Goal: Transaction & Acquisition: Purchase product/service

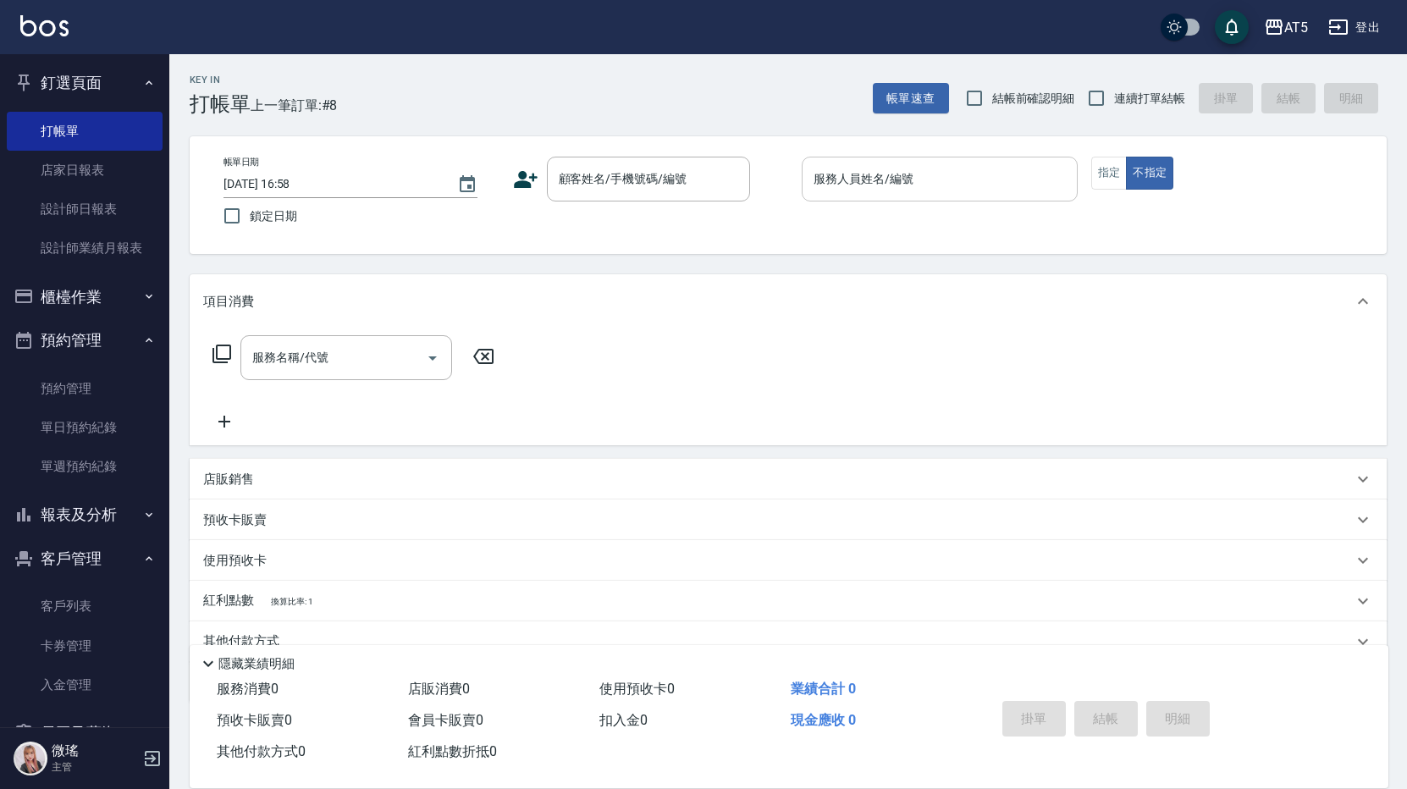
click at [907, 197] on div "服務人員姓名/編號" at bounding box center [940, 179] width 276 height 45
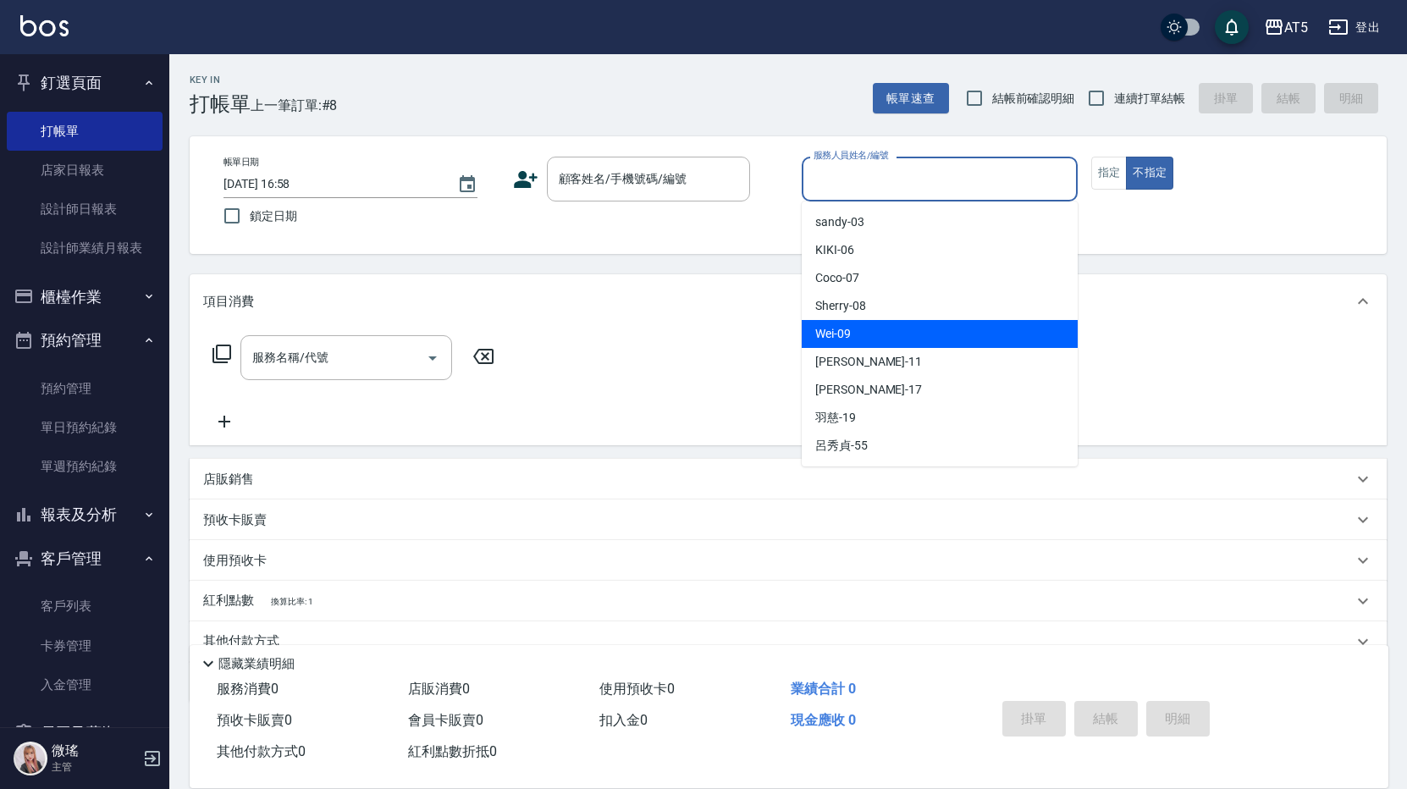
click at [922, 340] on div "Wei -09" at bounding box center [940, 334] width 276 height 28
type input "Wei-09"
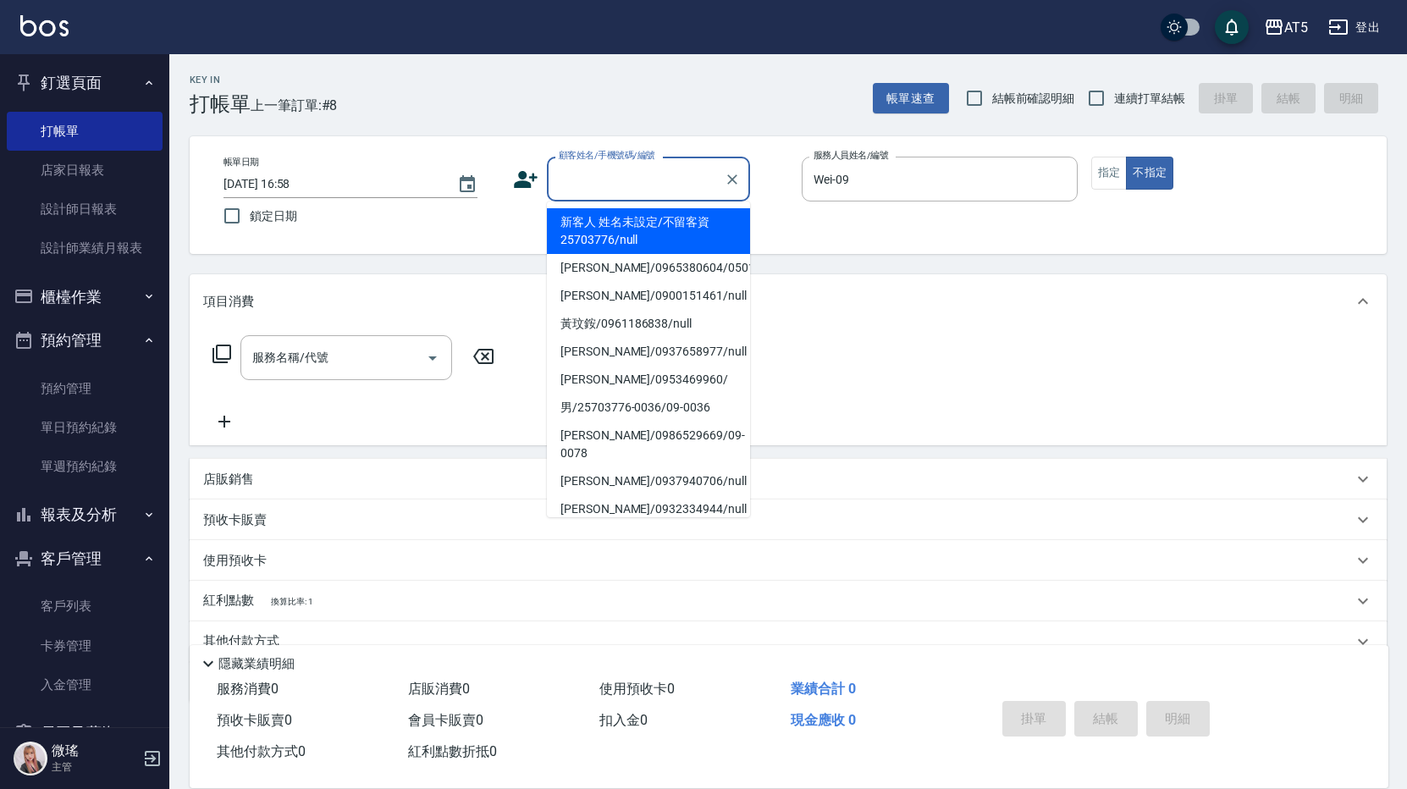
click at [614, 172] on div "顧客姓名/手機號碼/編號 顧客姓名/手機號碼/編號" at bounding box center [648, 179] width 203 height 45
click at [643, 206] on ul "新客人 姓名未設定/不留客資25703776/null 吳雪蕾/0965380604/05019 蔡/0900151461/null 黃玟銨/09611868…" at bounding box center [648, 360] width 203 height 316
click at [729, 186] on icon "Clear" at bounding box center [732, 179] width 17 height 17
click at [668, 212] on li "新客人 姓名未設定/不留客資25703776/null" at bounding box center [648, 231] width 203 height 46
type input "新客人 姓名未設定/不留客資25703776/null"
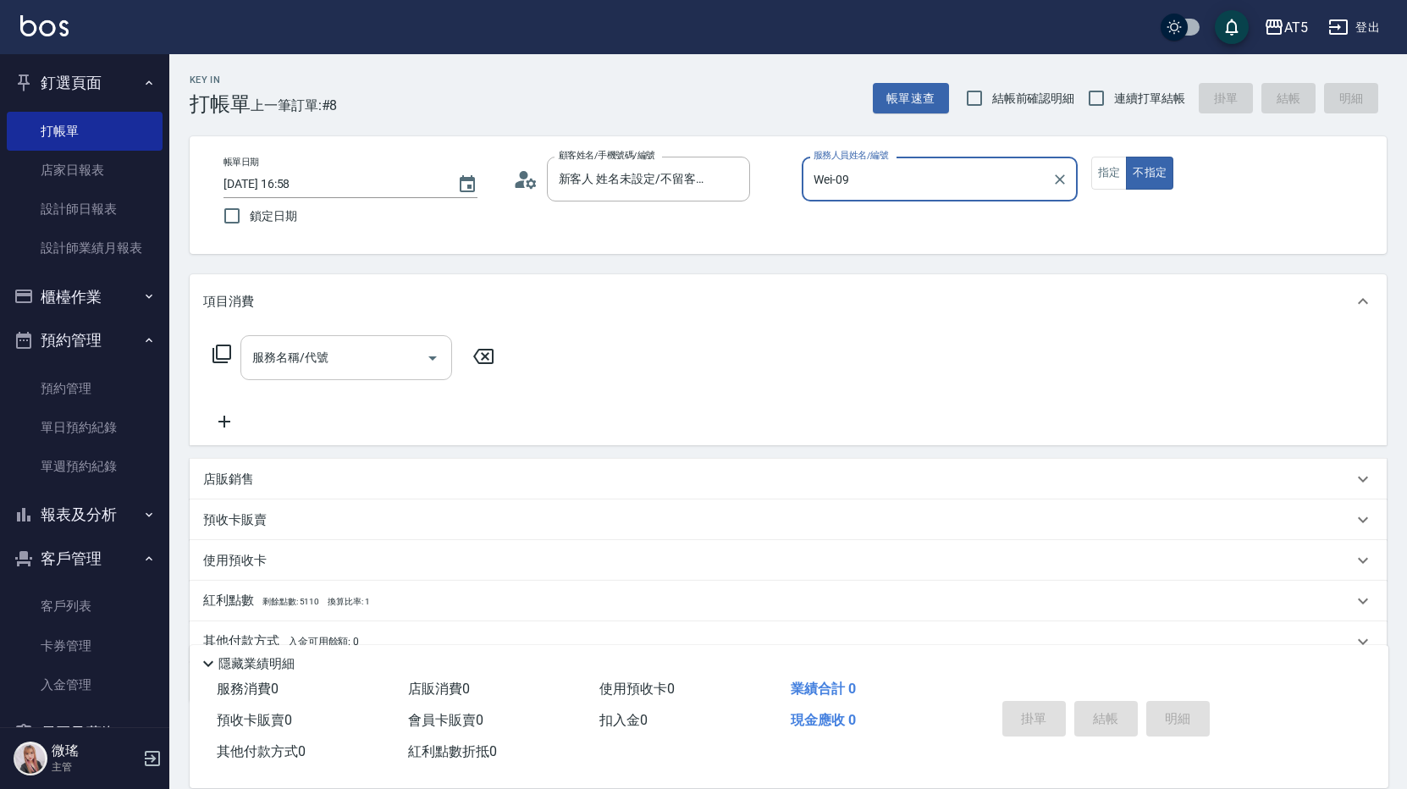
click at [320, 352] on div "服務名稱/代號 服務名稱/代號" at bounding box center [346, 357] width 212 height 45
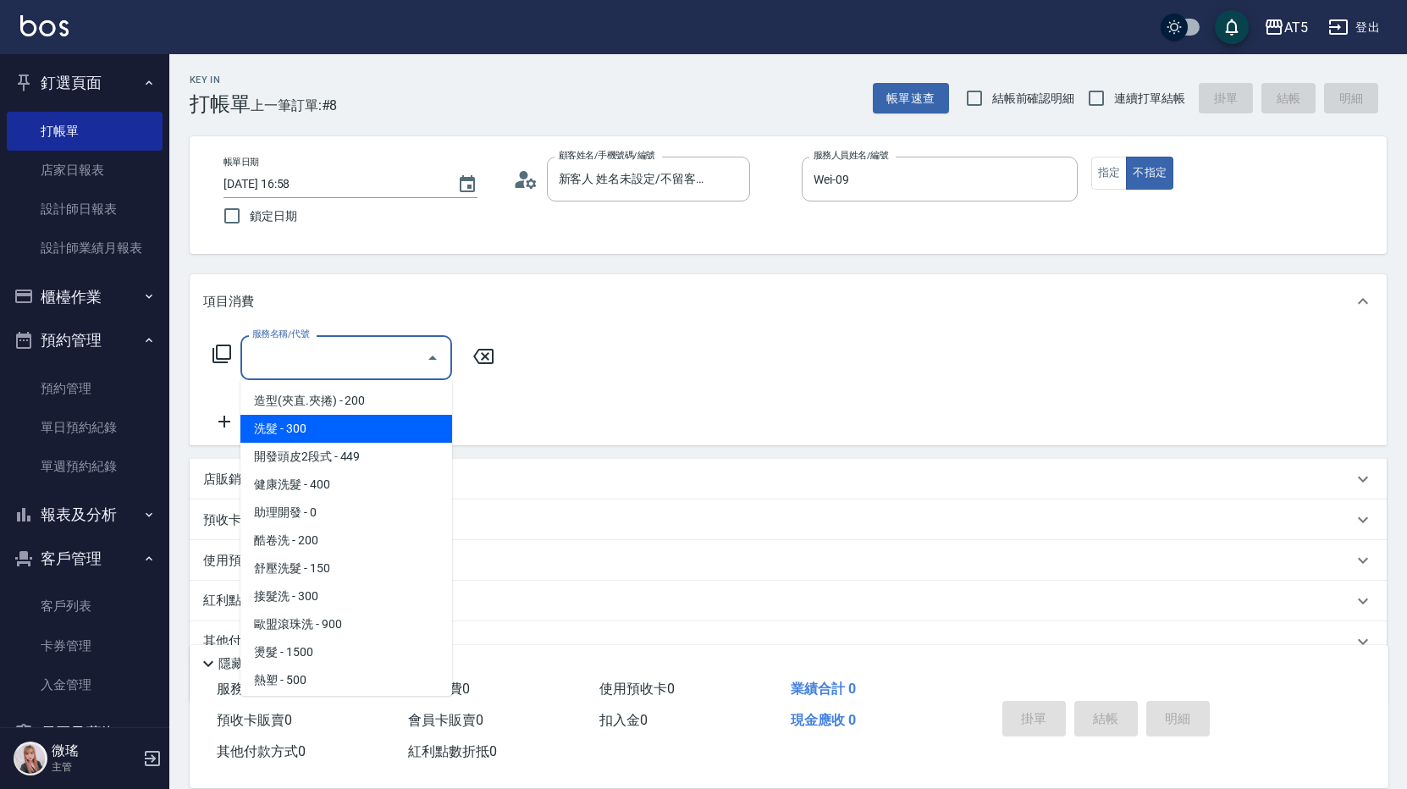
click at [332, 428] on span "洗髮 - 300" at bounding box center [346, 429] width 212 height 28
type input "洗髮(201)"
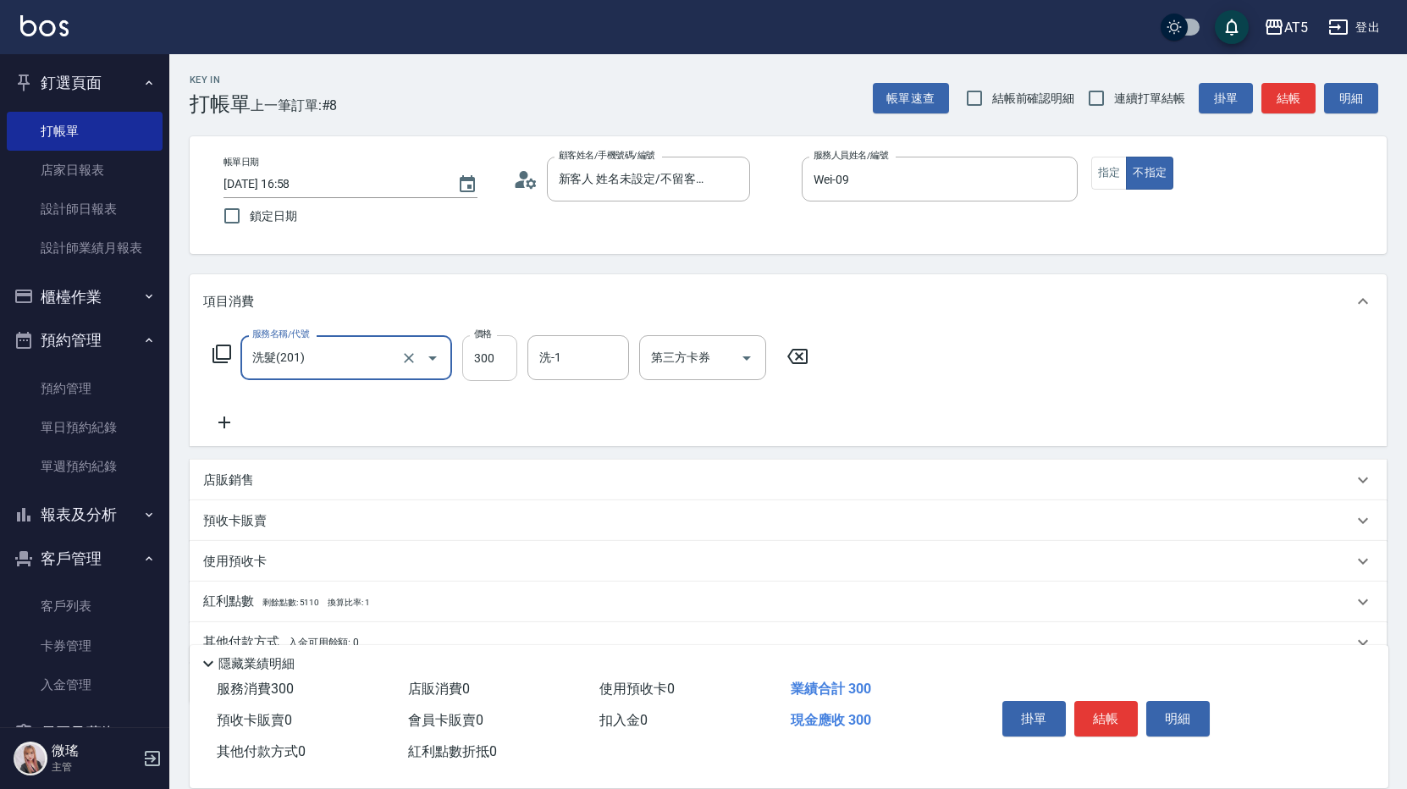
click at [484, 359] on input "300" at bounding box center [489, 358] width 55 height 46
type input "0"
type input "400"
type input "40"
type input "400"
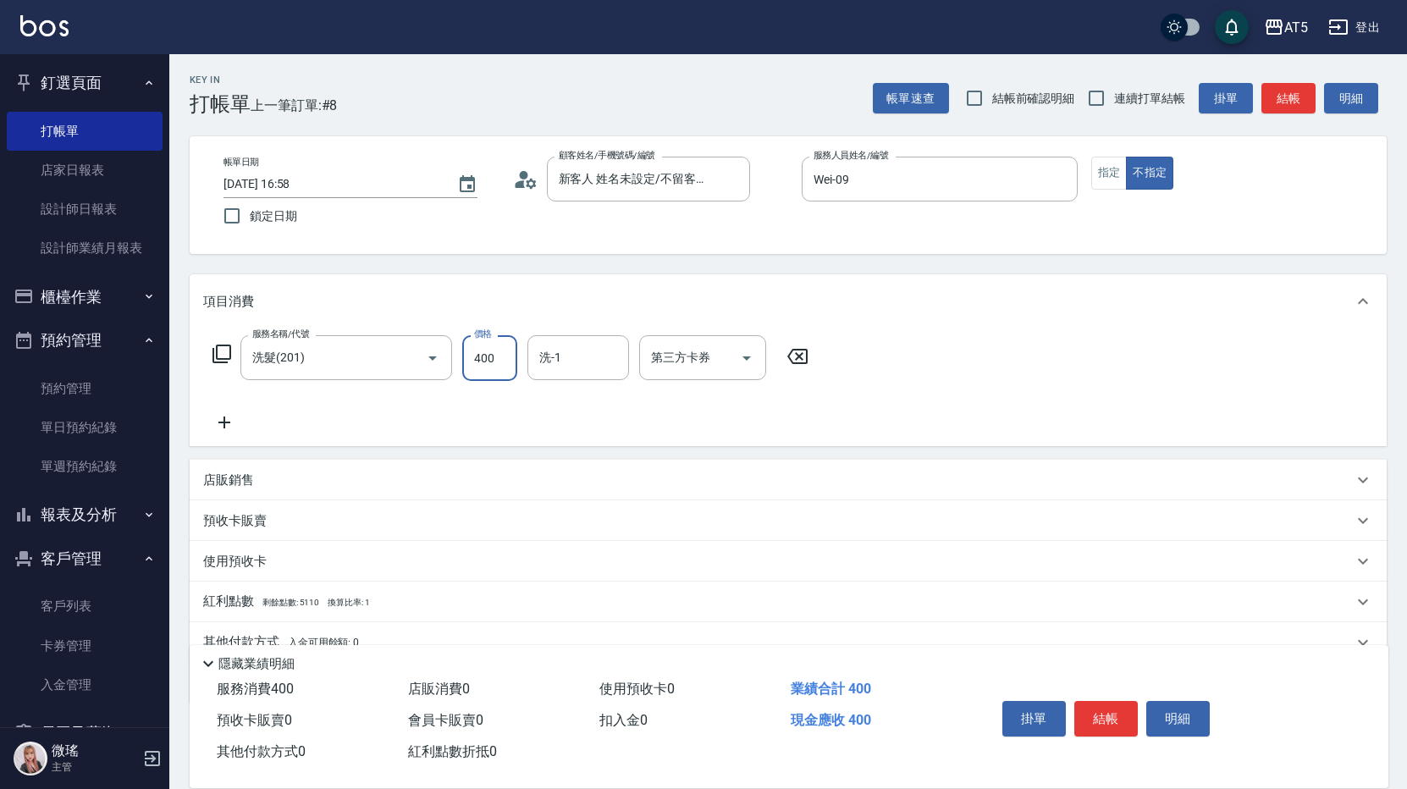
click at [235, 485] on p "店販銷售" at bounding box center [228, 481] width 51 height 18
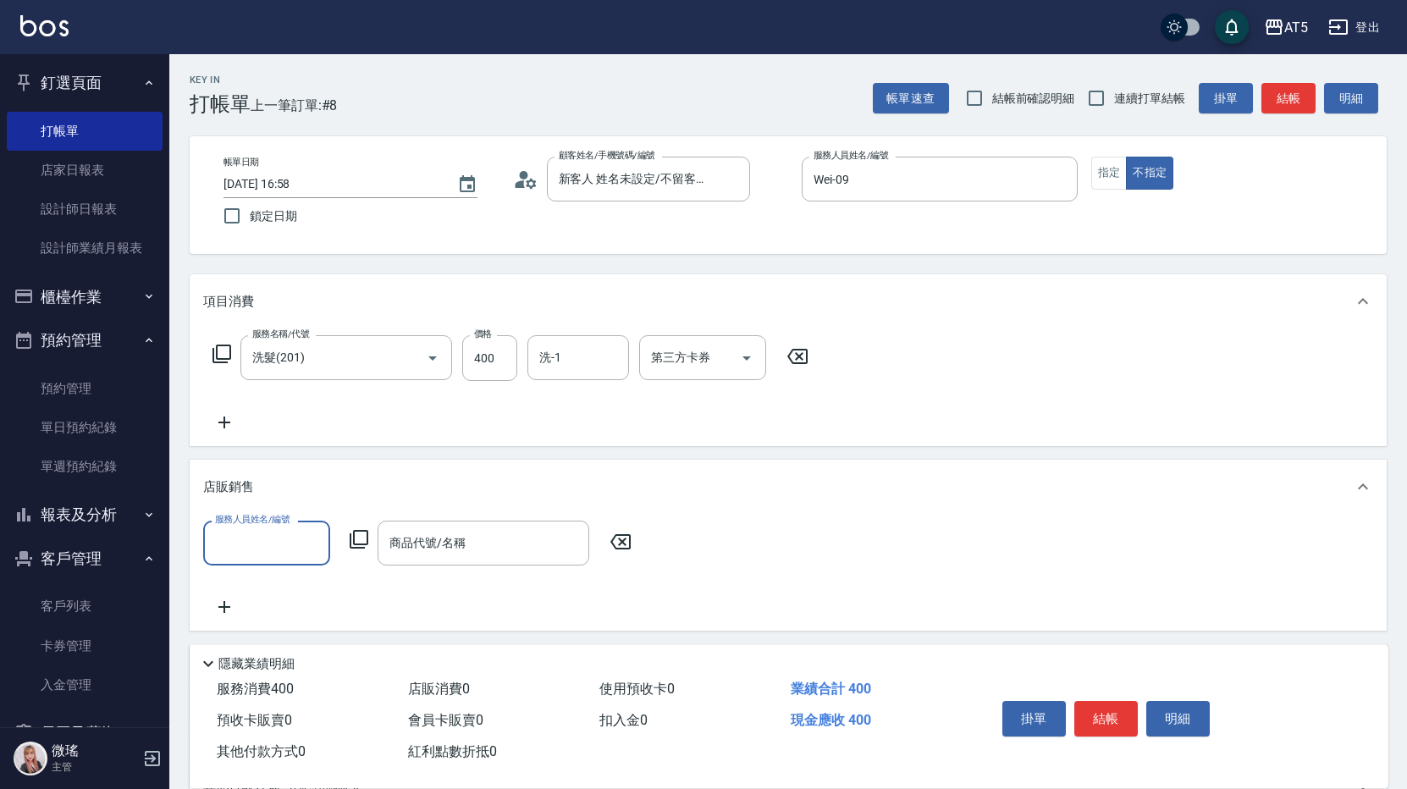
click at [310, 533] on input "服務人員姓名/編號" at bounding box center [267, 543] width 112 height 30
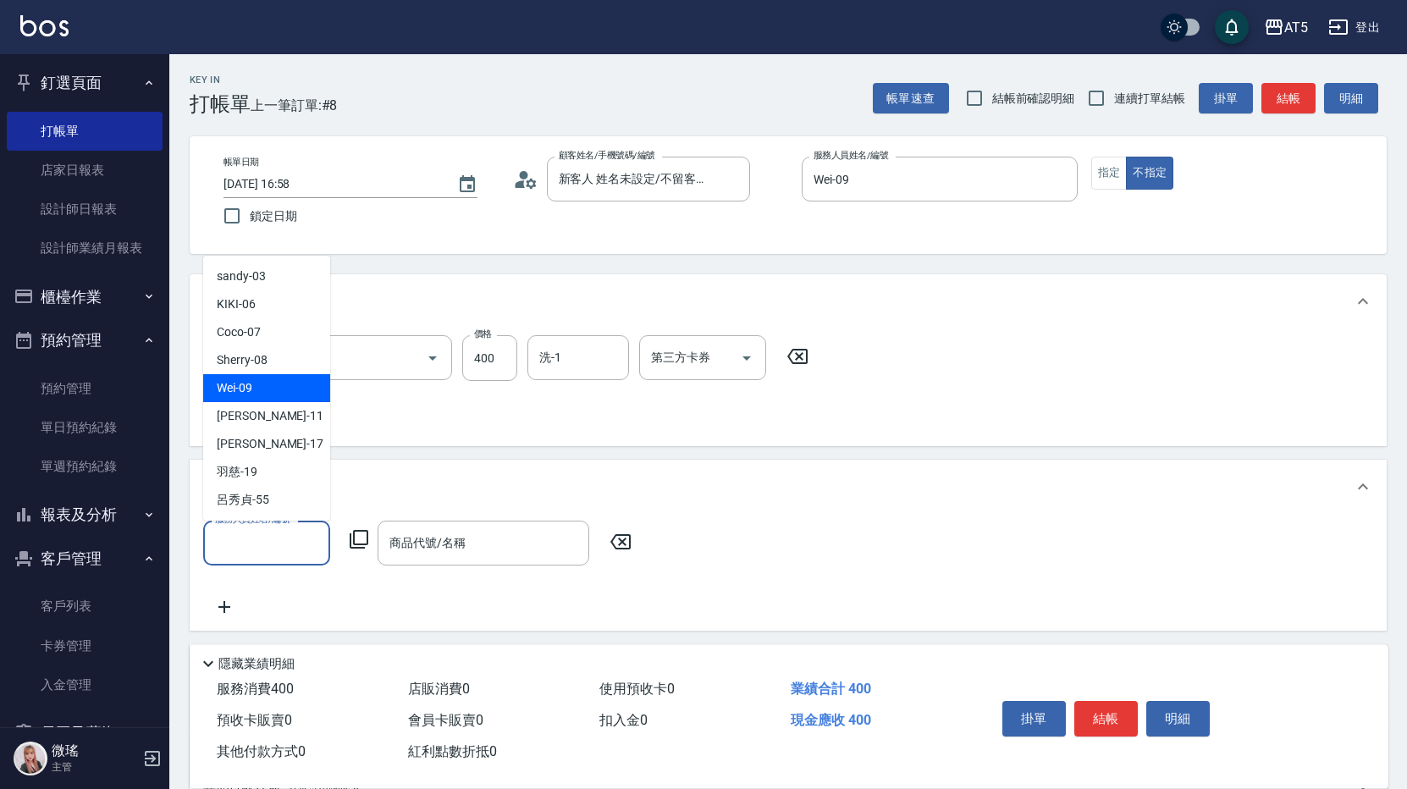
click at [273, 398] on div "Wei -09" at bounding box center [266, 388] width 127 height 28
type input "Wei-09"
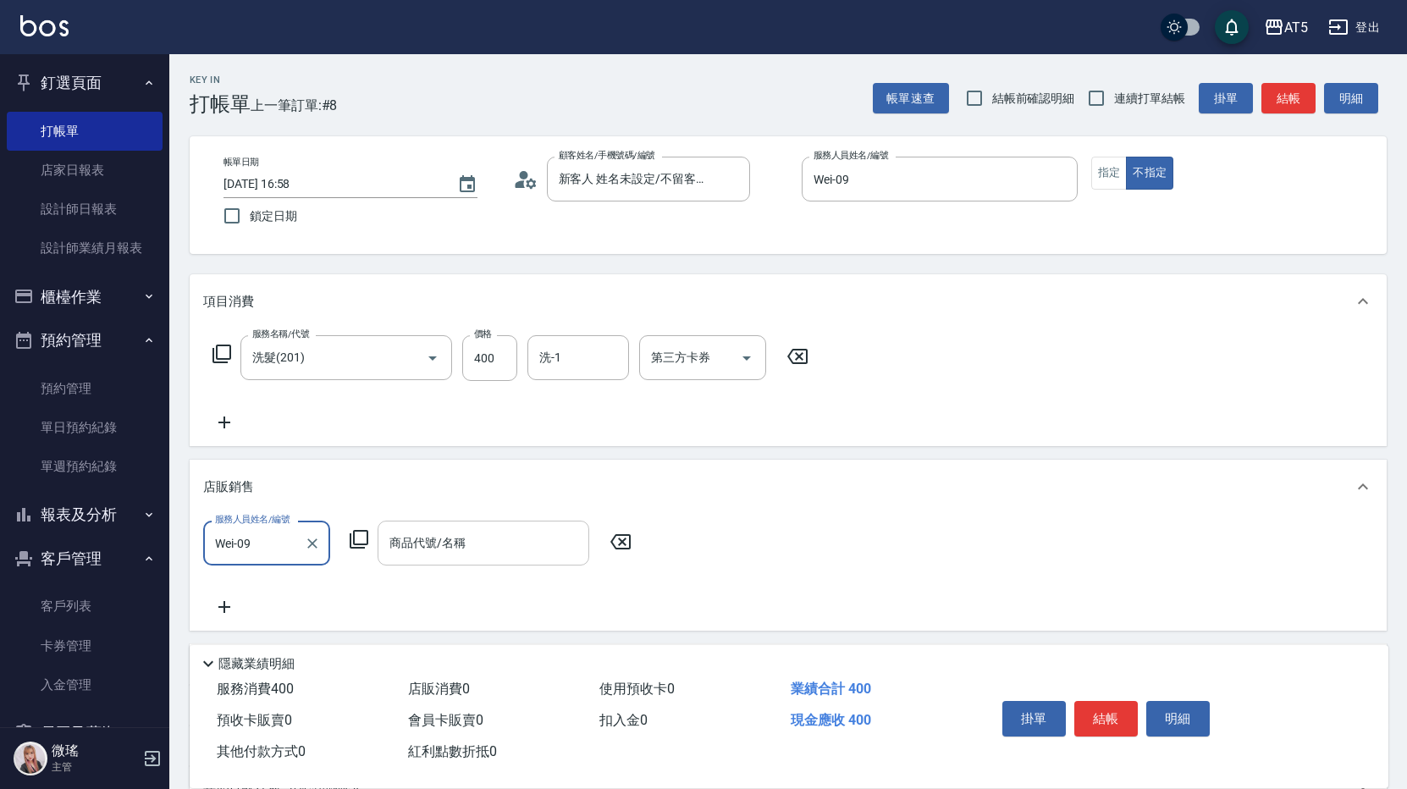
click at [464, 536] on div "商品代號/名稱 商品代號/名稱" at bounding box center [484, 543] width 212 height 45
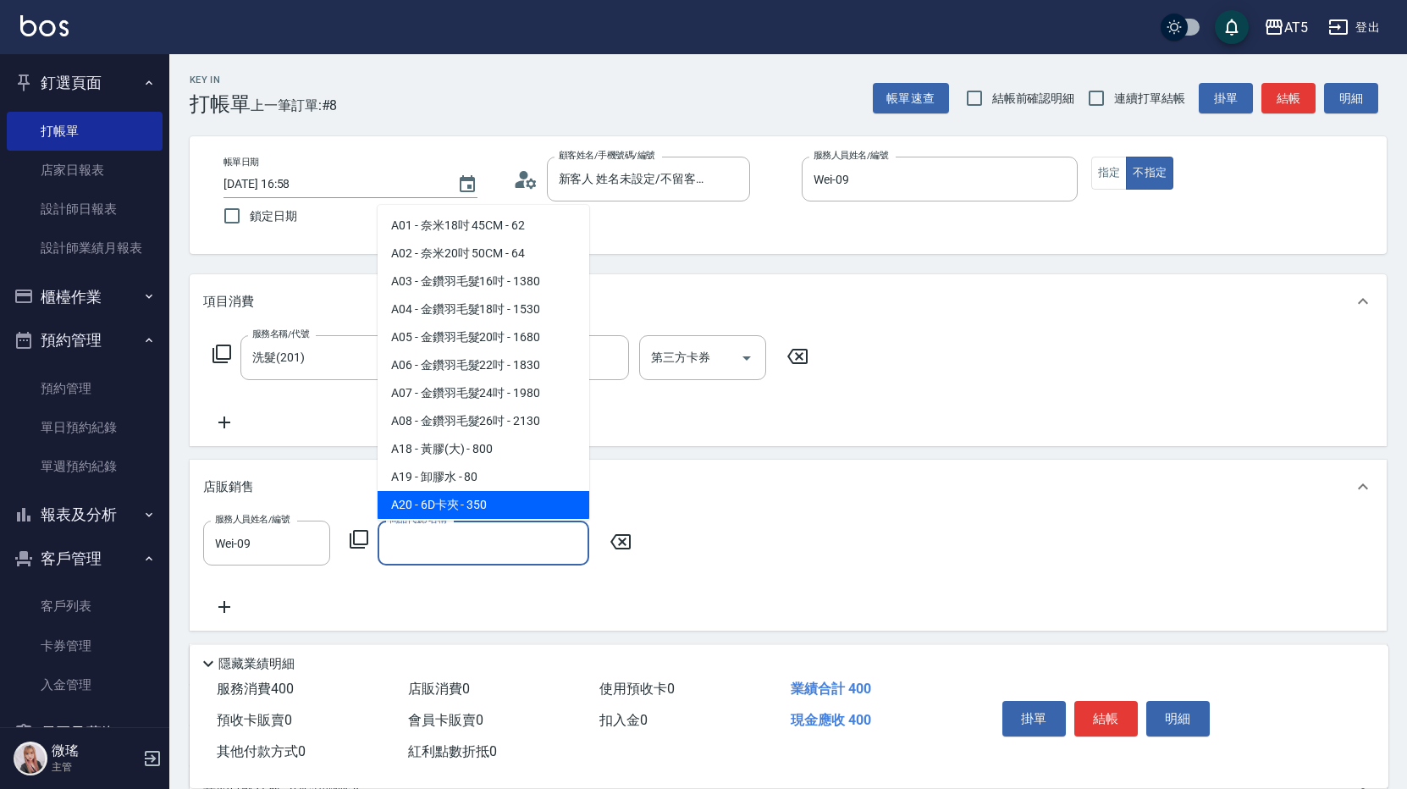
click at [529, 550] on input "商品代號/名稱" at bounding box center [483, 543] width 196 height 30
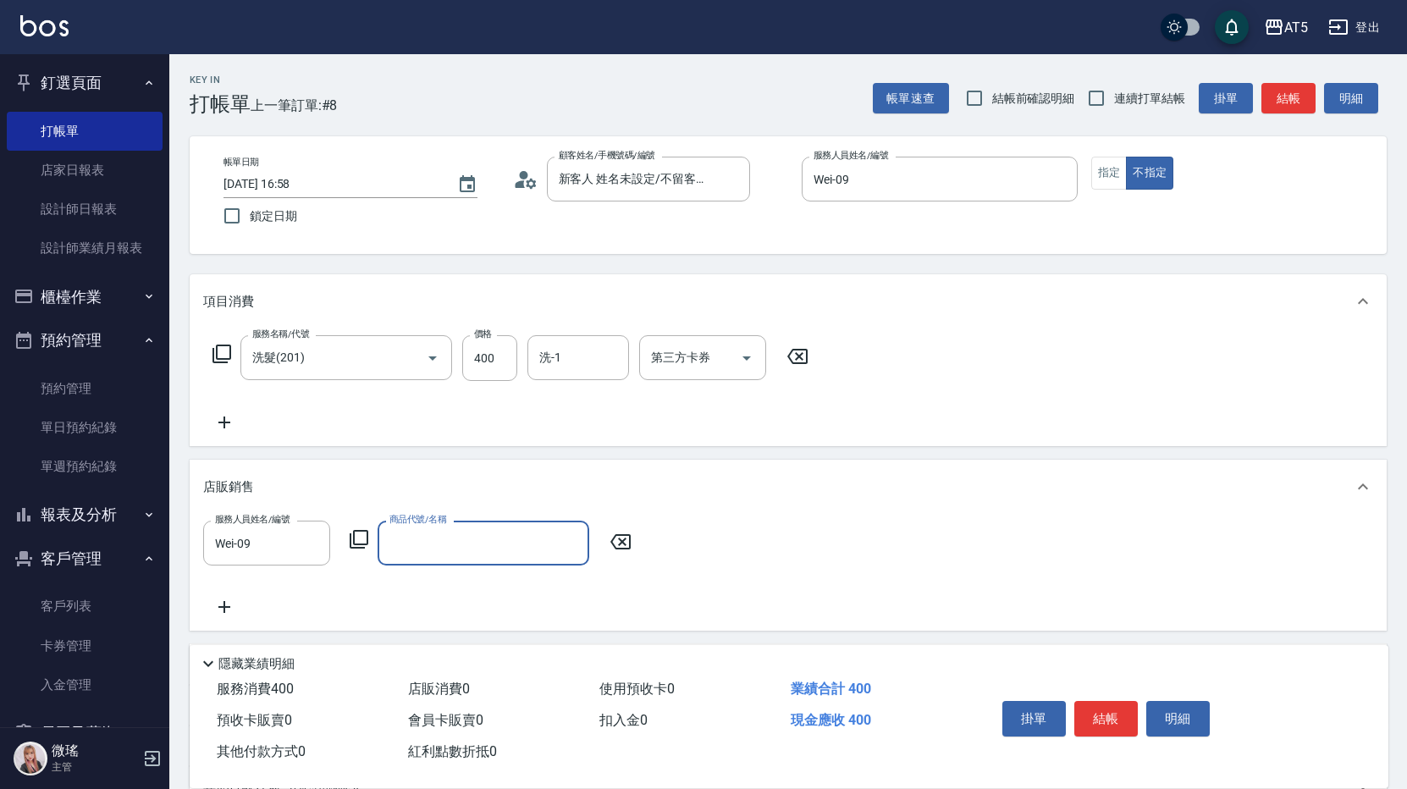
type input "H"
type input "F"
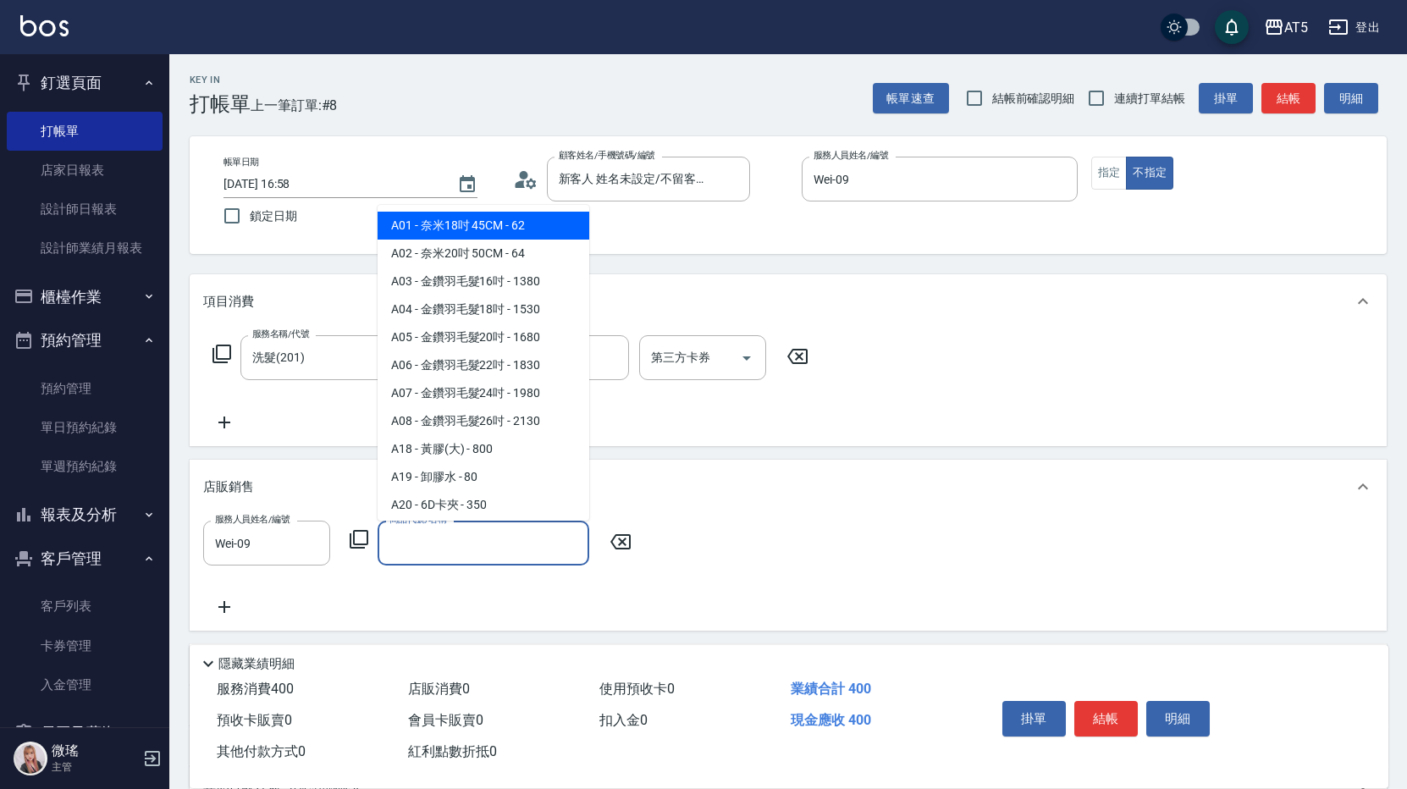
type input "ㄗ"
type input "ㄕ"
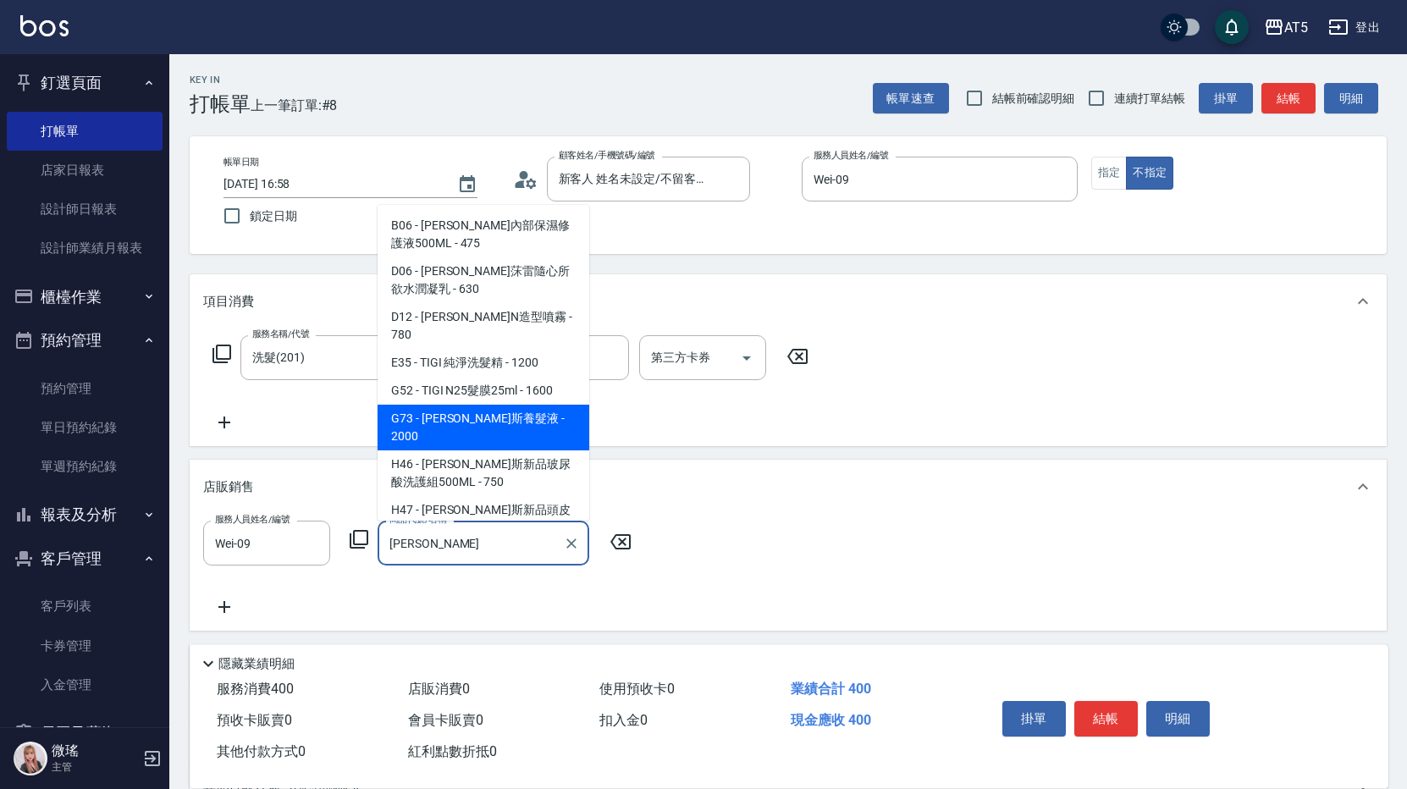
click at [522, 412] on span "G73 - 喬娜斯養髮液 - 2000" at bounding box center [484, 428] width 212 height 46
type input "喬娜斯養髮液"
type input "240"
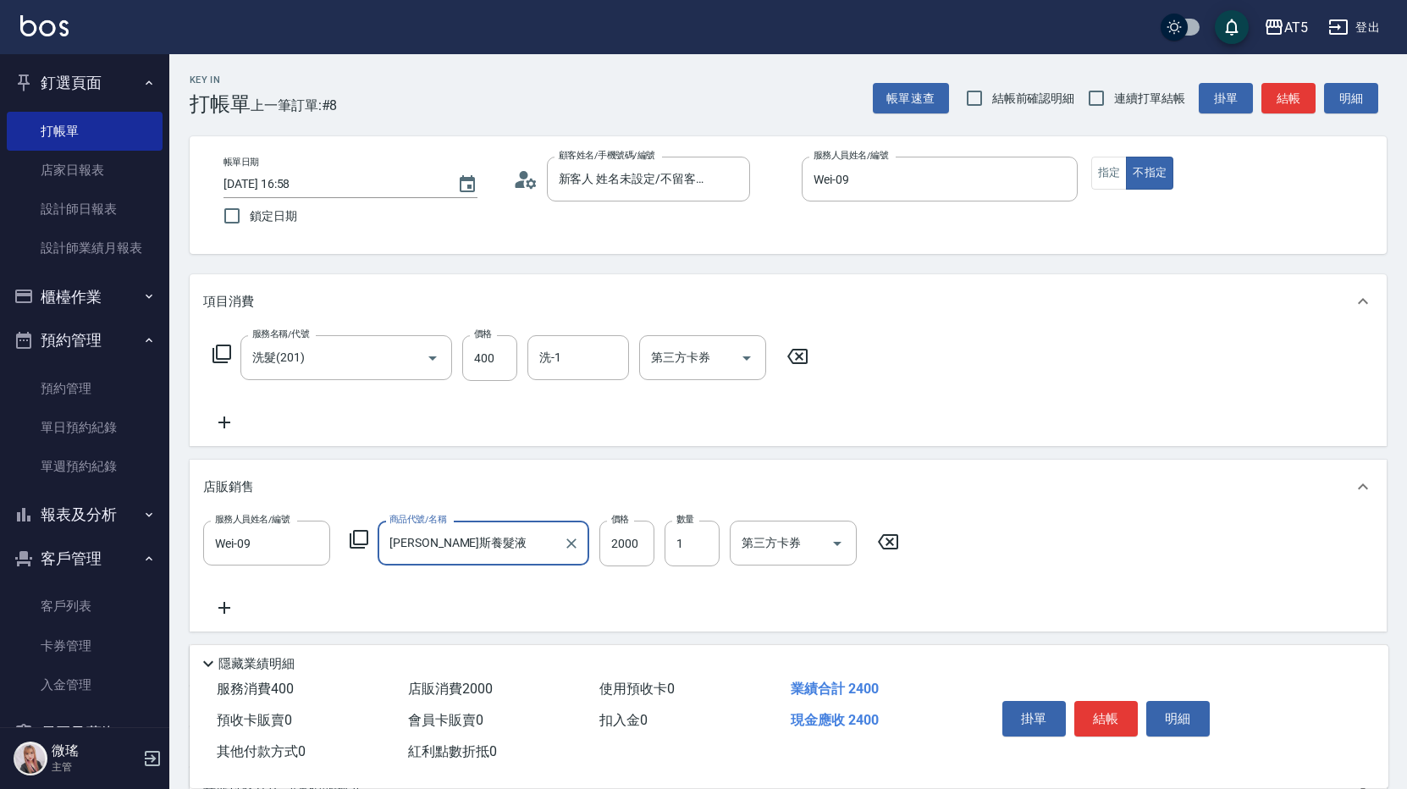
click at [496, 545] on input "喬娜斯養髮液" at bounding box center [470, 543] width 171 height 30
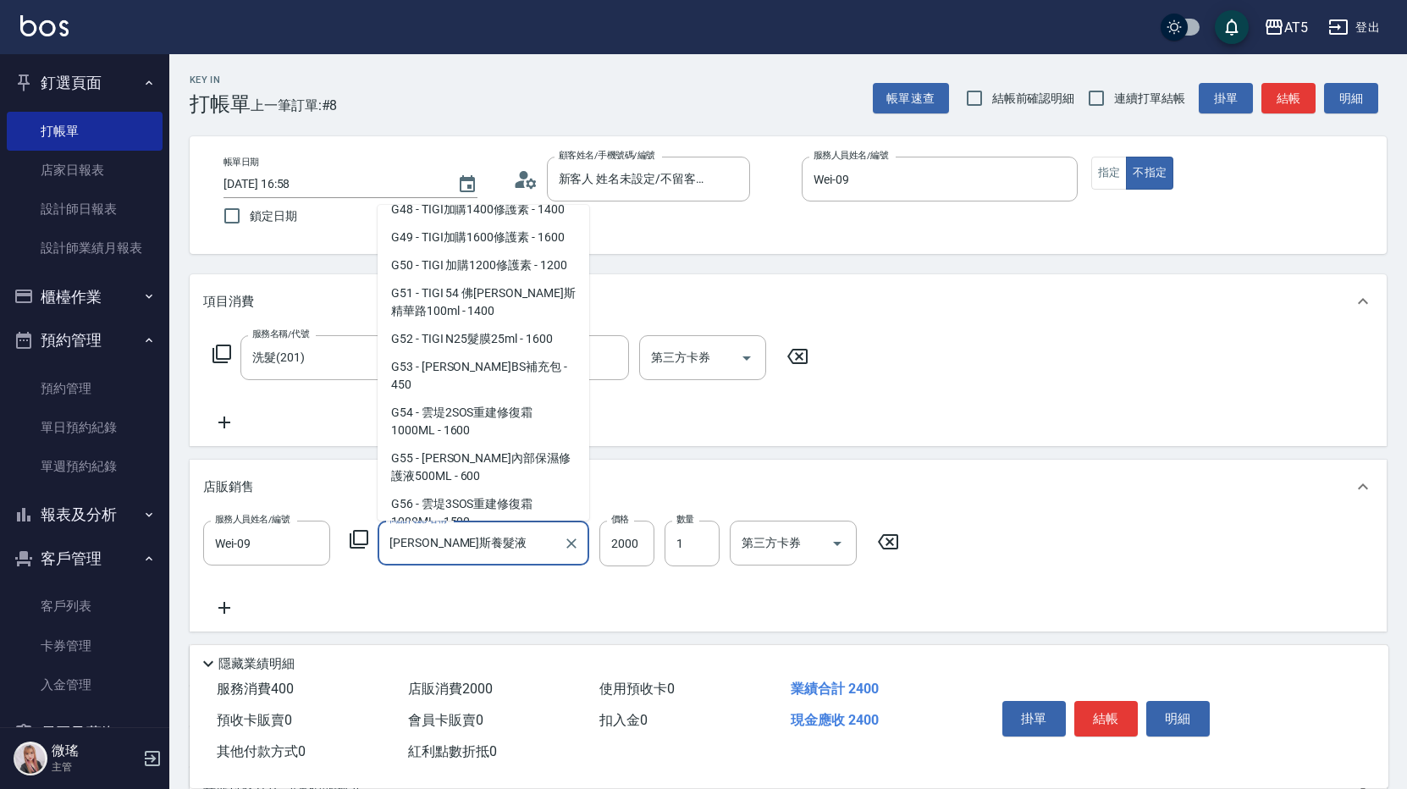
scroll to position [85, 0]
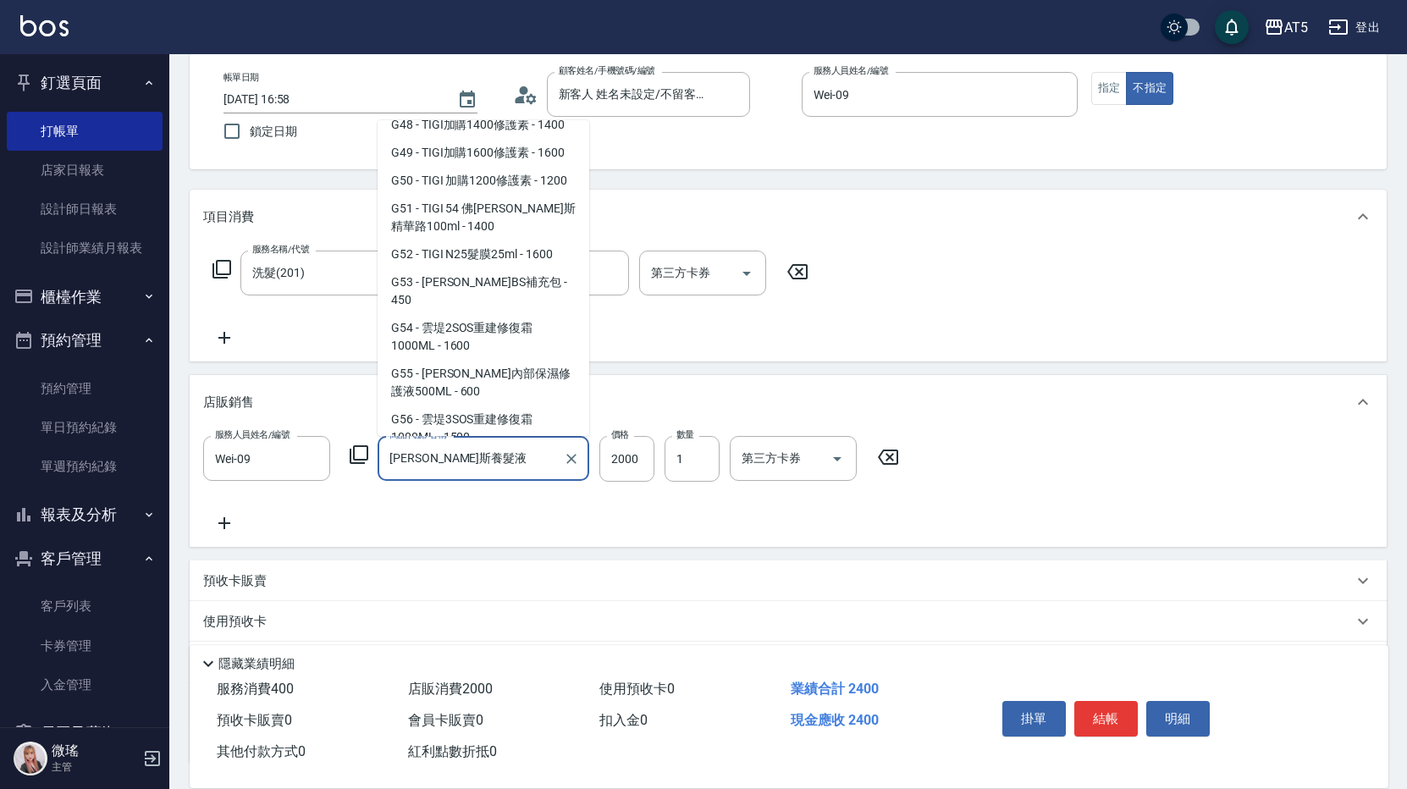
click at [488, 477] on div "喬娜斯養髮液 商品代號/名稱" at bounding box center [484, 458] width 212 height 45
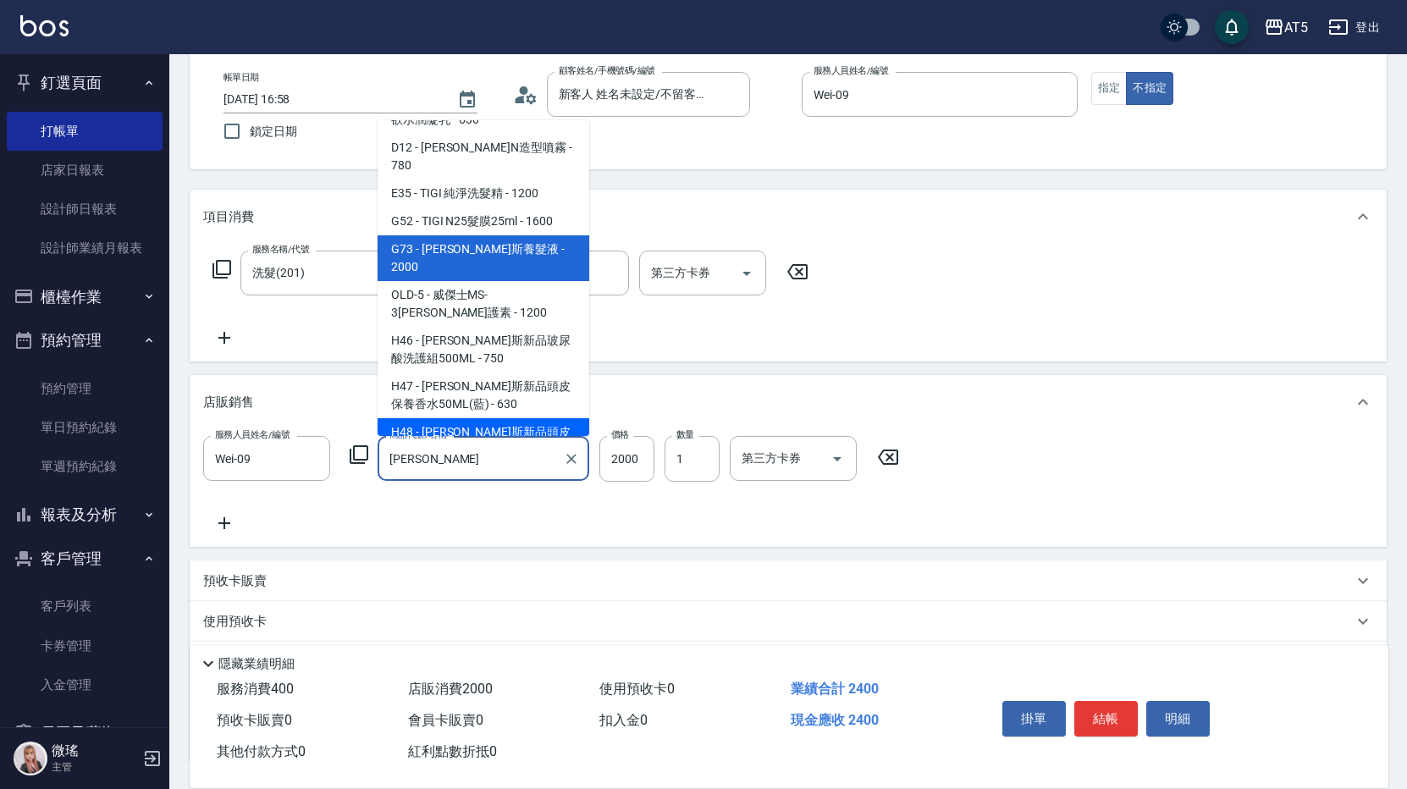
scroll to position [221, 0]
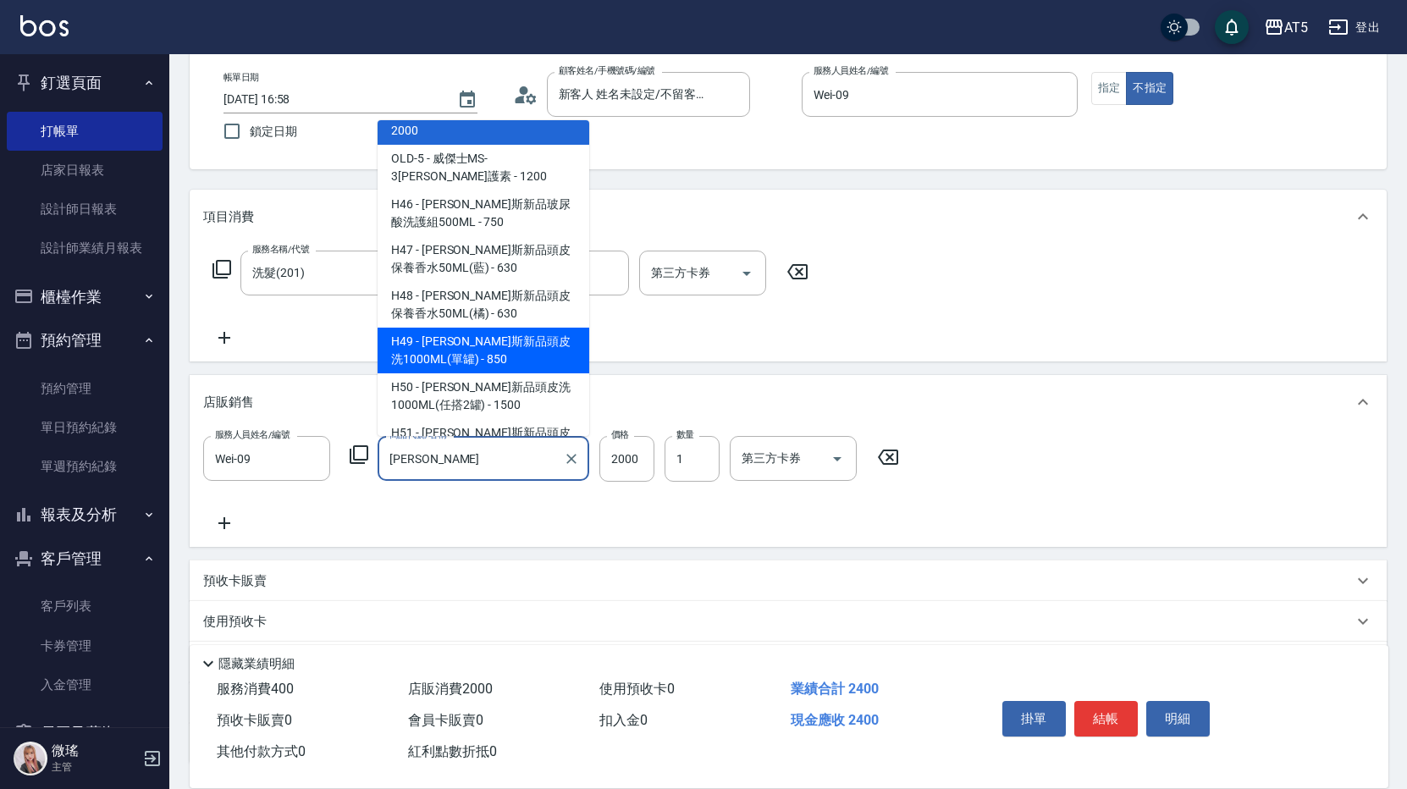
click at [511, 331] on span "H49 - 喬娜斯新品頭皮洗1000ML(單罐) - 850" at bounding box center [484, 351] width 212 height 46
type input "喬娜斯新品頭皮洗1000ML(單罐)"
type input "120"
type input "850"
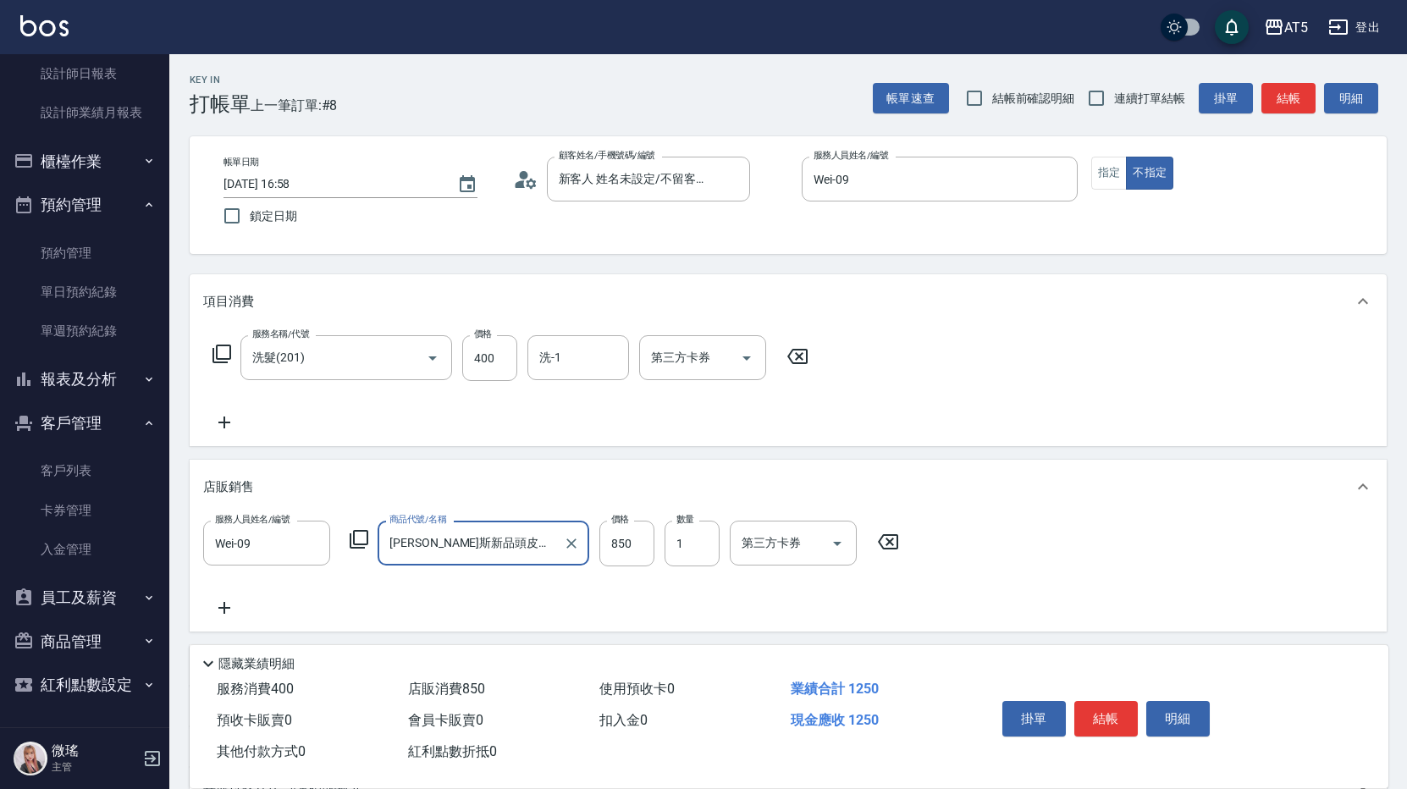
scroll to position [222, 0]
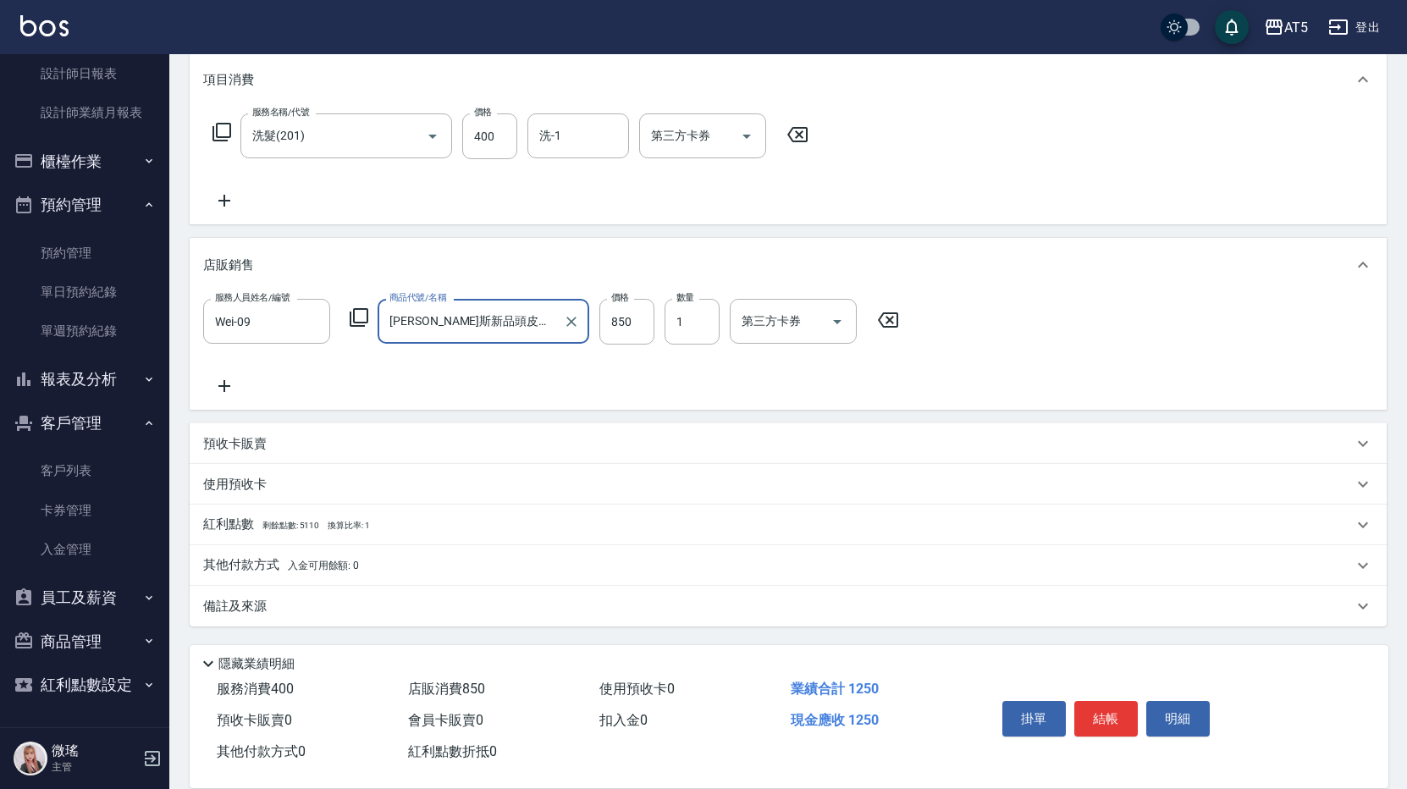
type input "喬娜斯新品頭皮洗1000ML(單罐)"
click at [257, 558] on p "其他付款方式 入金可用餘額: 0" at bounding box center [281, 565] width 156 height 19
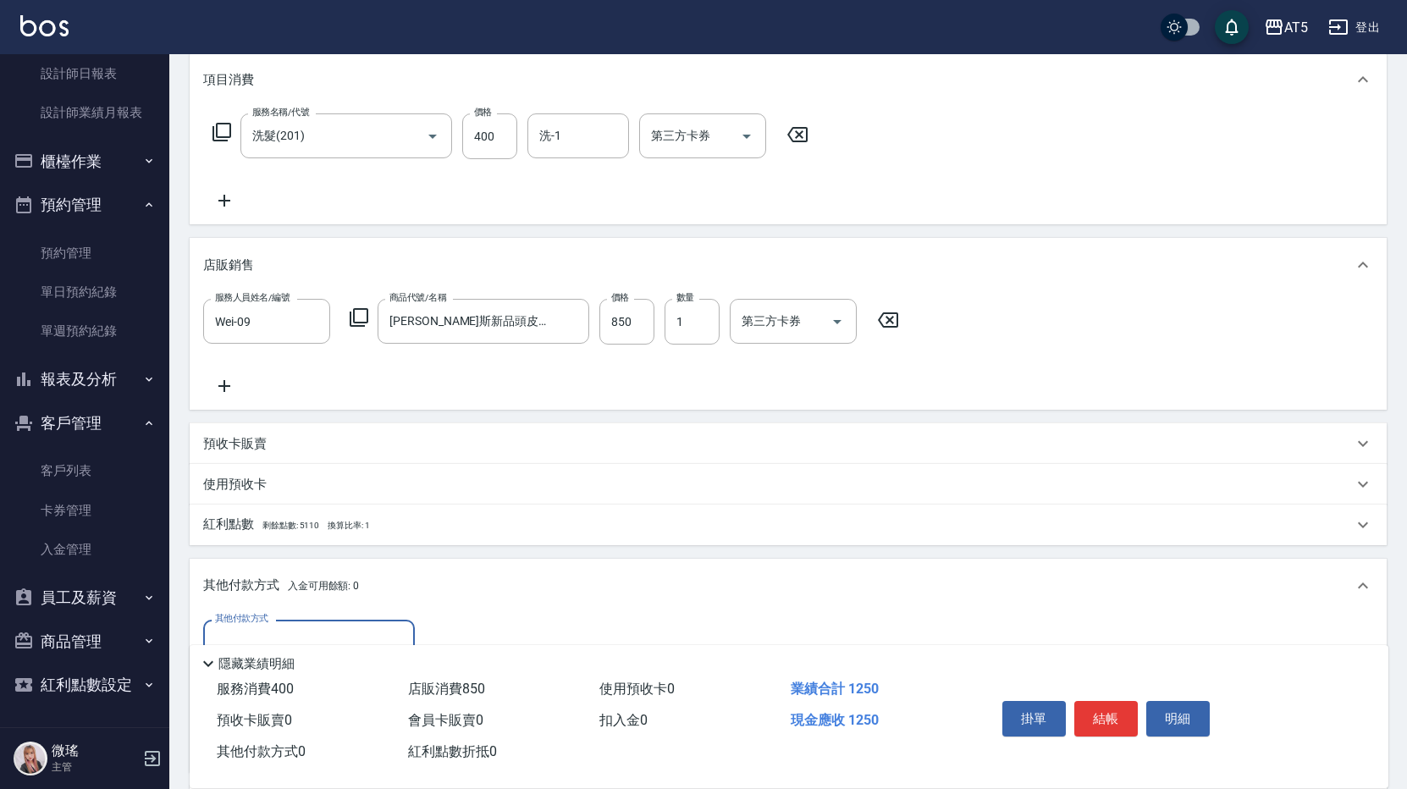
scroll to position [422, 0]
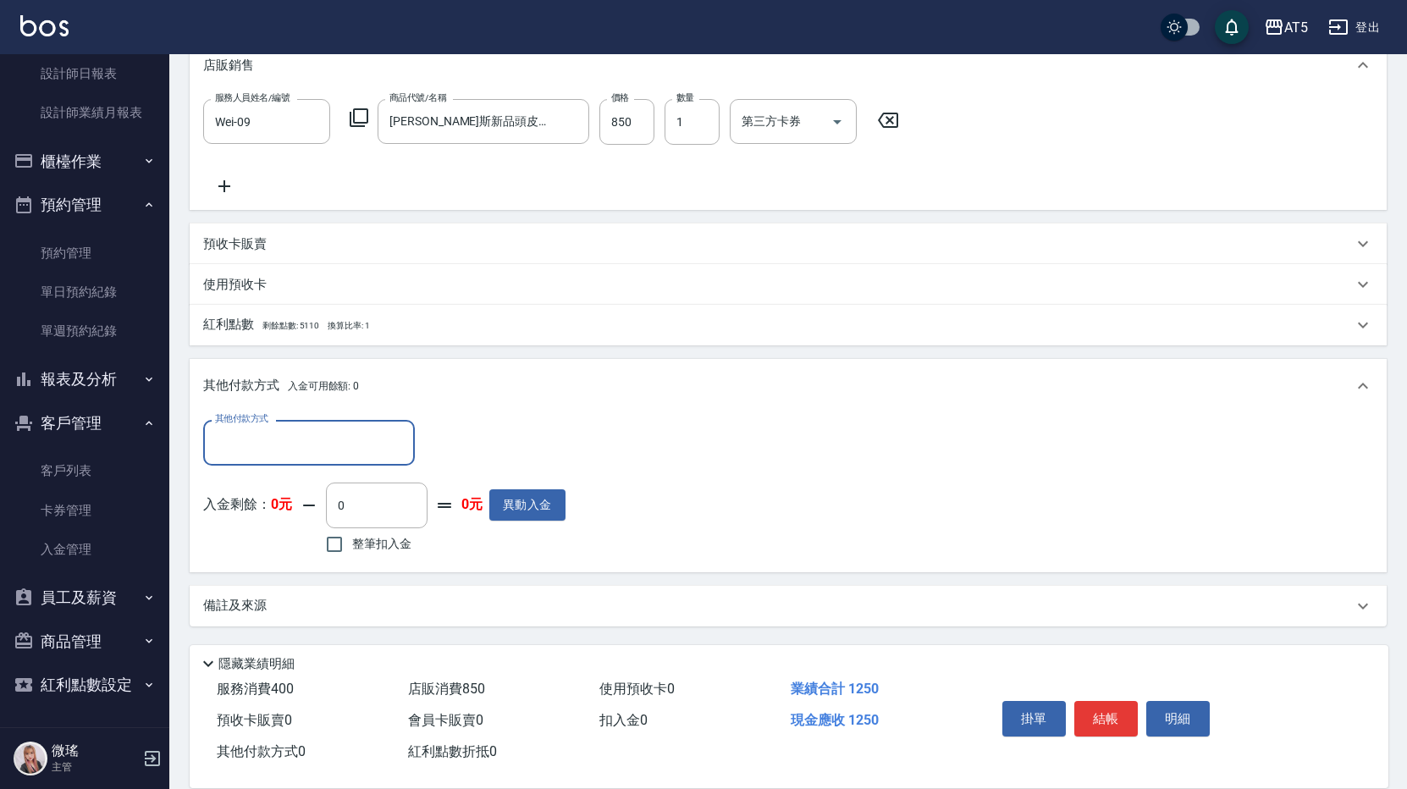
click at [270, 439] on input "其他付款方式" at bounding box center [309, 443] width 196 height 30
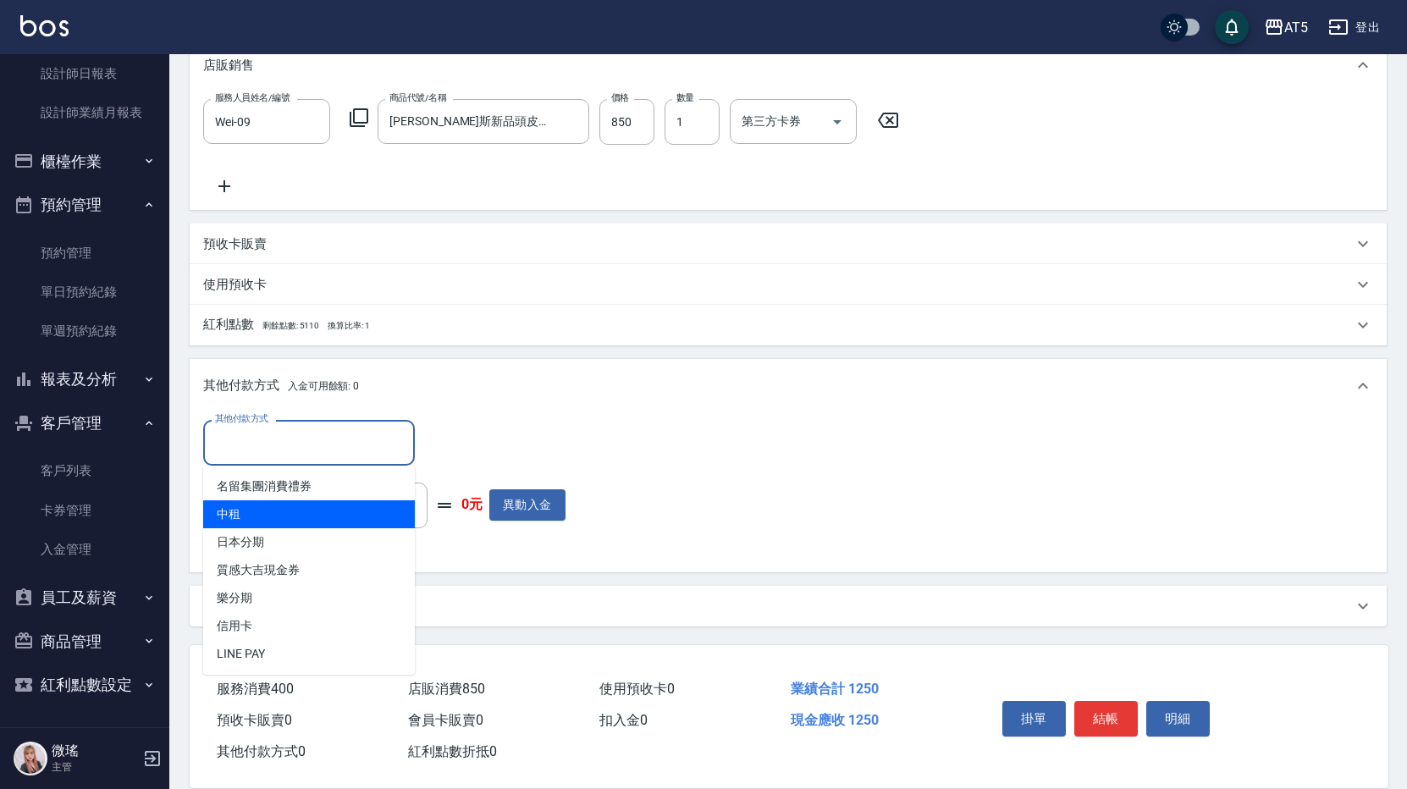
click at [280, 523] on span "中租" at bounding box center [309, 514] width 212 height 28
type input "中租"
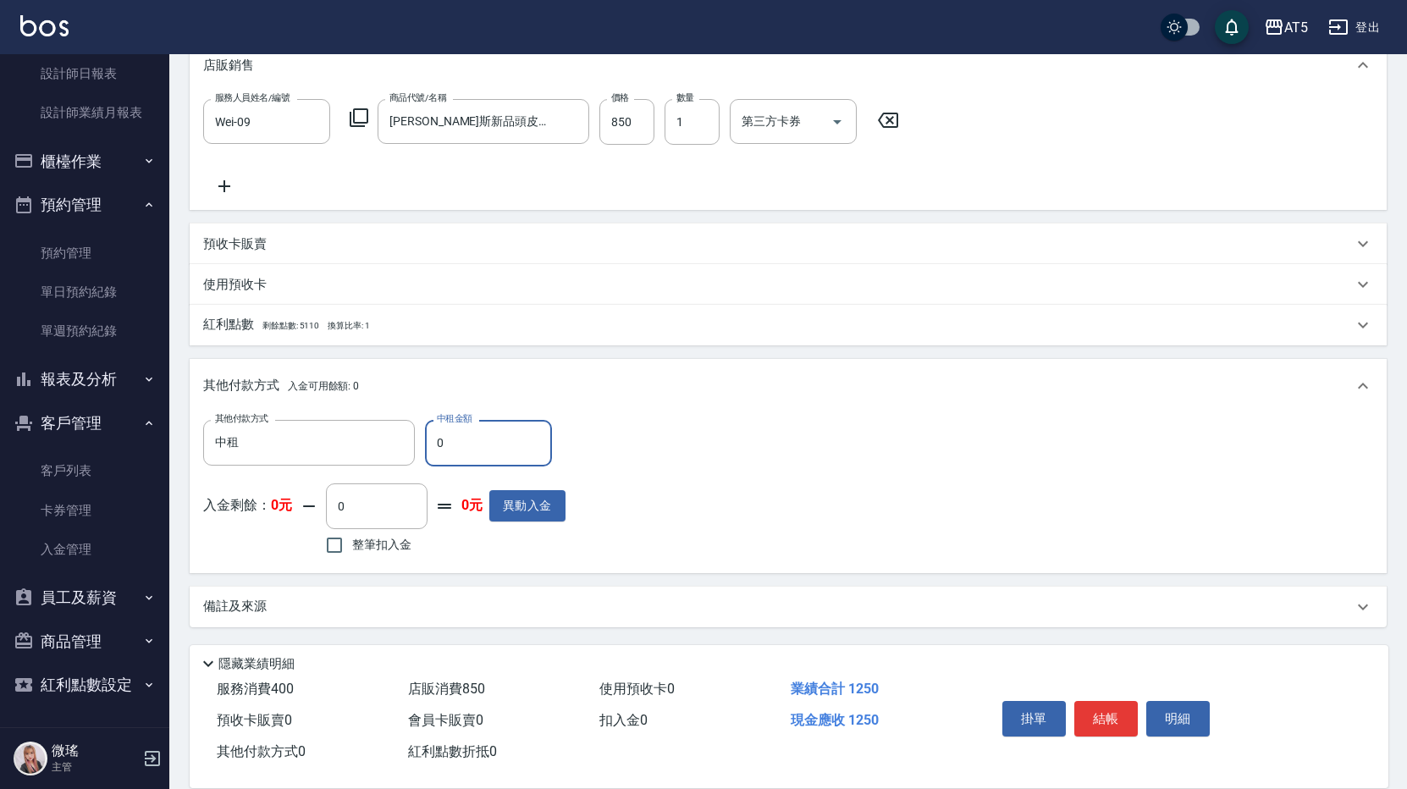
click at [493, 443] on input "0" at bounding box center [488, 443] width 127 height 46
type input "11"
type input "110"
type input "112"
type input "10"
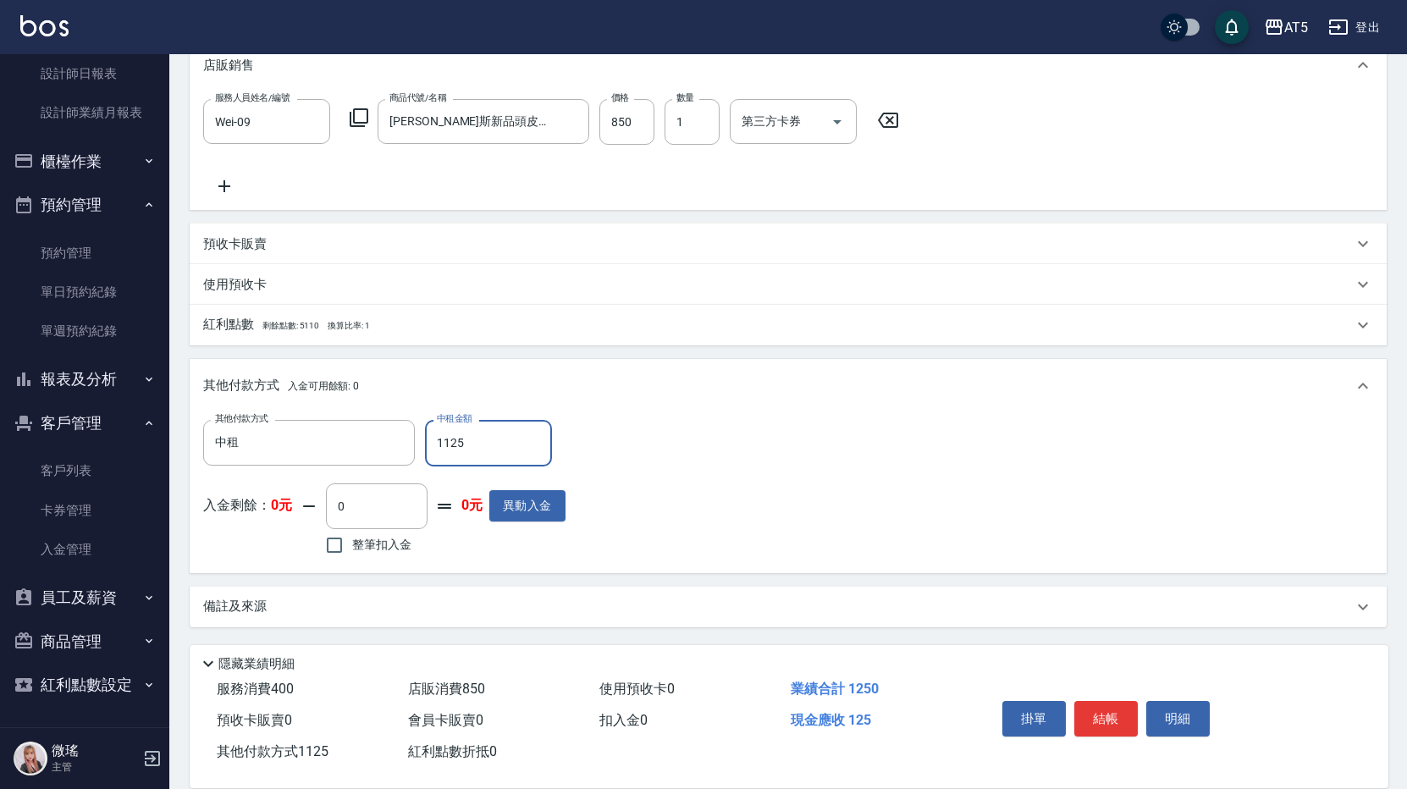
type input "1125"
type input "110"
type input "1150"
type input "10"
type input "150"
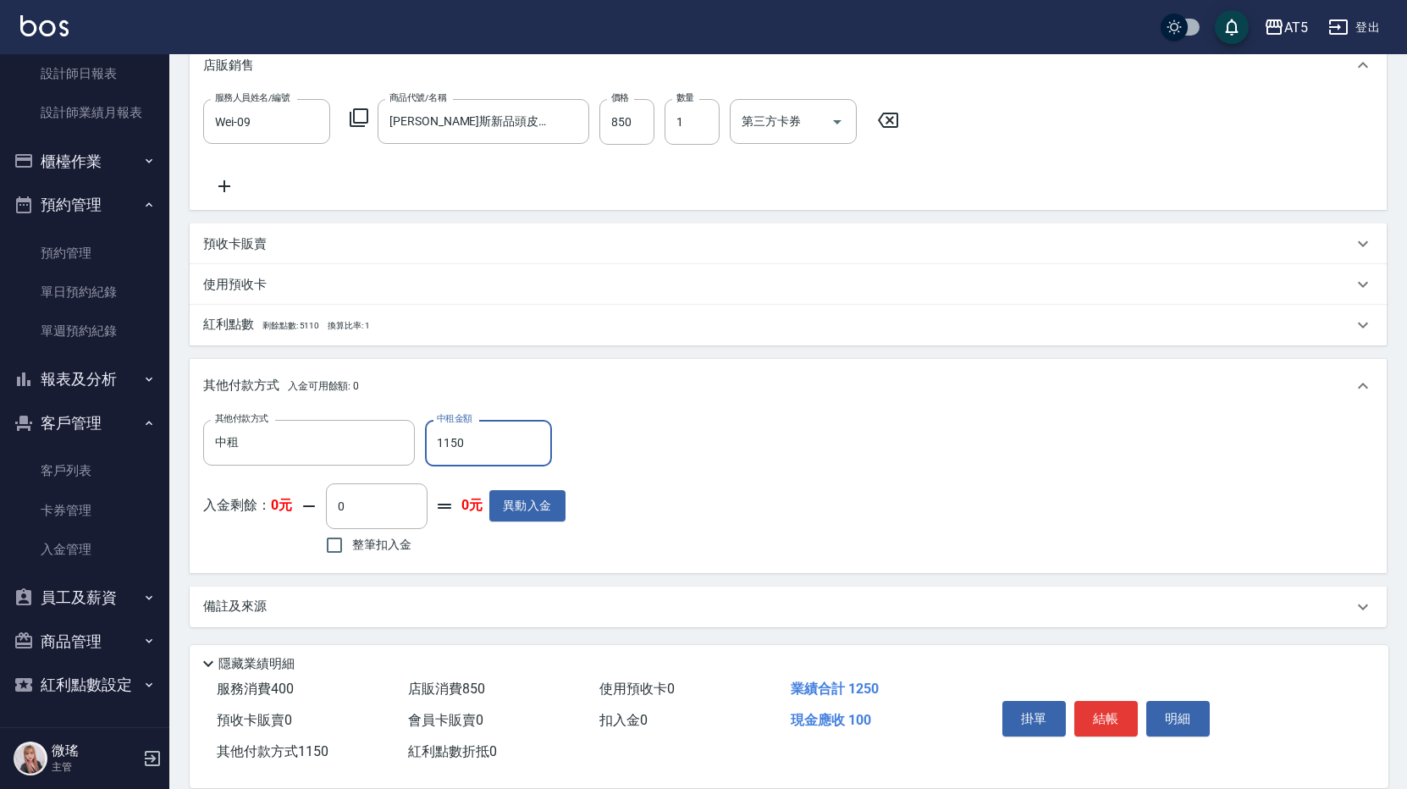
type input "110"
type input "1250"
type input "0"
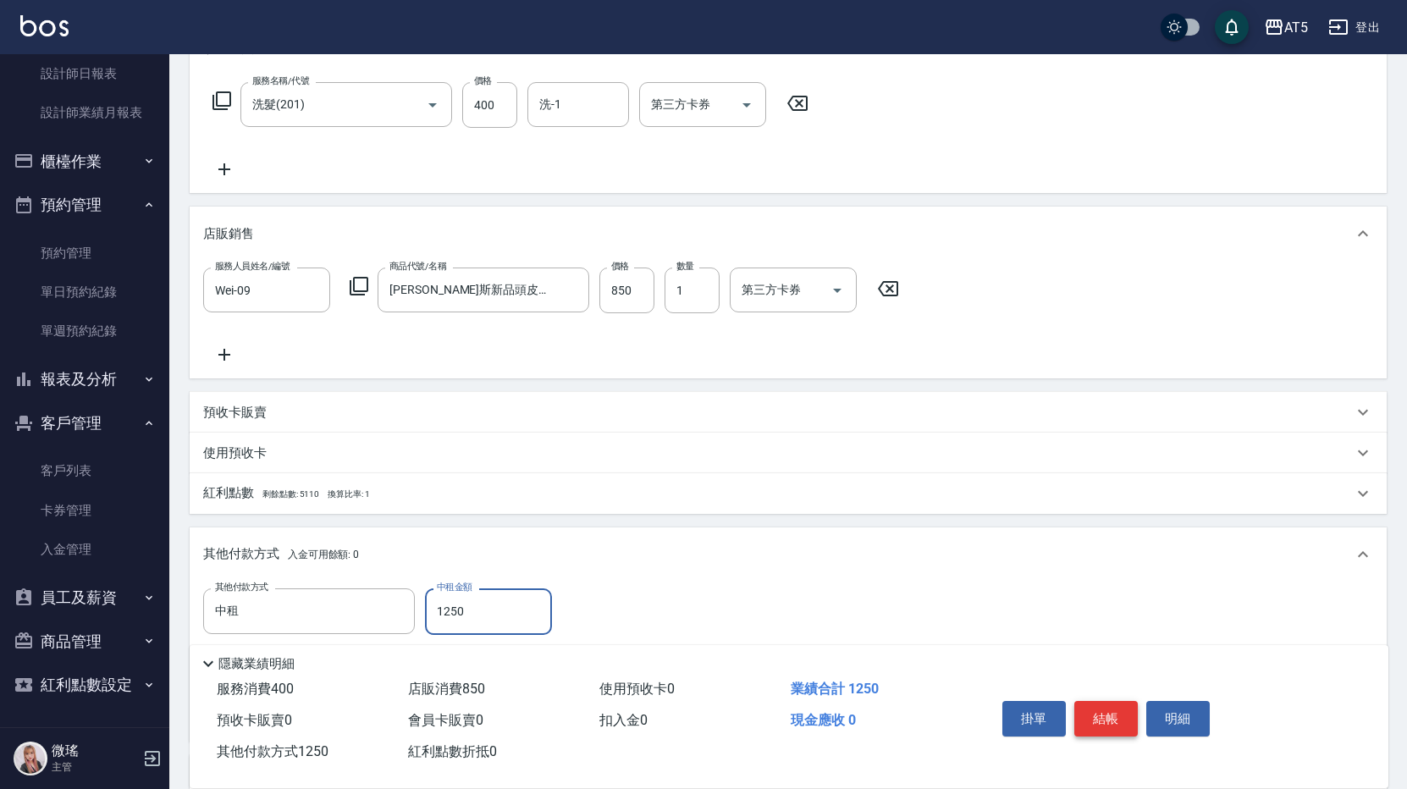
type input "1250"
click at [1096, 707] on button "結帳" at bounding box center [1106, 719] width 64 height 36
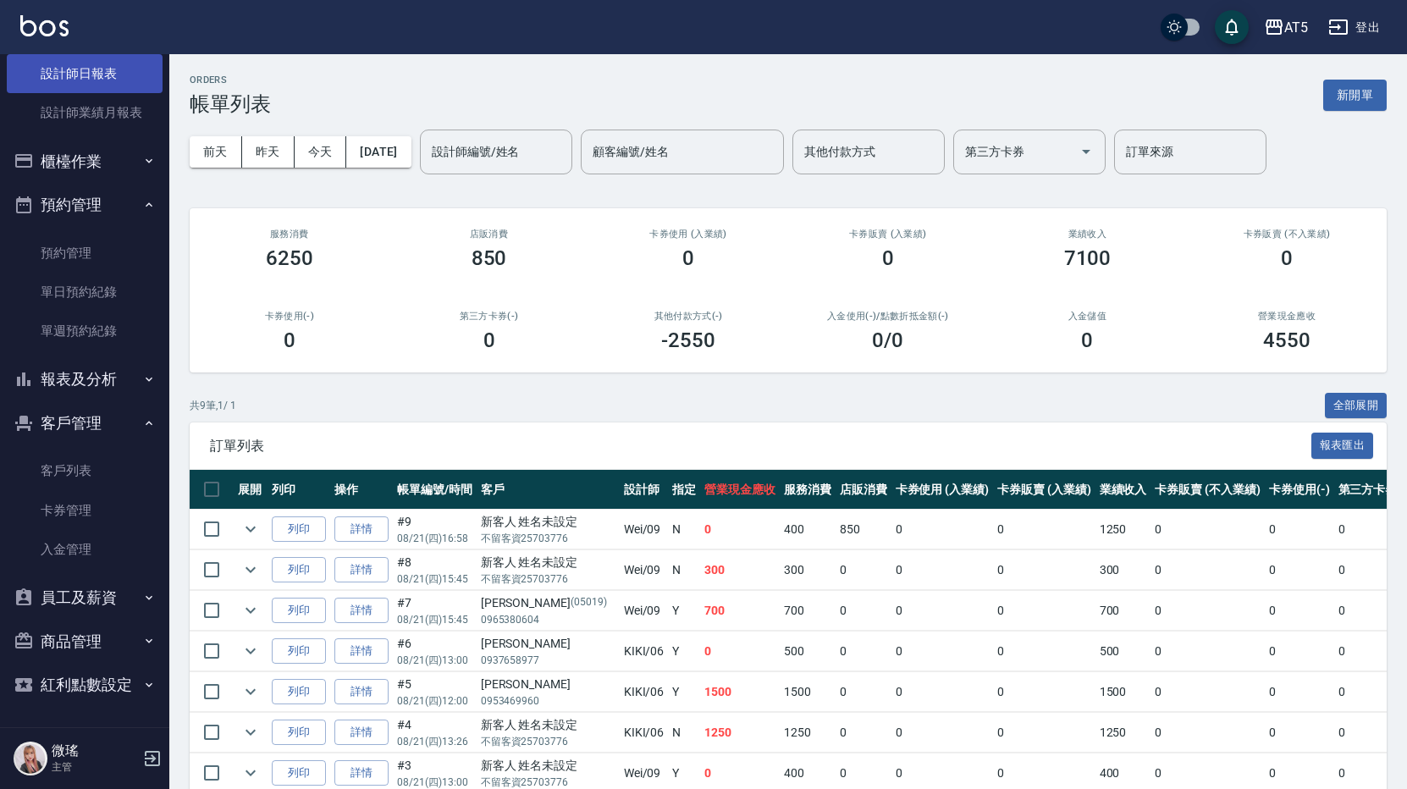
click at [93, 77] on link "設計師日報表" at bounding box center [85, 73] width 156 height 39
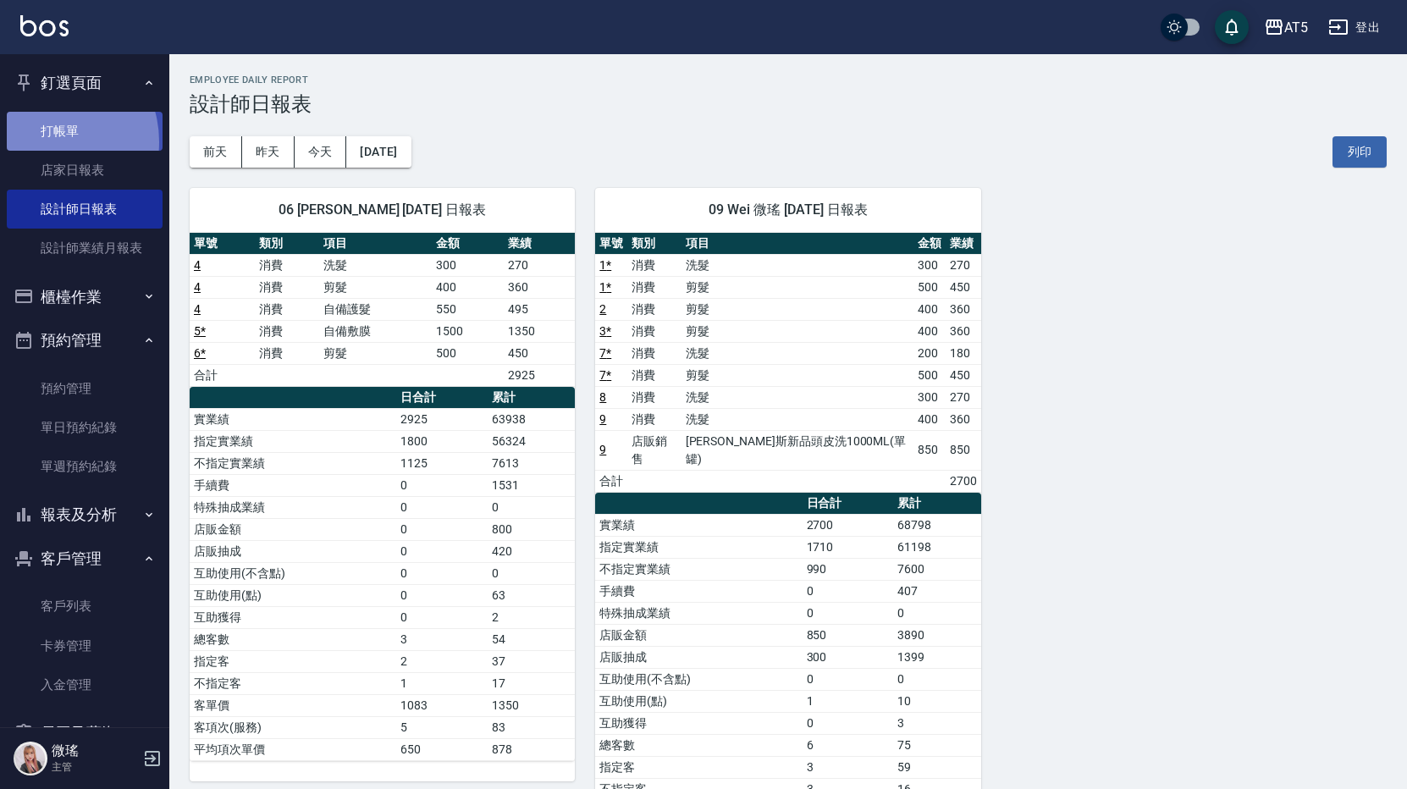
click at [47, 141] on link "打帳單" at bounding box center [85, 131] width 156 height 39
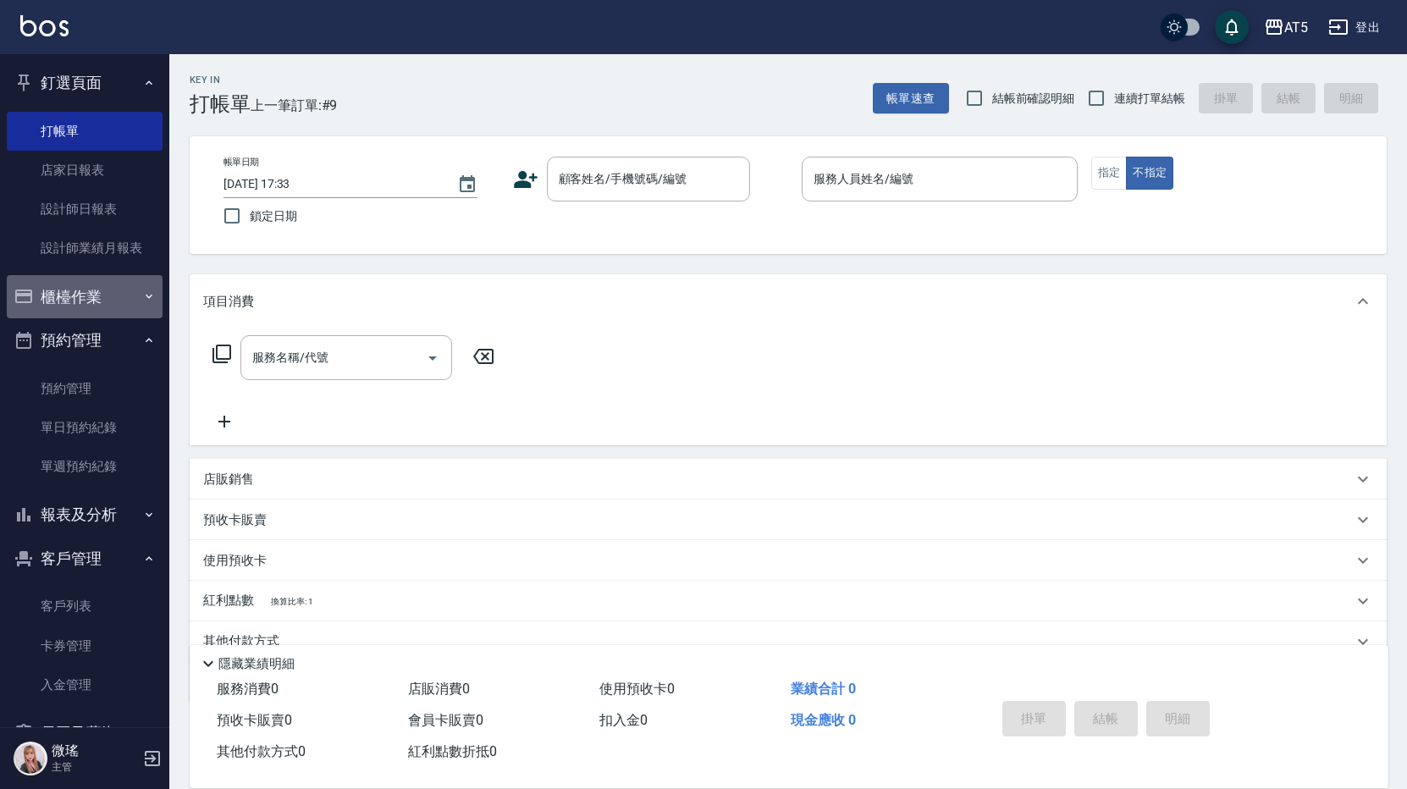
click at [110, 312] on button "櫃檯作業" at bounding box center [85, 297] width 156 height 44
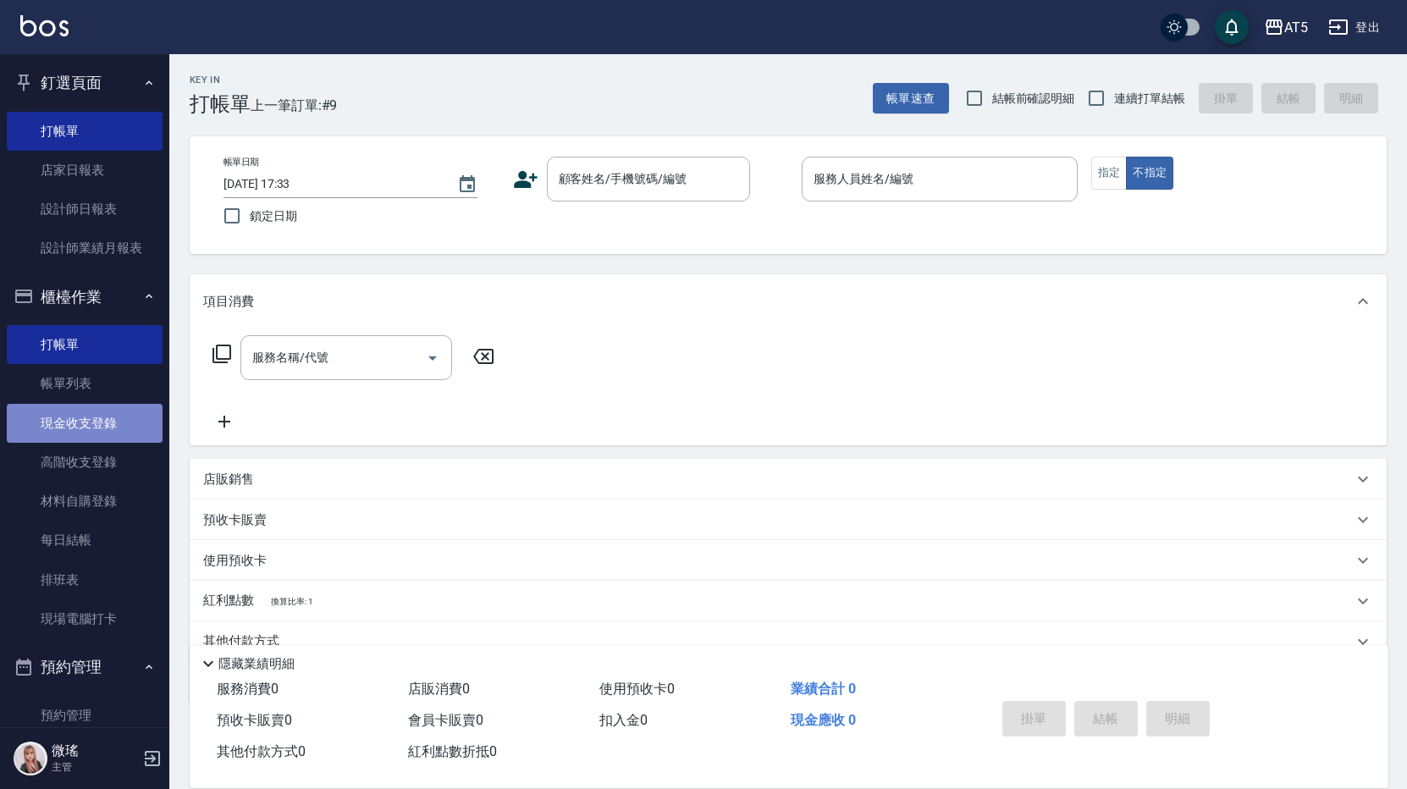
click at [129, 420] on link "現金收支登錄" at bounding box center [85, 423] width 156 height 39
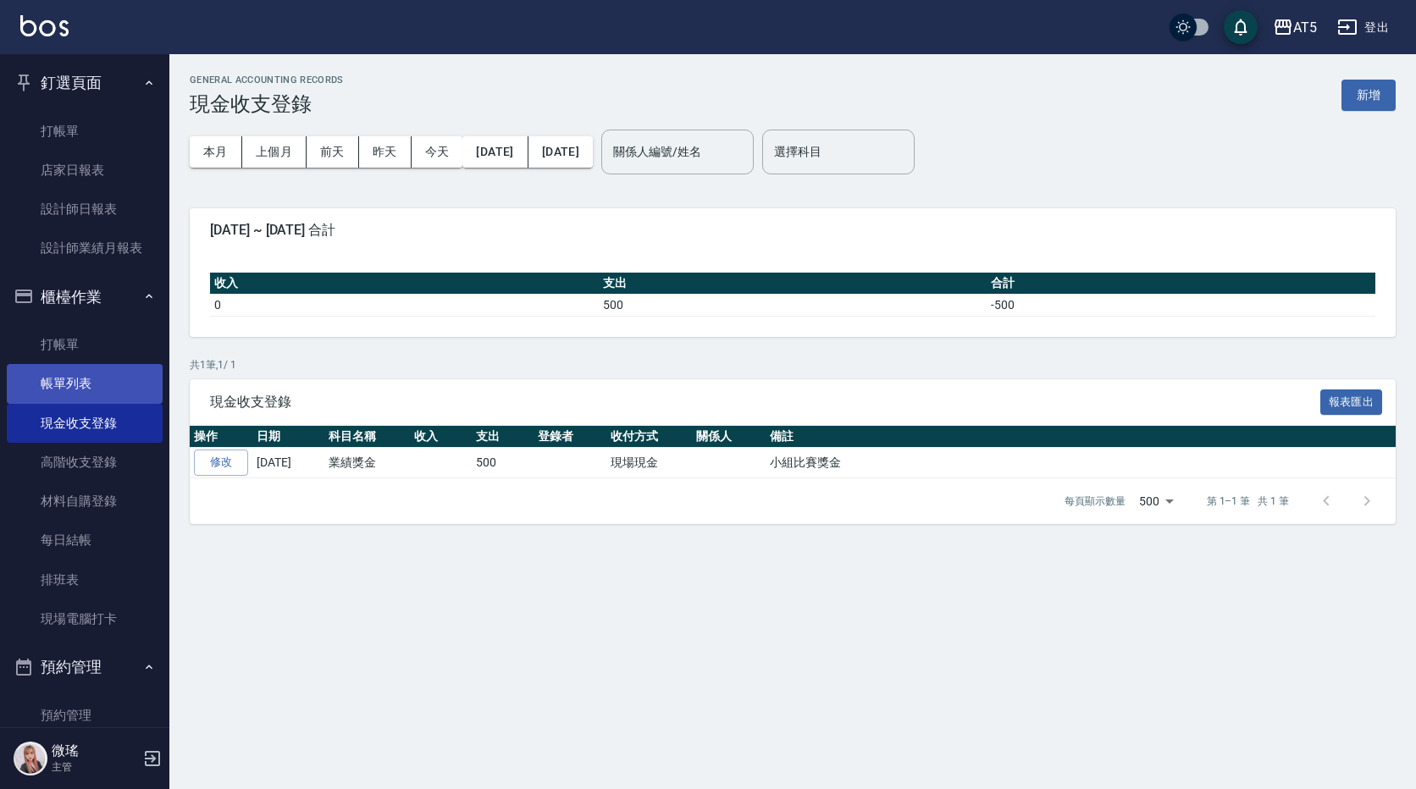
click at [81, 385] on link "帳單列表" at bounding box center [85, 383] width 156 height 39
click at [75, 378] on link "帳單列表" at bounding box center [85, 383] width 156 height 39
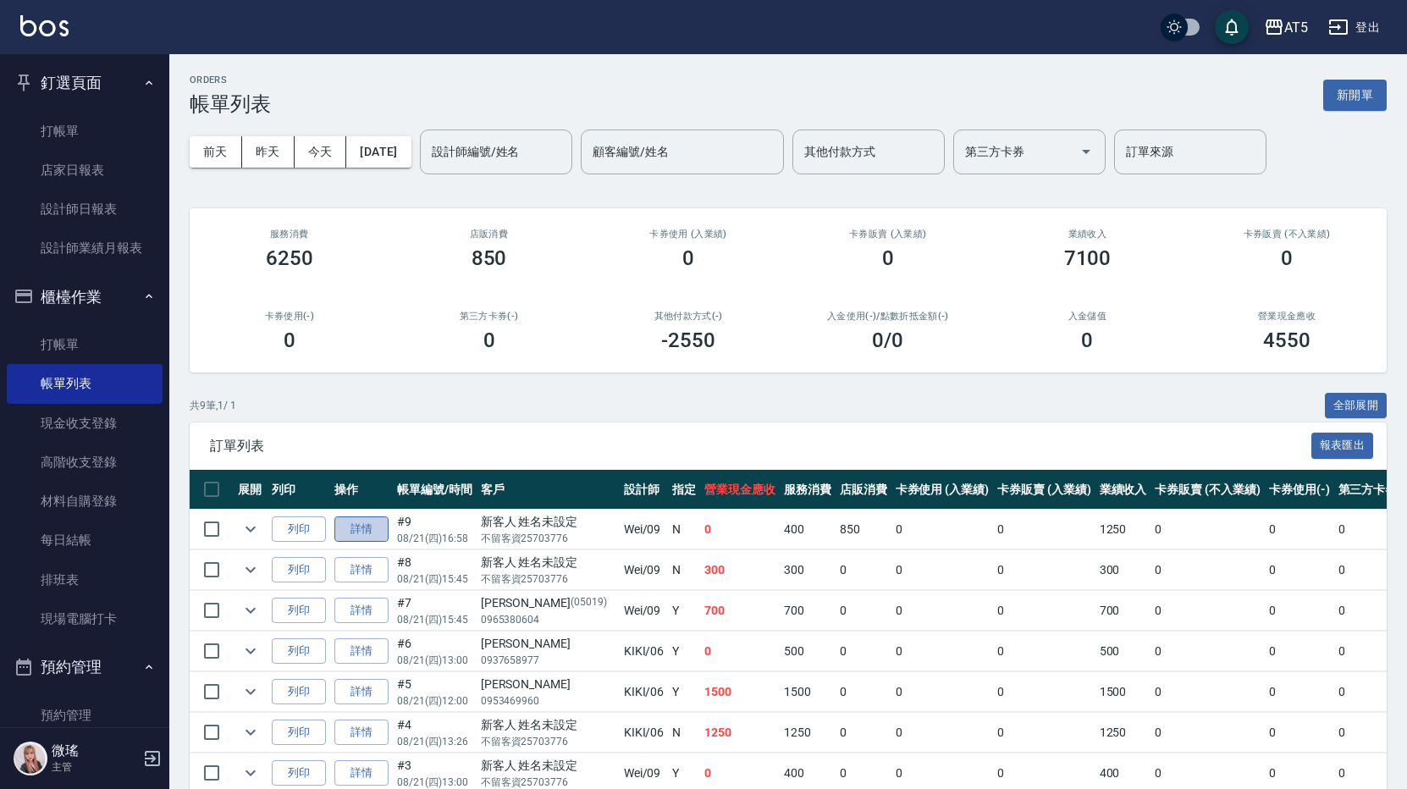
click at [380, 526] on link "詳情" at bounding box center [361, 529] width 54 height 26
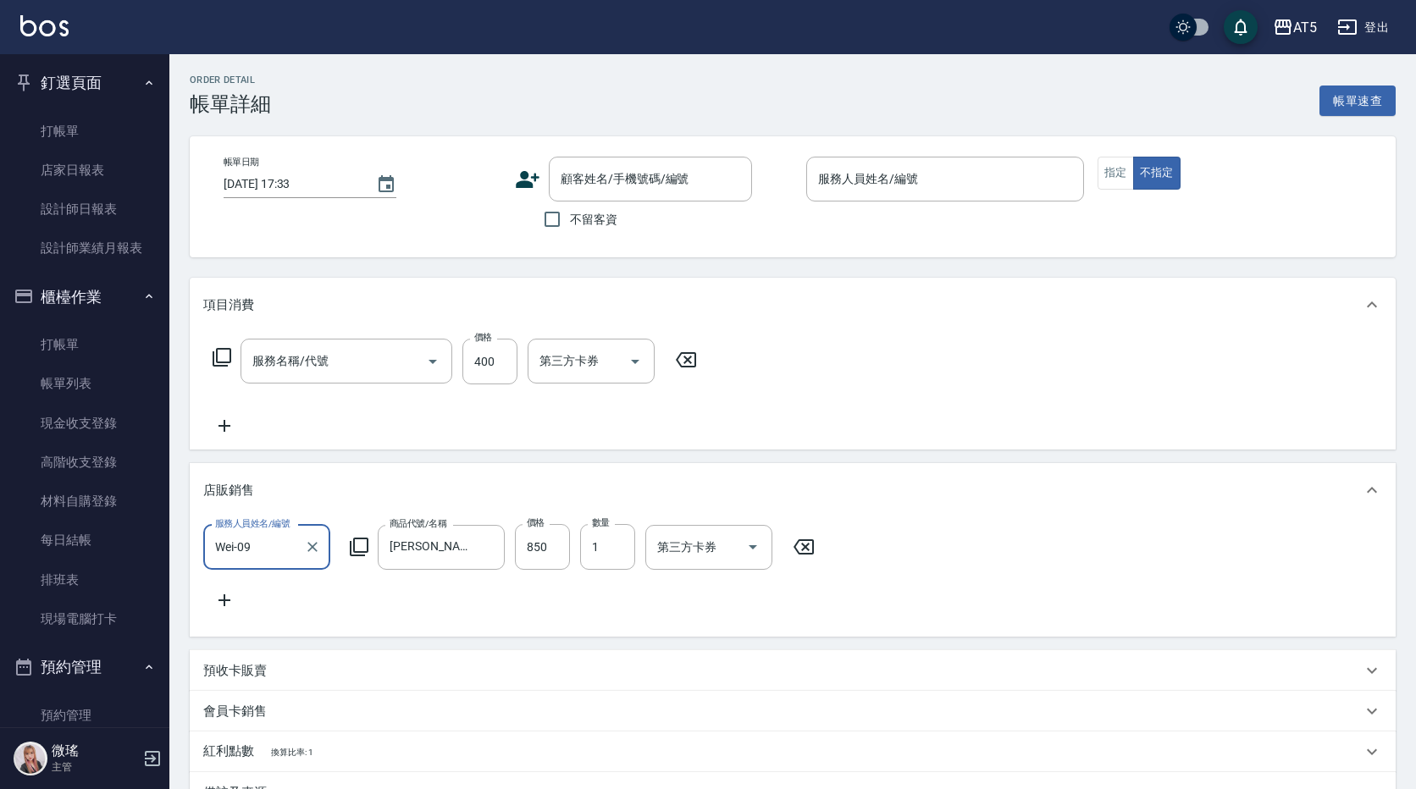
type input "2025/08/21 16:58"
type input "Wei-09"
type input "0"
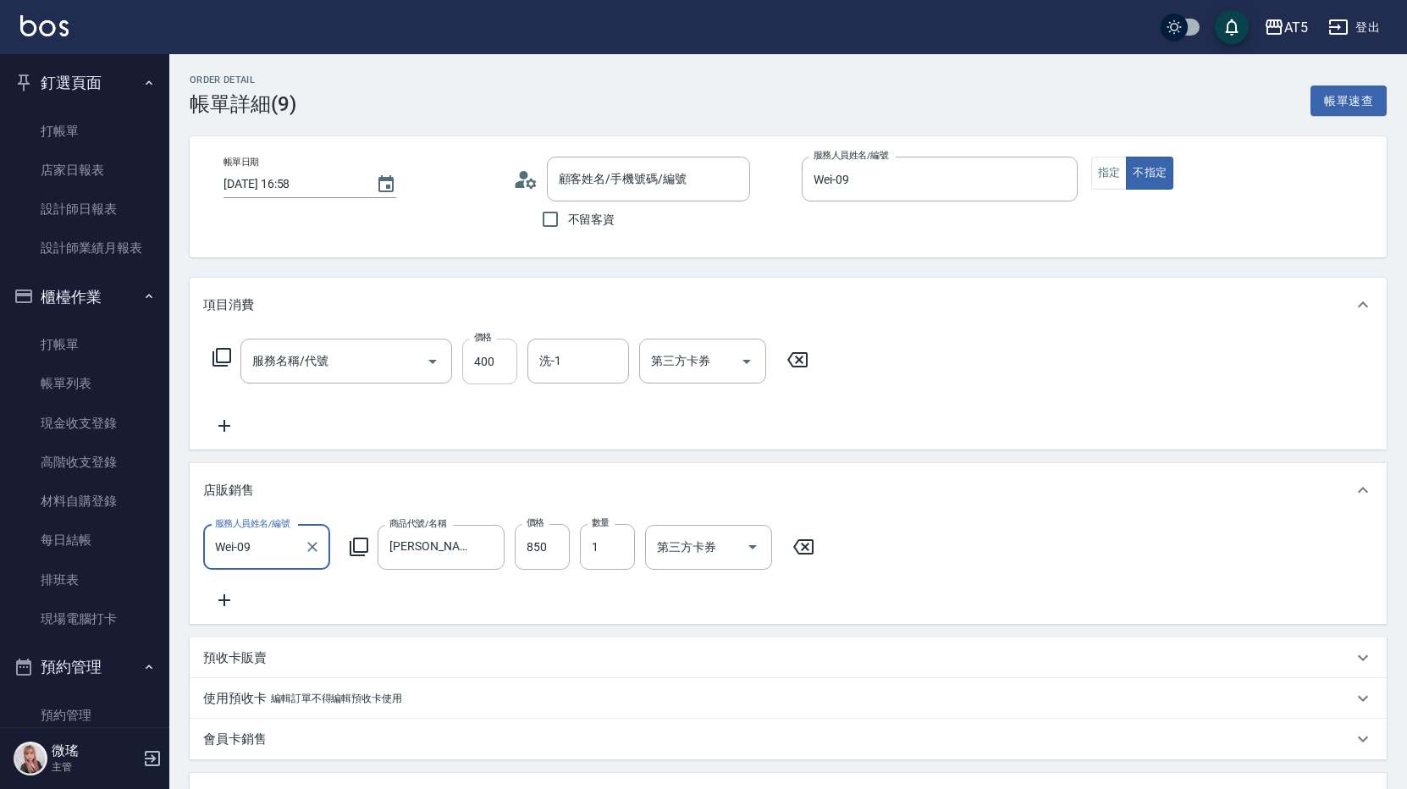
type input "洗髮(201)"
type input "新客人 姓名未設定/不留客資25703776/null"
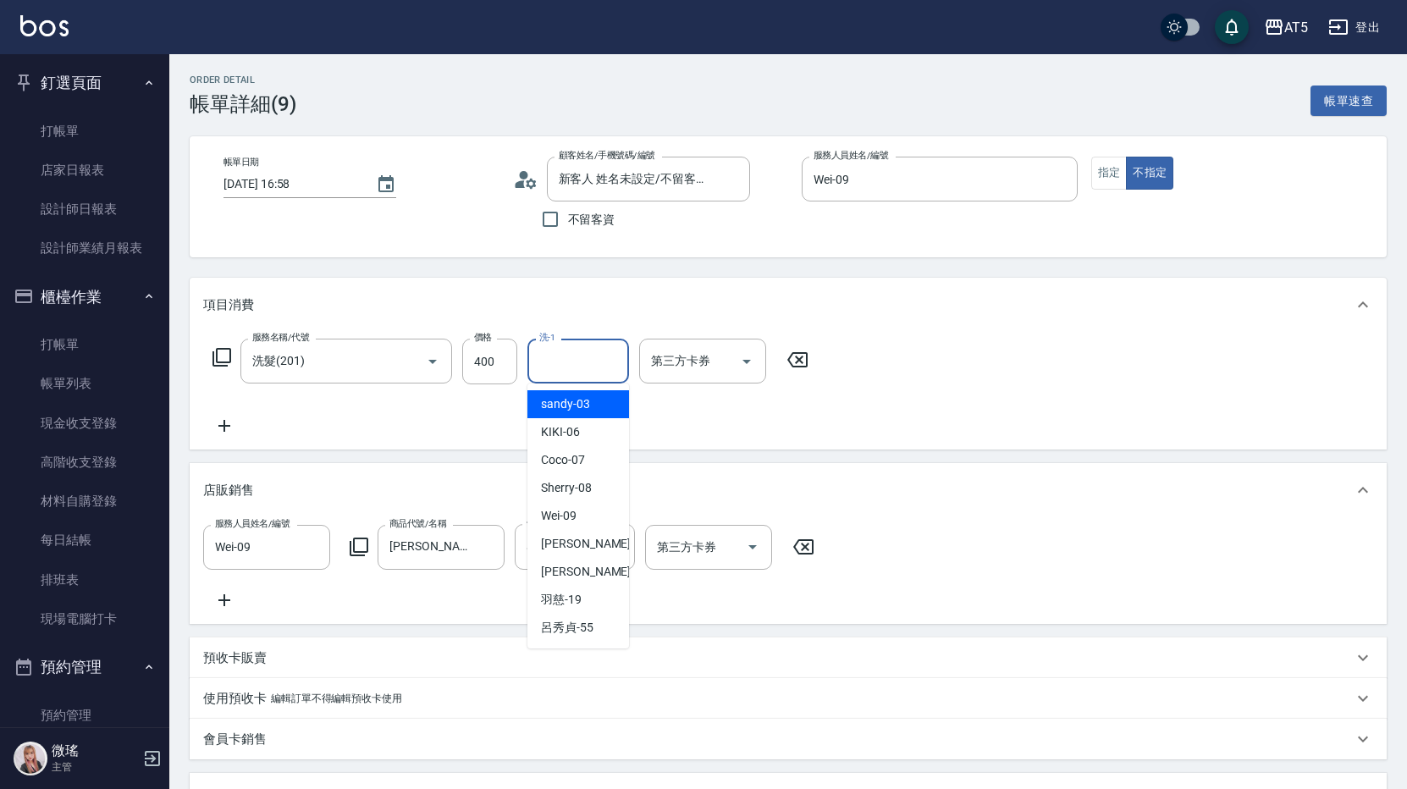
click at [590, 372] on input "洗-1" at bounding box center [578, 361] width 86 height 30
click at [537, 599] on div "羽慈 -19" at bounding box center [578, 600] width 102 height 28
type input "羽慈-19"
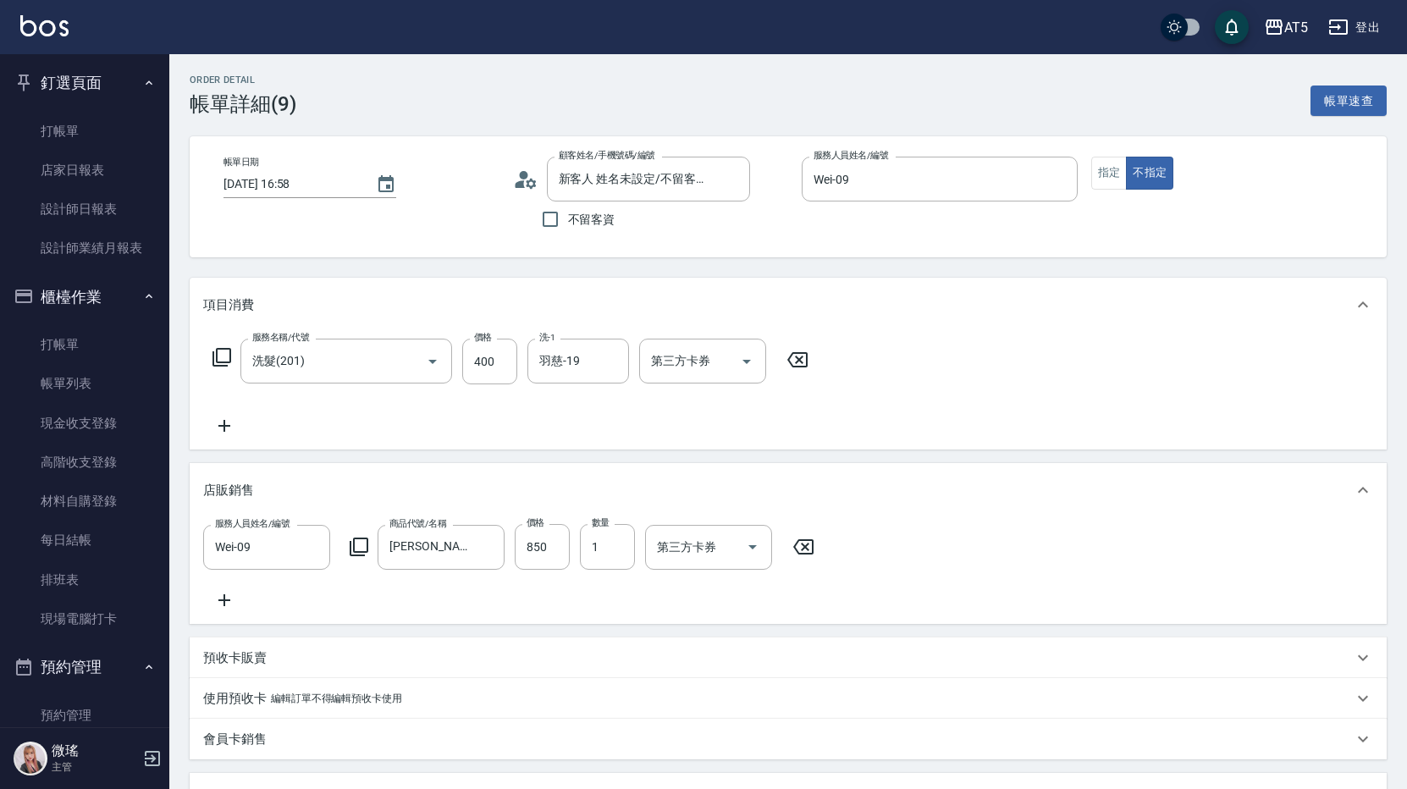
click at [1015, 363] on div "服務名稱/代號 洗髮(201) 服務名稱/代號 價格 400 價格 洗-1 羽慈-19 洗-1 第三方卡券 第三方卡券" at bounding box center [788, 391] width 1197 height 118
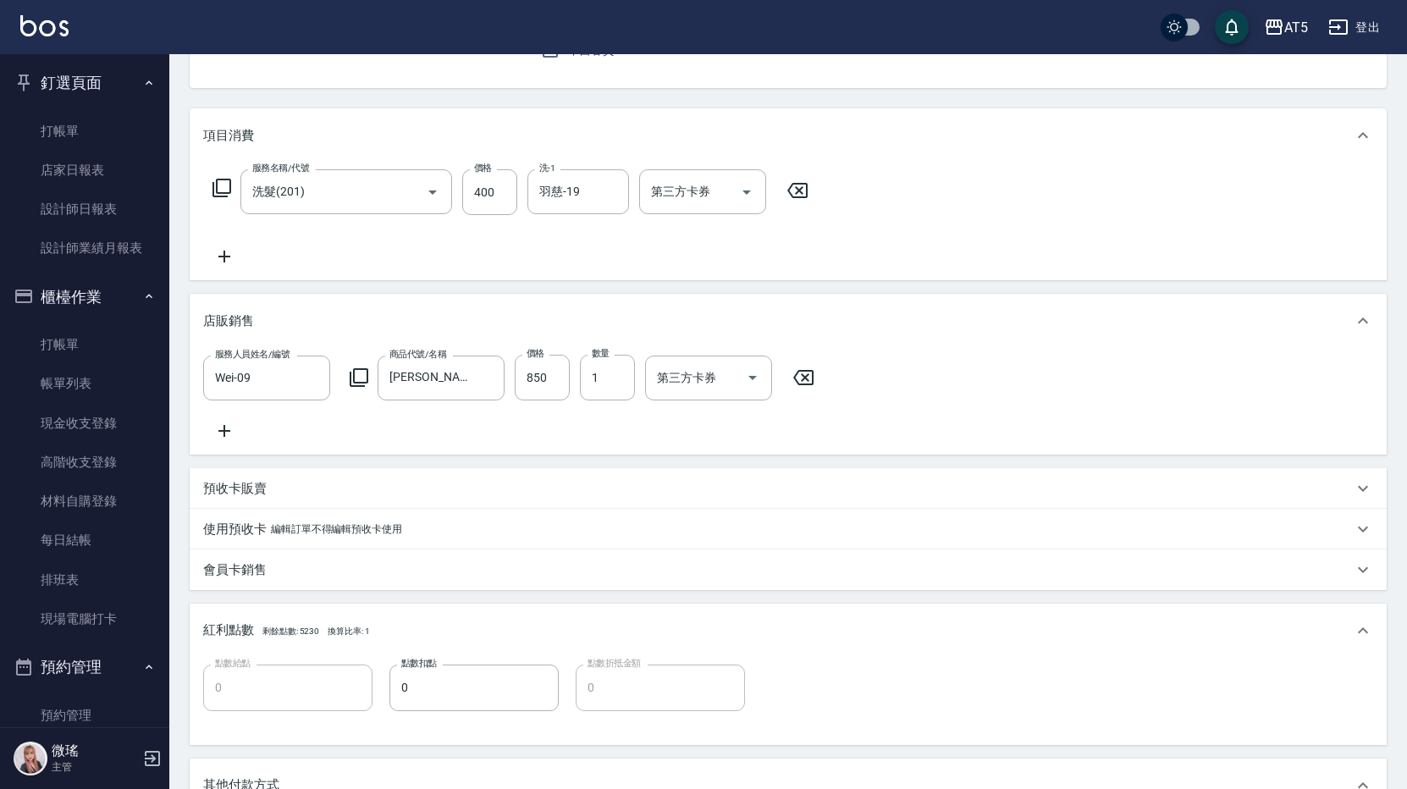
scroll to position [508, 0]
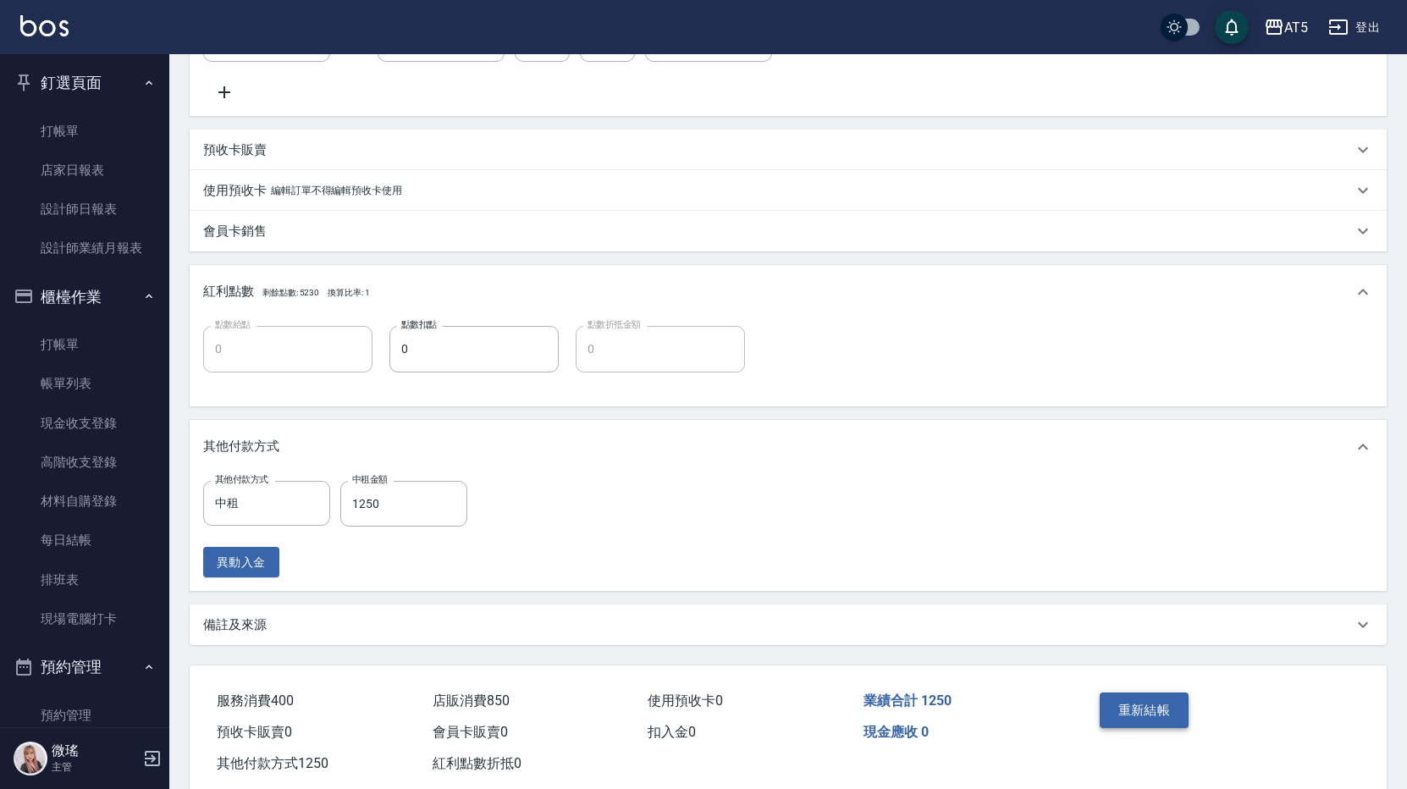
click at [1135, 727] on button "重新結帳" at bounding box center [1145, 711] width 90 height 36
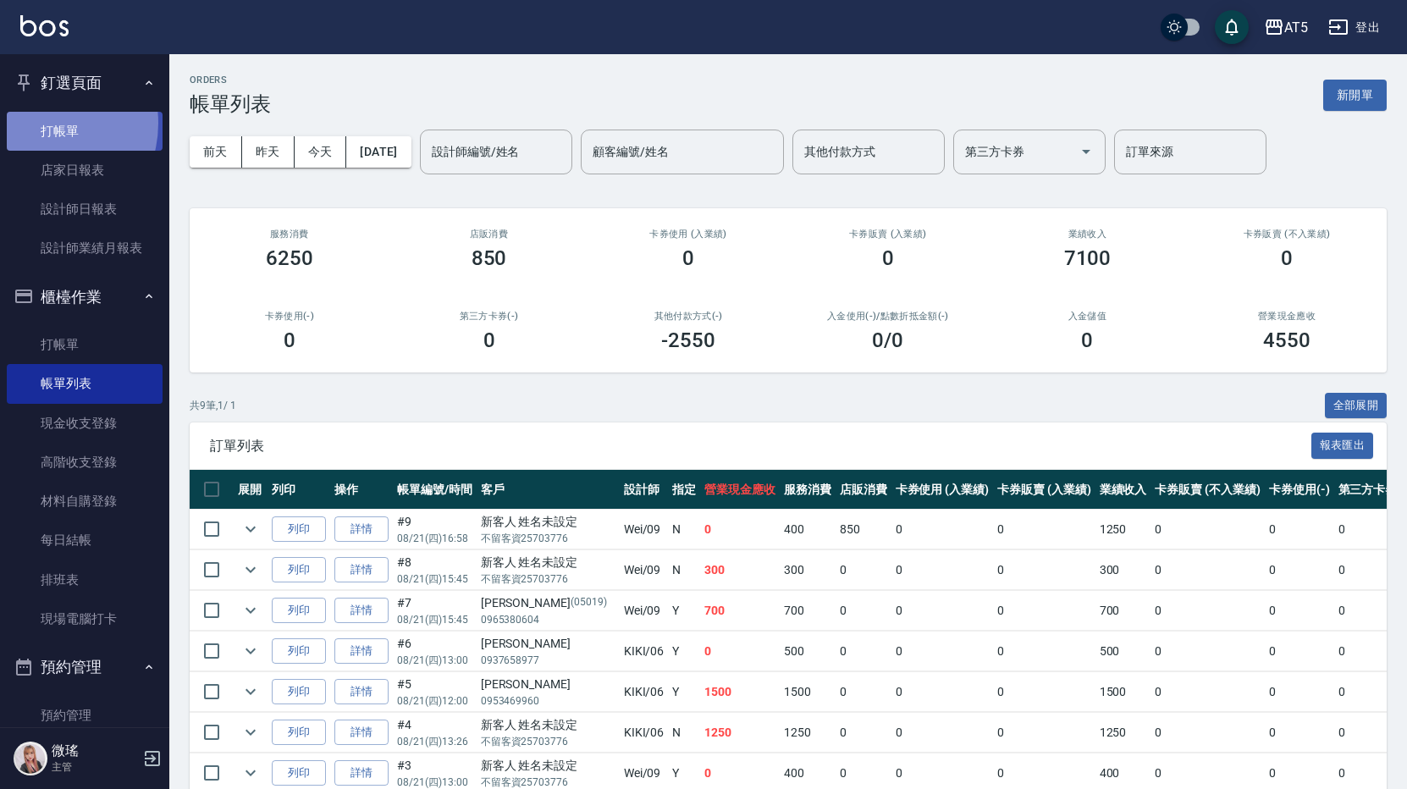
click at [36, 123] on link "打帳單" at bounding box center [85, 131] width 156 height 39
click at [36, 122] on link "打帳單" at bounding box center [85, 131] width 156 height 39
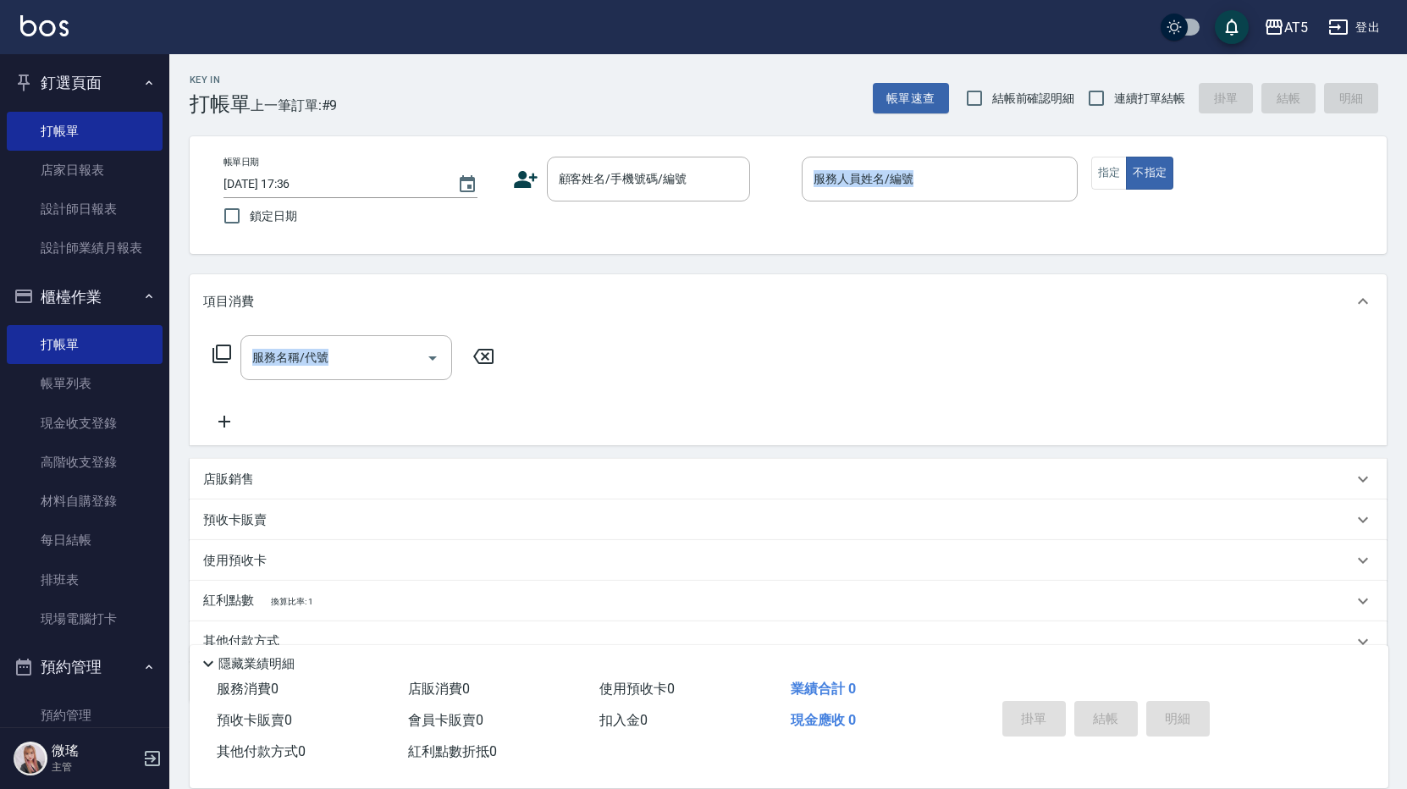
drag, startPoint x: 716, startPoint y: 307, endPoint x: -3, endPoint y: 485, distance: 741.3
click at [0, 485] on html "AT5 登出 釘選頁面 打帳單 店家日報表 設計師日報表 設計師業績月報表 櫃檯作業 打帳單 帳單列表 現金收支登錄 高階收支登錄 材料自購登錄 每日結帳 排…" at bounding box center [703, 432] width 1407 height 865
drag, startPoint x: 2, startPoint y: 262, endPoint x: 883, endPoint y: 111, distance: 894.4
click at [47, 218] on nav "釘選頁面 打帳單 店家日報表 設計師日報表 設計師業績月報表 櫃檯作業 打帳單 帳單列表 現金收支登錄 高階收支登錄 材料自購登錄 每日結帳 排班表 現場電腦…" at bounding box center [84, 390] width 169 height 673
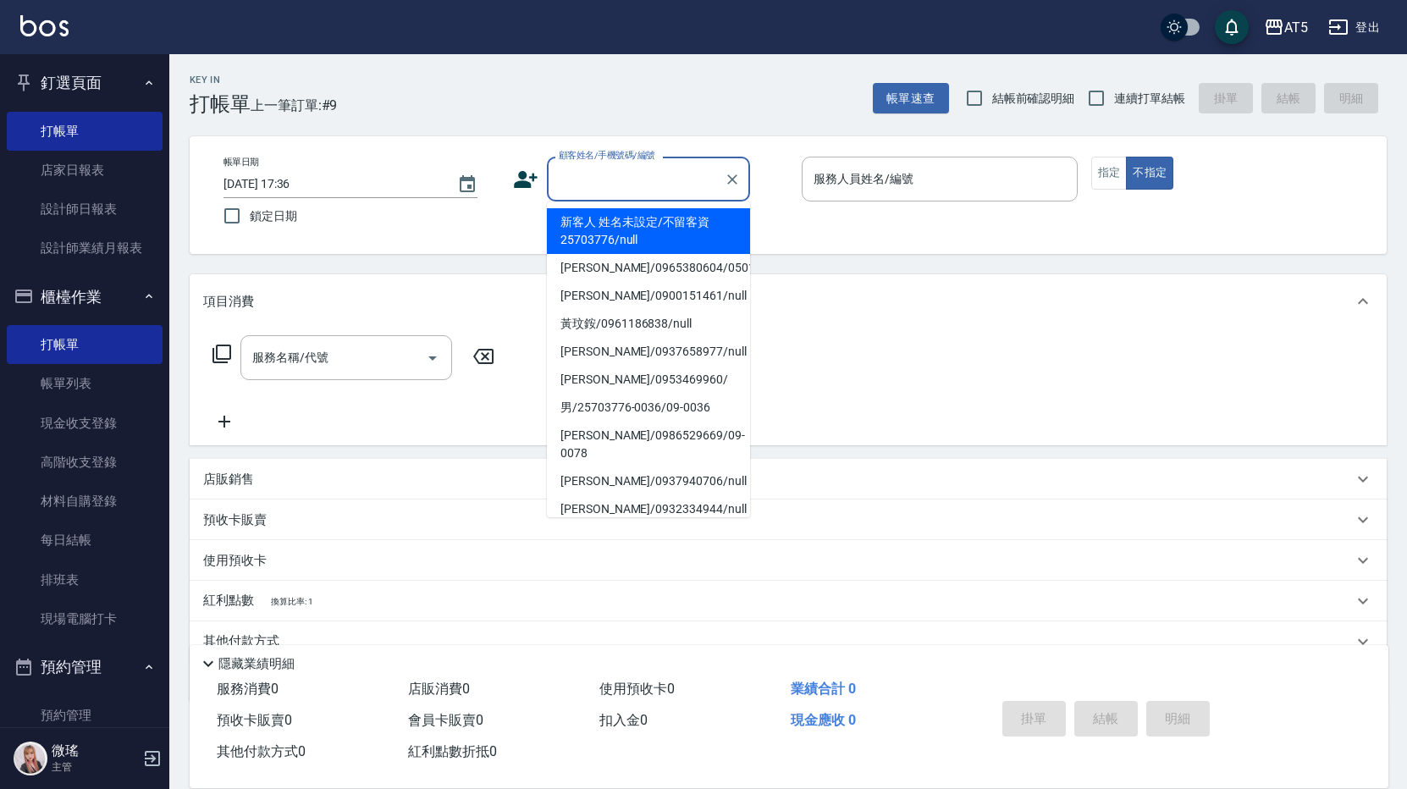
click at [652, 180] on input "顧客姓名/手機號碼/編號" at bounding box center [636, 179] width 163 height 30
click at [617, 234] on li "新客人 姓名未設定/不留客資25703776/null" at bounding box center [648, 231] width 203 height 46
type input "新客人 姓名未設定/不留客資25703776/null"
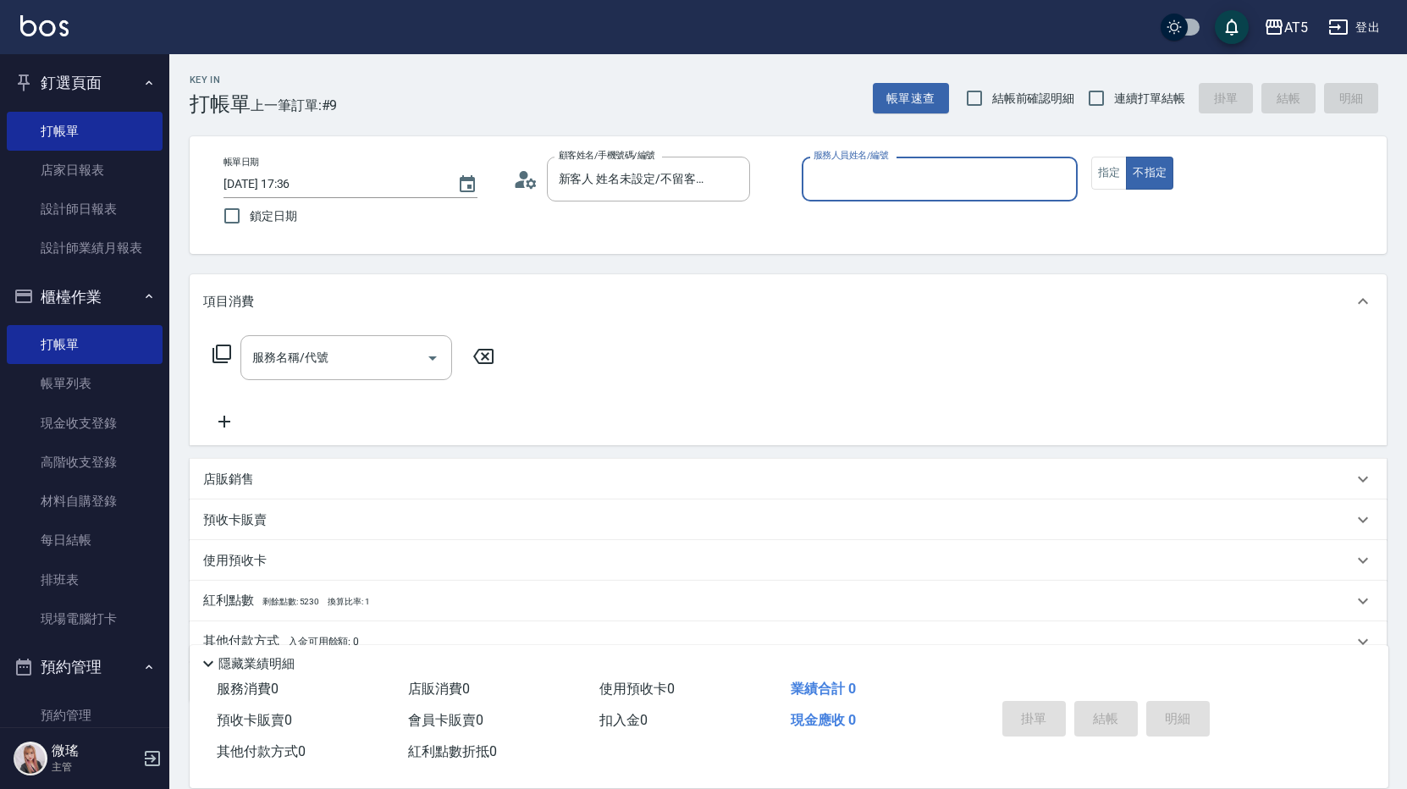
click at [973, 176] on input "服務人員姓名/編號" at bounding box center [939, 179] width 261 height 30
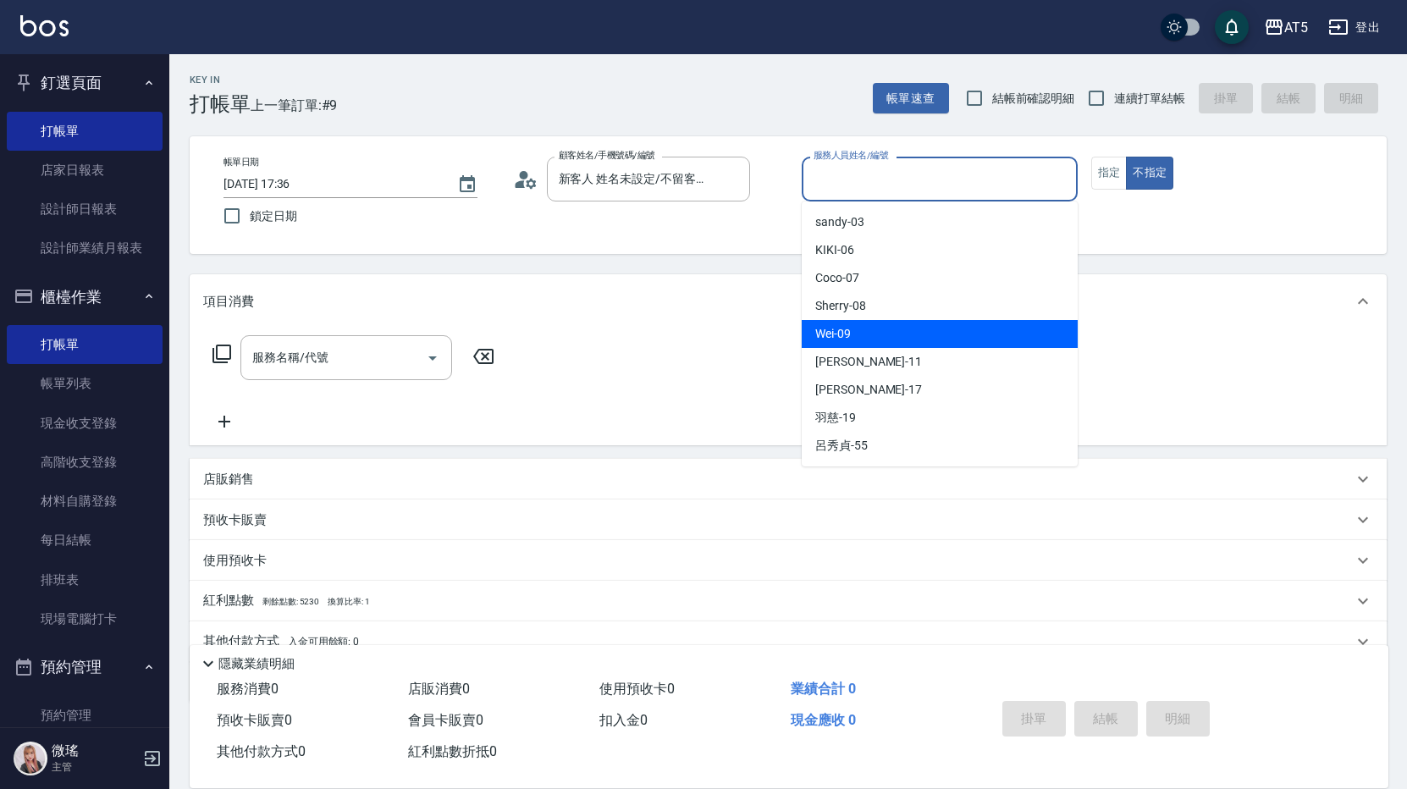
click at [893, 328] on div "Wei -09" at bounding box center [940, 334] width 276 height 28
type input "Wei-09"
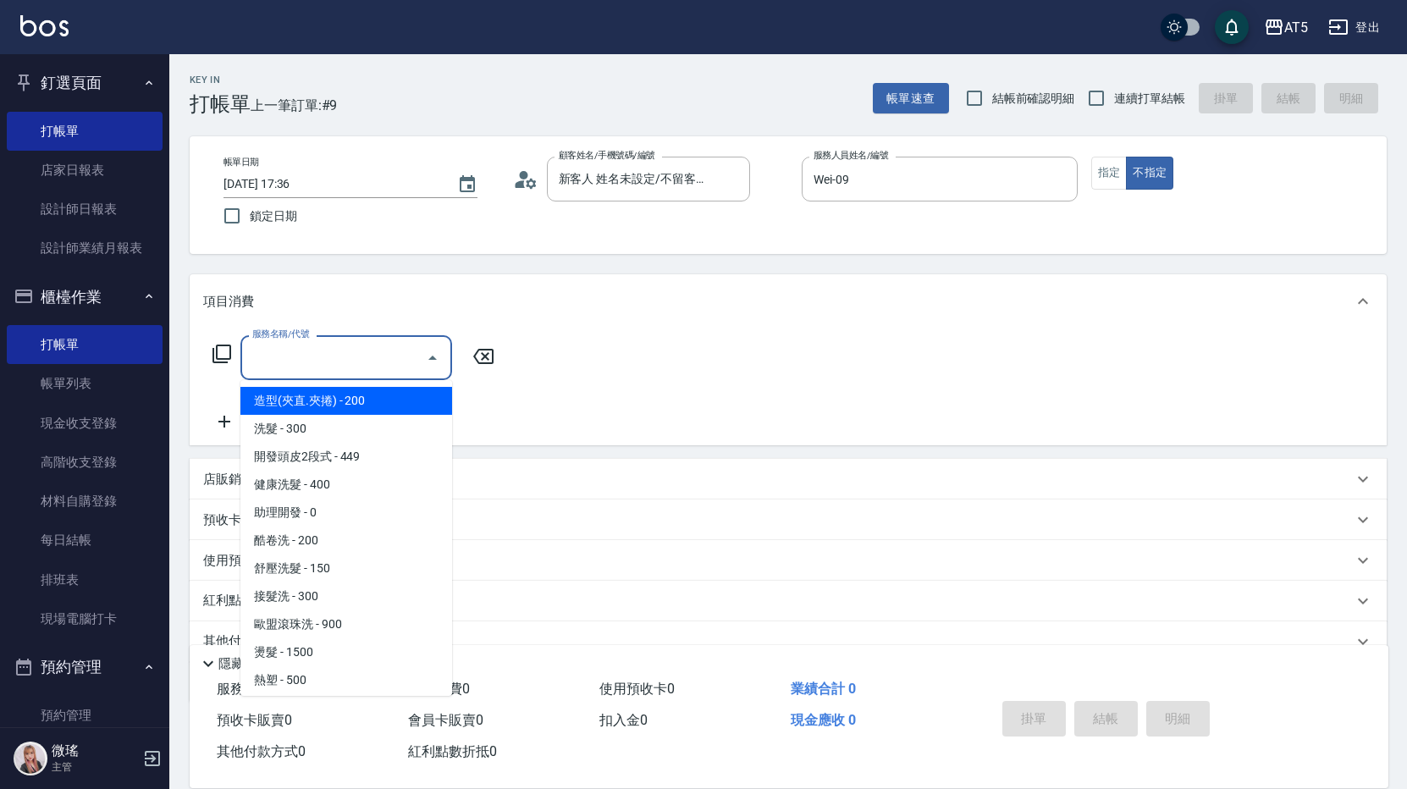
click at [345, 362] on input "服務名稱/代號" at bounding box center [333, 358] width 171 height 30
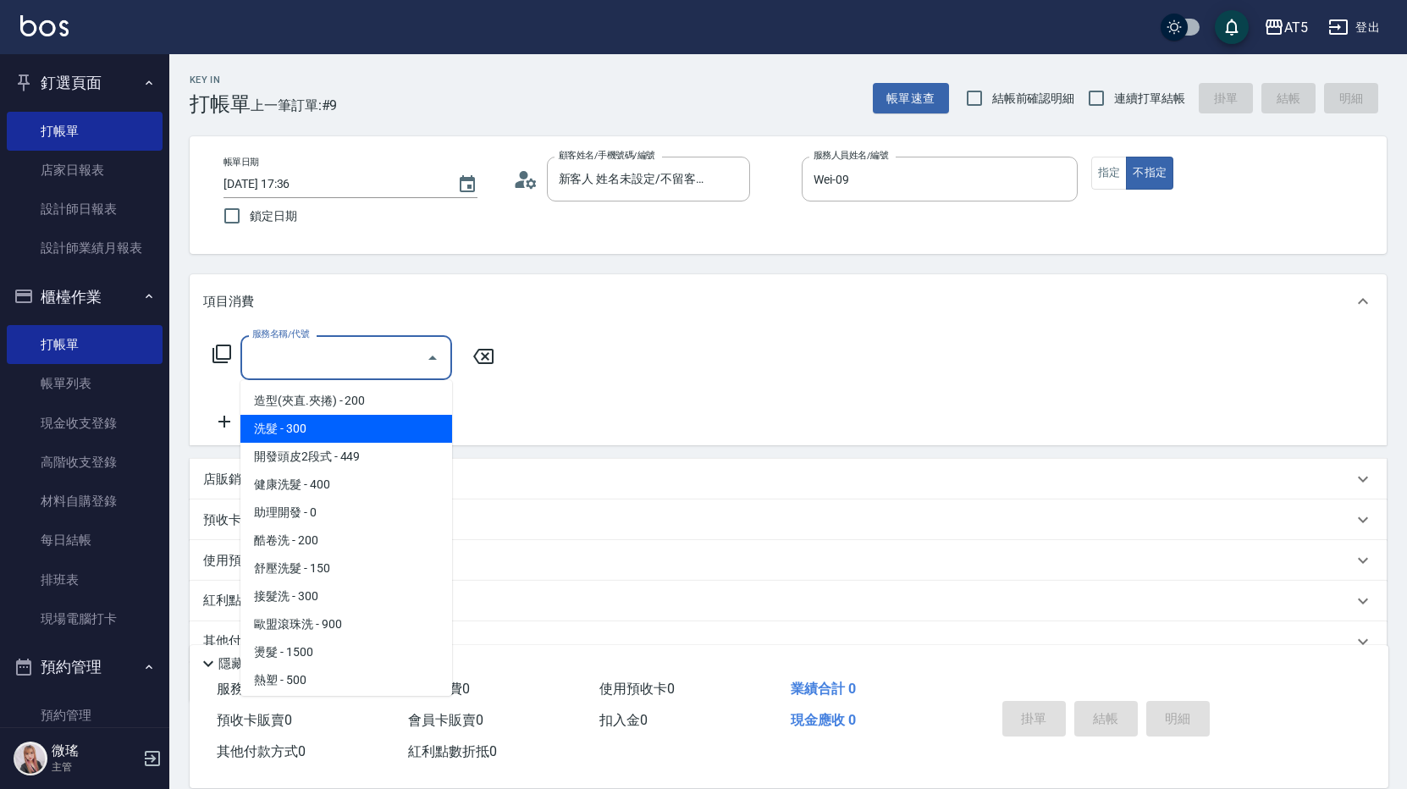
click at [335, 420] on span "洗髮 - 300" at bounding box center [346, 429] width 212 height 28
type input "洗髮(201)"
type input "30"
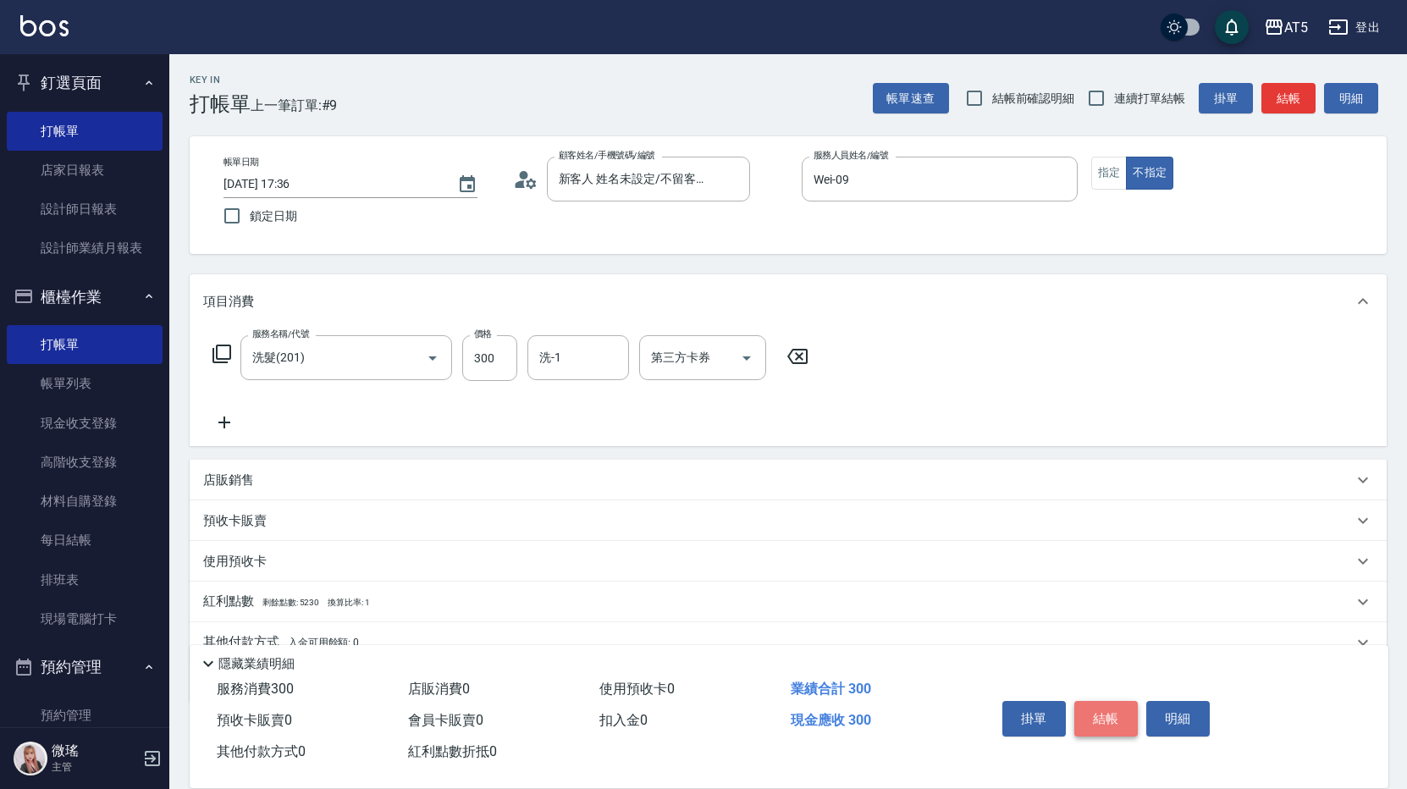
click at [1097, 712] on button "結帳" at bounding box center [1106, 719] width 64 height 36
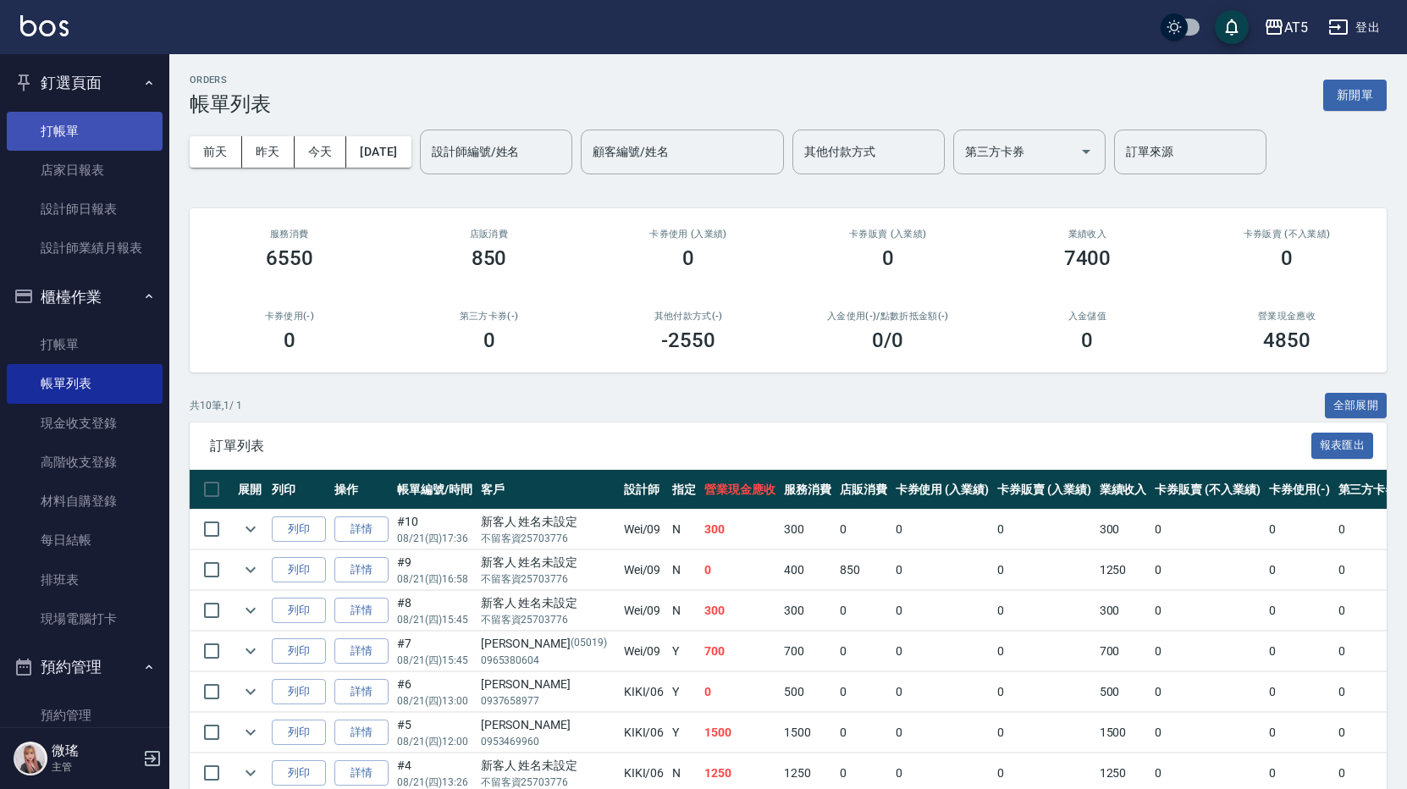
click at [67, 135] on link "打帳單" at bounding box center [85, 131] width 156 height 39
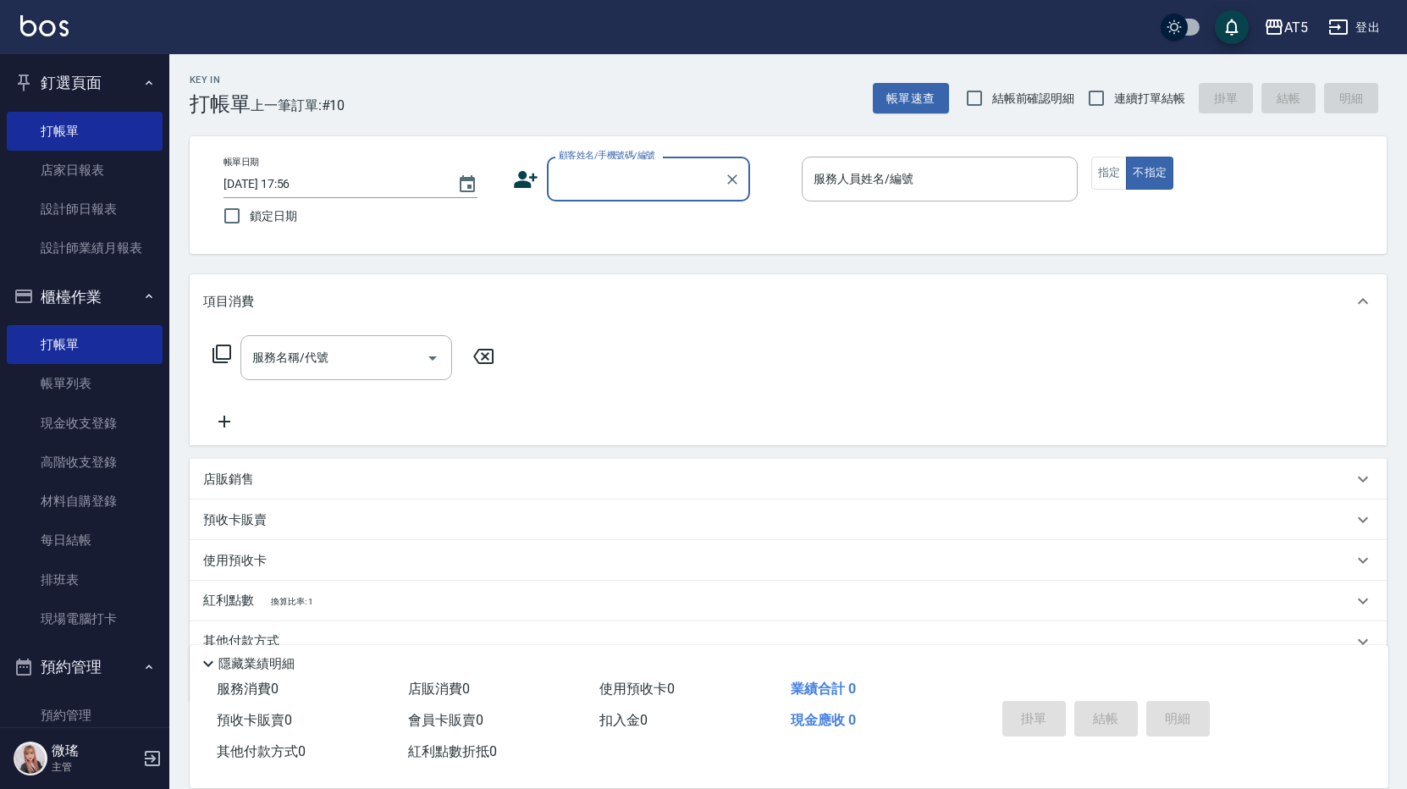
click at [614, 158] on label "顧客姓名/手機號碼/編號" at bounding box center [607, 155] width 97 height 13
click at [614, 164] on input "顧客姓名/手機號碼/編號" at bounding box center [636, 179] width 163 height 30
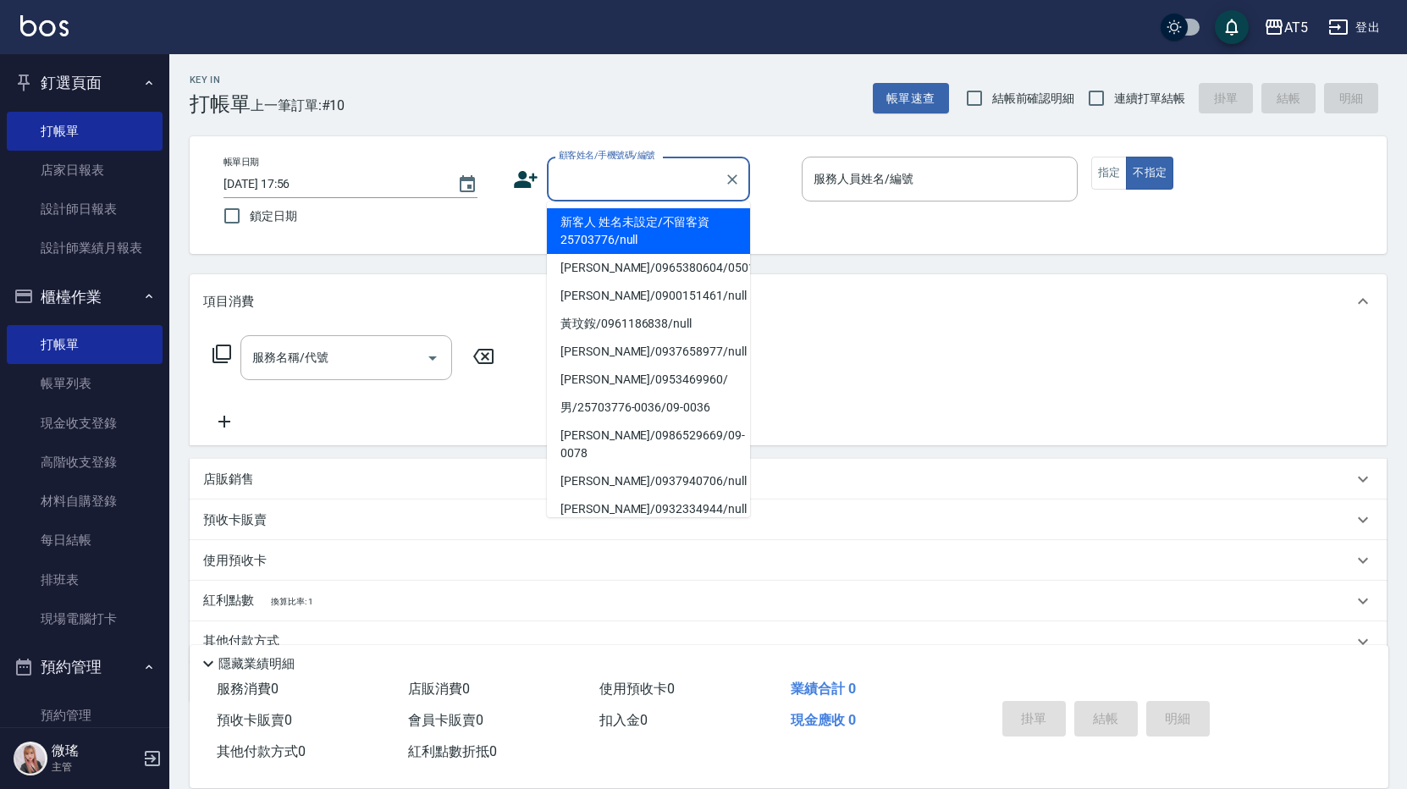
click at [615, 182] on input "顧客姓名/手機號碼/編號" at bounding box center [636, 179] width 163 height 30
click at [623, 234] on li "新客人 姓名未設定/不留客資25703776/null" at bounding box center [648, 231] width 203 height 46
type input "新客人 姓名未設定/不留客資25703776/null"
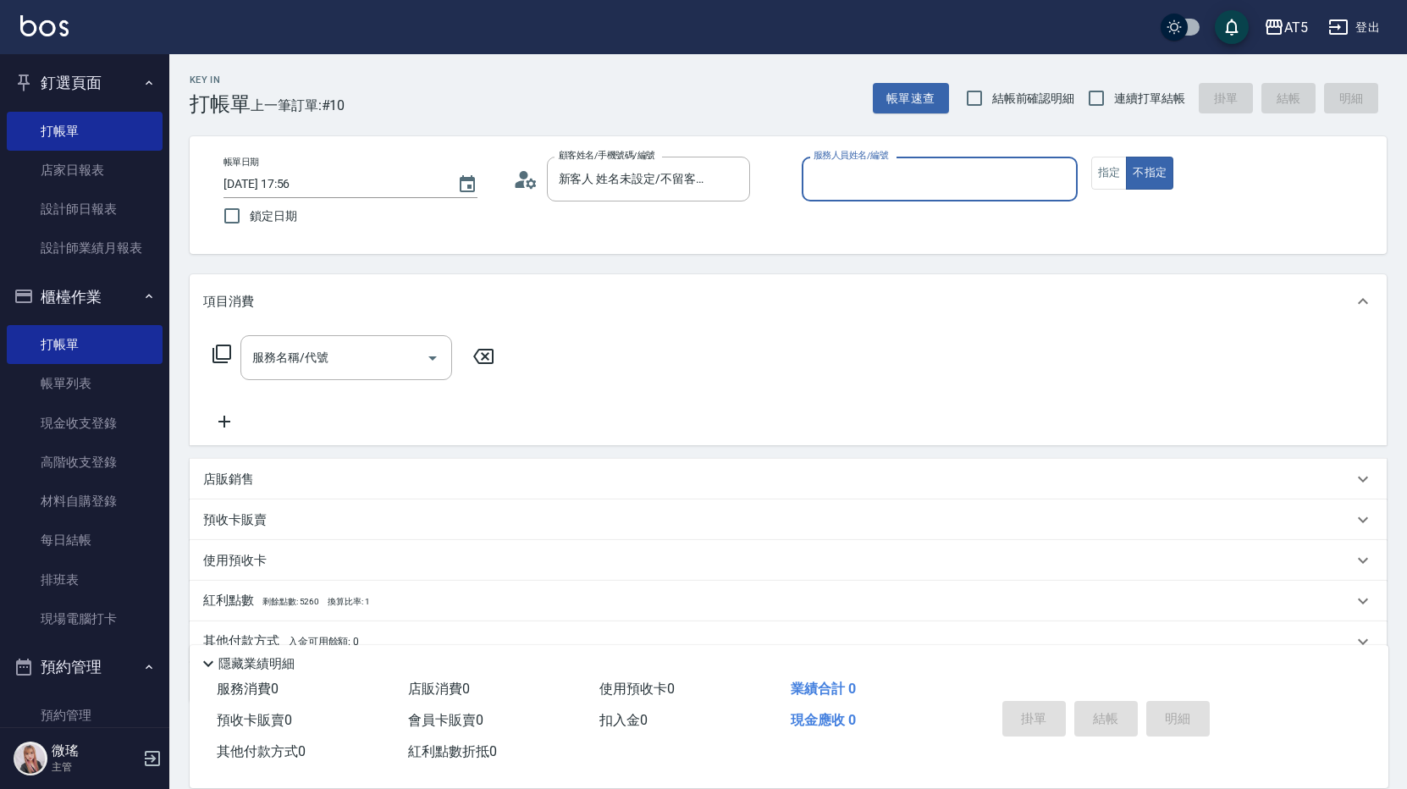
click at [870, 176] on input "服務人員姓名/編號" at bounding box center [939, 179] width 261 height 30
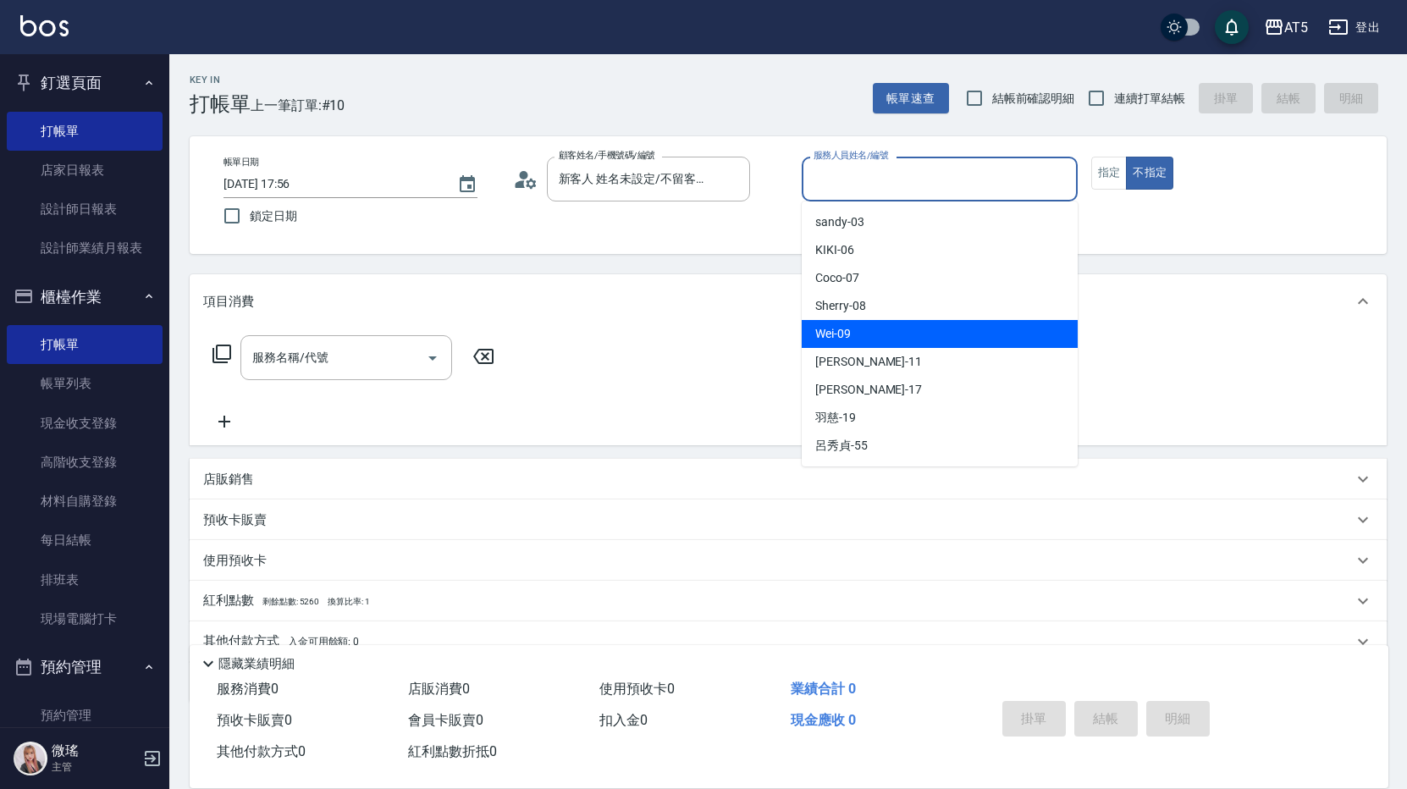
click at [875, 328] on div "Wei -09" at bounding box center [940, 334] width 276 height 28
type input "Wei-09"
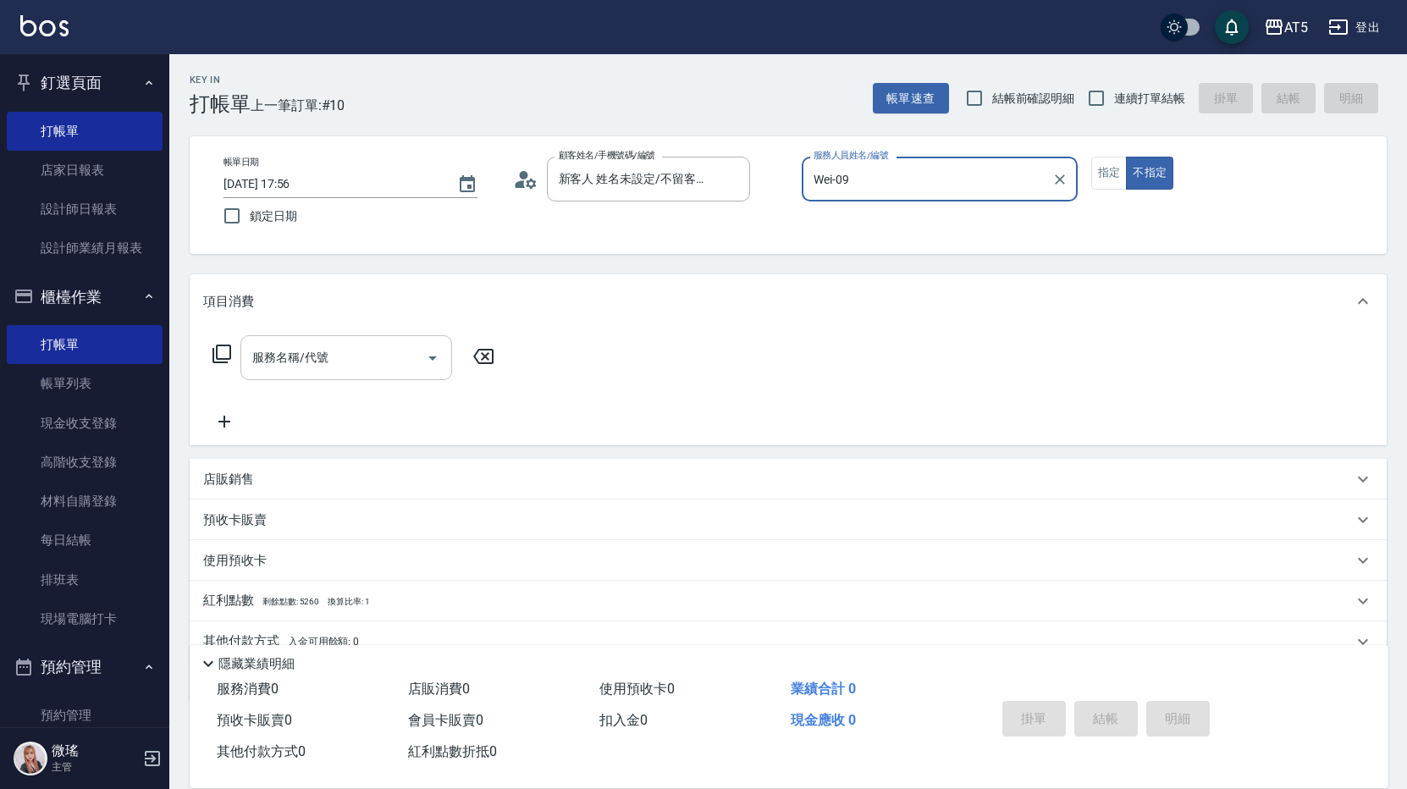
click at [384, 358] on input "服務名稱/代號" at bounding box center [333, 358] width 171 height 30
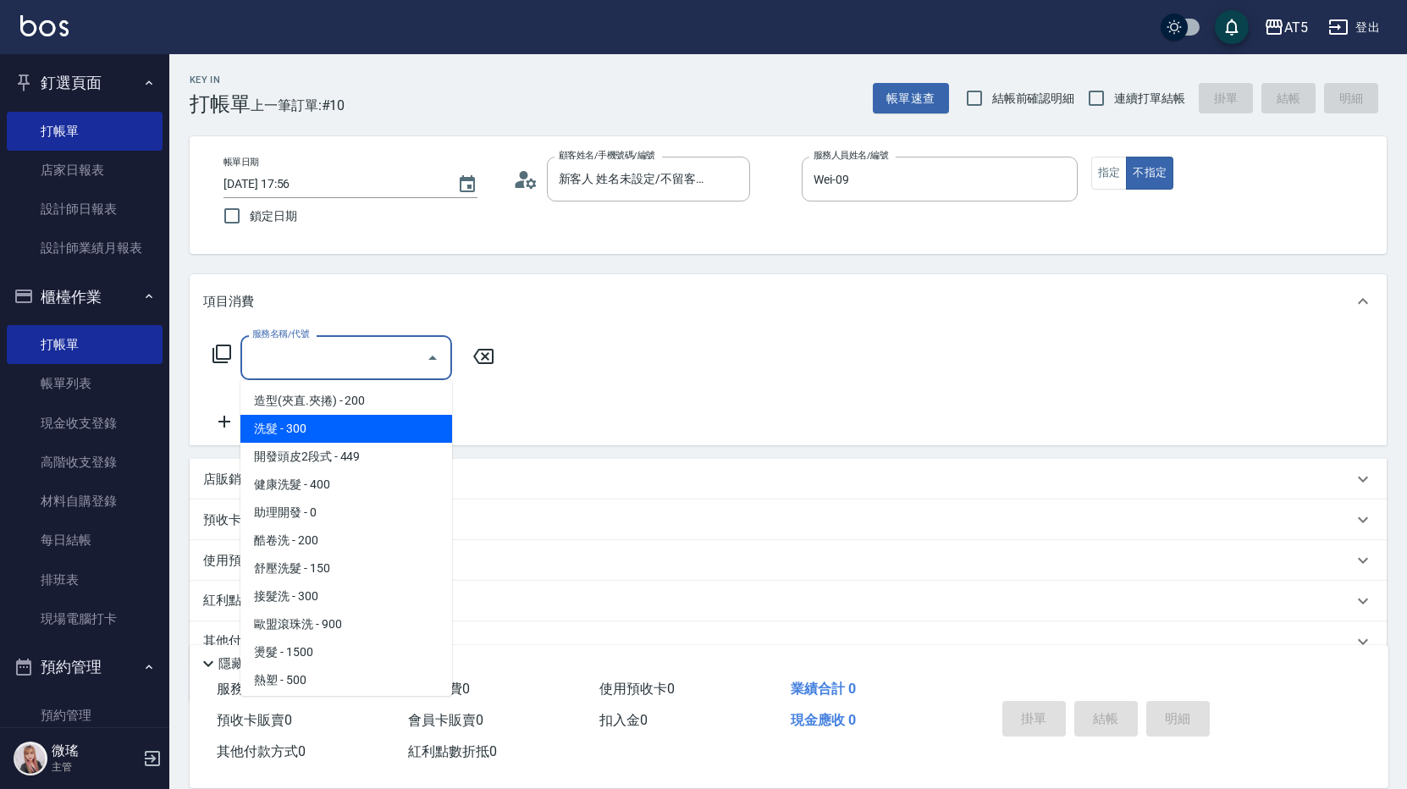
click at [370, 426] on span "洗髮 - 300" at bounding box center [346, 429] width 212 height 28
type input "洗髮(201)"
type input "30"
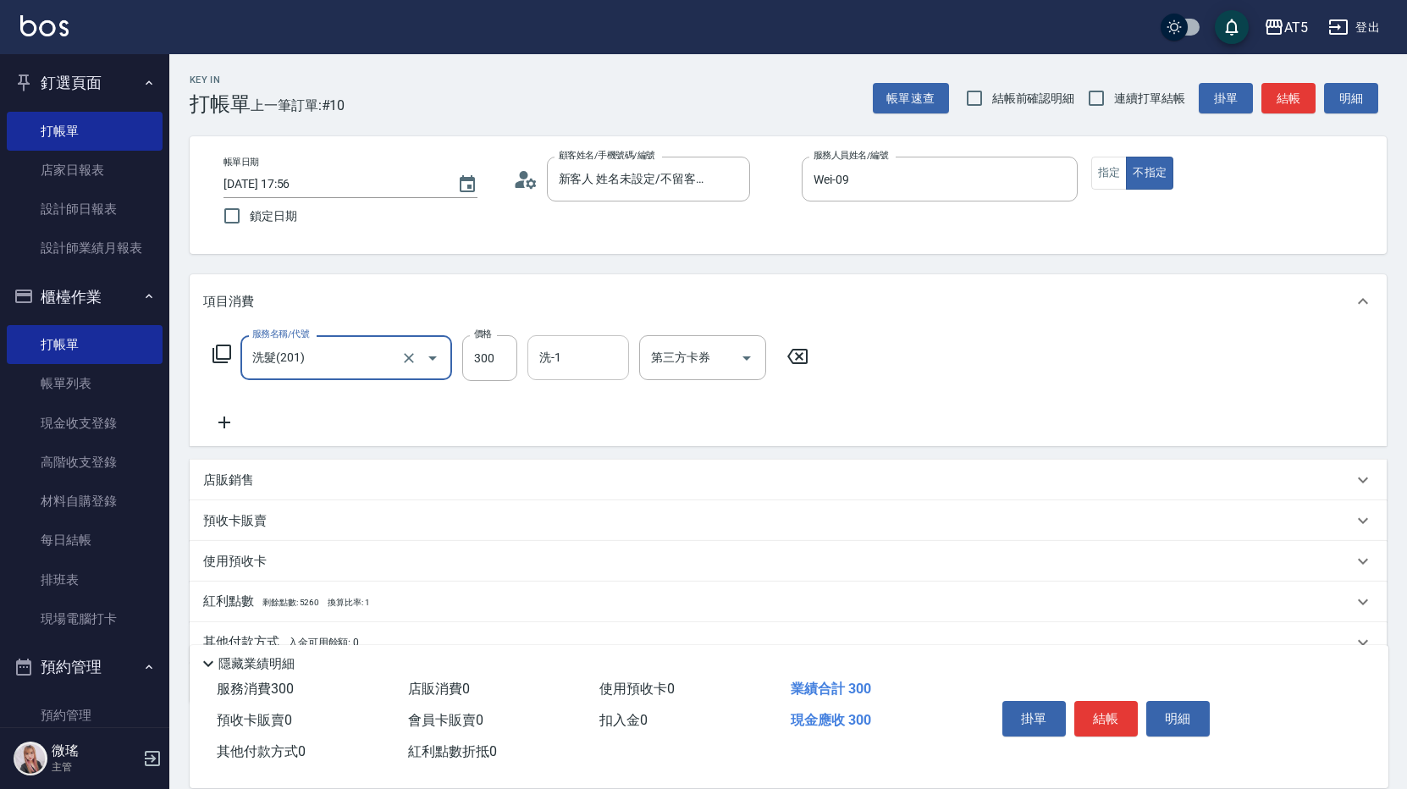
click at [573, 363] on input "洗-1" at bounding box center [578, 358] width 86 height 30
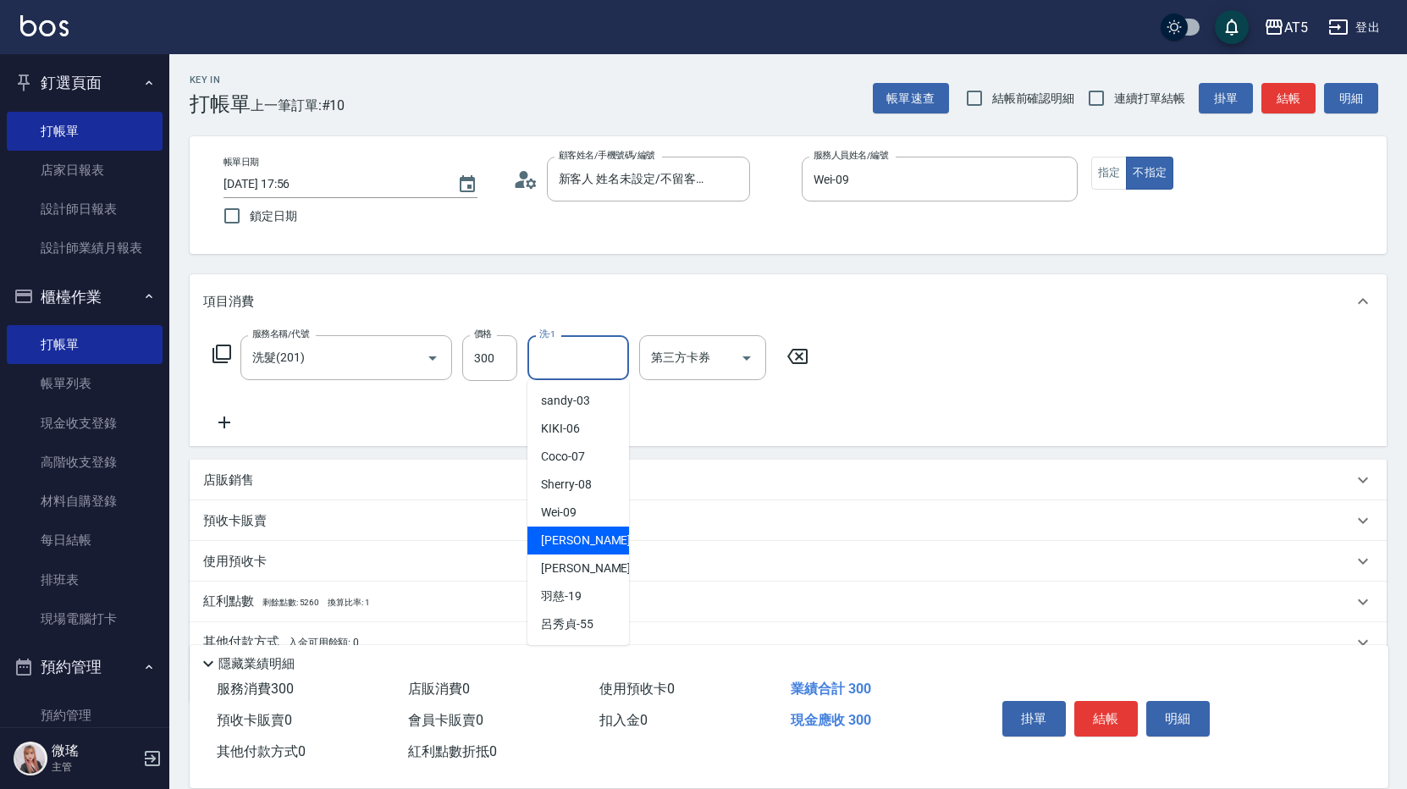
click at [599, 550] on div "葵葵 -11" at bounding box center [578, 541] width 102 height 28
type input "葵葵-11"
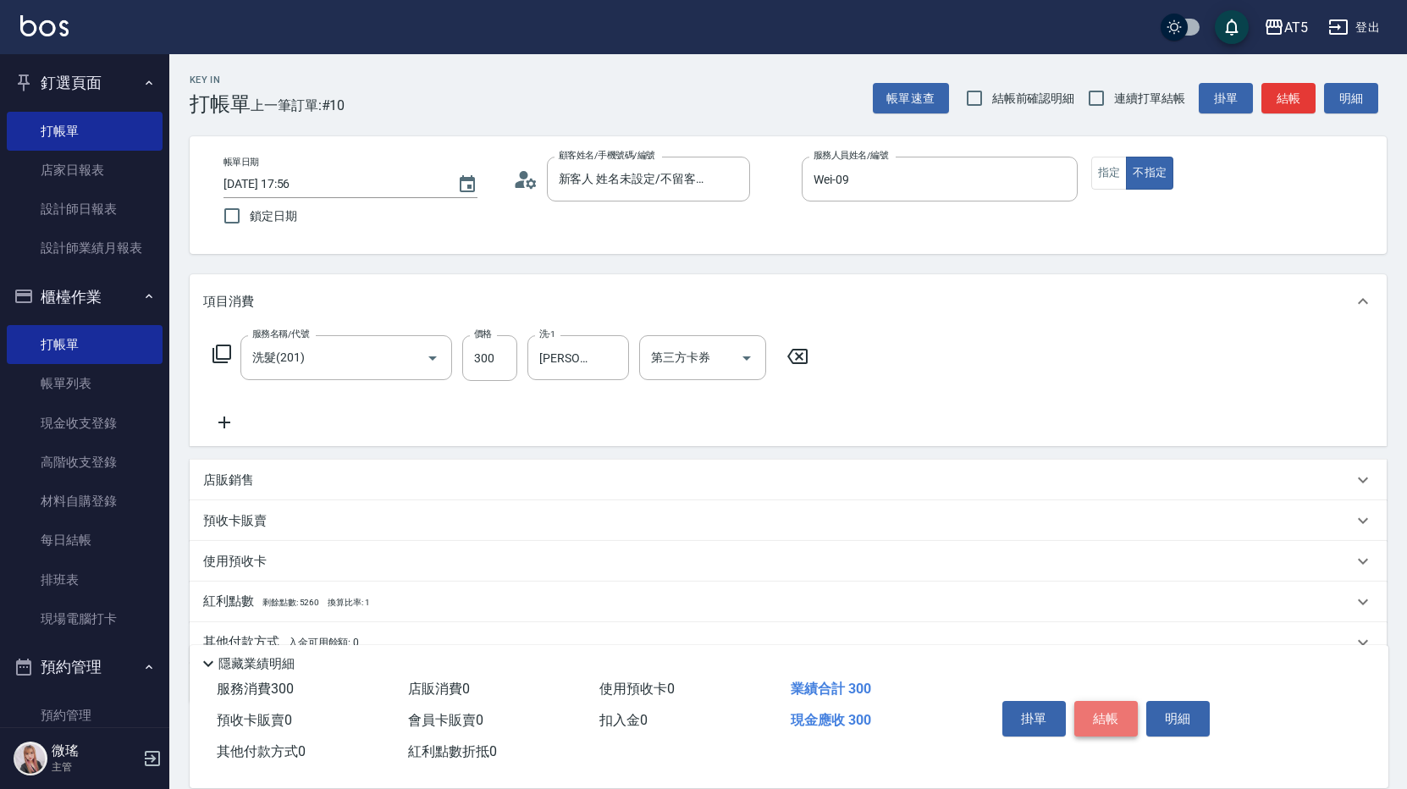
click at [1111, 714] on button "結帳" at bounding box center [1106, 719] width 64 height 36
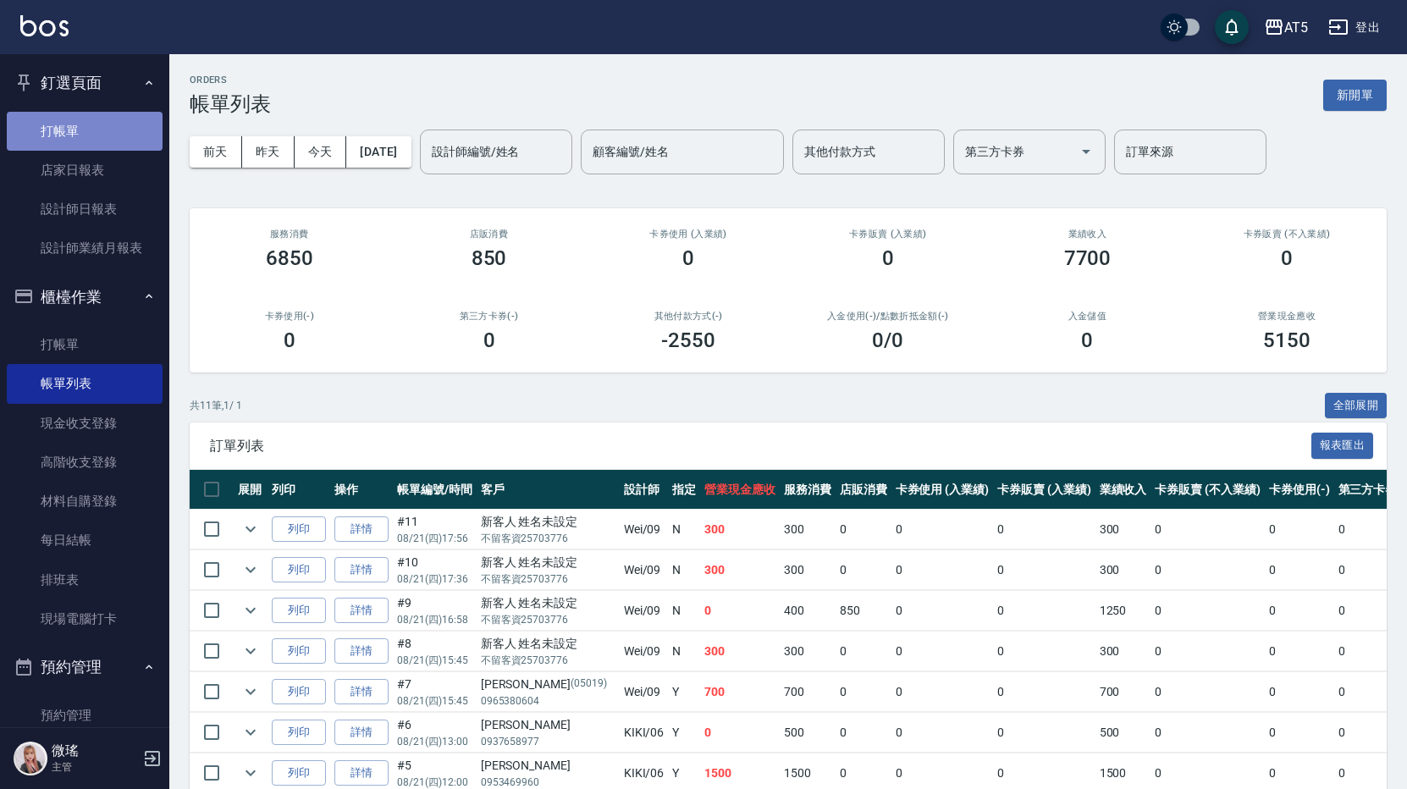
click at [89, 127] on link "打帳單" at bounding box center [85, 131] width 156 height 39
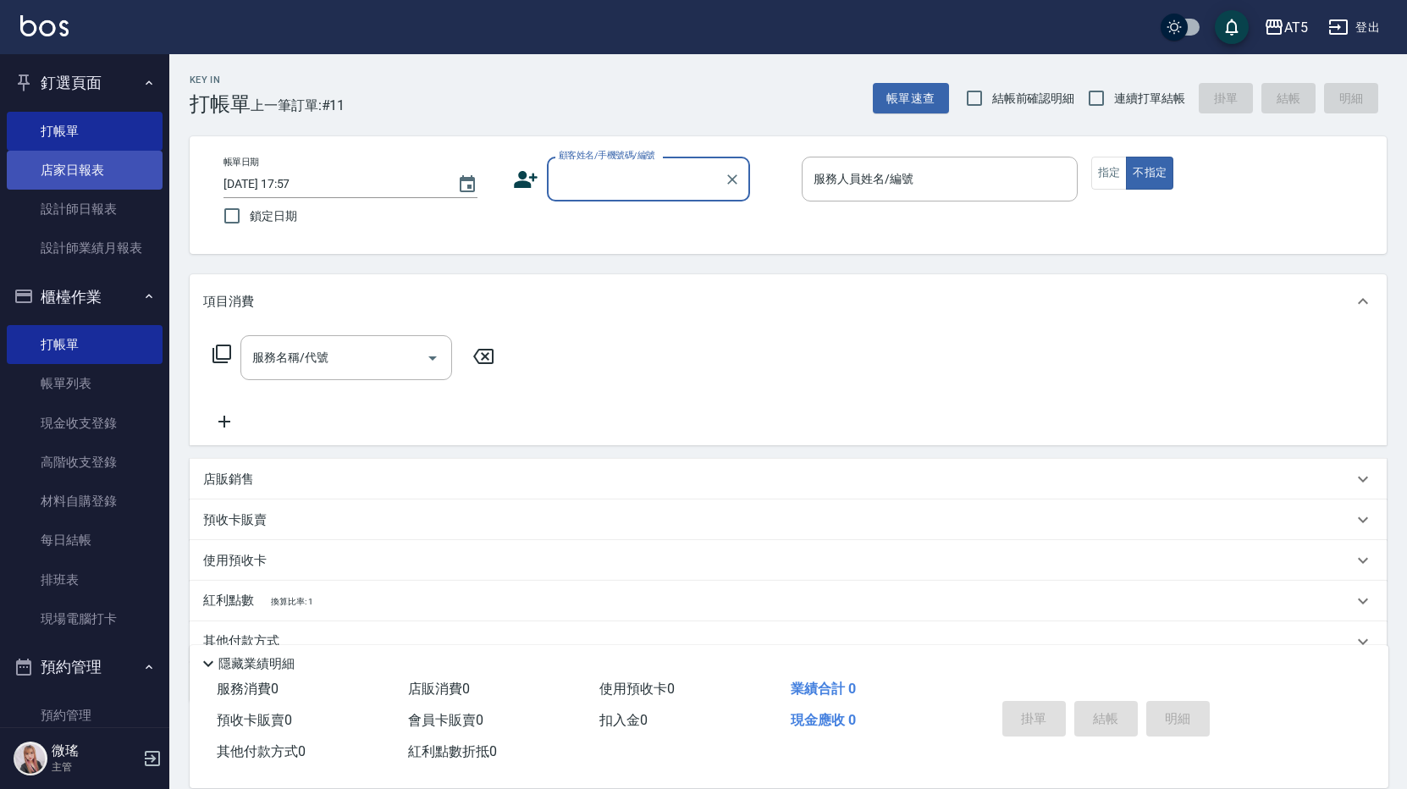
click at [99, 176] on link "店家日報表" at bounding box center [85, 170] width 156 height 39
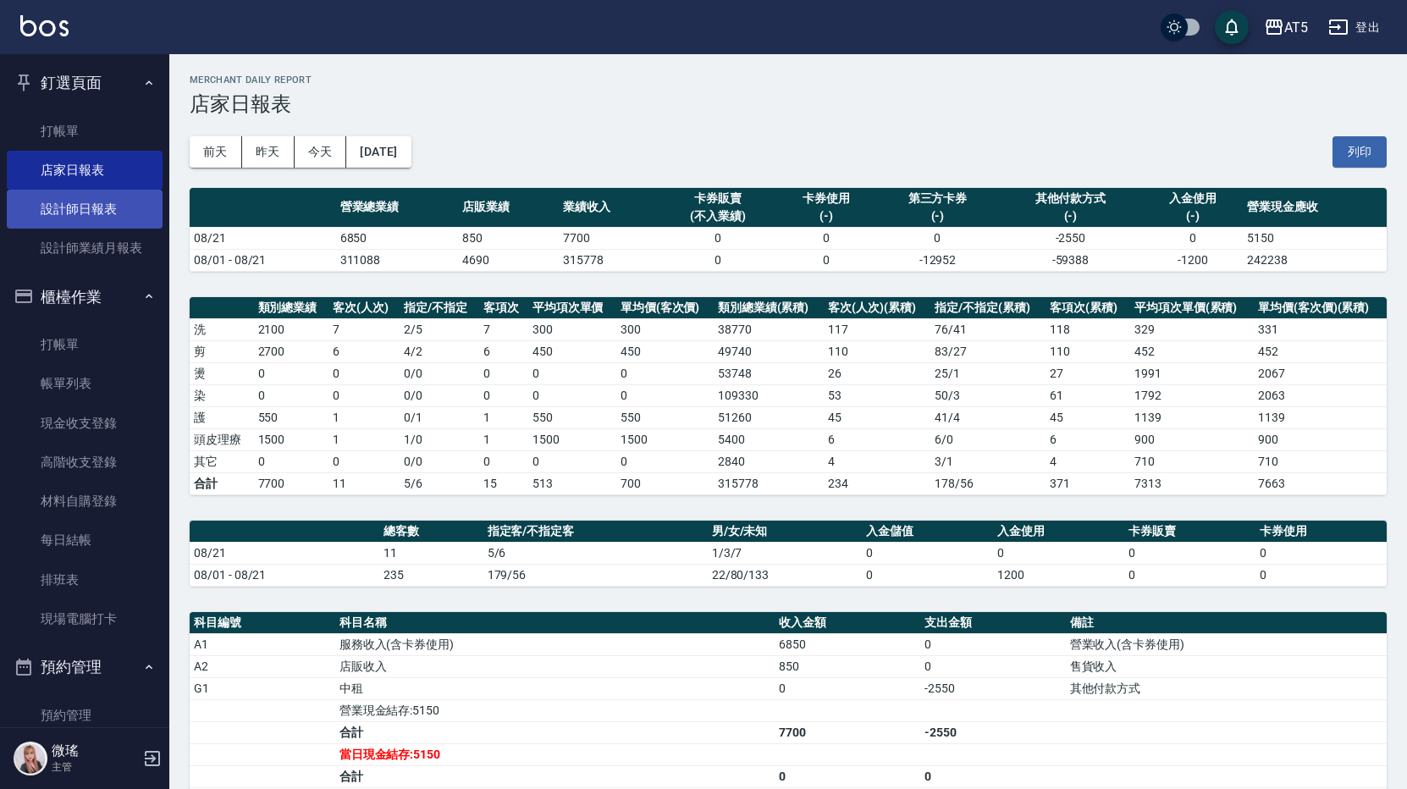
click at [108, 213] on link "設計師日報表" at bounding box center [85, 209] width 156 height 39
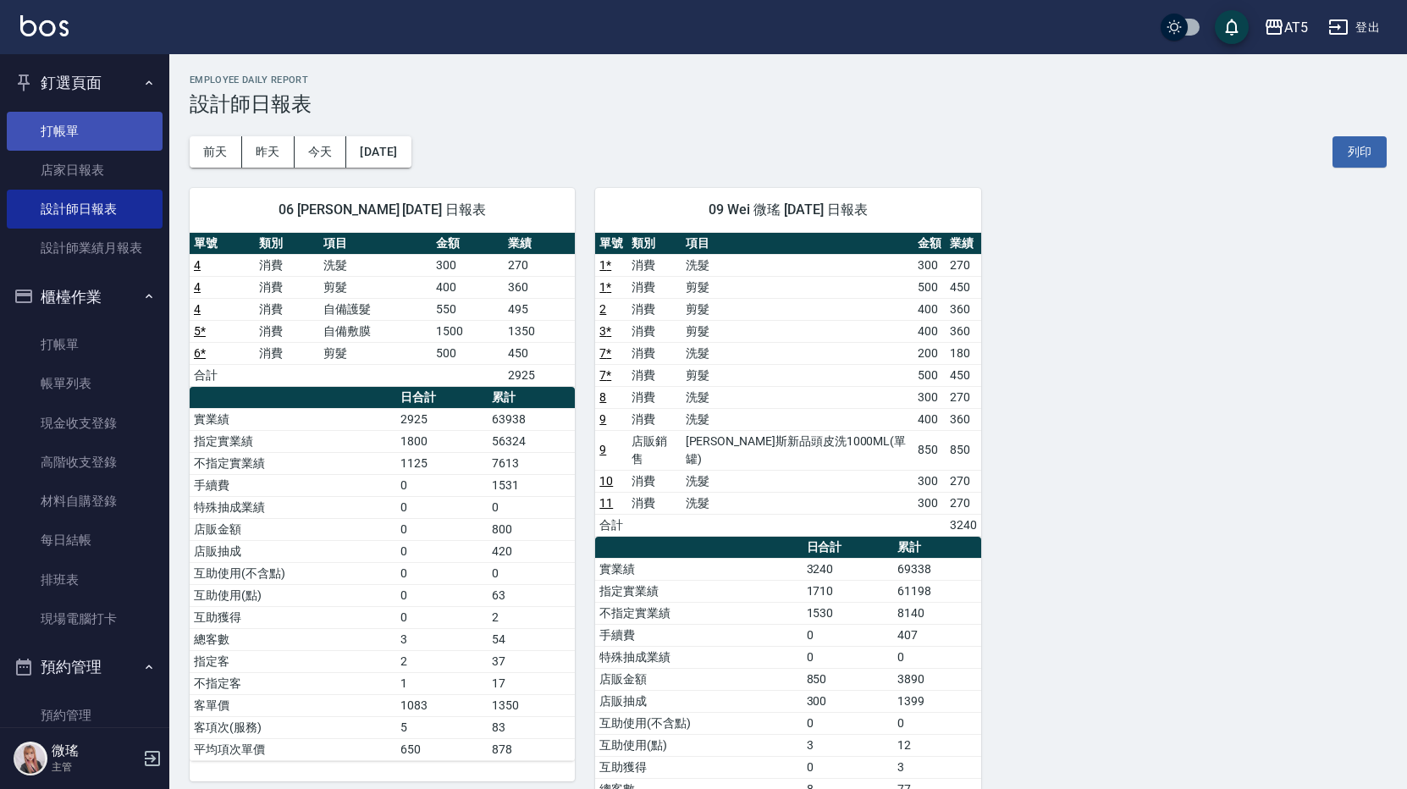
click at [100, 141] on link "打帳單" at bounding box center [85, 131] width 156 height 39
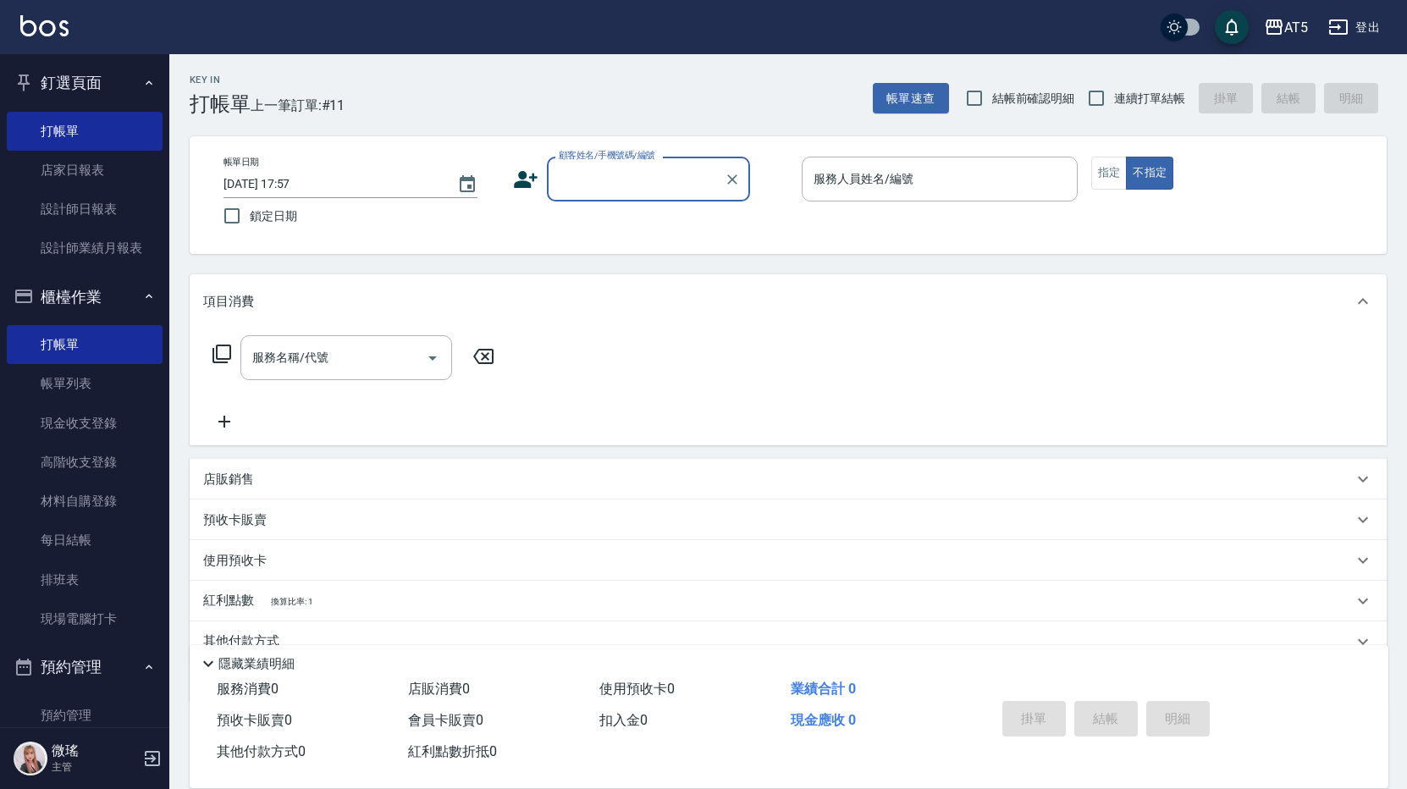
click at [100, 141] on link "打帳單" at bounding box center [85, 131] width 156 height 39
click at [879, 400] on div "服務名稱/代號 服務名稱/代號" at bounding box center [788, 387] width 1197 height 117
click at [670, 178] on input "顧客姓名/手機號碼/編號" at bounding box center [636, 179] width 163 height 30
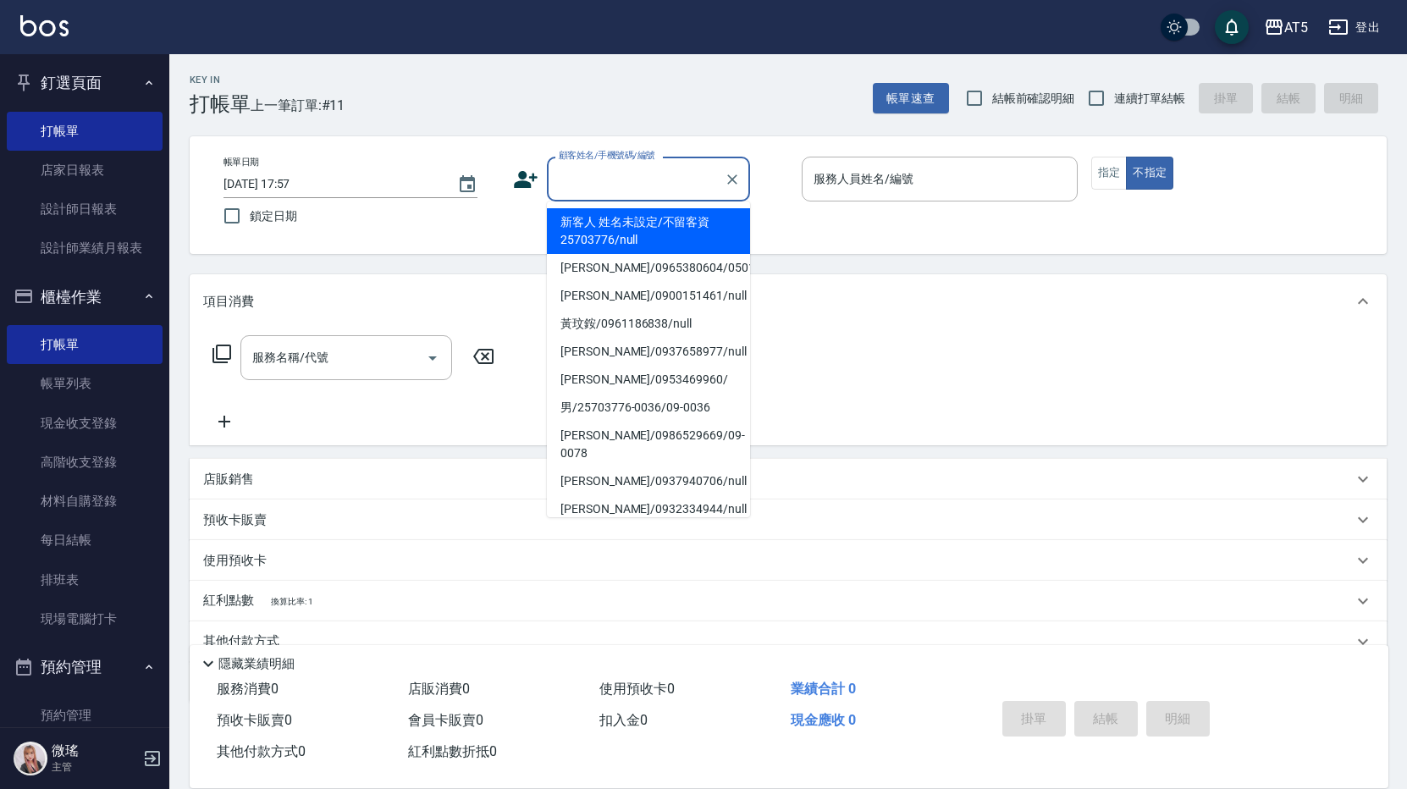
click at [616, 217] on li "新客人 姓名未設定/不留客資25703776/null" at bounding box center [648, 231] width 203 height 46
type input "新客人 姓名未設定/不留客資25703776/null"
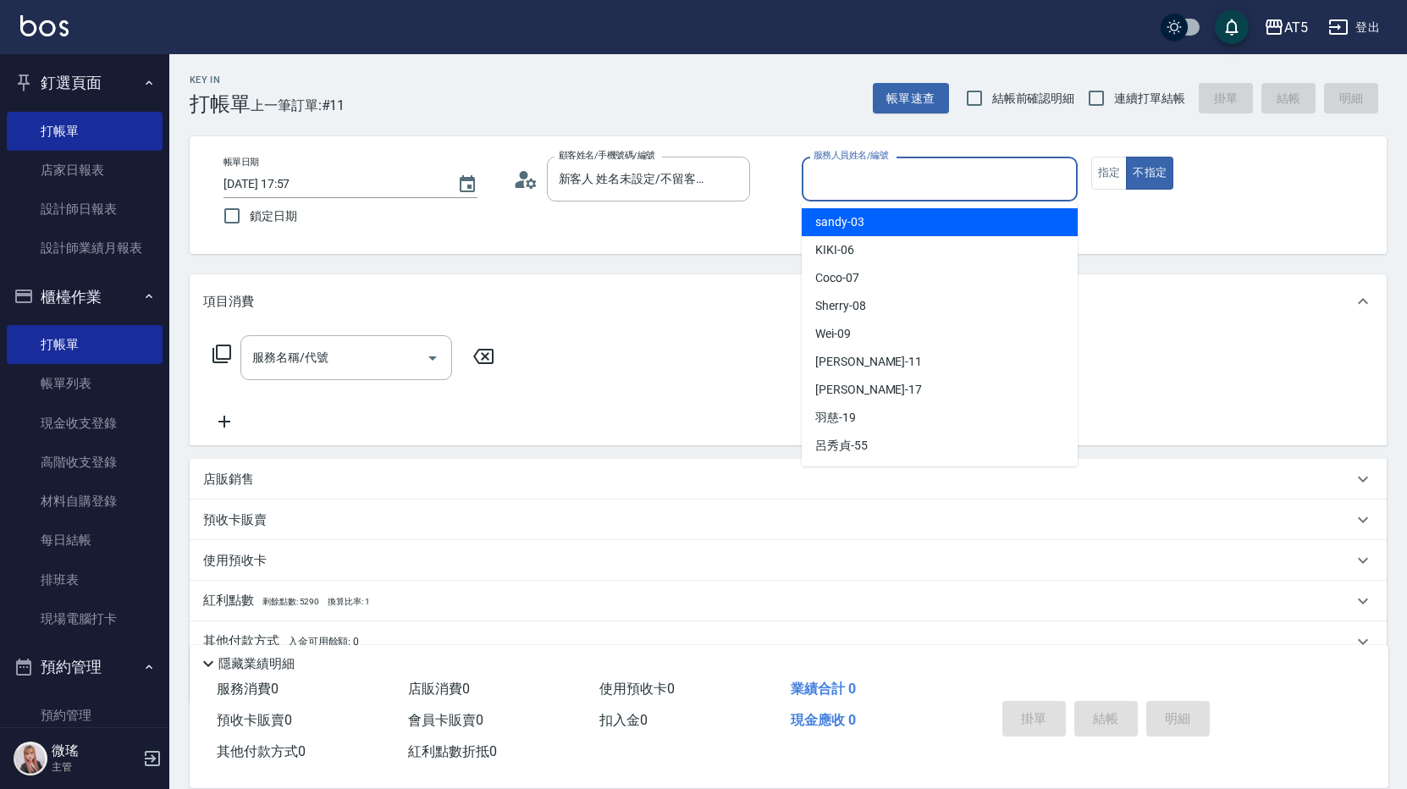
click at [873, 184] on input "服務人員姓名/編號" at bounding box center [939, 179] width 261 height 30
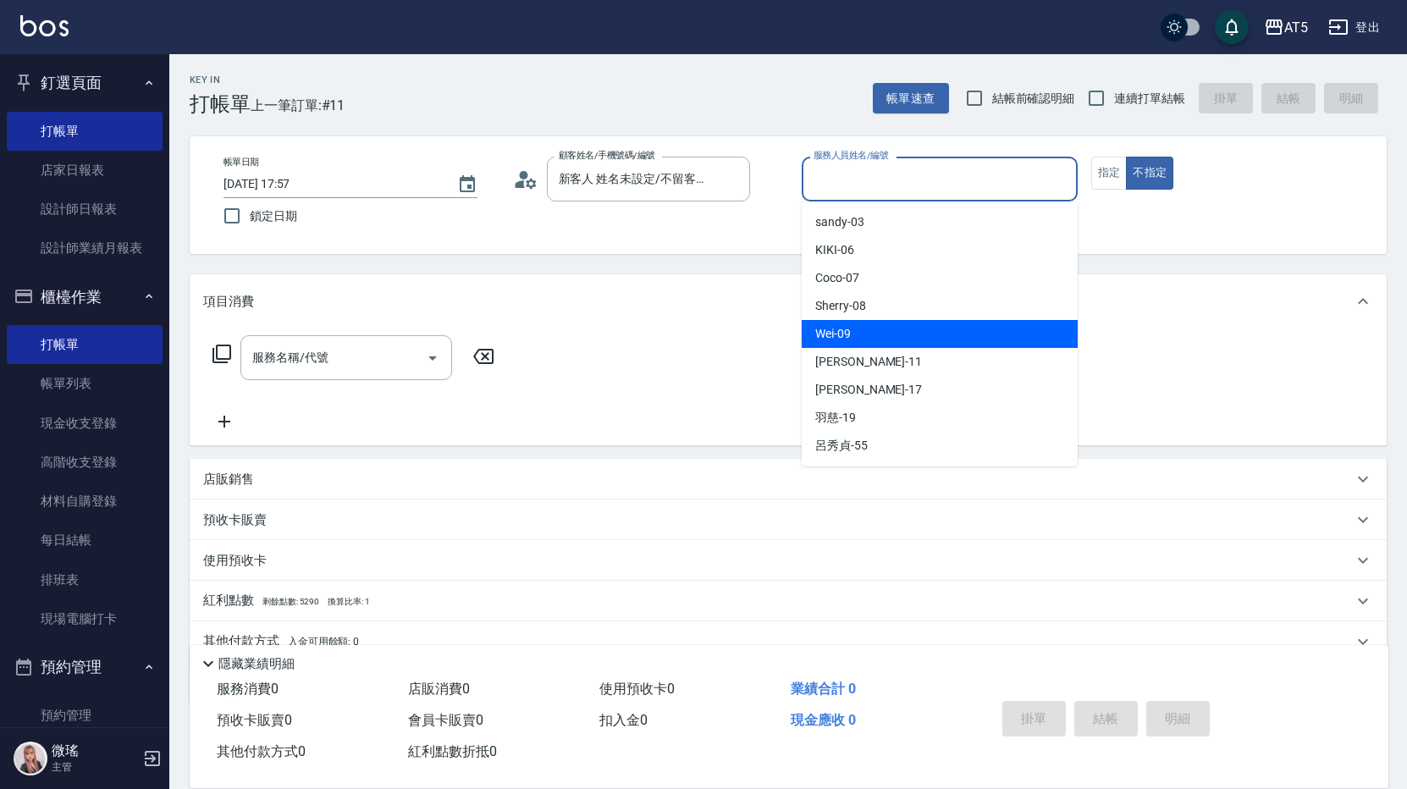
click at [841, 333] on span "Wei -09" at bounding box center [833, 334] width 36 height 18
type input "Wei-09"
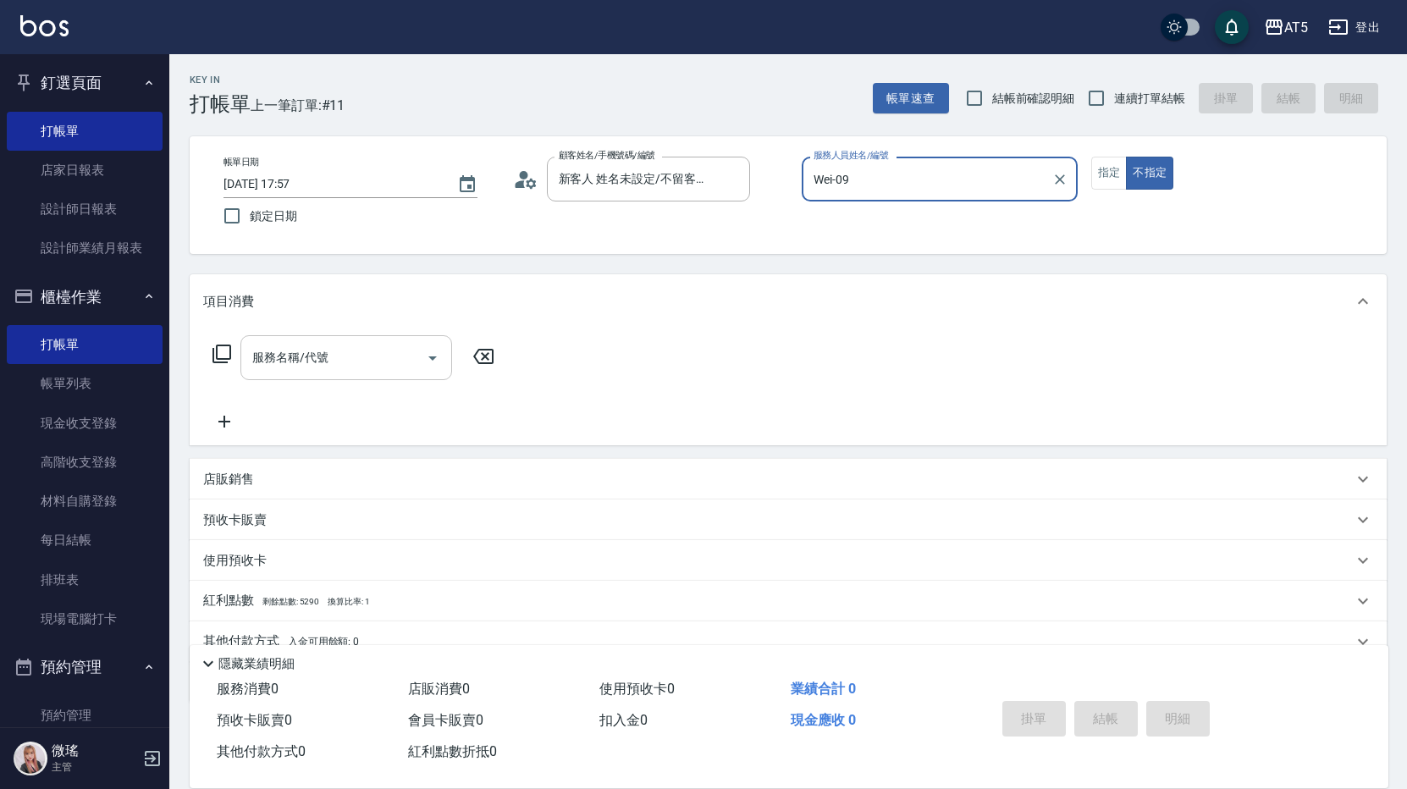
click at [381, 337] on div "服務名稱/代號" at bounding box center [346, 357] width 212 height 45
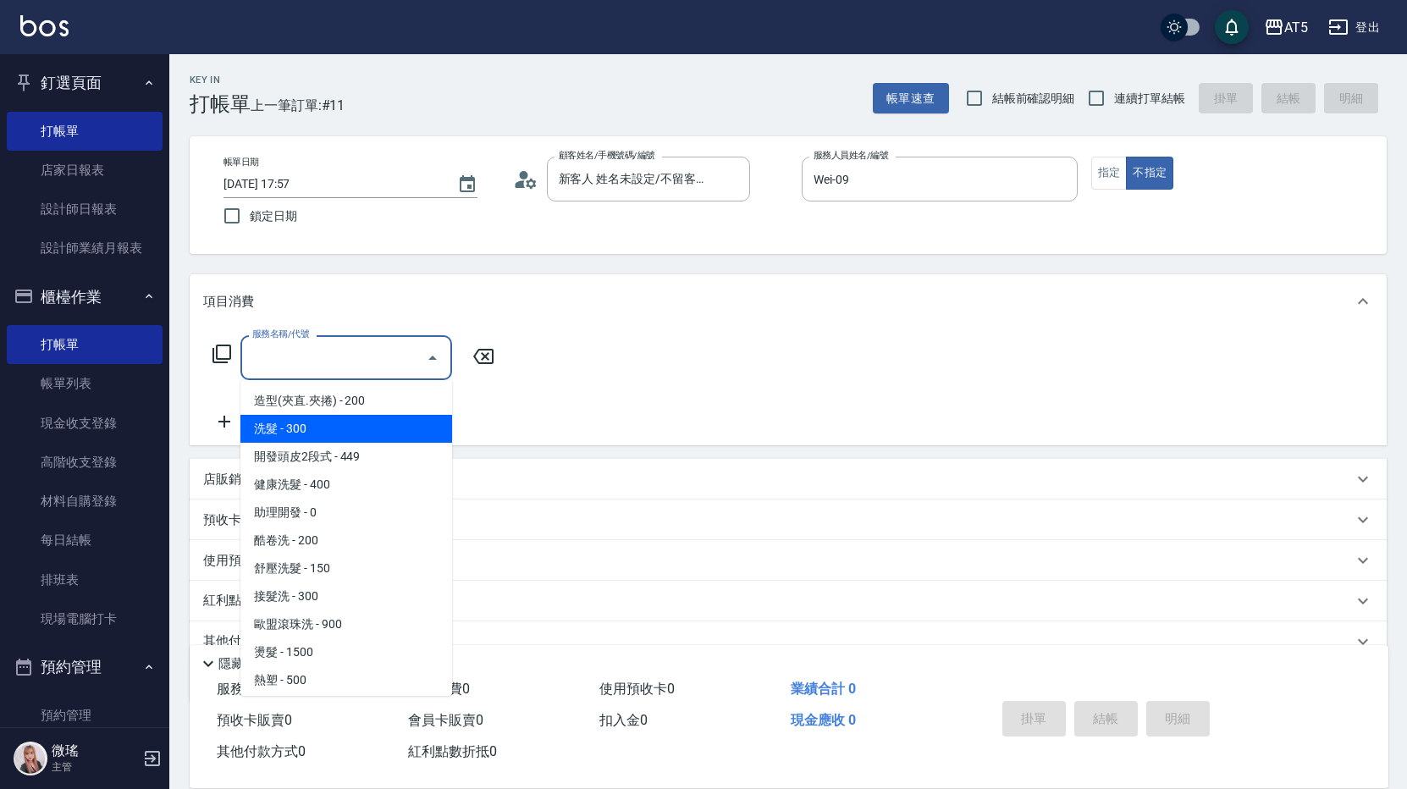
click at [309, 417] on span "洗髮 - 300" at bounding box center [346, 429] width 212 height 28
type input "洗髮(201)"
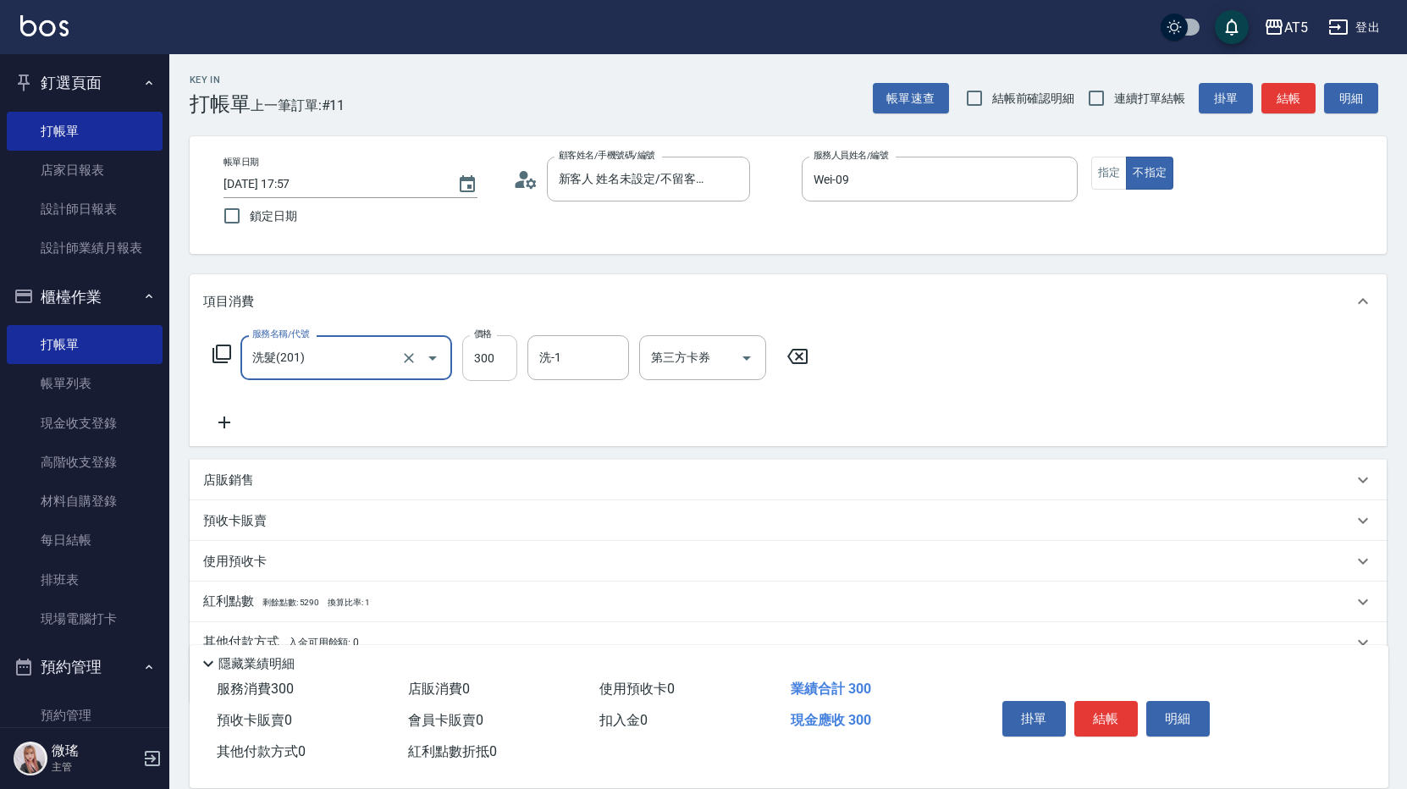
click at [494, 359] on input "300" at bounding box center [489, 358] width 55 height 46
type input "0"
type input "50"
type input "500"
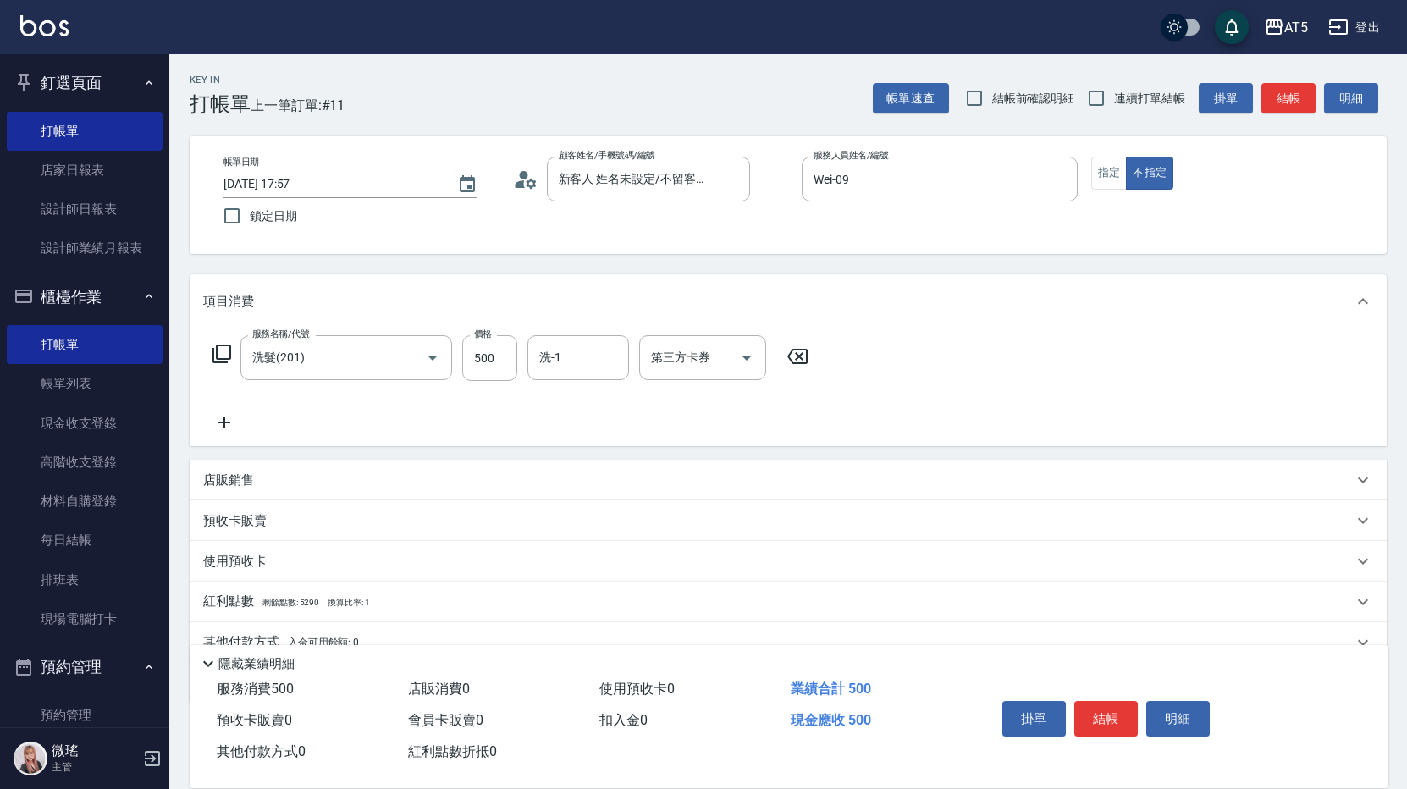
click at [939, 360] on div "服務名稱/代號 洗髮(201) 服務名稱/代號 價格 500 價格 洗-1 洗-1 第三方卡券 第三方卡券" at bounding box center [788, 388] width 1197 height 118
click at [1114, 709] on button "結帳" at bounding box center [1106, 719] width 64 height 36
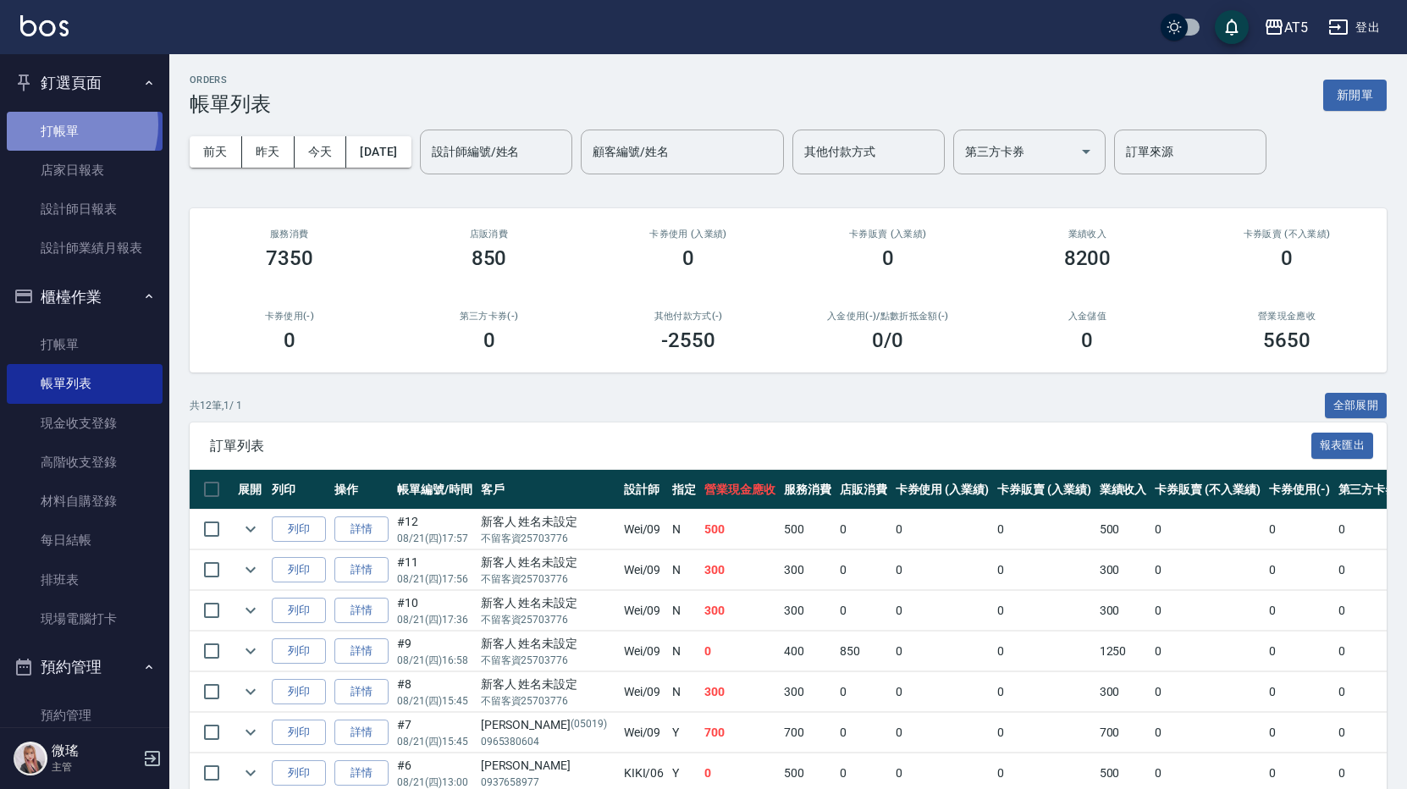
click at [63, 124] on link "打帳單" at bounding box center [85, 131] width 156 height 39
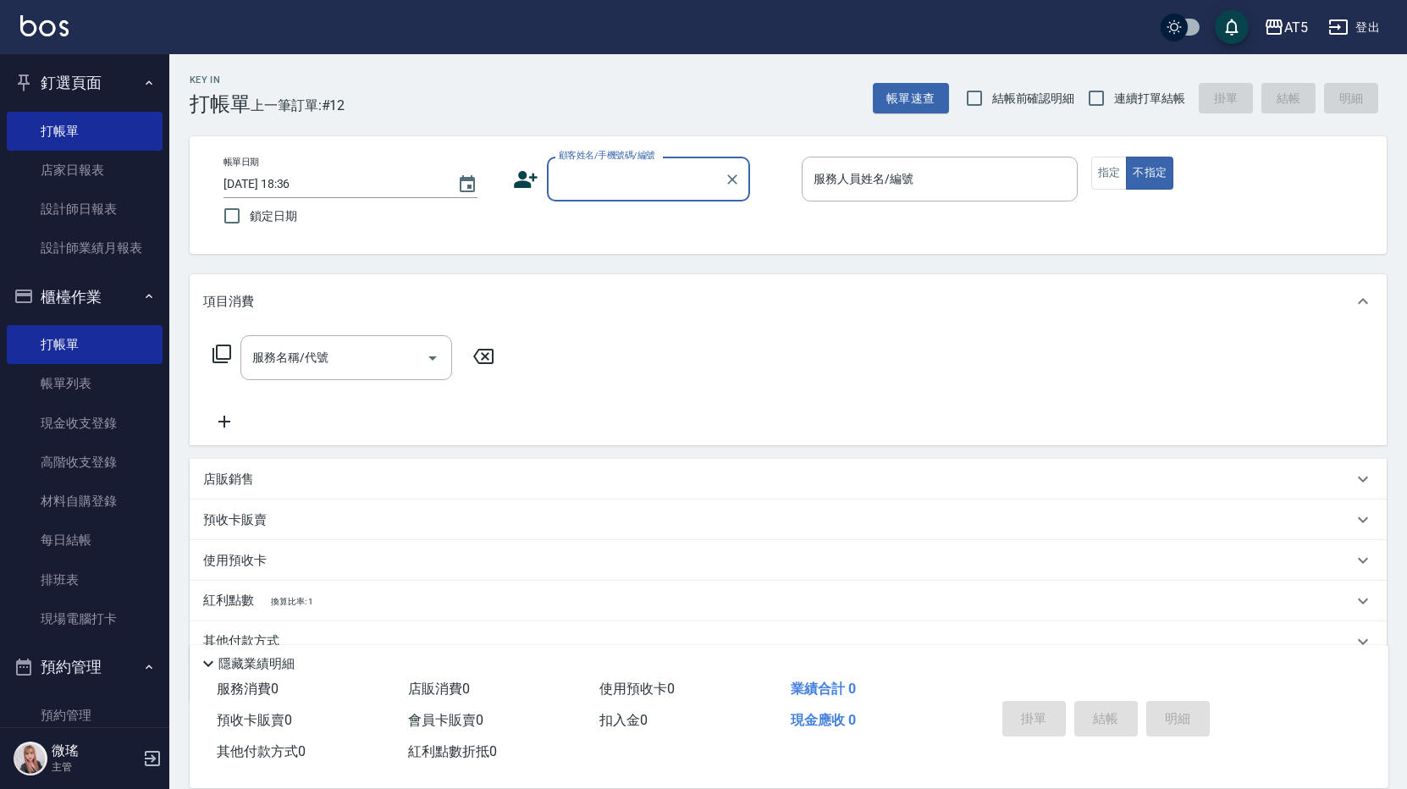
click at [565, 162] on label "顧客姓名/手機號碼/編號" at bounding box center [607, 155] width 97 height 13
click at [565, 164] on input "顧客姓名/手機號碼/編號" at bounding box center [636, 179] width 163 height 30
click at [647, 198] on div "顧客姓名/手機號碼/編號" at bounding box center [648, 179] width 203 height 45
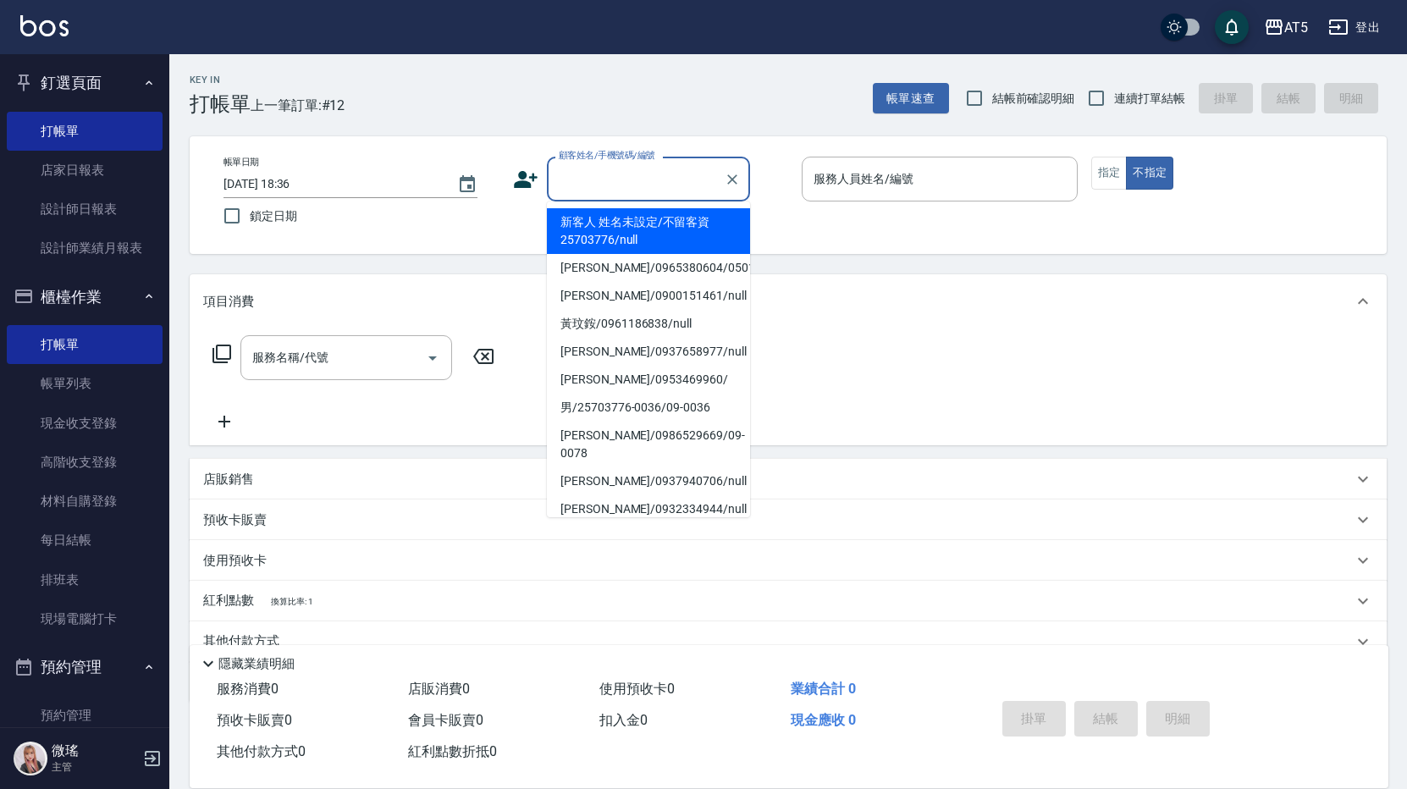
click at [655, 229] on li "新客人 姓名未設定/不留客資25703776/null" at bounding box center [648, 231] width 203 height 46
type input "新客人 姓名未設定/不留客資25703776/null"
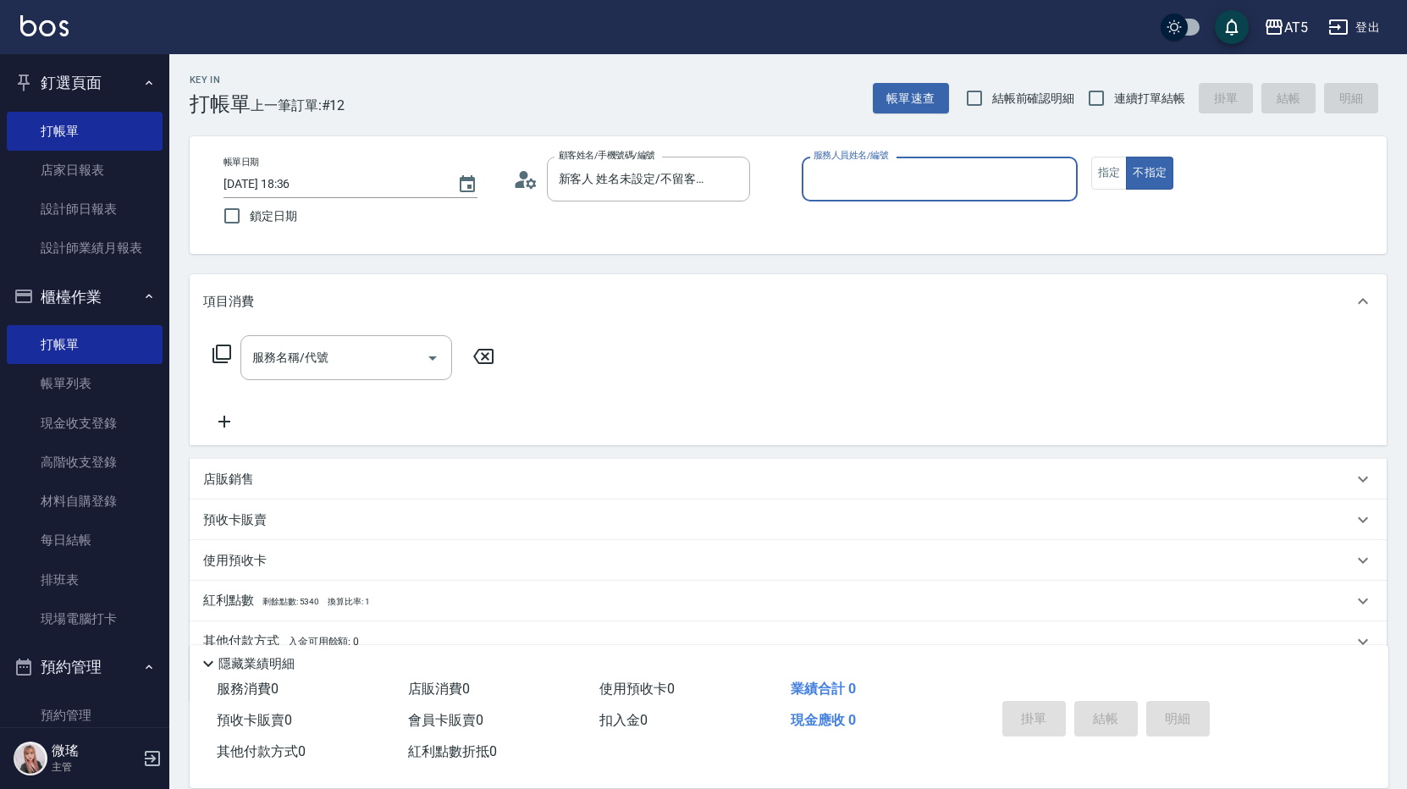
click at [903, 176] on input "服務人員姓名/編號" at bounding box center [939, 179] width 261 height 30
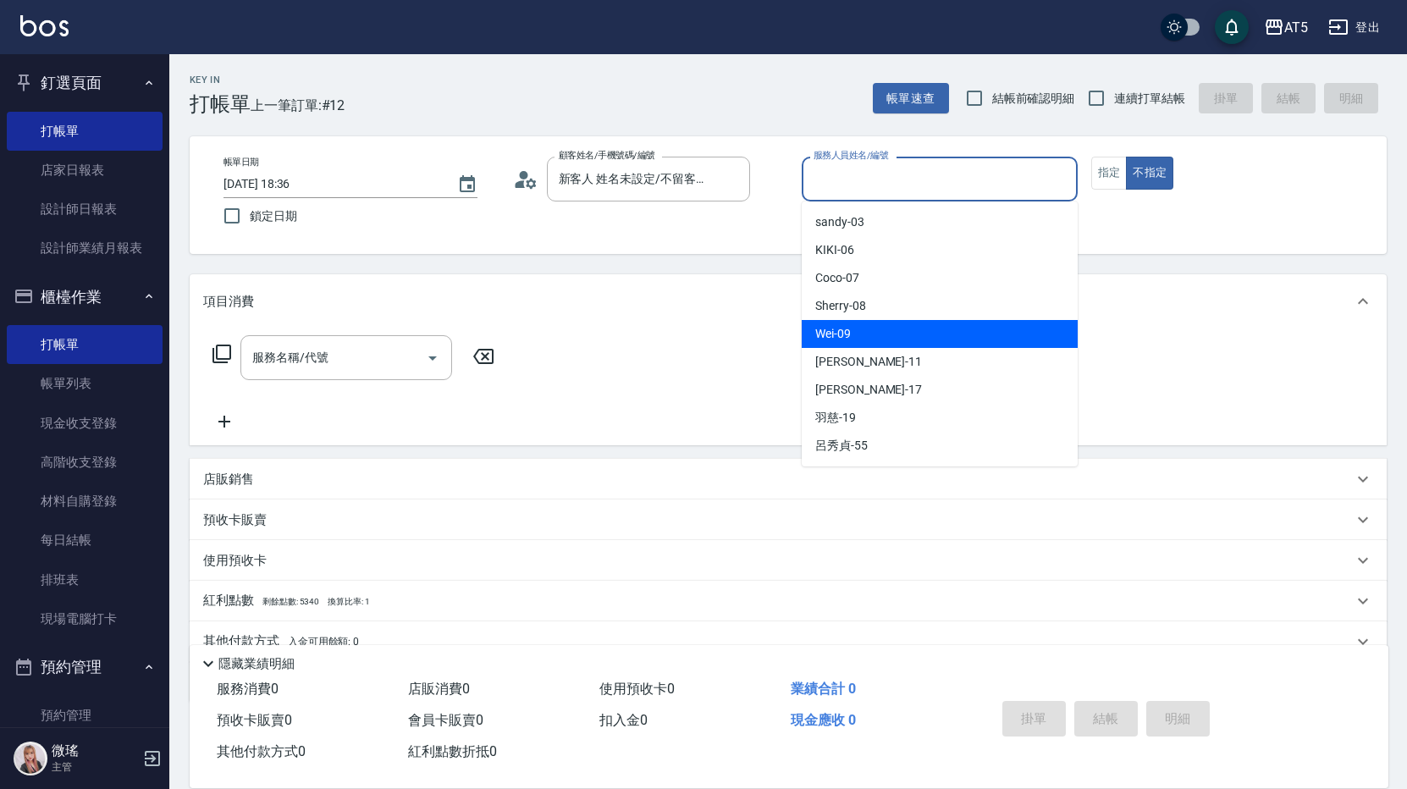
click at [846, 331] on span "Wei -09" at bounding box center [833, 334] width 36 height 18
type input "Wei-09"
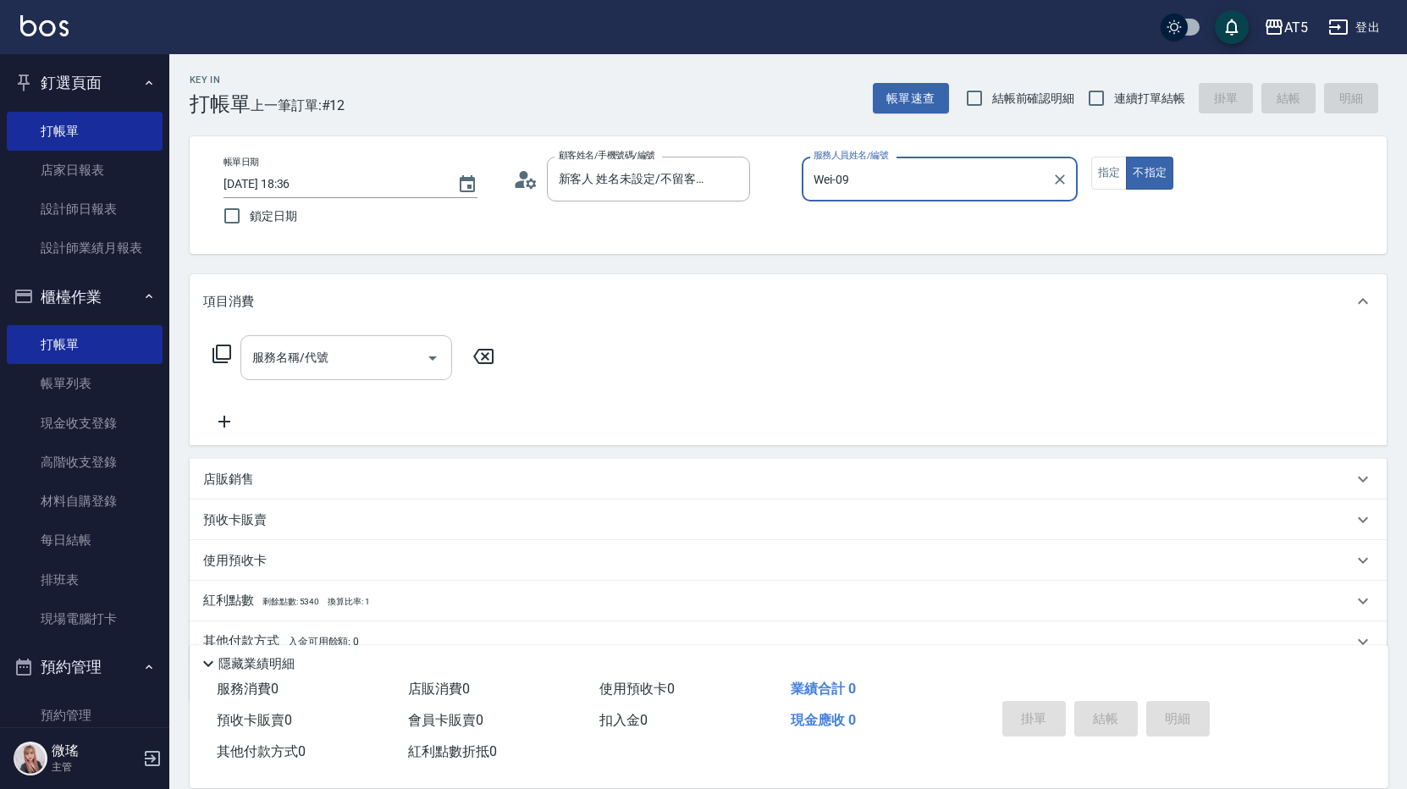
click at [325, 354] on div "服務名稱/代號 服務名稱/代號" at bounding box center [346, 357] width 212 height 45
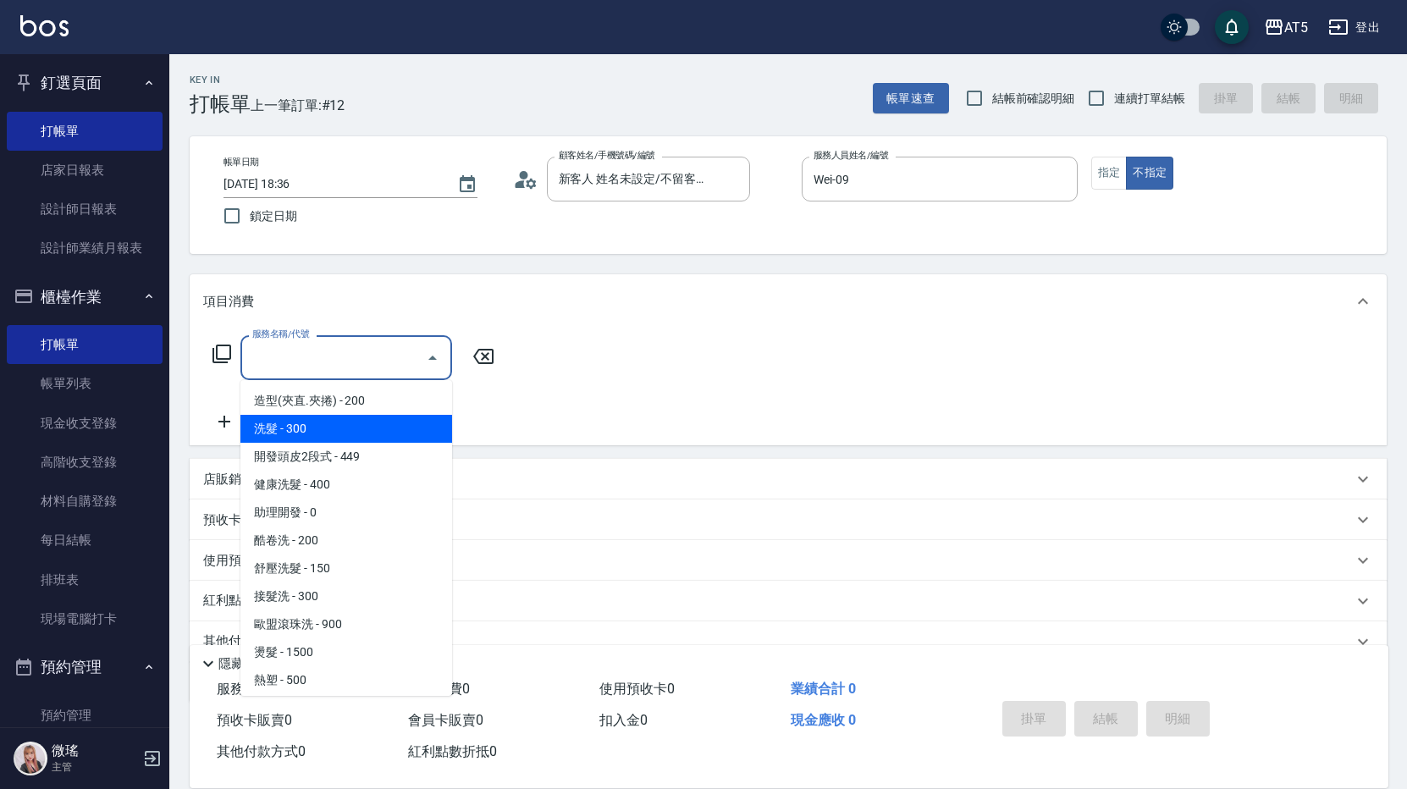
click at [319, 425] on span "洗髮 - 300" at bounding box center [346, 429] width 212 height 28
type input "洗髮(201)"
type input "30"
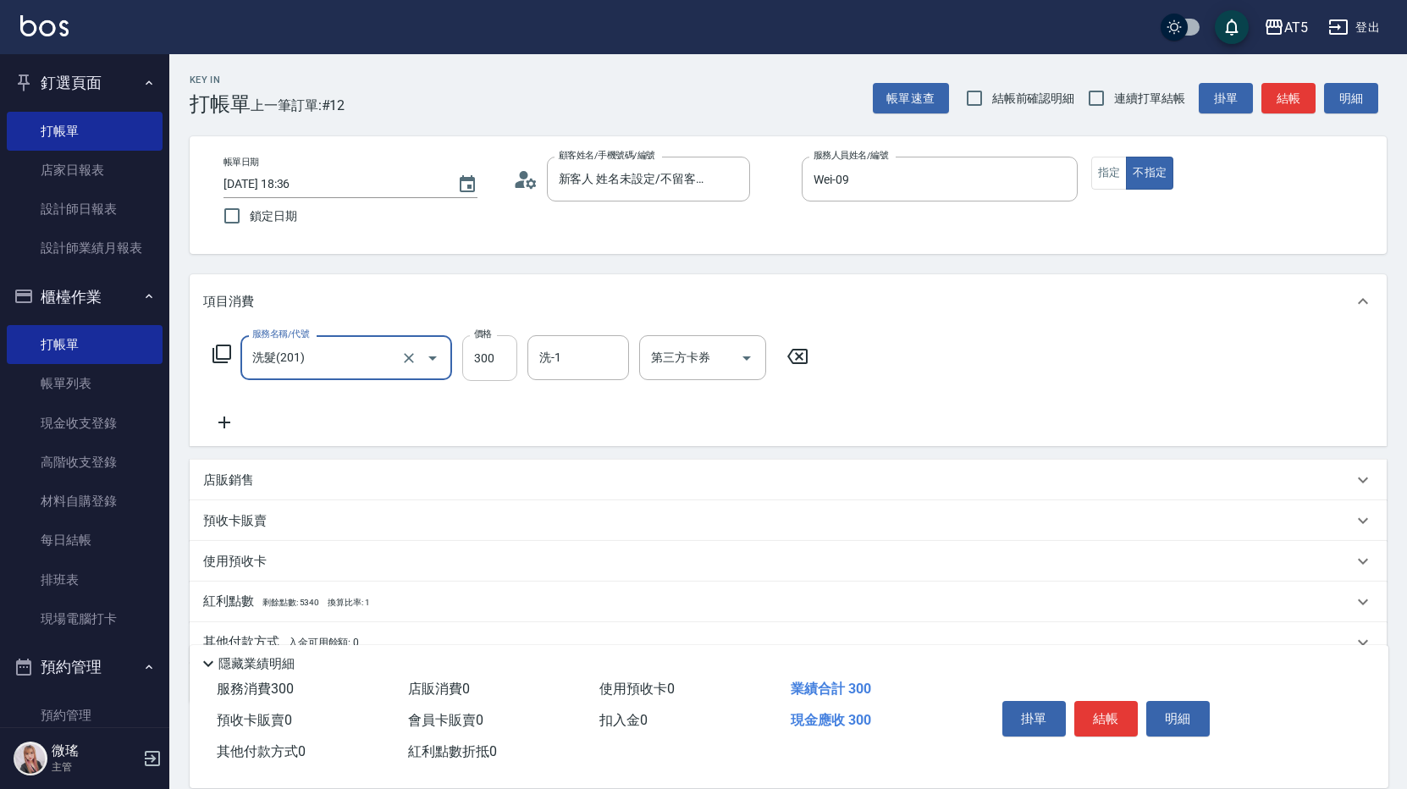
click at [484, 350] on input "300" at bounding box center [489, 358] width 55 height 46
type input "4"
type input "0"
type input "40"
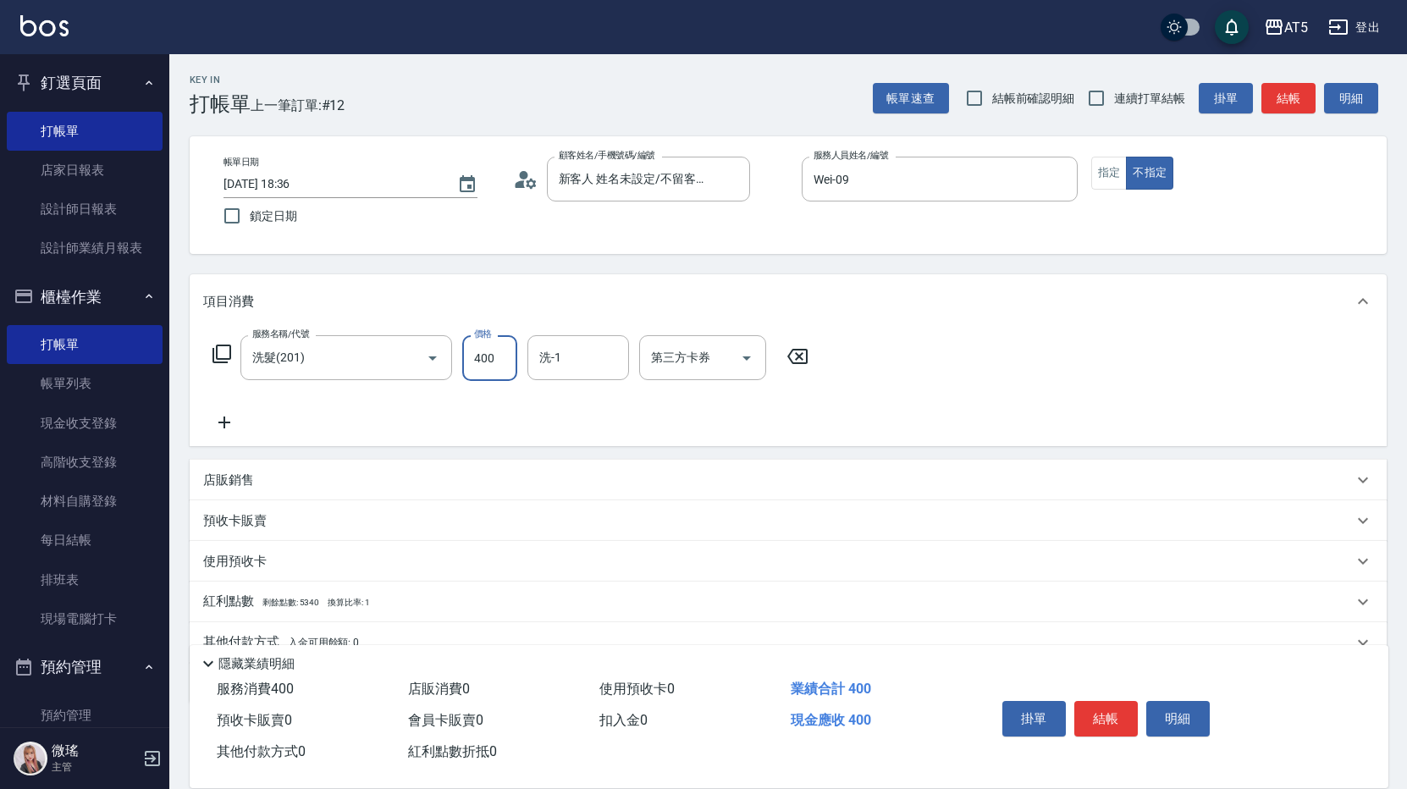
type input "400"
click at [1069, 276] on div "項目消費" at bounding box center [788, 301] width 1197 height 54
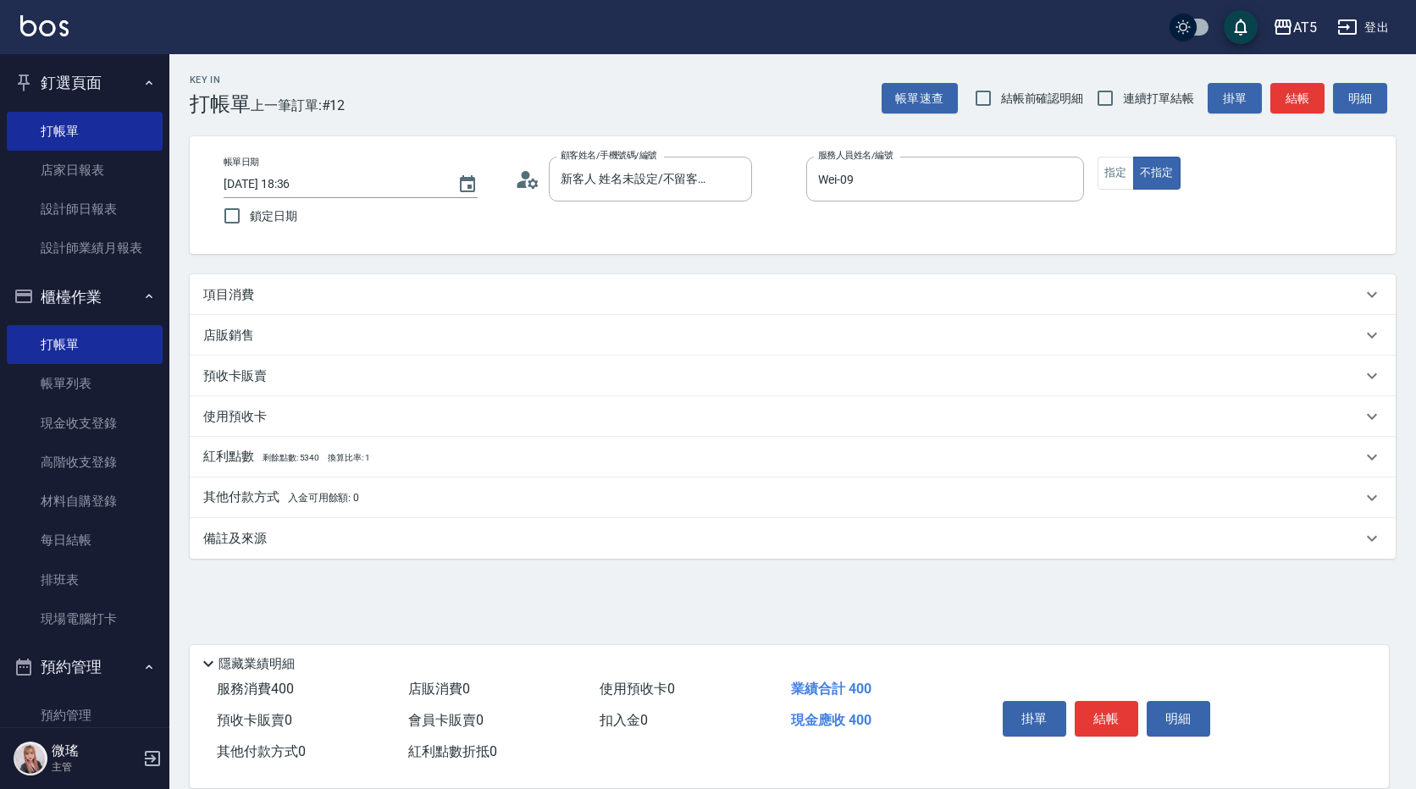
click at [241, 303] on p "項目消費" at bounding box center [228, 295] width 51 height 18
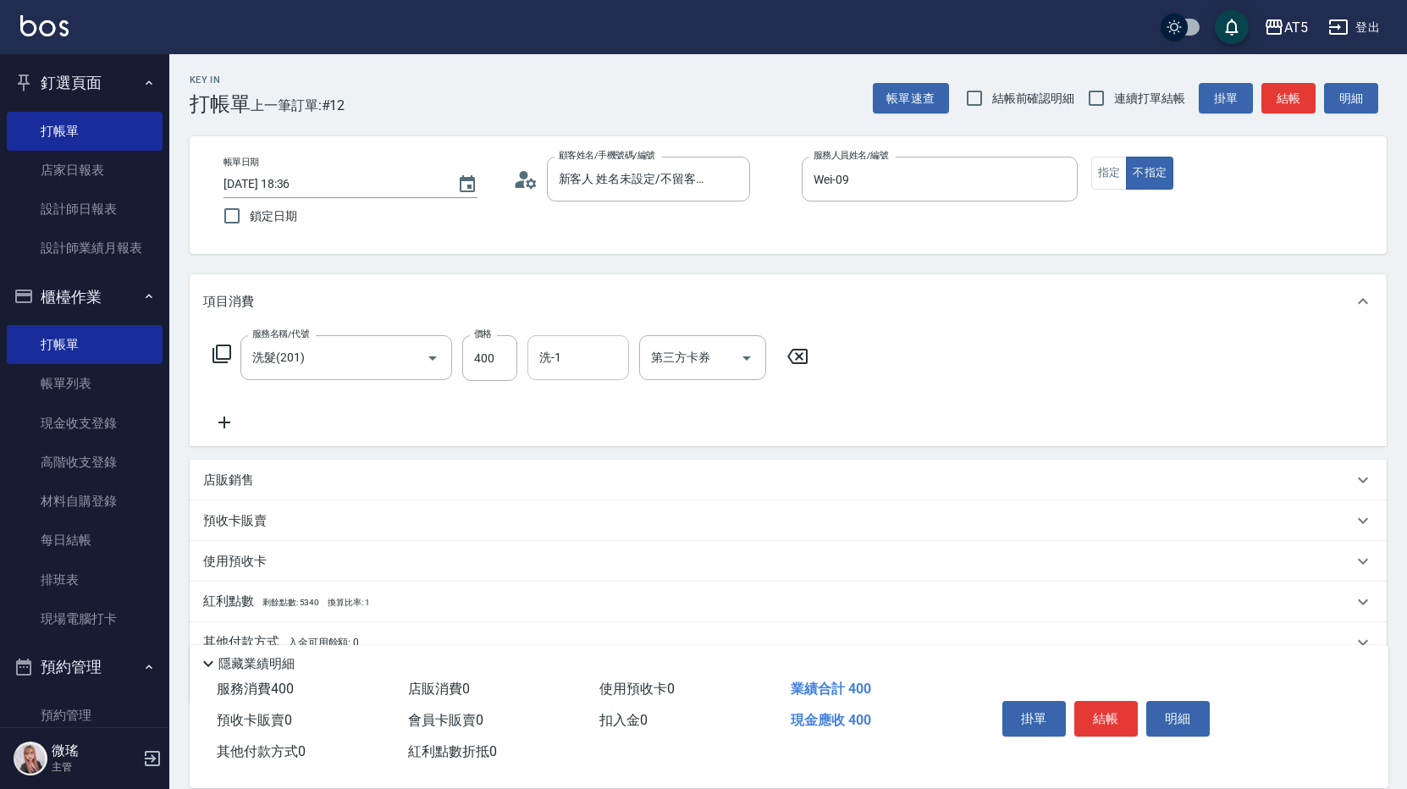
click at [596, 373] on div "洗-1" at bounding box center [578, 357] width 102 height 45
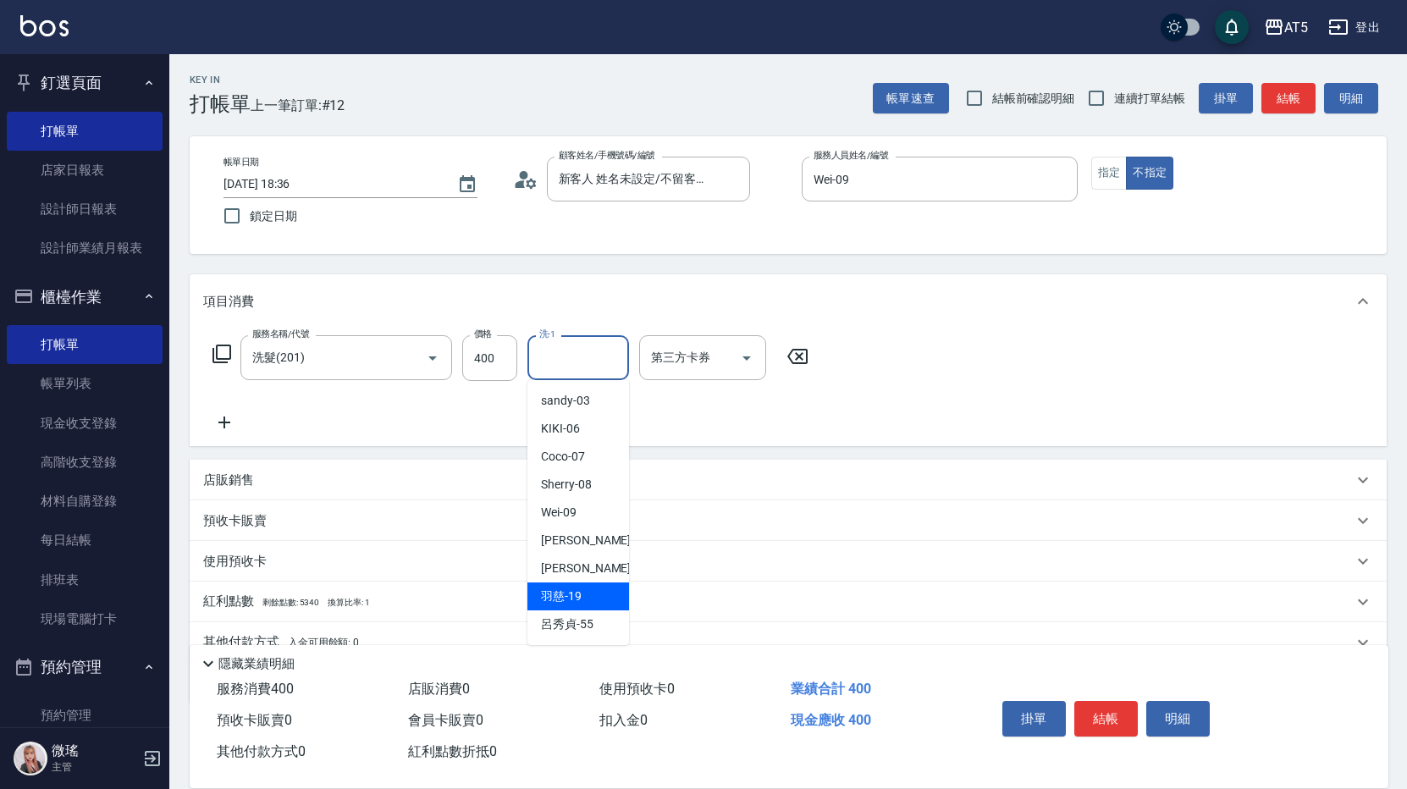
click at [588, 596] on div "羽慈 -19" at bounding box center [578, 597] width 102 height 28
type input "羽慈-19"
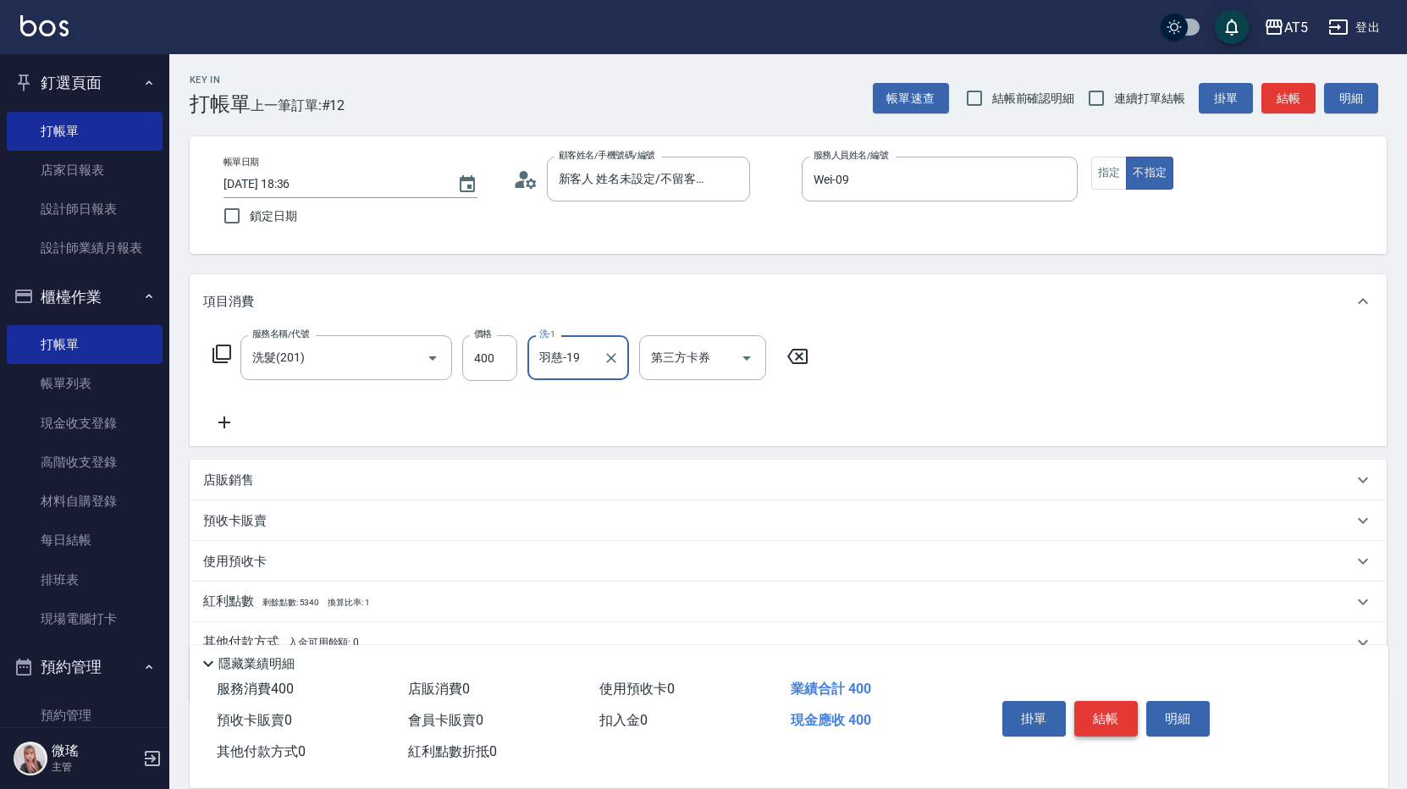
click at [1096, 710] on button "結帳" at bounding box center [1106, 719] width 64 height 36
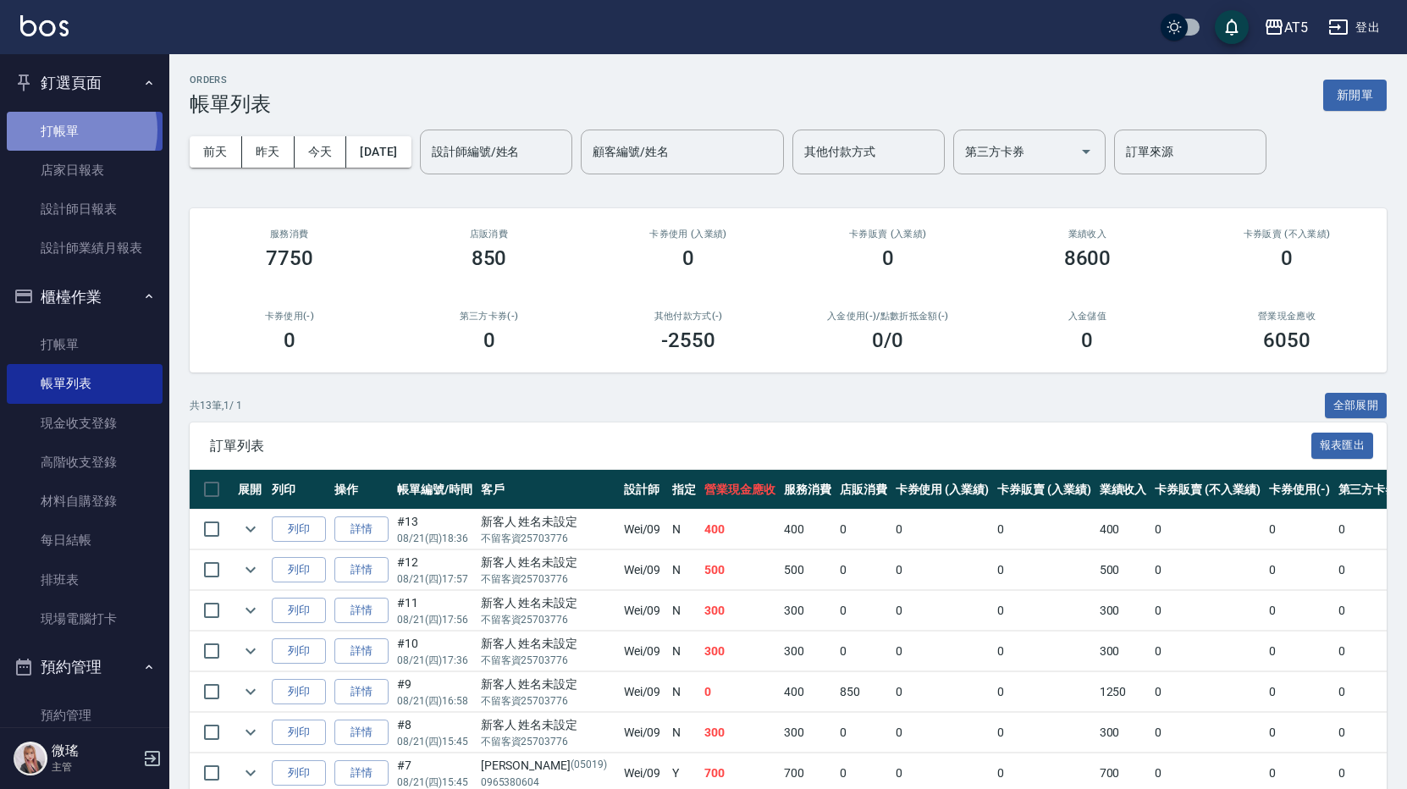
click at [69, 130] on link "打帳單" at bounding box center [85, 131] width 156 height 39
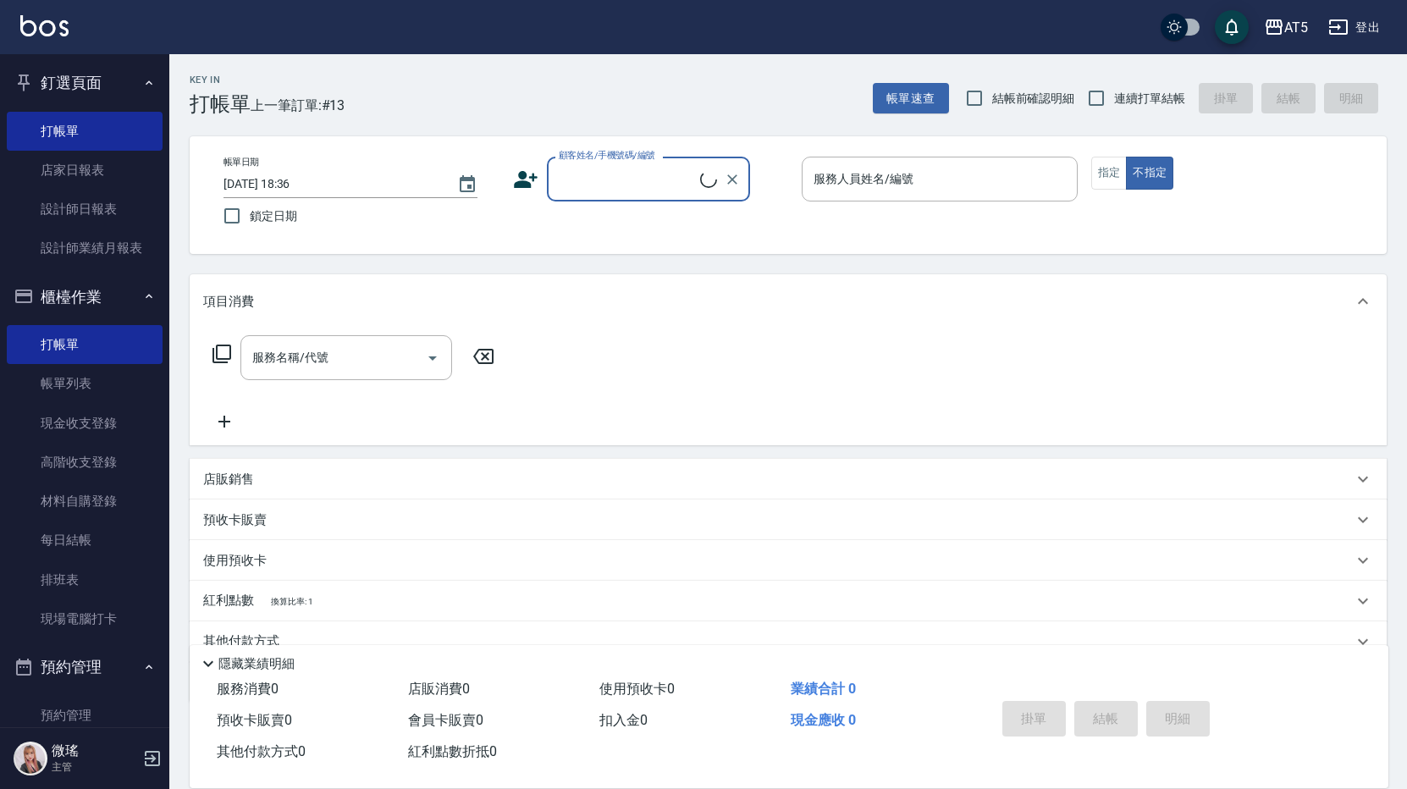
click at [598, 193] on input "顧客姓名/手機號碼/編號" at bounding box center [628, 179] width 146 height 30
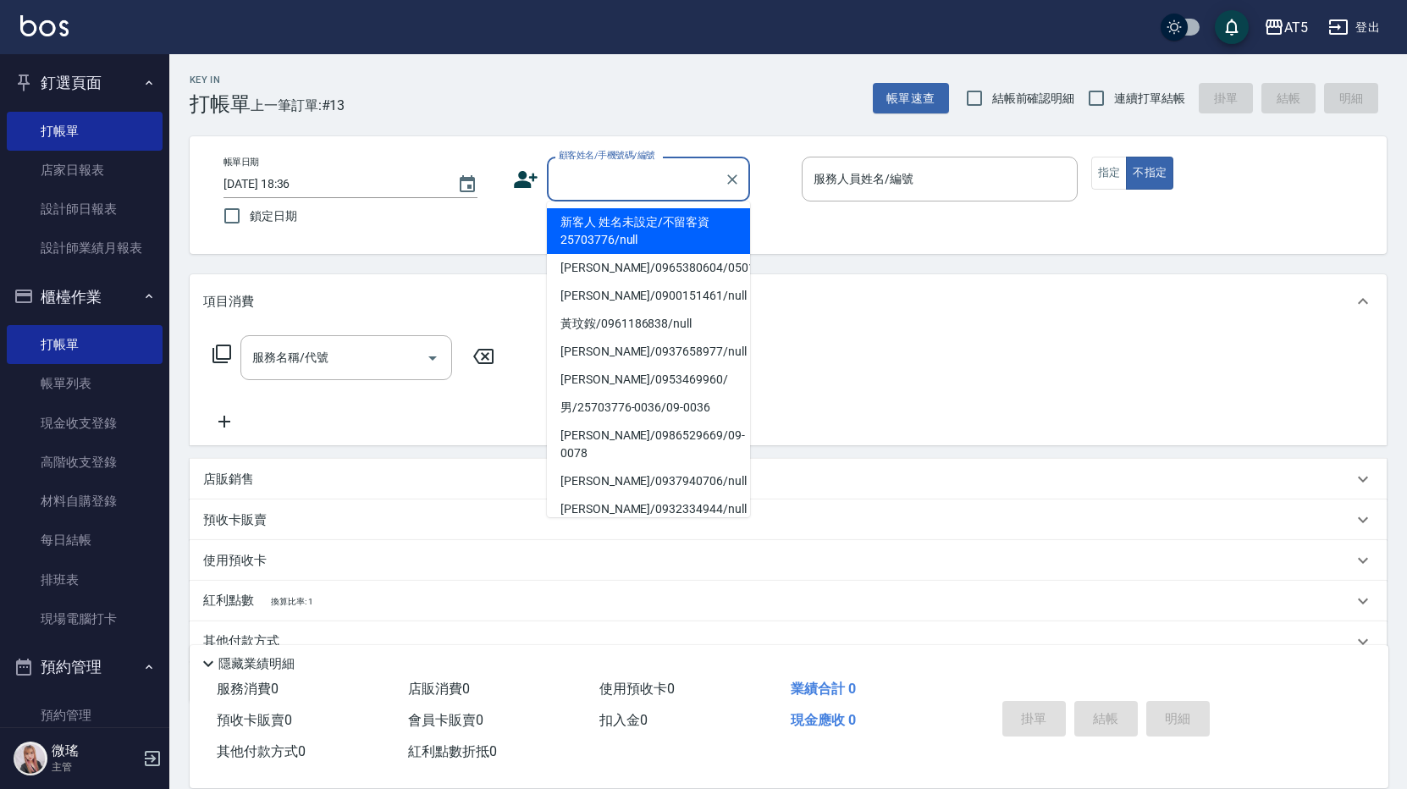
click at [602, 216] on li "新客人 姓名未設定/不留客資25703776/null" at bounding box center [648, 231] width 203 height 46
type input "新客人 姓名未設定/不留客資25703776/null"
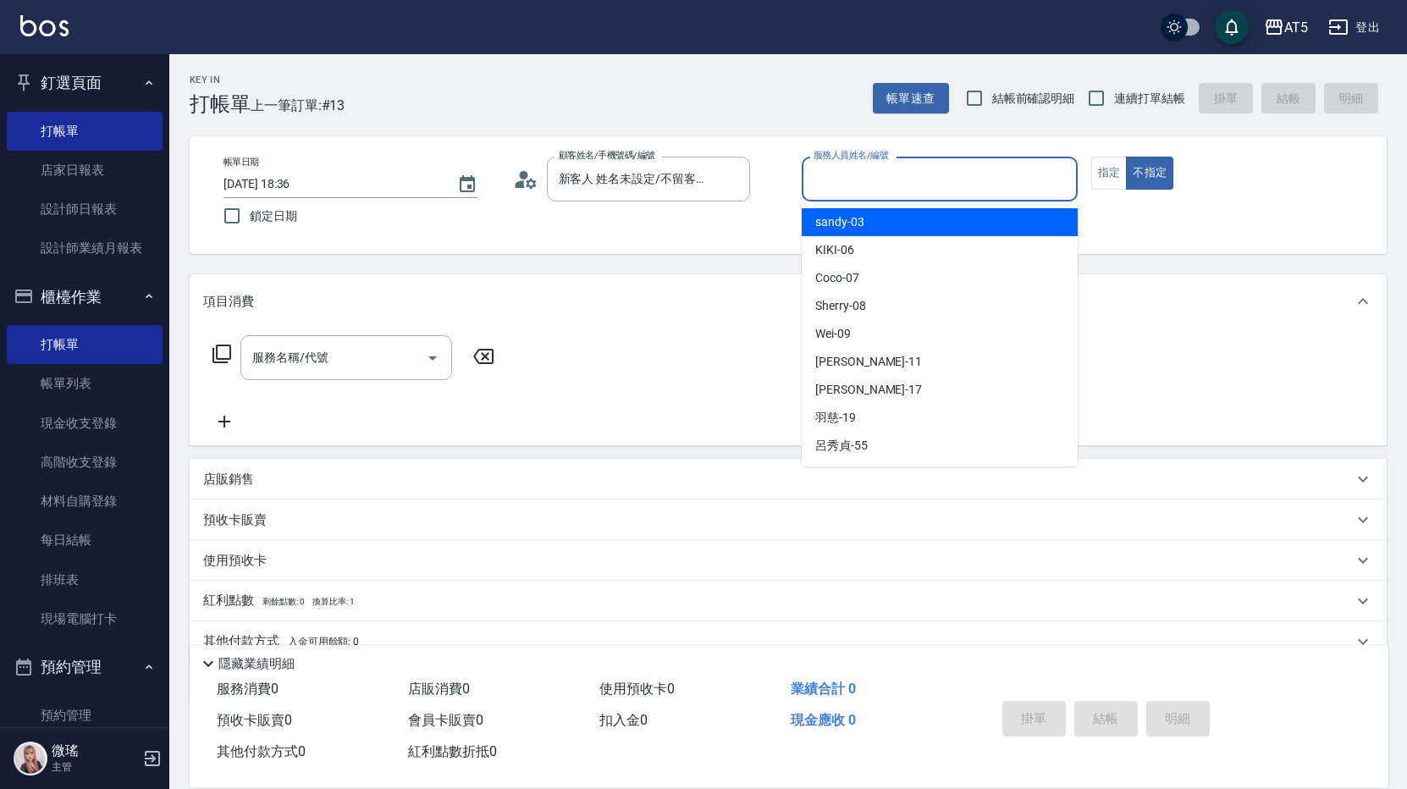
click at [855, 180] on input "服務人員姓名/編號" at bounding box center [939, 179] width 261 height 30
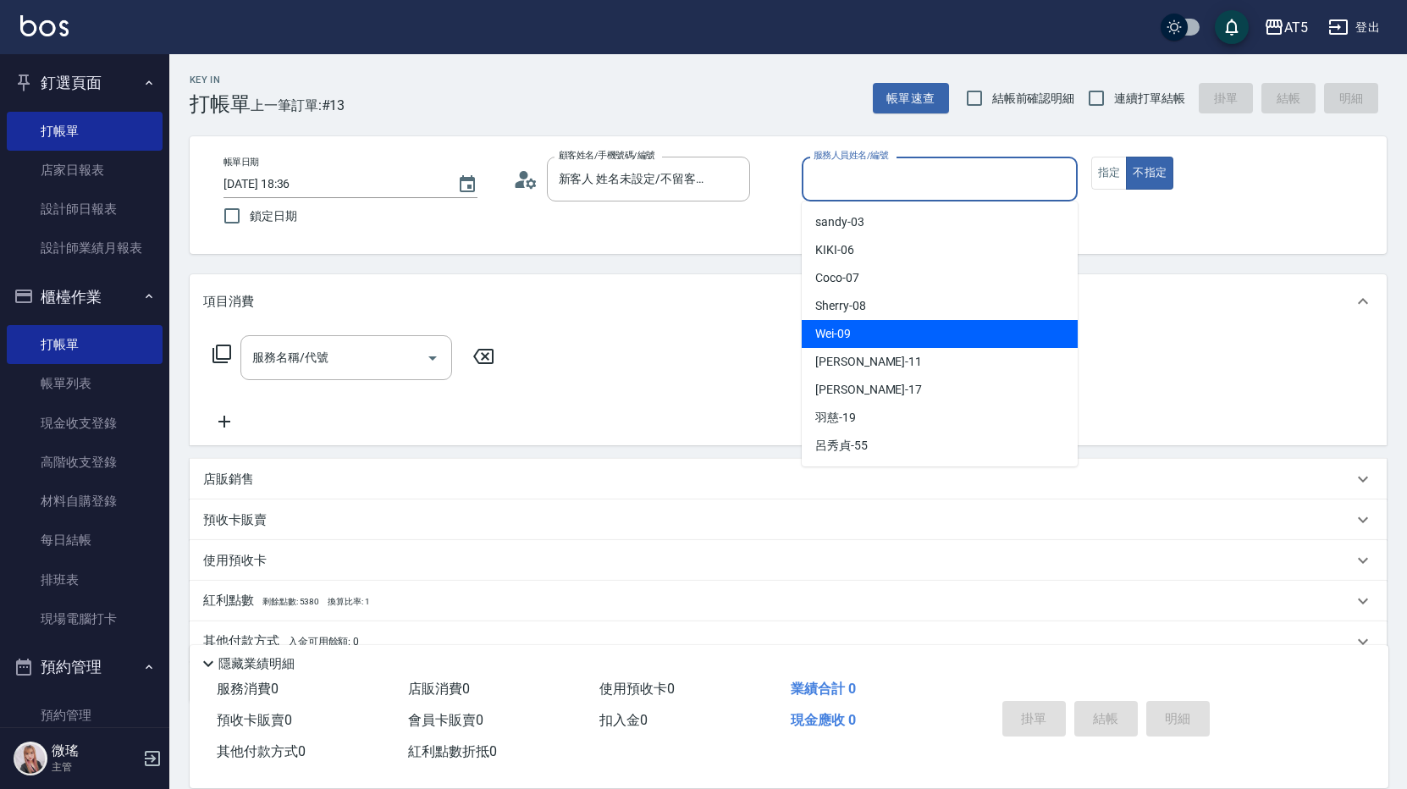
click at [902, 340] on div "Wei -09" at bounding box center [940, 334] width 276 height 28
type input "Wei-09"
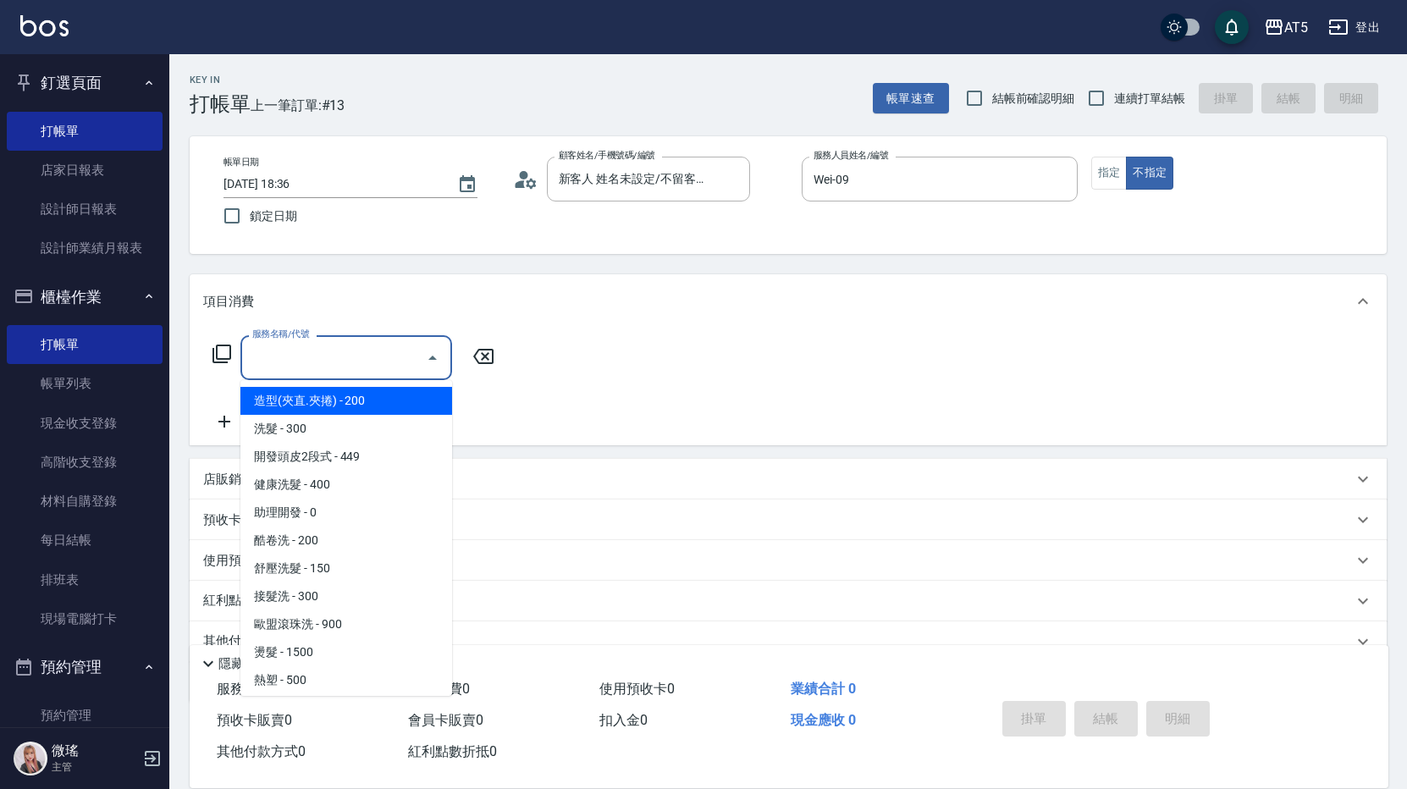
click at [398, 363] on input "服務名稱/代號" at bounding box center [333, 358] width 171 height 30
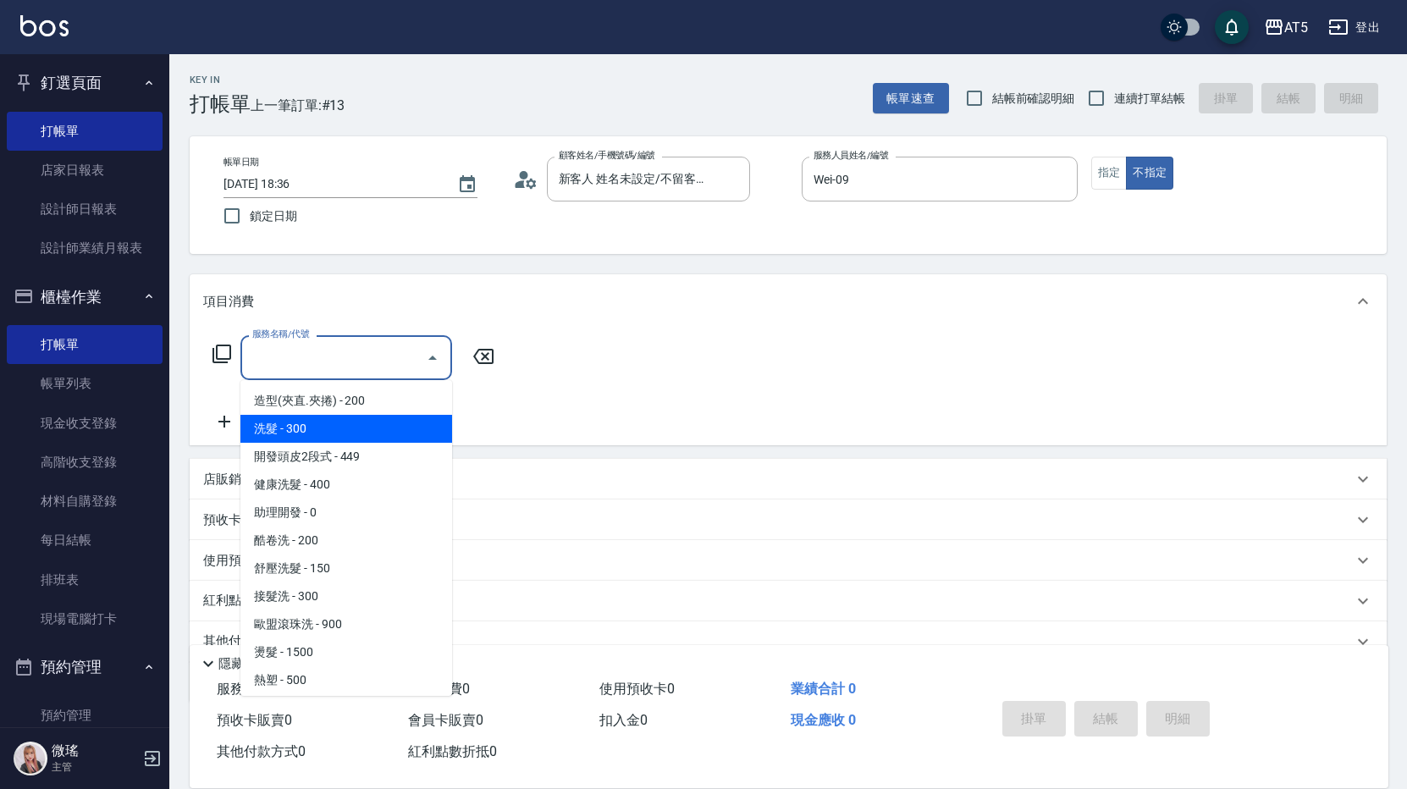
click at [380, 433] on span "洗髮 - 300" at bounding box center [346, 429] width 212 height 28
type input "洗髮(201)"
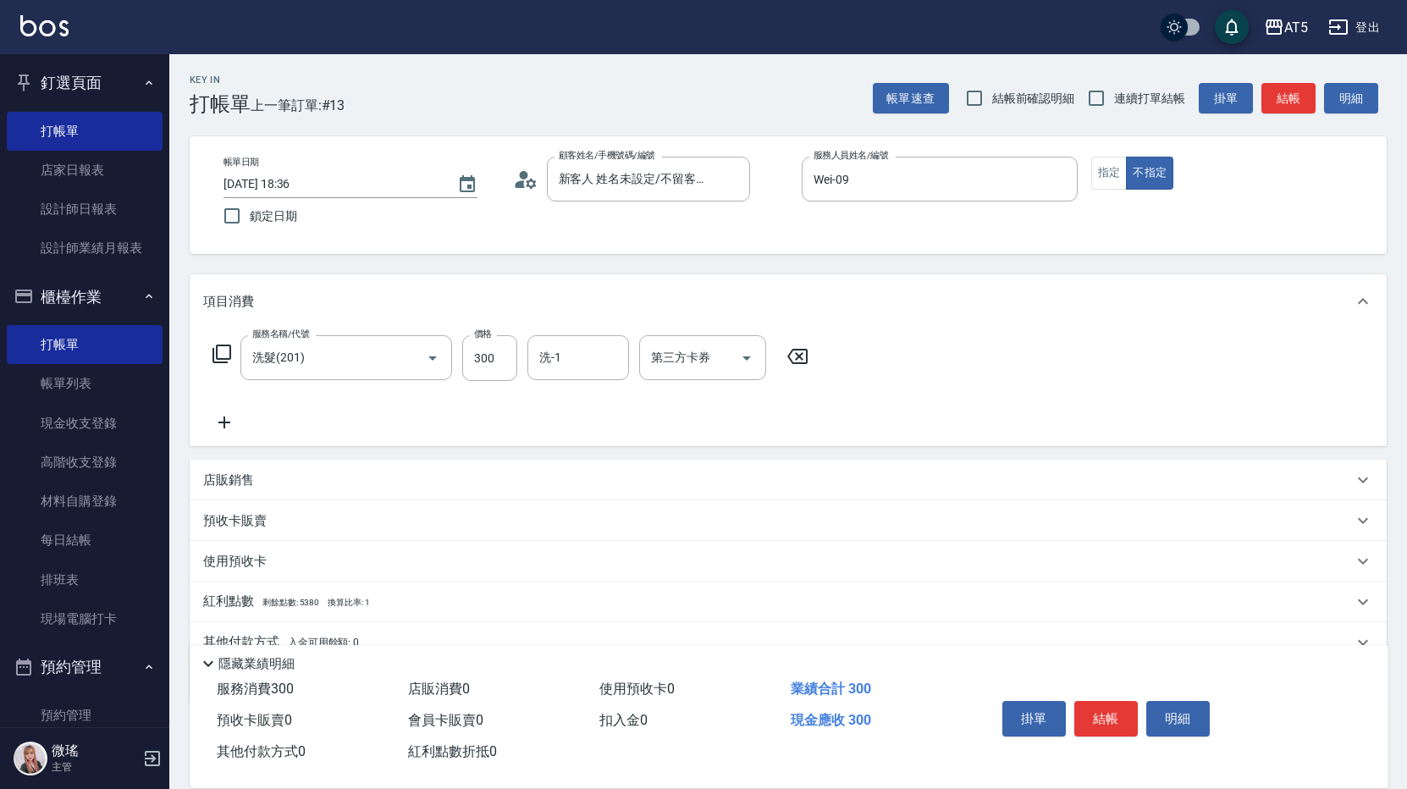
click at [231, 423] on icon at bounding box center [224, 422] width 42 height 20
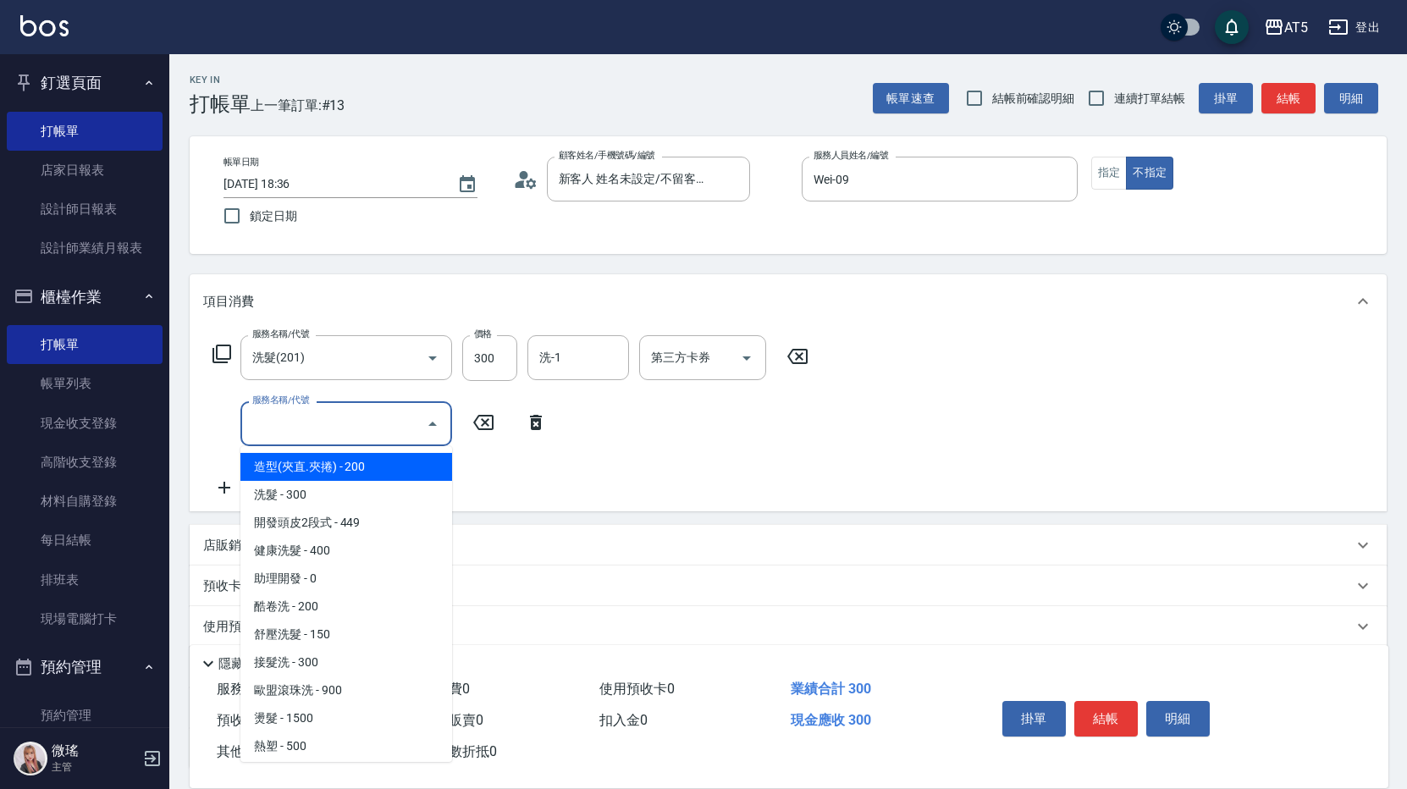
click at [384, 412] on input "服務名稱/代號" at bounding box center [333, 424] width 171 height 30
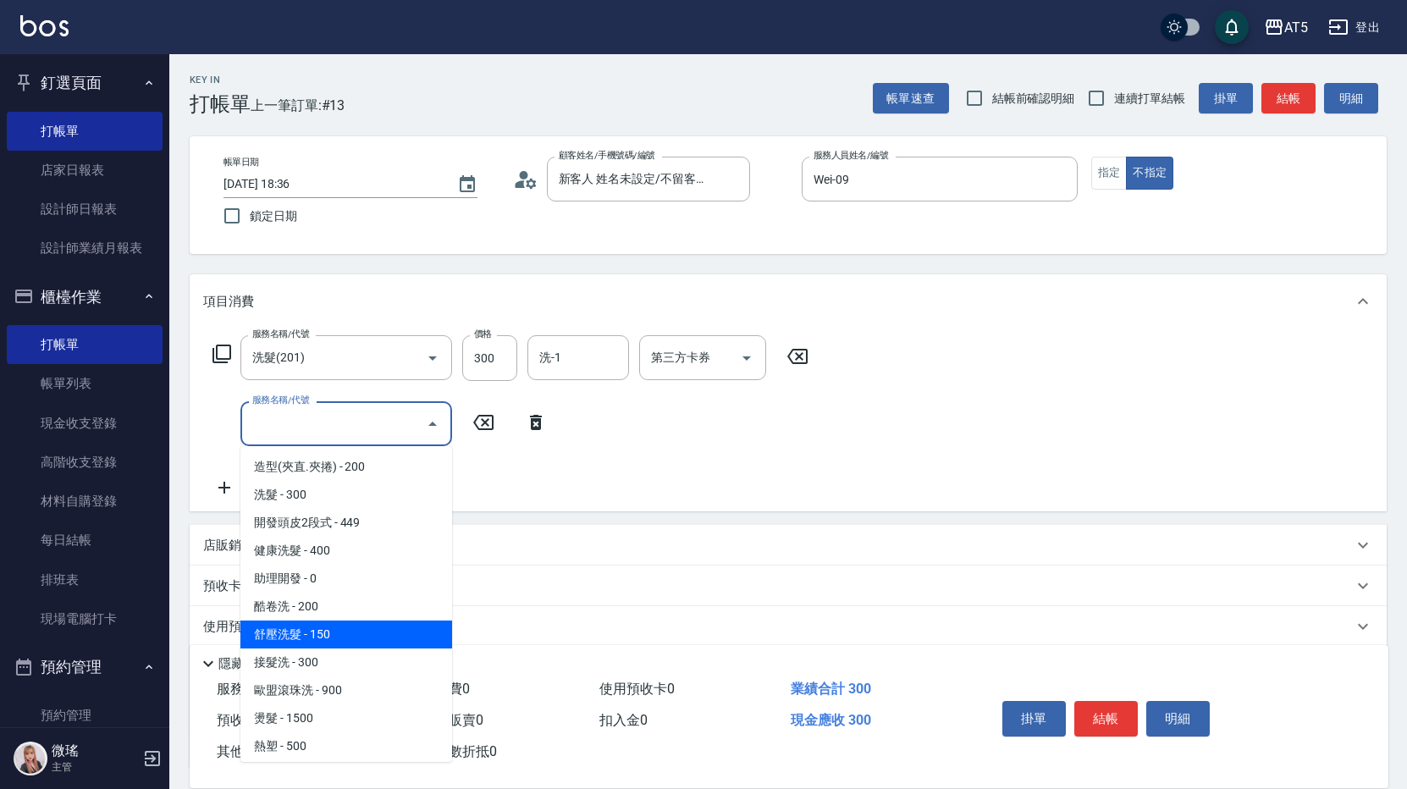
scroll to position [339, 0]
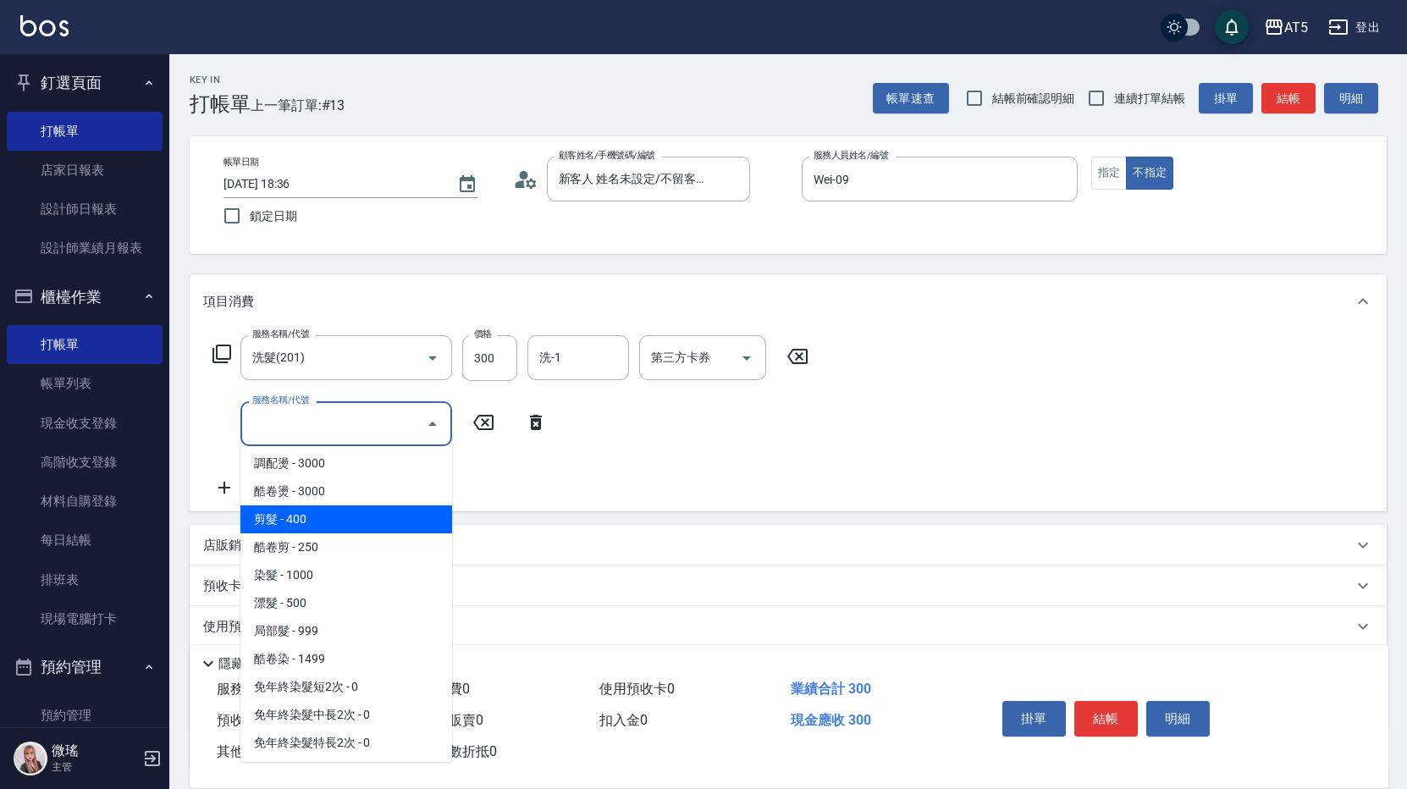
click at [331, 515] on span "剪髮 - 400" at bounding box center [346, 519] width 212 height 28
type input "70"
type input "剪髮(401)"
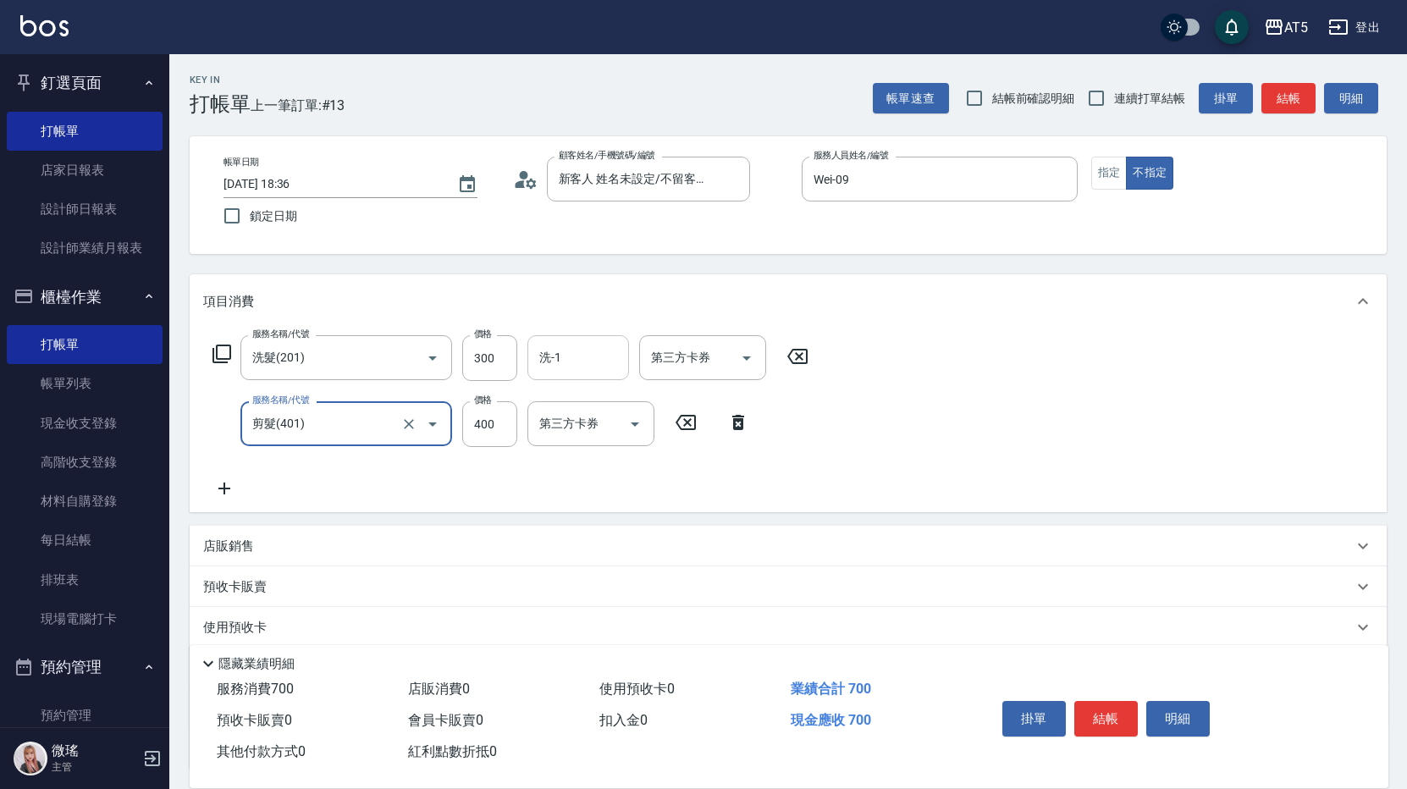
click at [561, 343] on input "洗-1" at bounding box center [578, 358] width 86 height 30
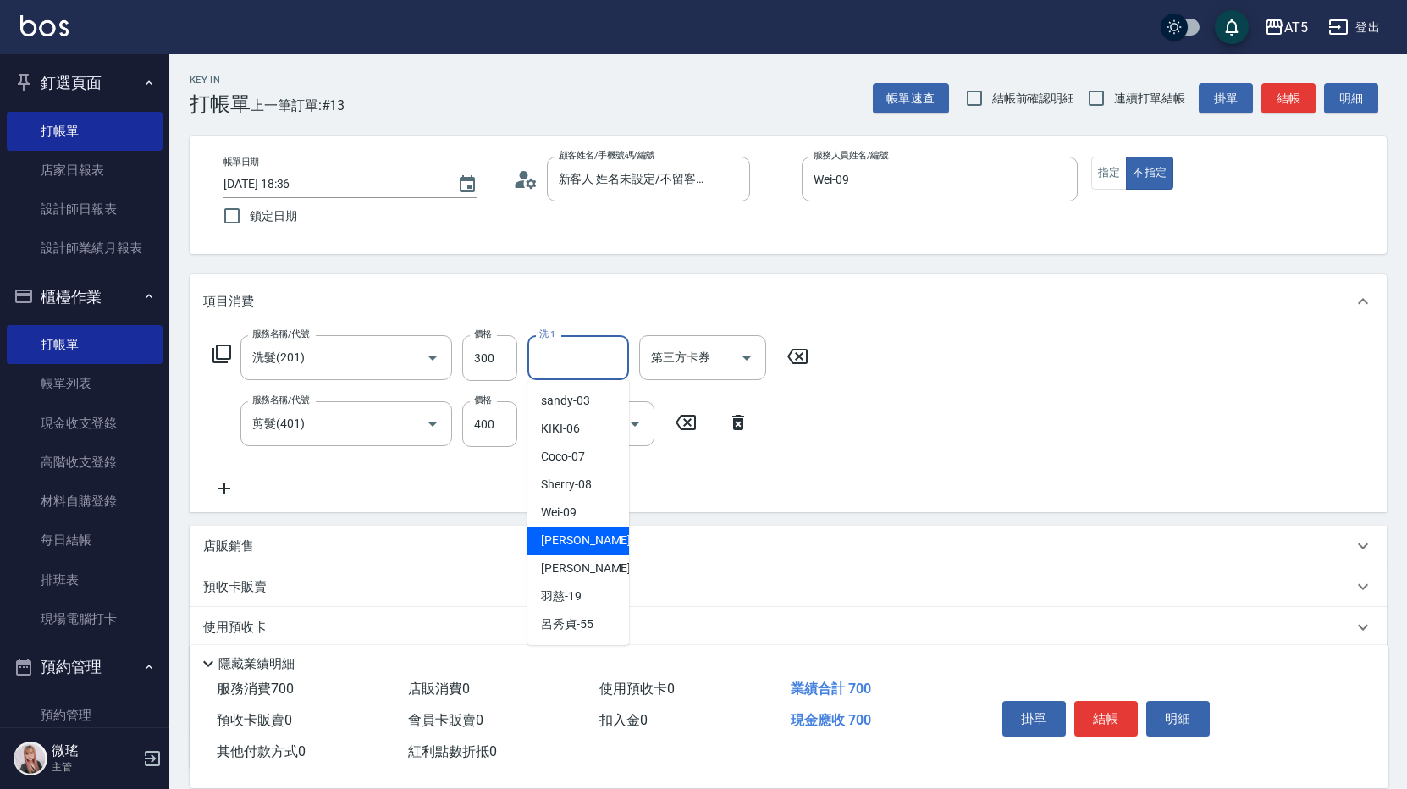
click at [575, 544] on span "葵葵 -11" at bounding box center [594, 541] width 107 height 18
type input "葵葵-11"
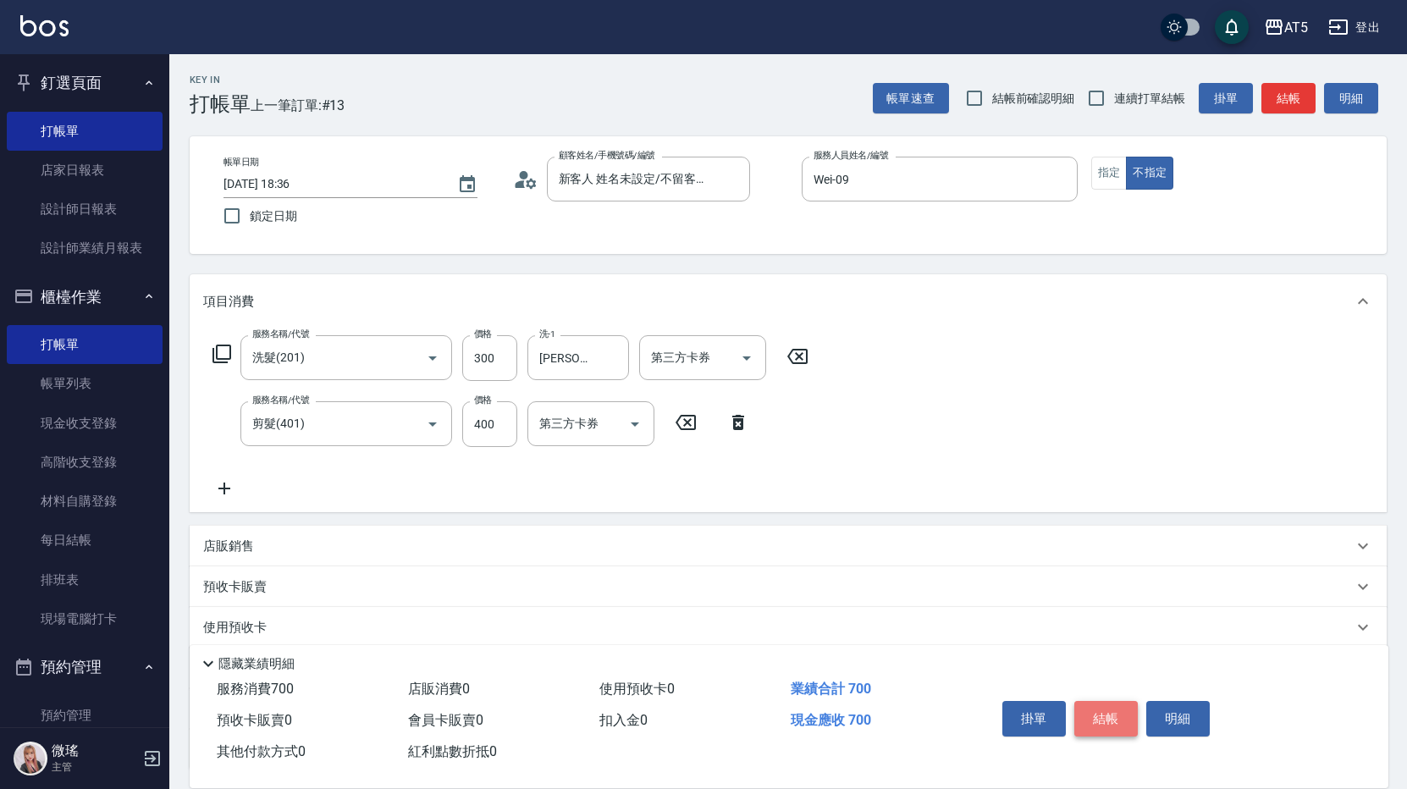
click at [1110, 715] on button "結帳" at bounding box center [1106, 719] width 64 height 36
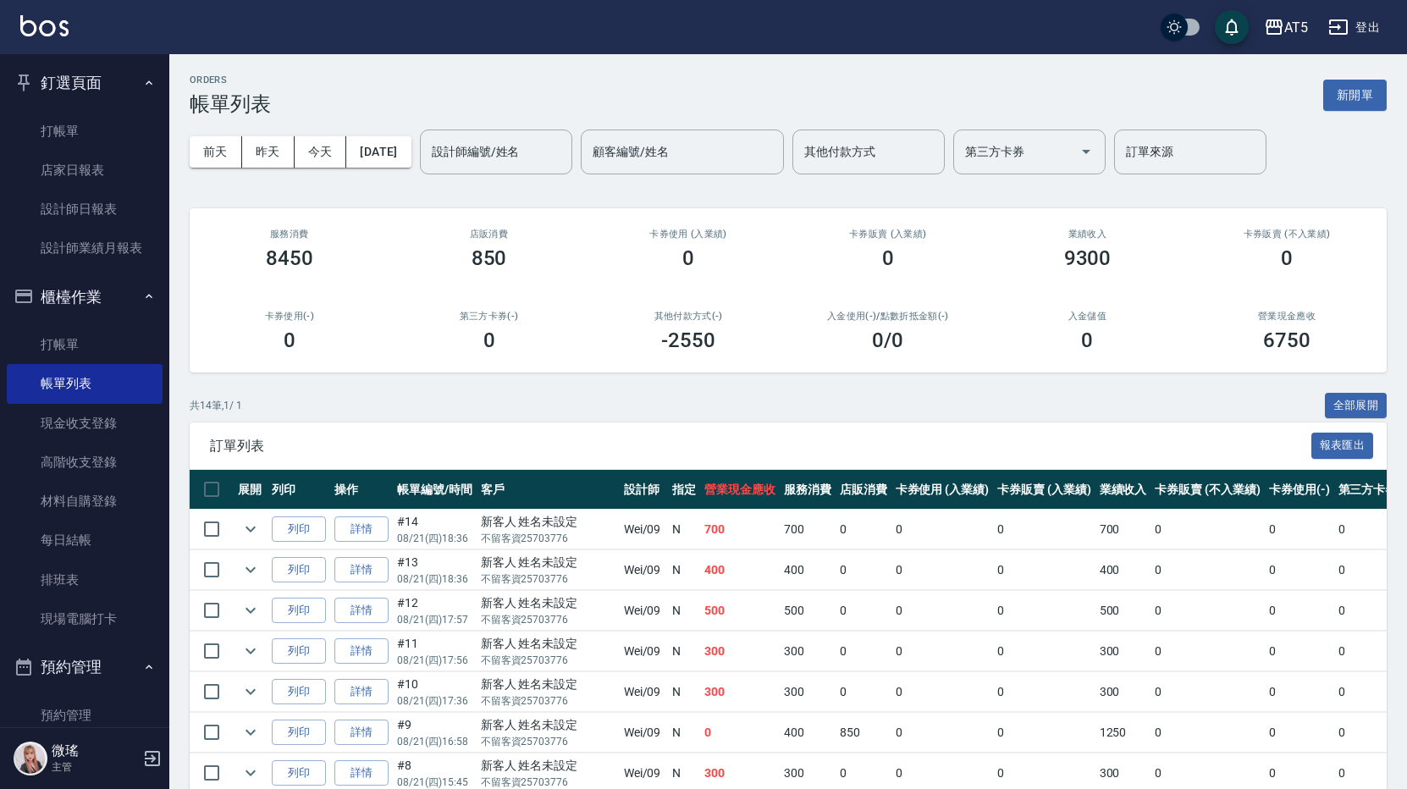
drag, startPoint x: 1110, startPoint y: 715, endPoint x: 1102, endPoint y: 710, distance: 9.5
click at [1102, 710] on tbody "列印 詳情 #14 08/21 (四) 18:36 新客人 姓名未設定 不留客資25703776 Wei /09 N 700 700 0 0 0 700 0 …" at bounding box center [1027, 794] width 1674 height 569
click at [506, 407] on div "共 14 筆, 1 / 1 全部展開" at bounding box center [788, 406] width 1197 height 26
click at [64, 103] on button "釘選頁面" at bounding box center [85, 83] width 156 height 44
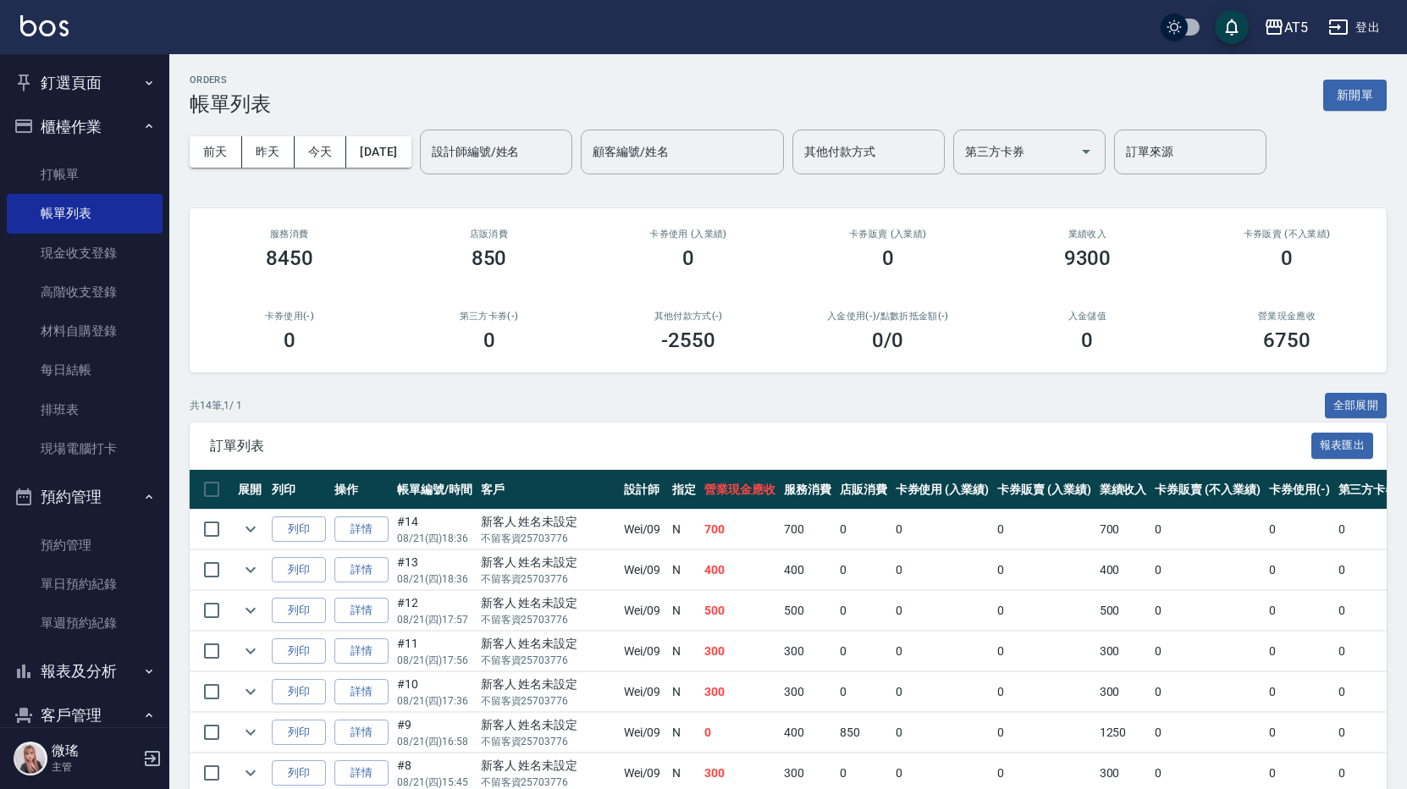
click at [79, 146] on nav "釘選頁面 打帳單 店家日報表 設計師日報表 設計師業績月報表 櫃檯作業 打帳單 帳單列表 現金收支登錄 高階收支登錄 材料自購登錄 每日結帳 排班表 現場電腦…" at bounding box center [84, 390] width 169 height 673
click at [76, 87] on button "釘選頁面" at bounding box center [85, 83] width 156 height 44
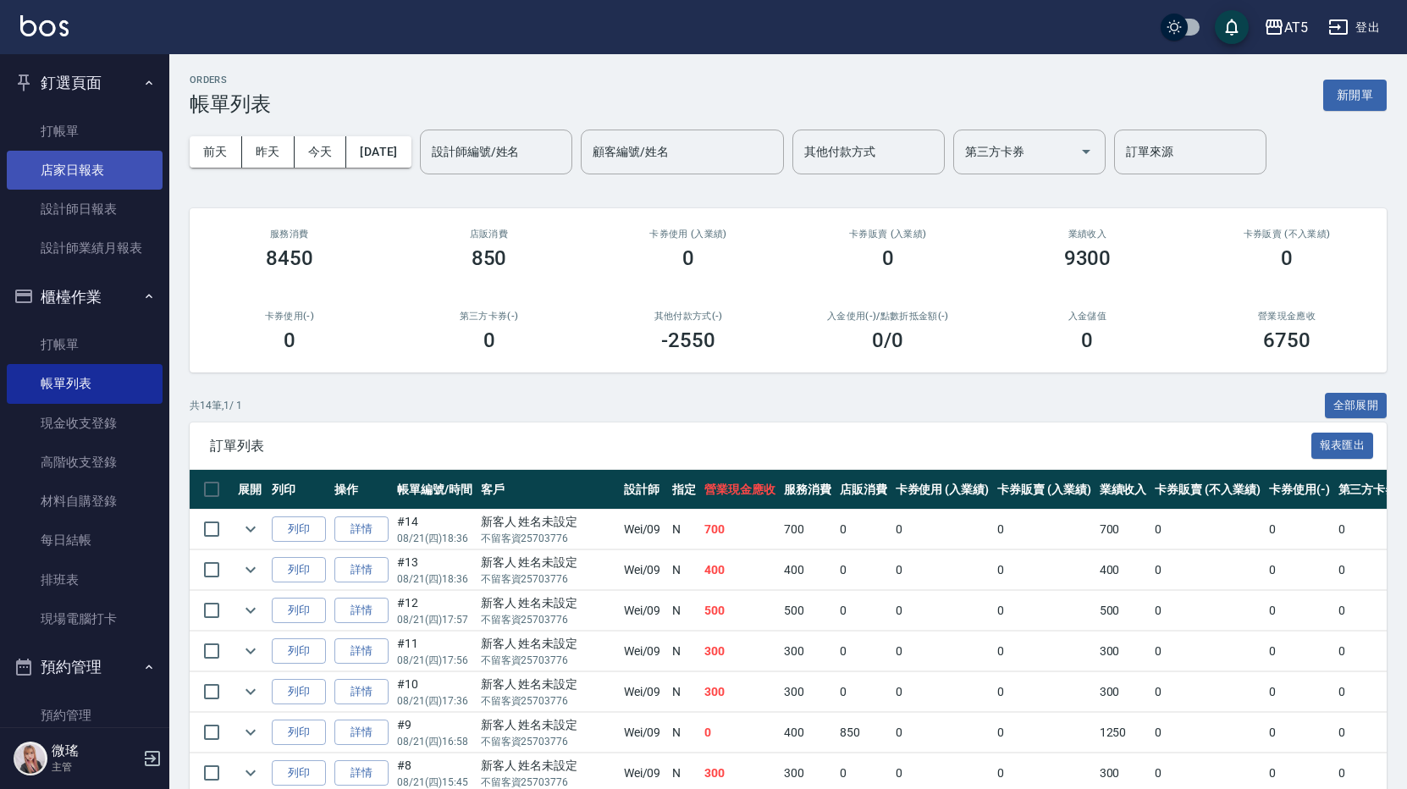
click at [90, 151] on link "店家日報表" at bounding box center [85, 170] width 156 height 39
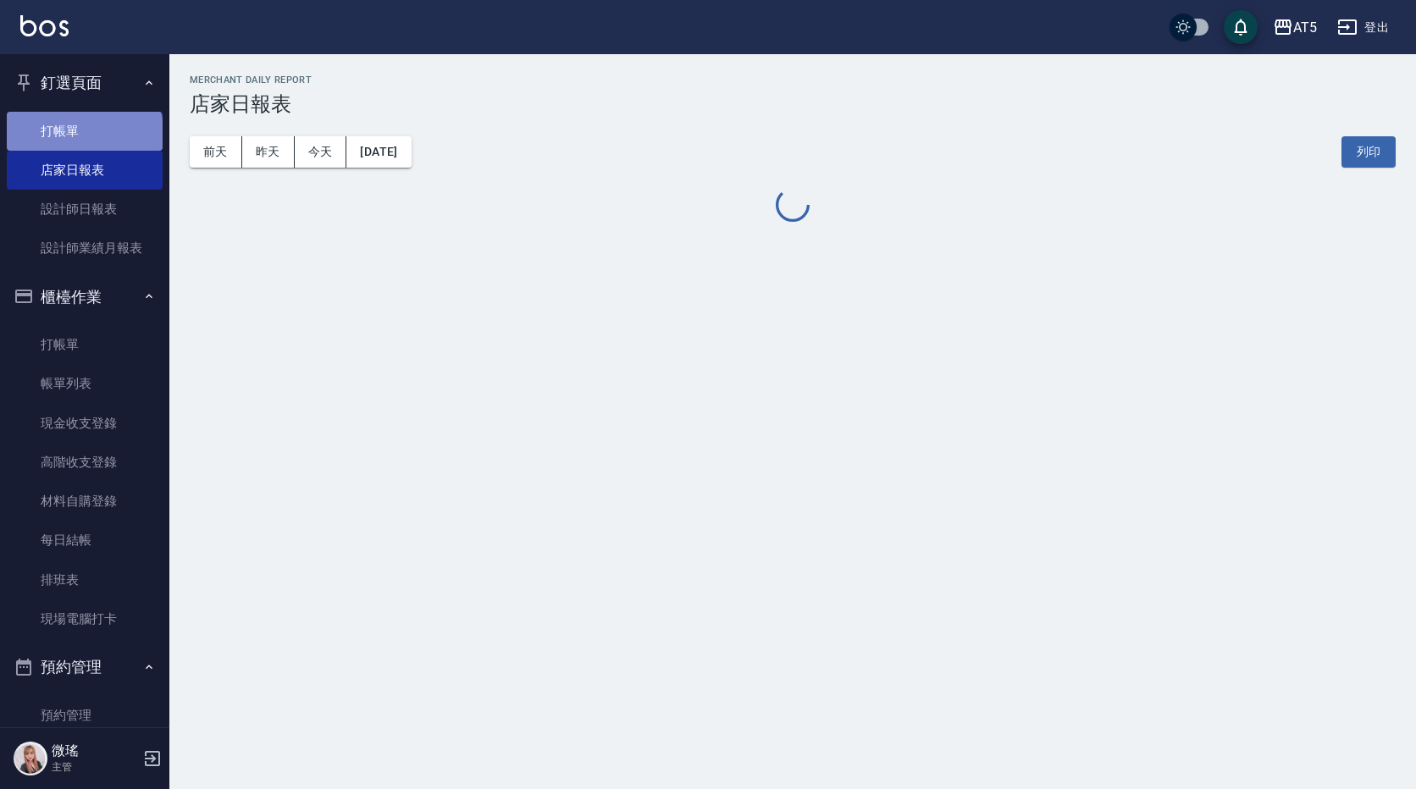
drag, startPoint x: 83, startPoint y: 135, endPoint x: 108, endPoint y: 141, distance: 26.1
click at [83, 135] on link "打帳單" at bounding box center [85, 131] width 156 height 39
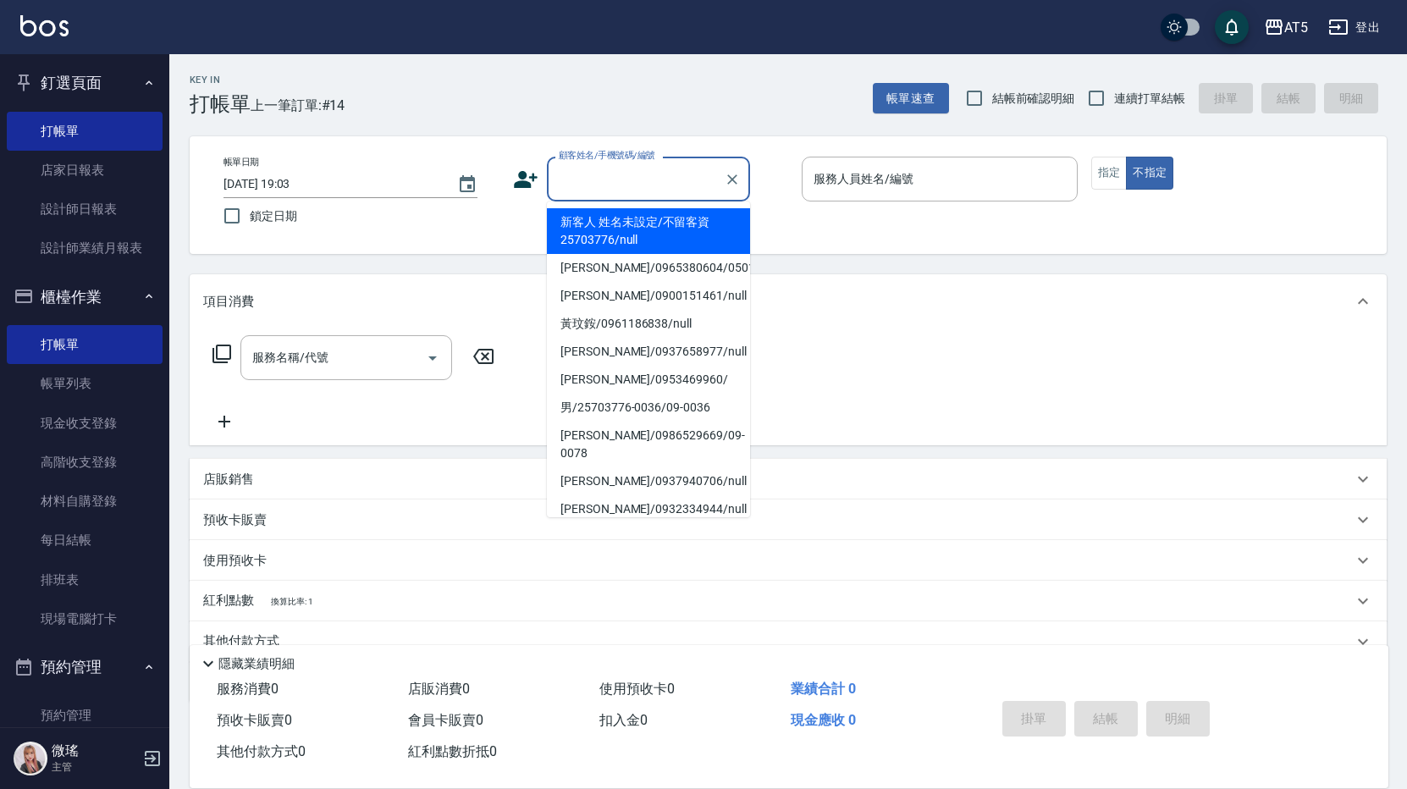
click at [697, 181] on input "顧客姓名/手機號碼/編號" at bounding box center [636, 179] width 163 height 30
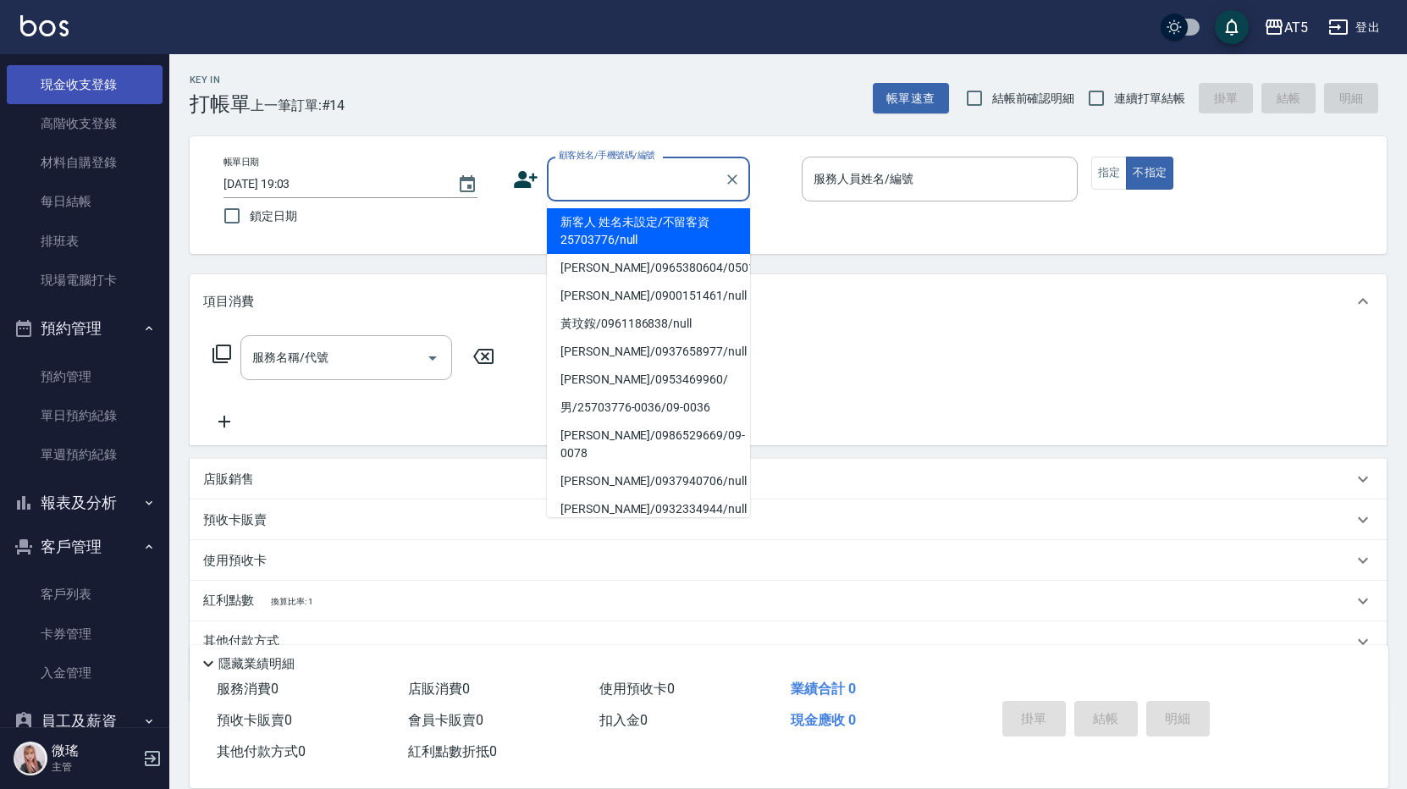
scroll to position [423, 0]
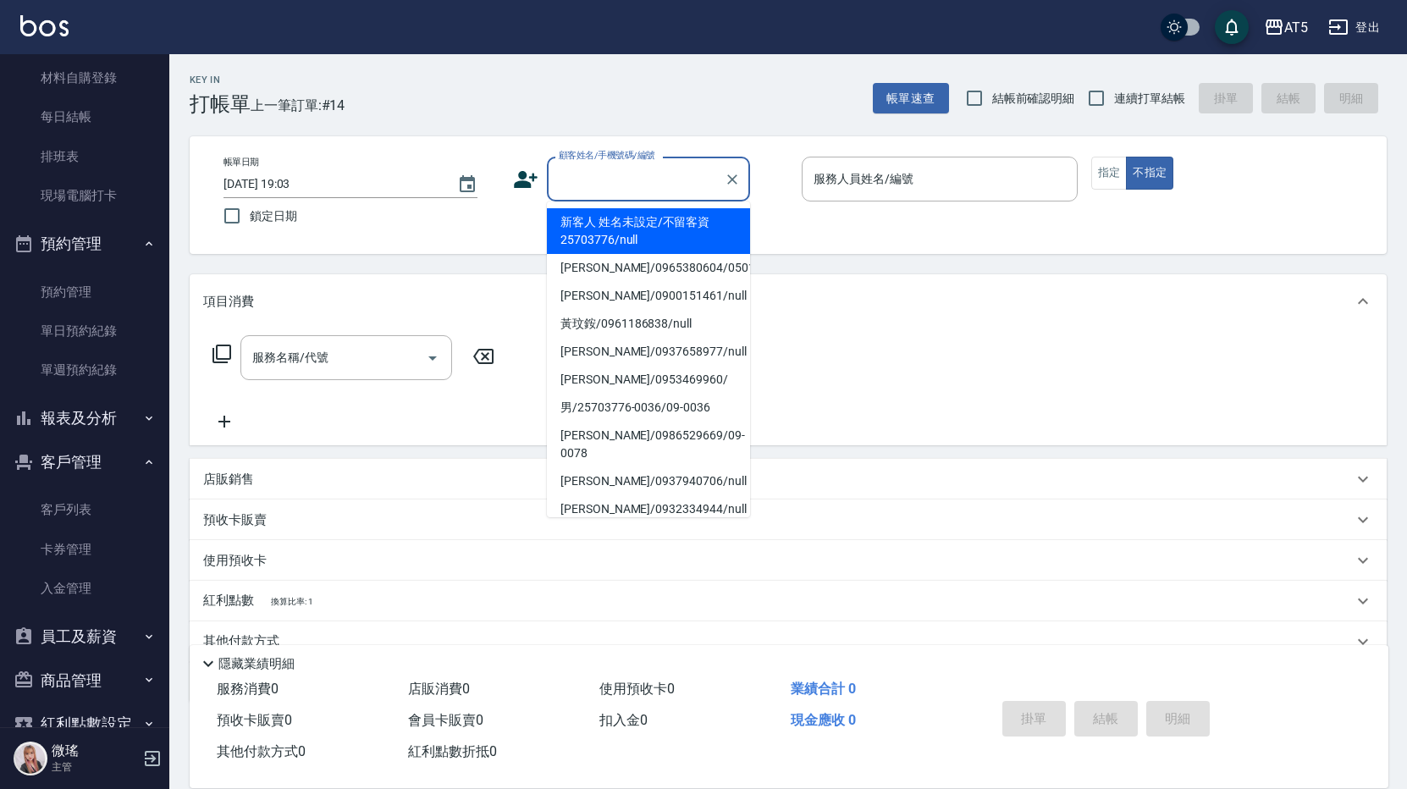
click at [111, 457] on button "客戶管理" at bounding box center [85, 462] width 156 height 44
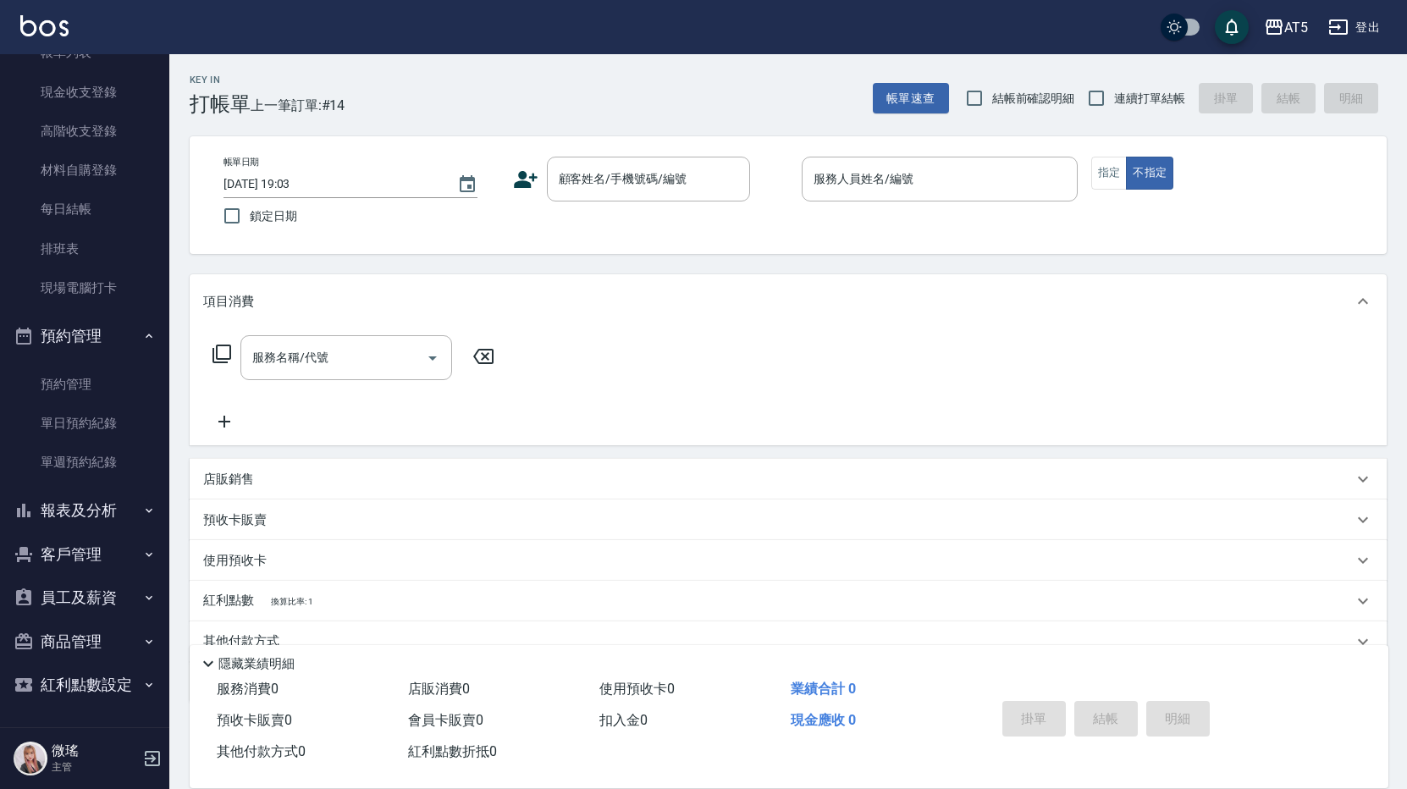
scroll to position [331, 0]
click at [86, 412] on link "單日預約紀錄" at bounding box center [85, 423] width 156 height 39
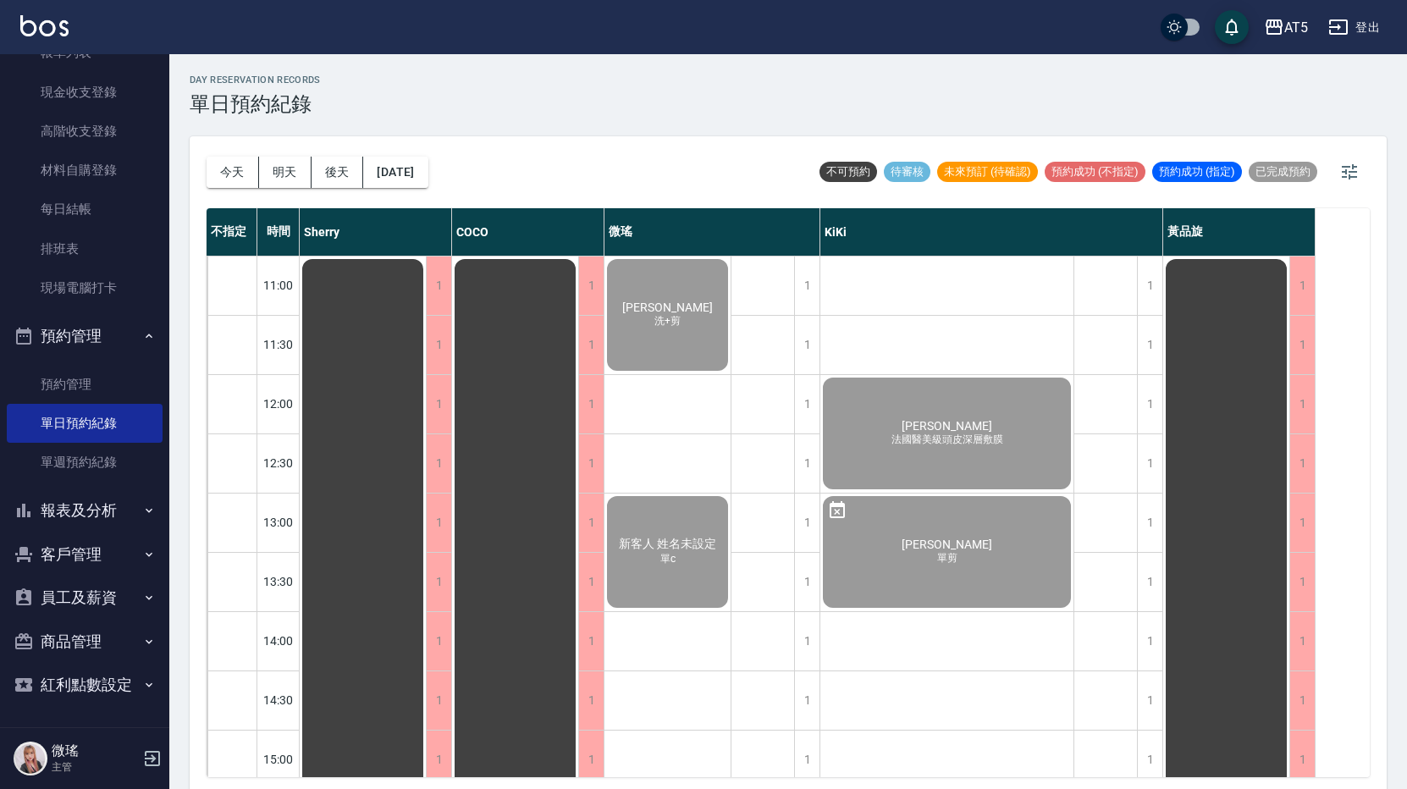
scroll to position [423, 0]
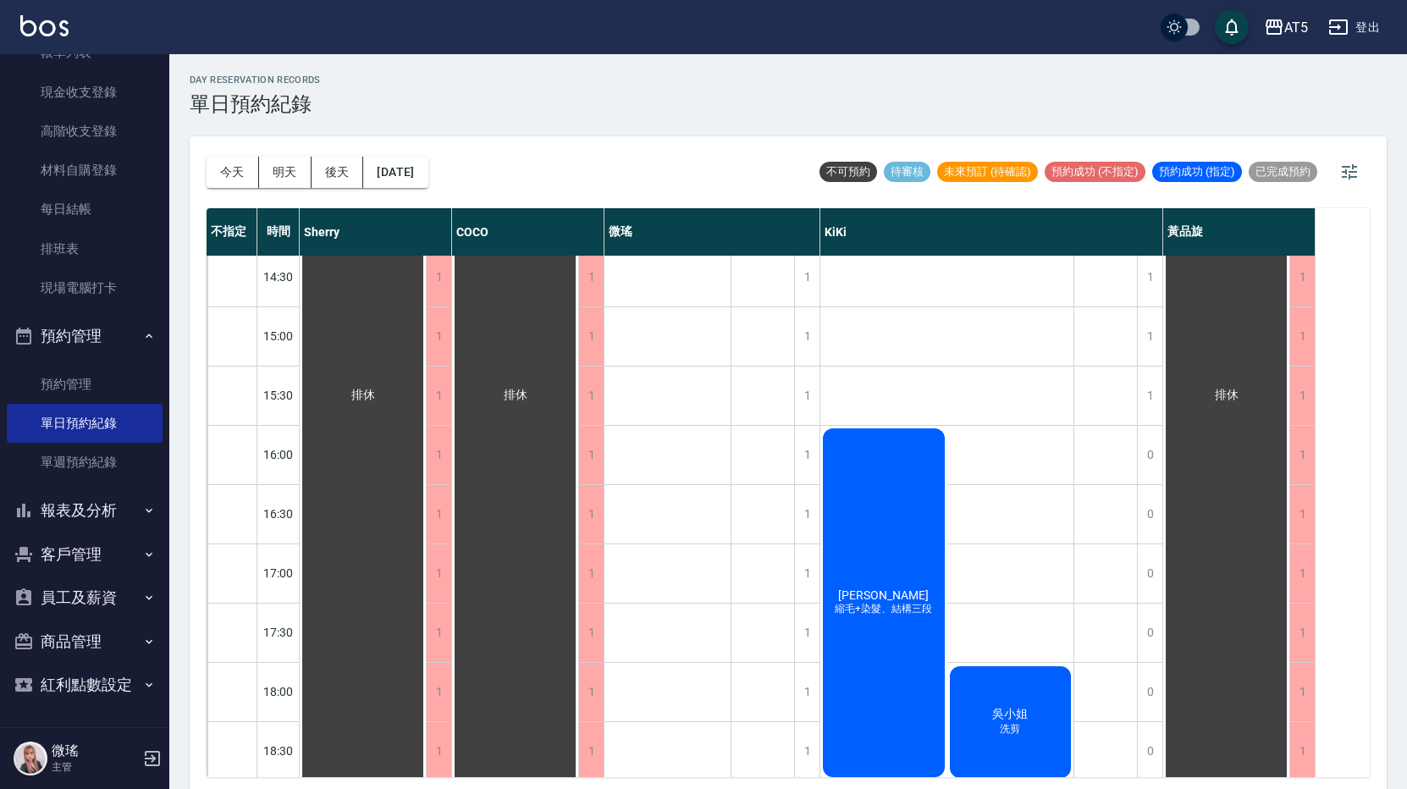
click at [426, 490] on div "邱馨儀 縮毛+染髮、結構三段" at bounding box center [363, 395] width 126 height 1124
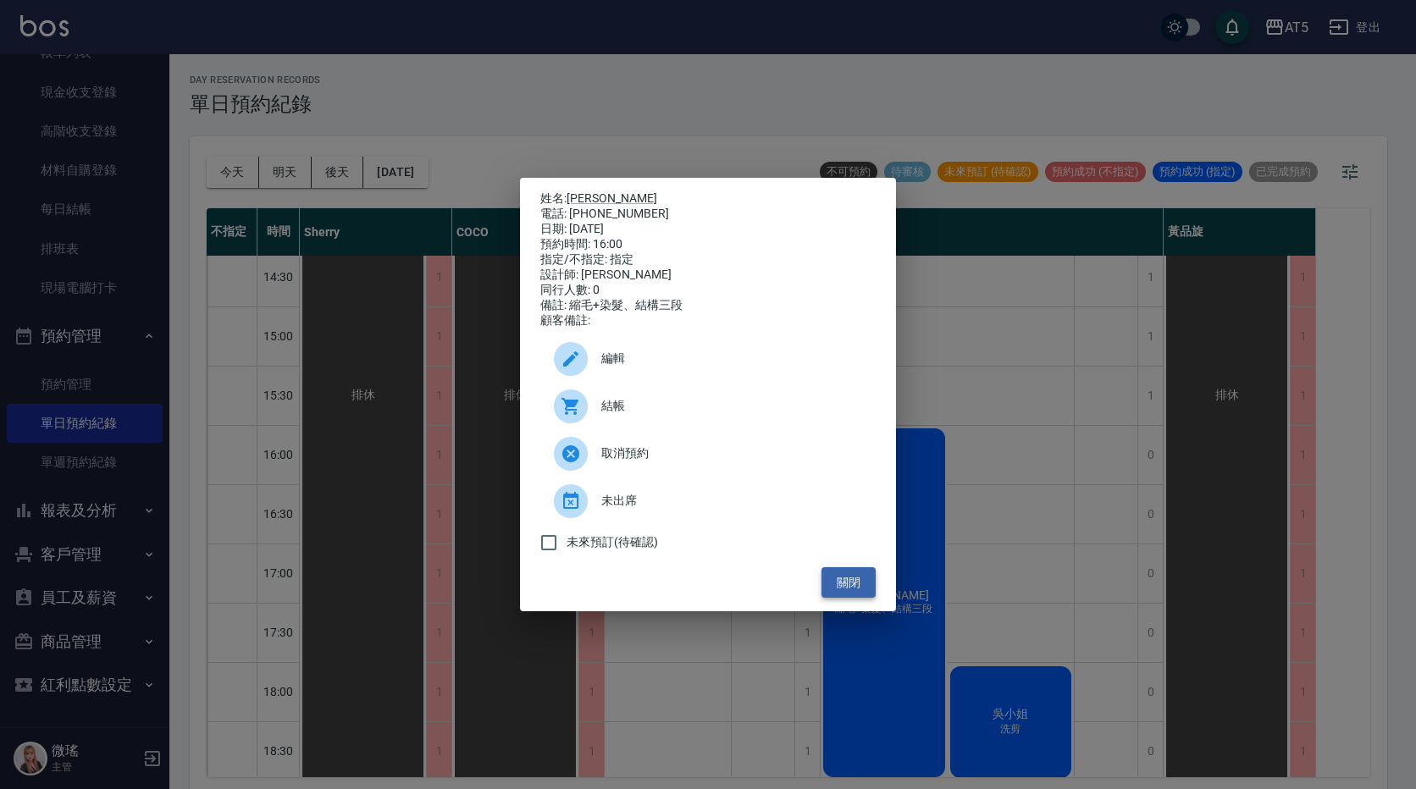
click at [821, 589] on button "關閉" at bounding box center [848, 582] width 54 height 31
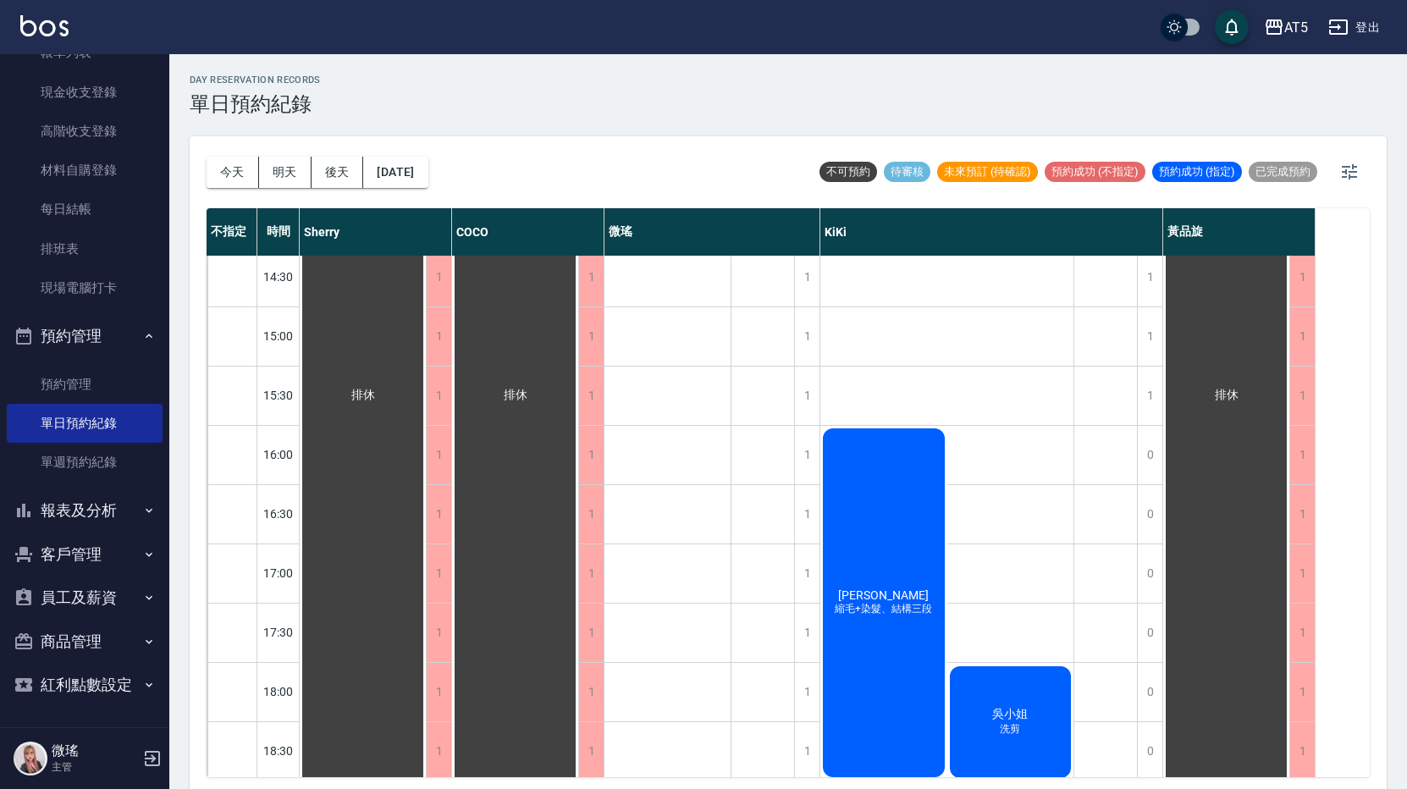
click at [969, 706] on div "吳小姐 洗剪" at bounding box center [1010, 722] width 127 height 117
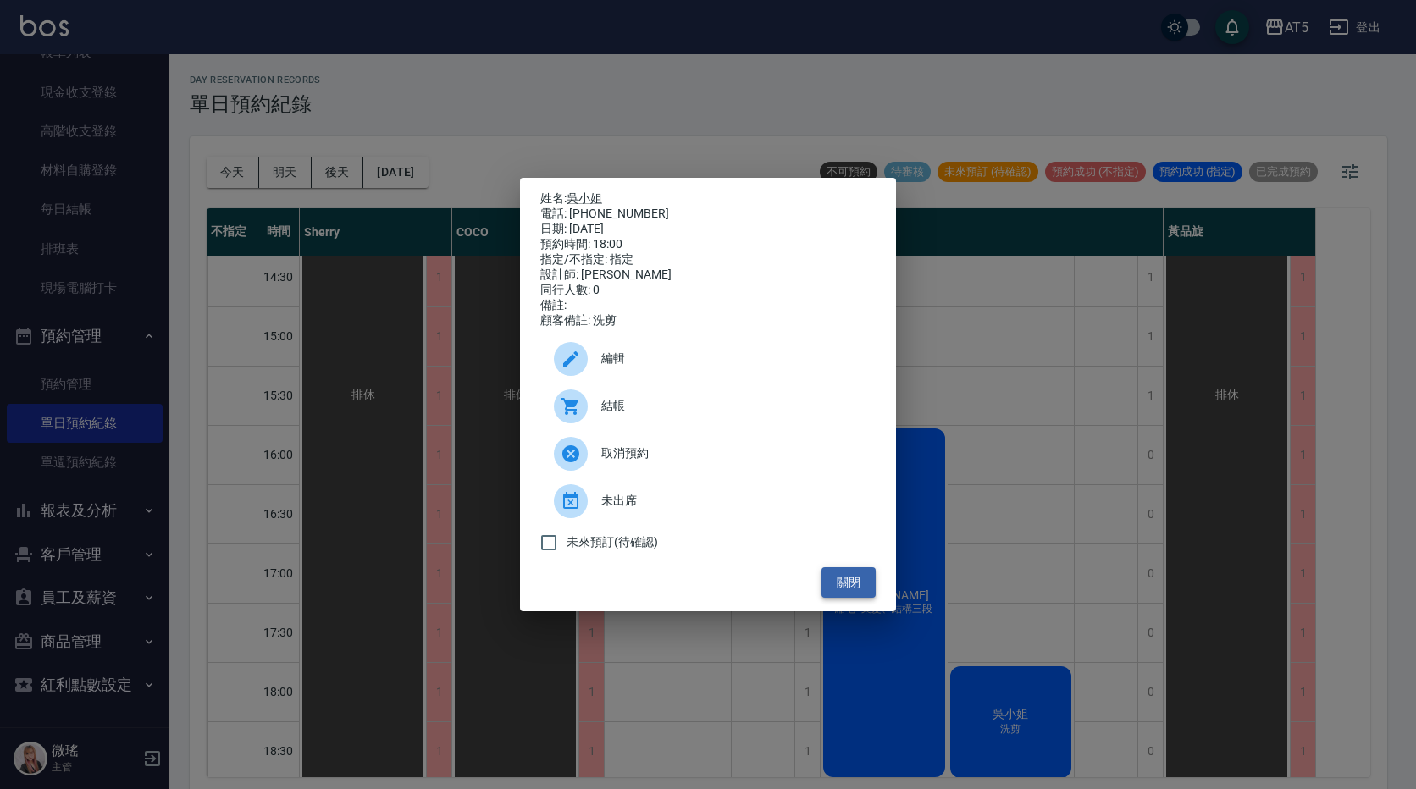
click at [847, 592] on button "關閉" at bounding box center [848, 582] width 54 height 31
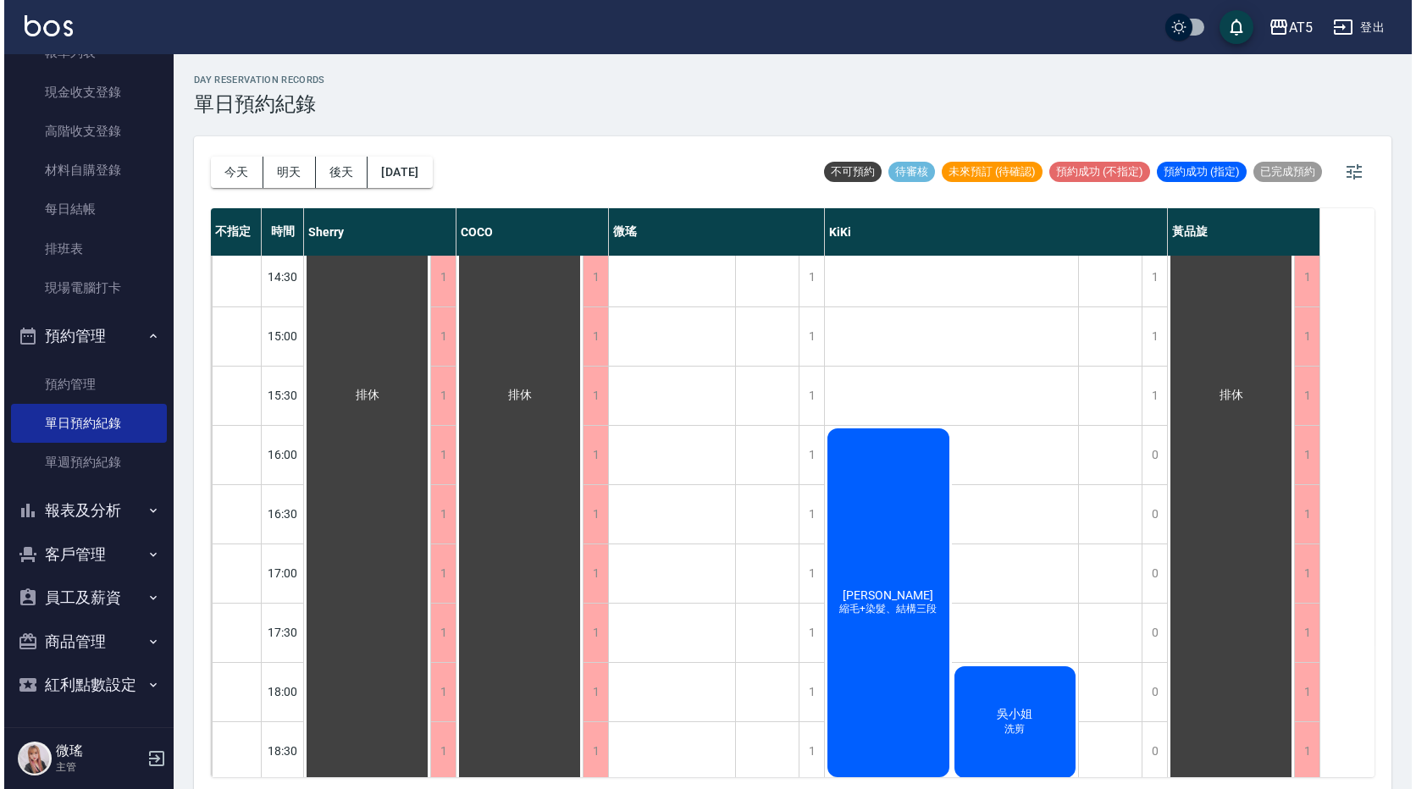
scroll to position [559, 0]
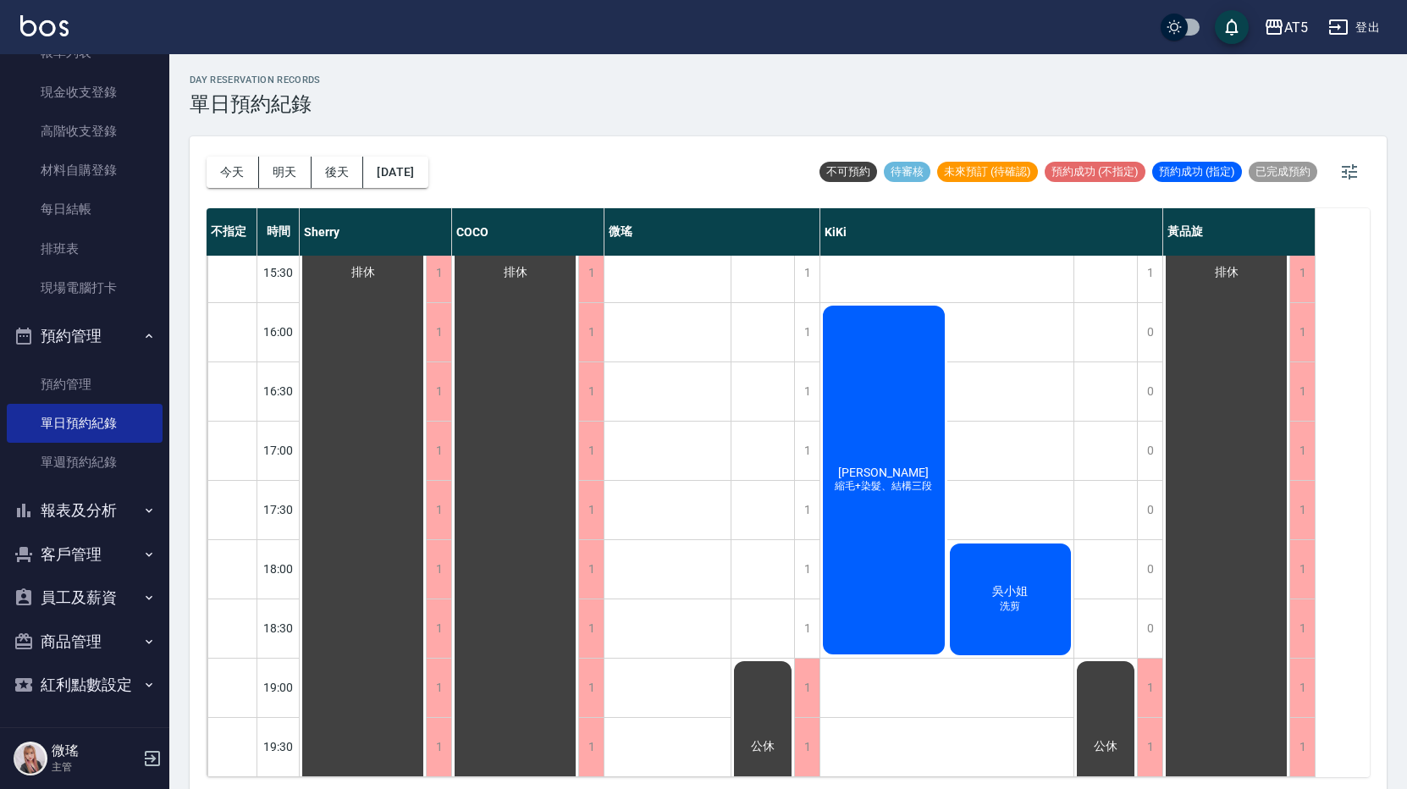
click at [1008, 555] on div "吳小姐 洗剪" at bounding box center [1010, 599] width 127 height 117
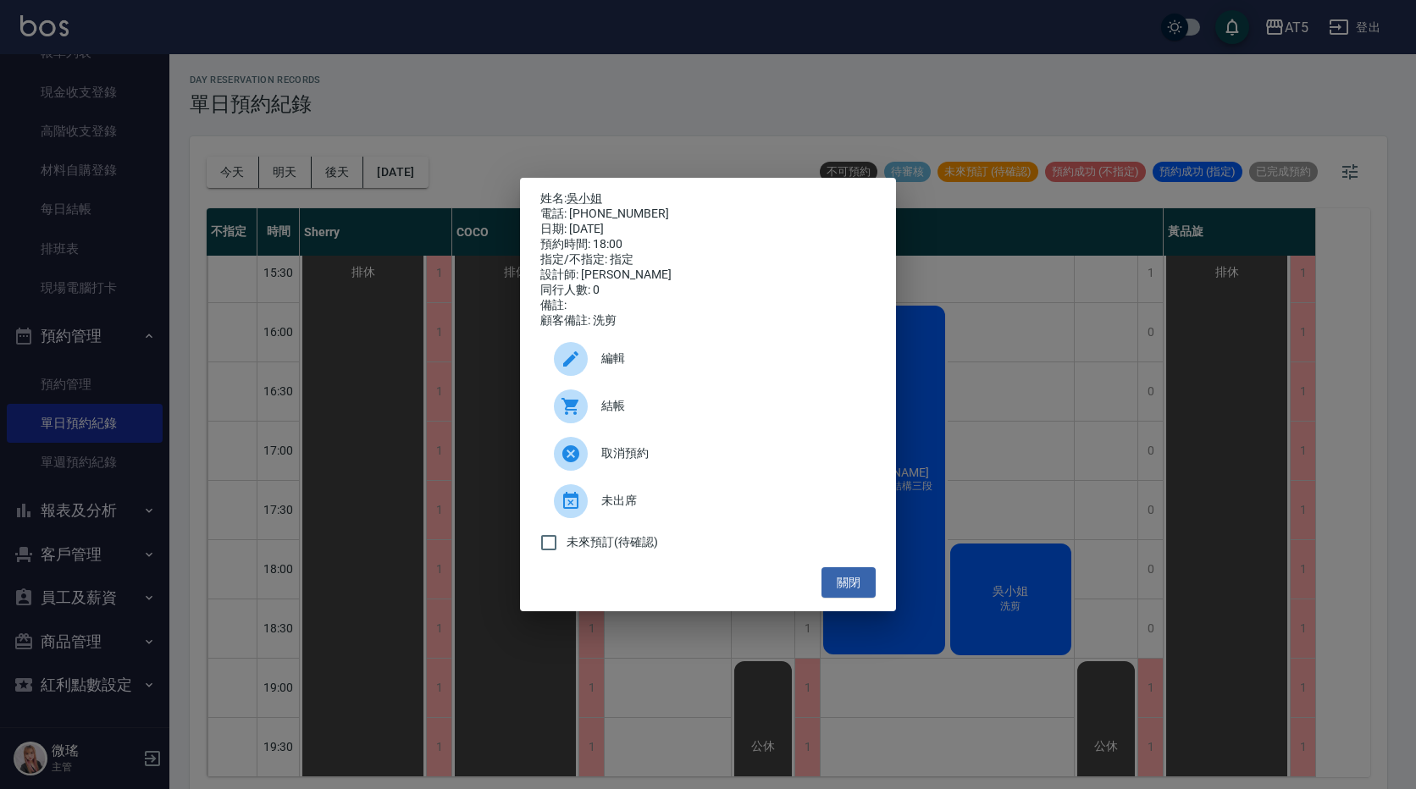
click at [736, 405] on span "結帳" at bounding box center [731, 406] width 261 height 18
click at [860, 591] on button "關閉" at bounding box center [848, 582] width 54 height 31
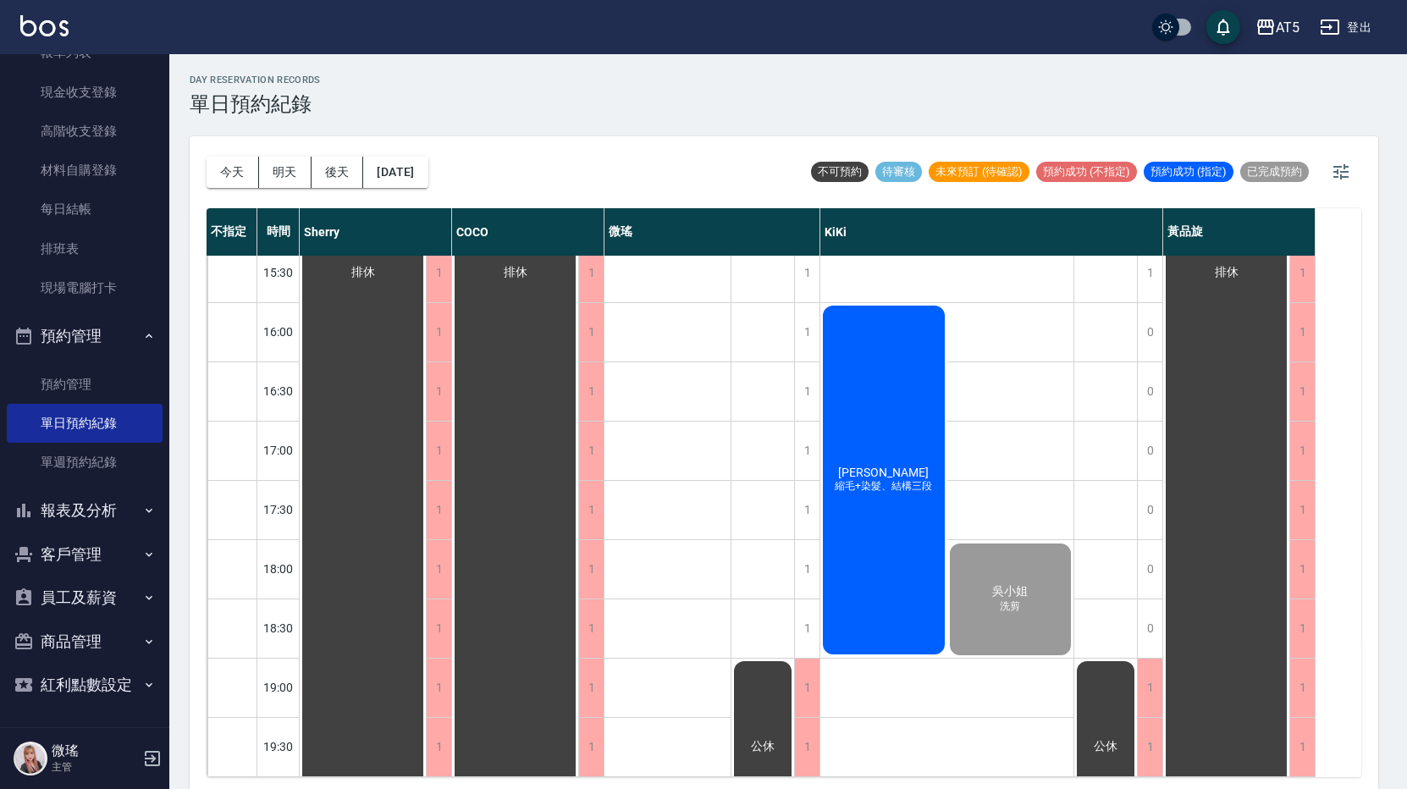
click at [426, 487] on div "邱馨儀 縮毛+染髮、結構三段" at bounding box center [363, 272] width 126 height 1124
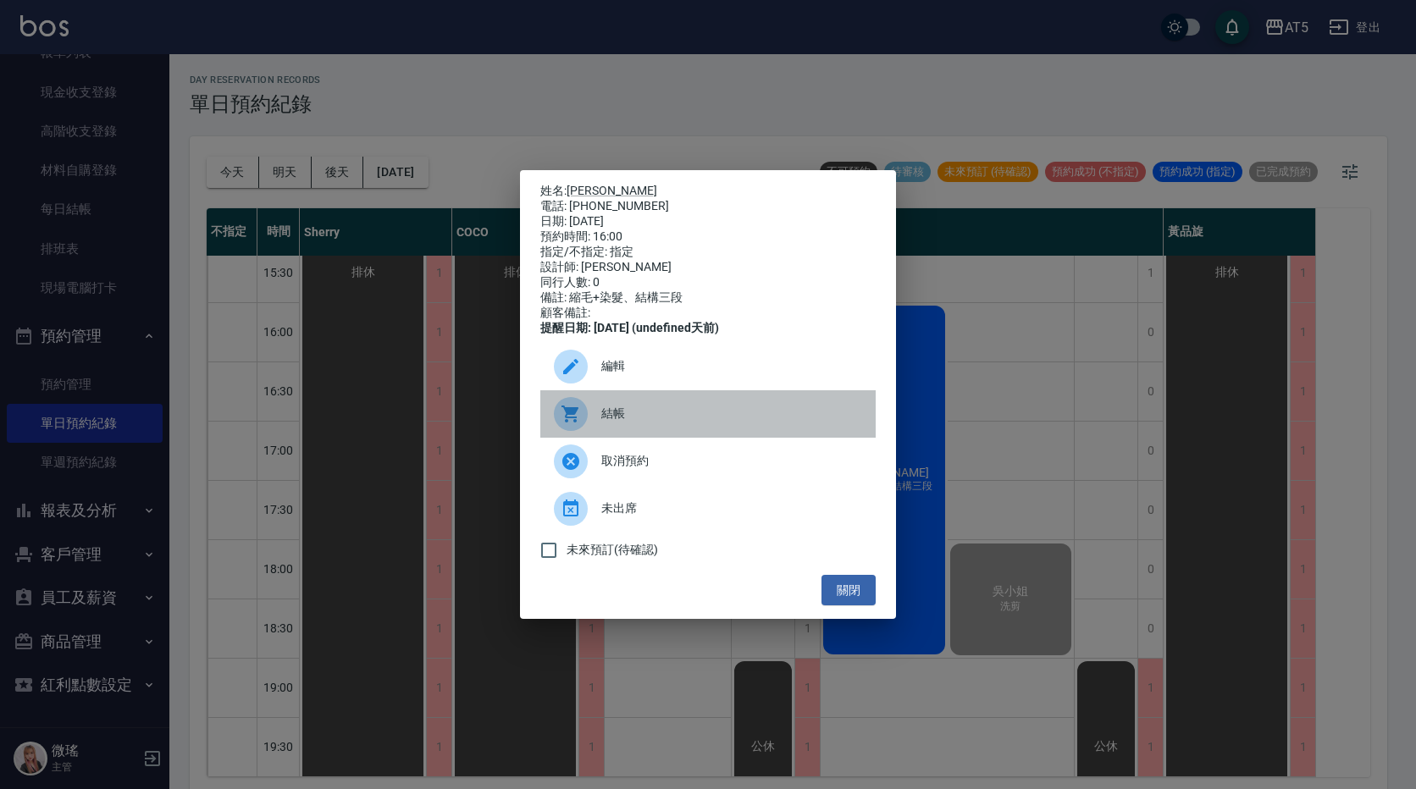
click at [671, 421] on span "結帳" at bounding box center [731, 414] width 261 height 18
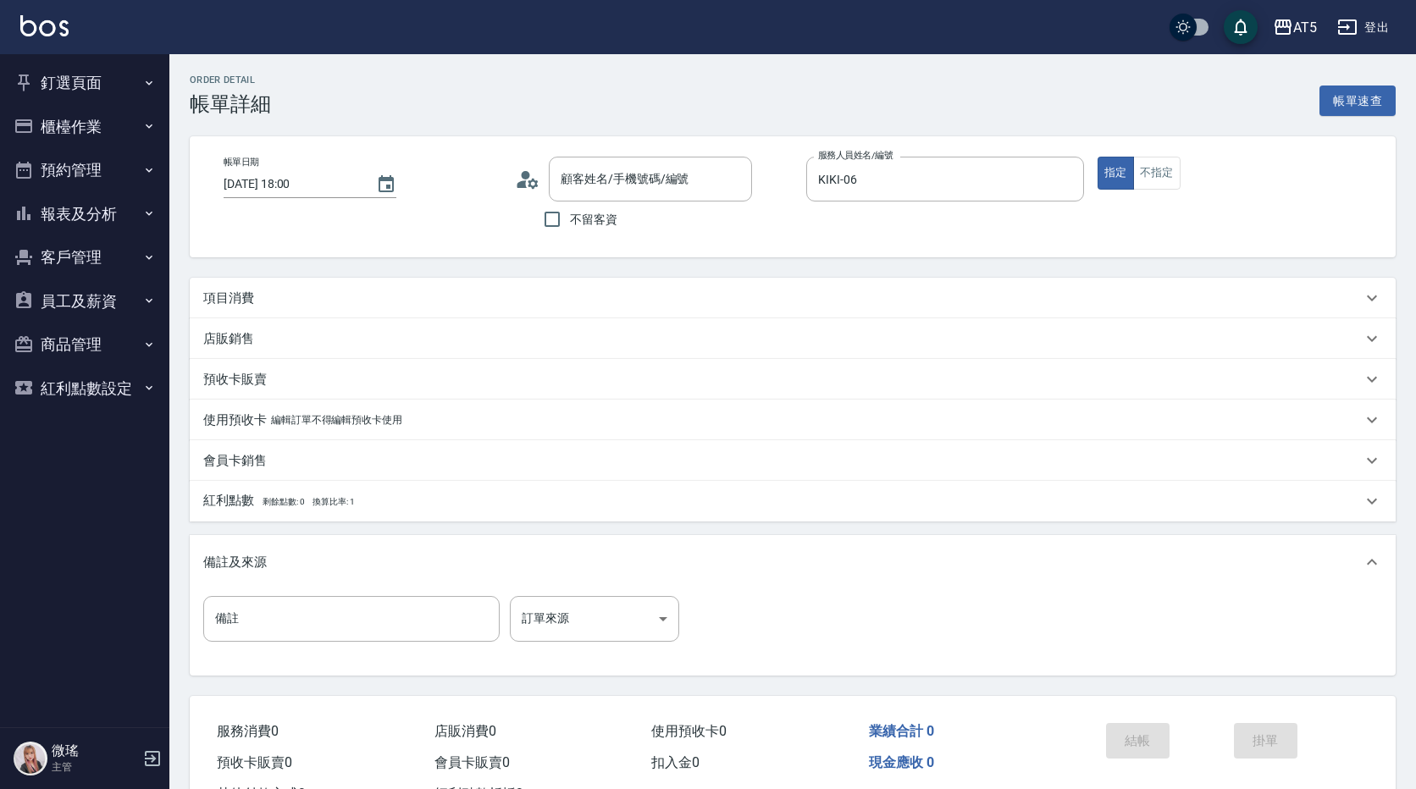
type input "[DATE] 18:00"
type input "KIKI-06"
type input "[PERSON_NAME]/0932152483/"
click at [555, 309] on div "項目消費" at bounding box center [788, 298] width 1197 height 41
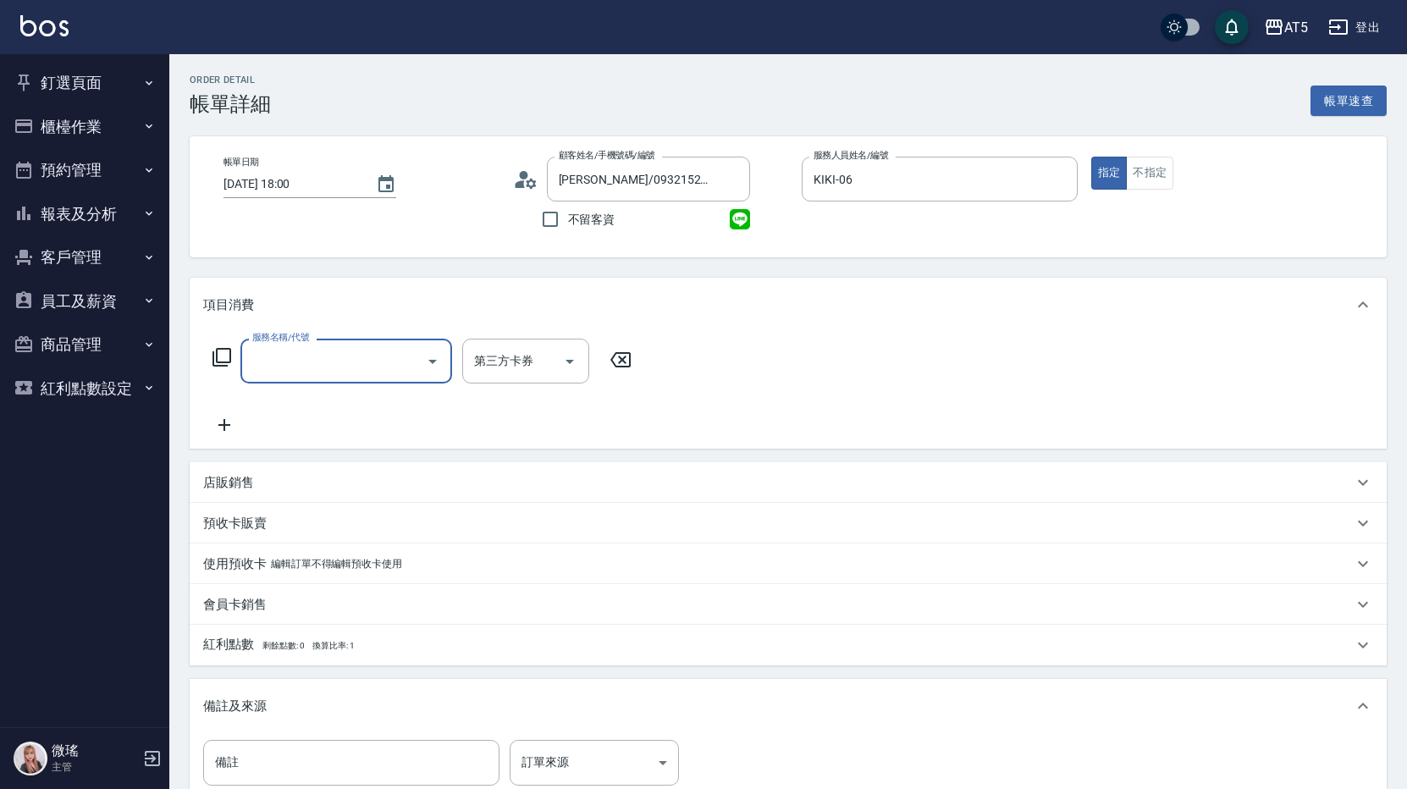
click at [310, 375] on input "服務名稱/代號" at bounding box center [333, 361] width 171 height 30
type input "201"
type input "30"
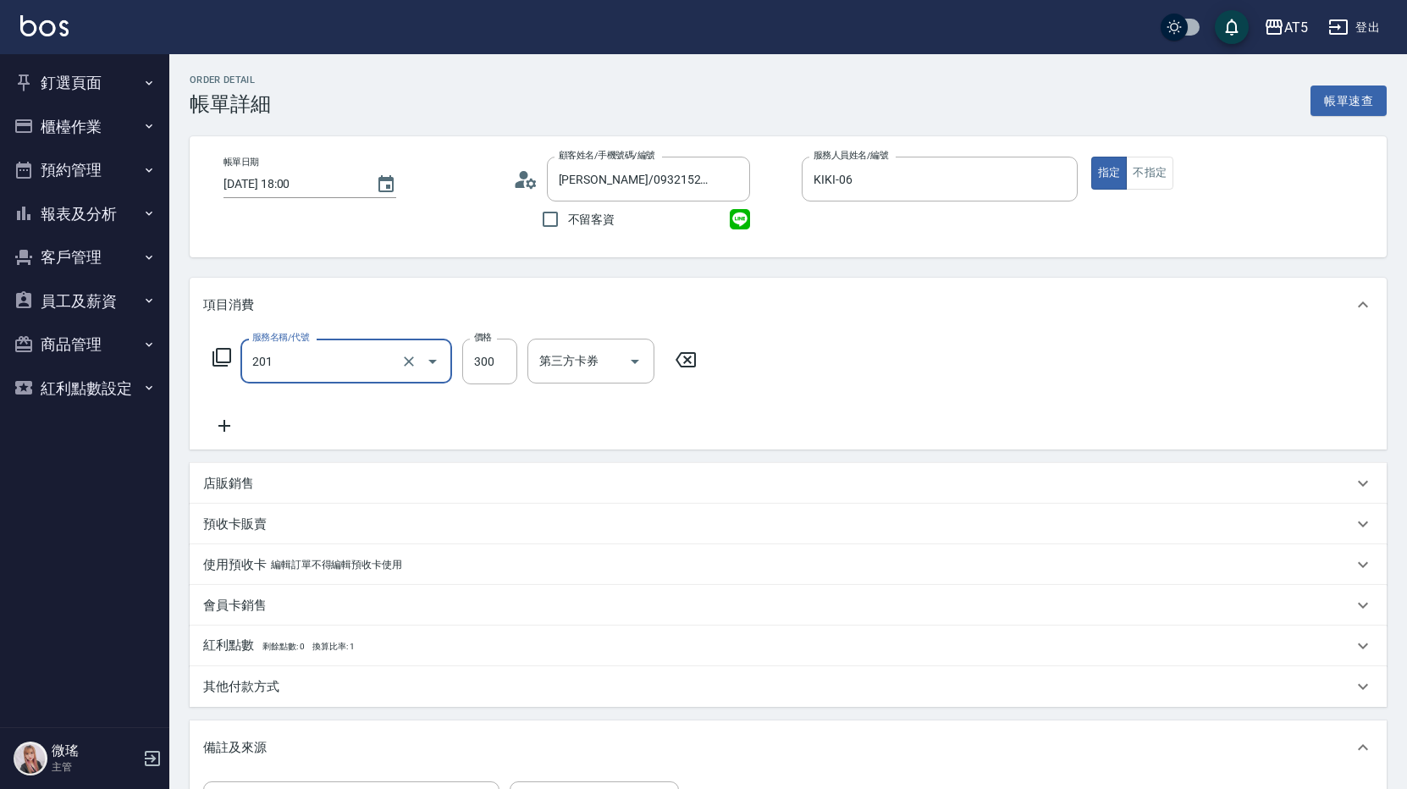
type input "洗髮(201)"
click at [228, 423] on icon at bounding box center [224, 426] width 42 height 20
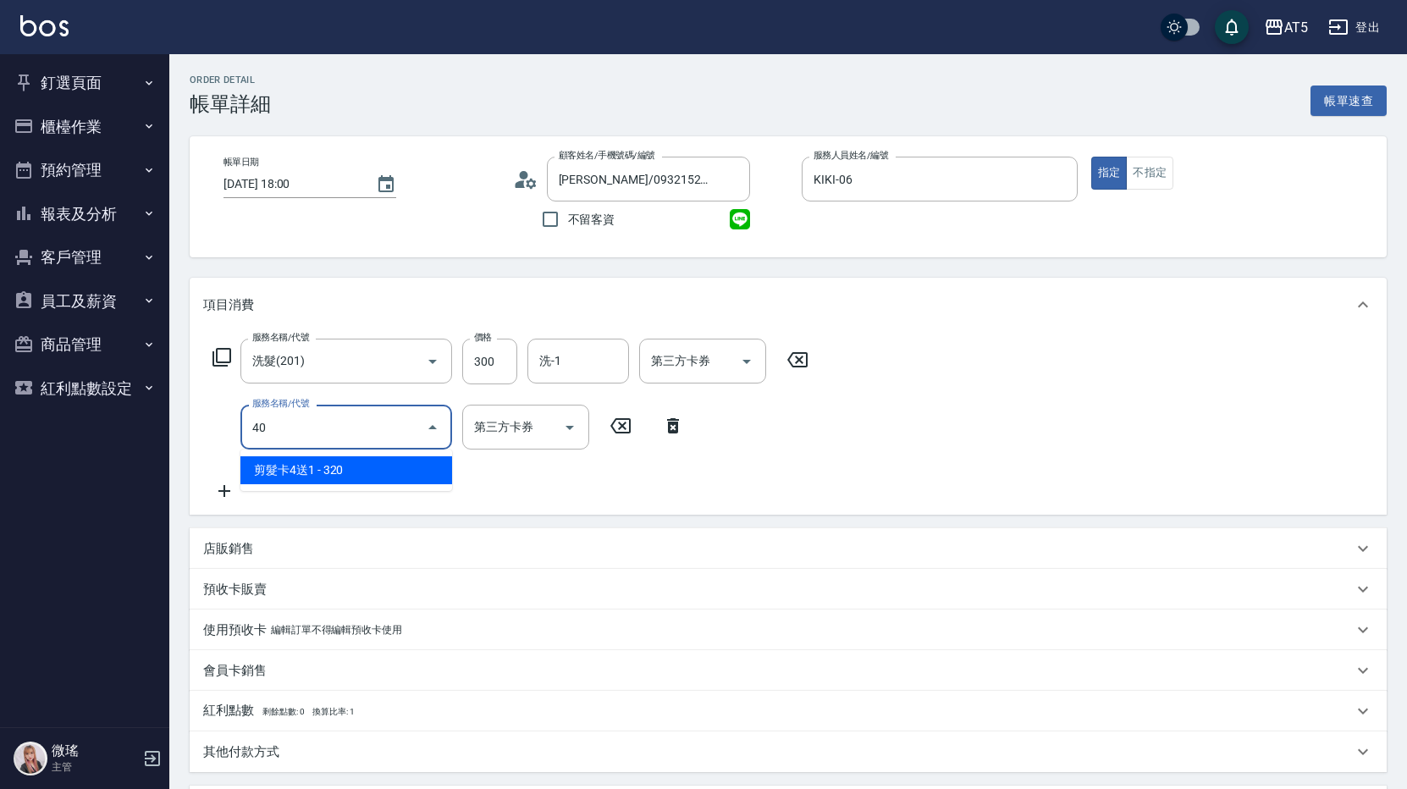
type input "401"
type input "70"
type input "剪髮(401)"
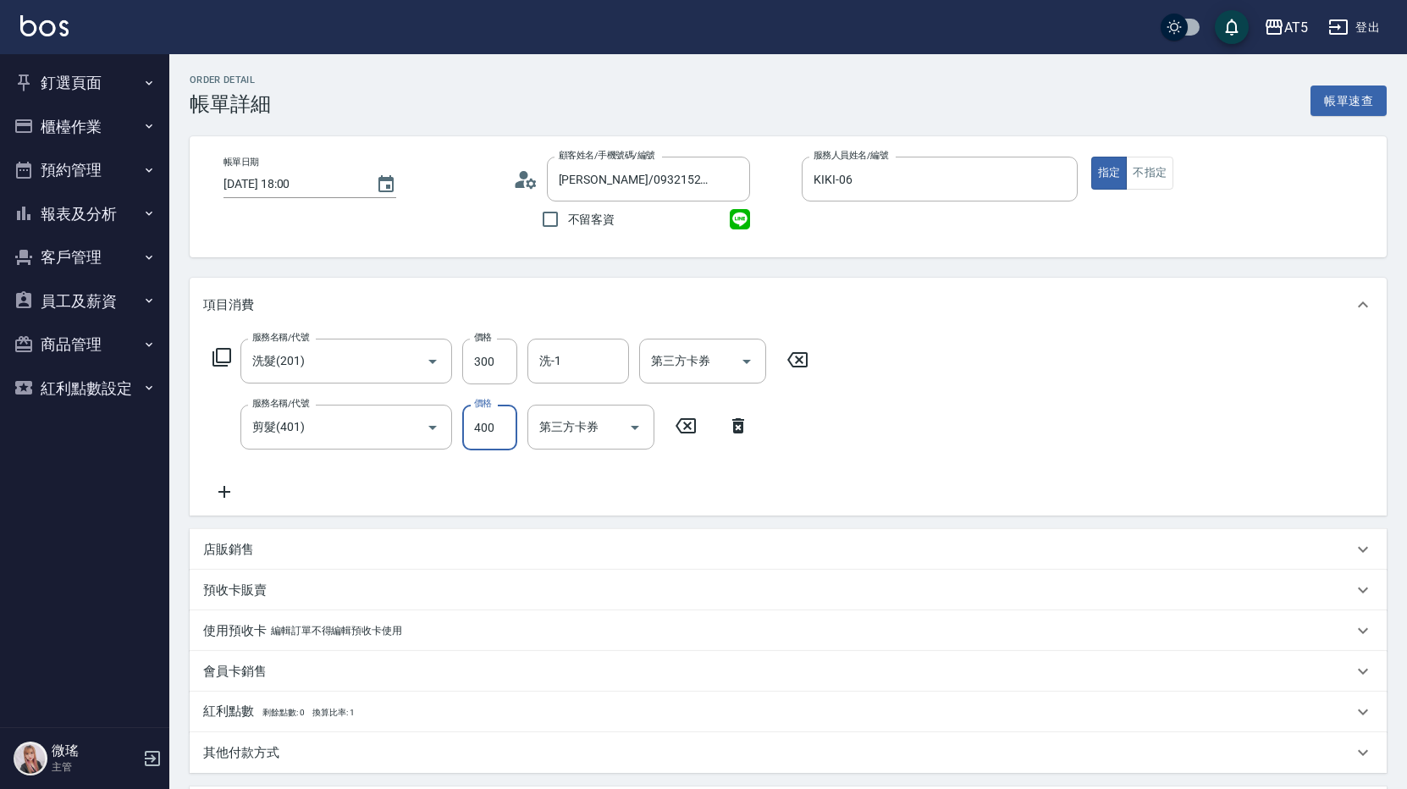
type input "30"
type input "50"
type input "80"
type input "500"
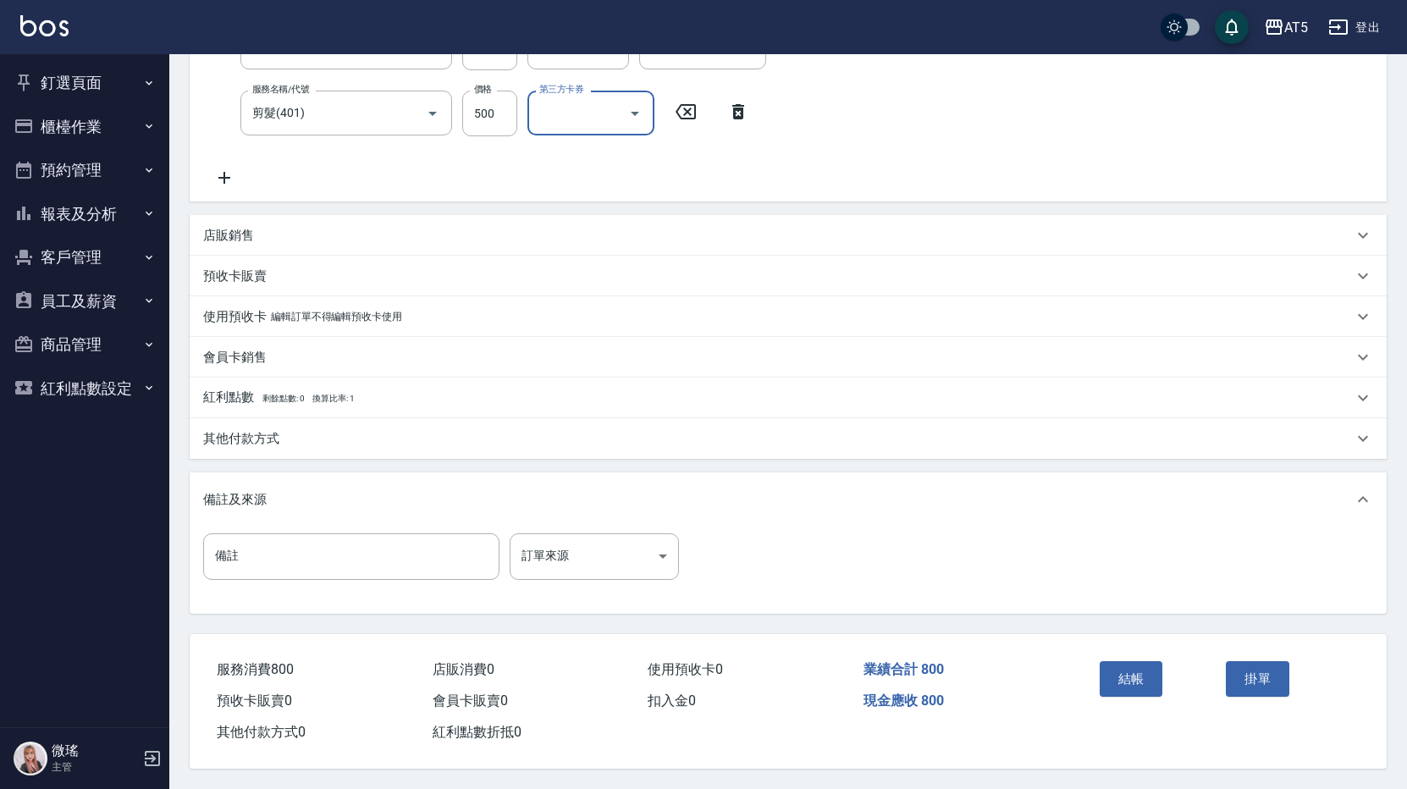
scroll to position [68, 0]
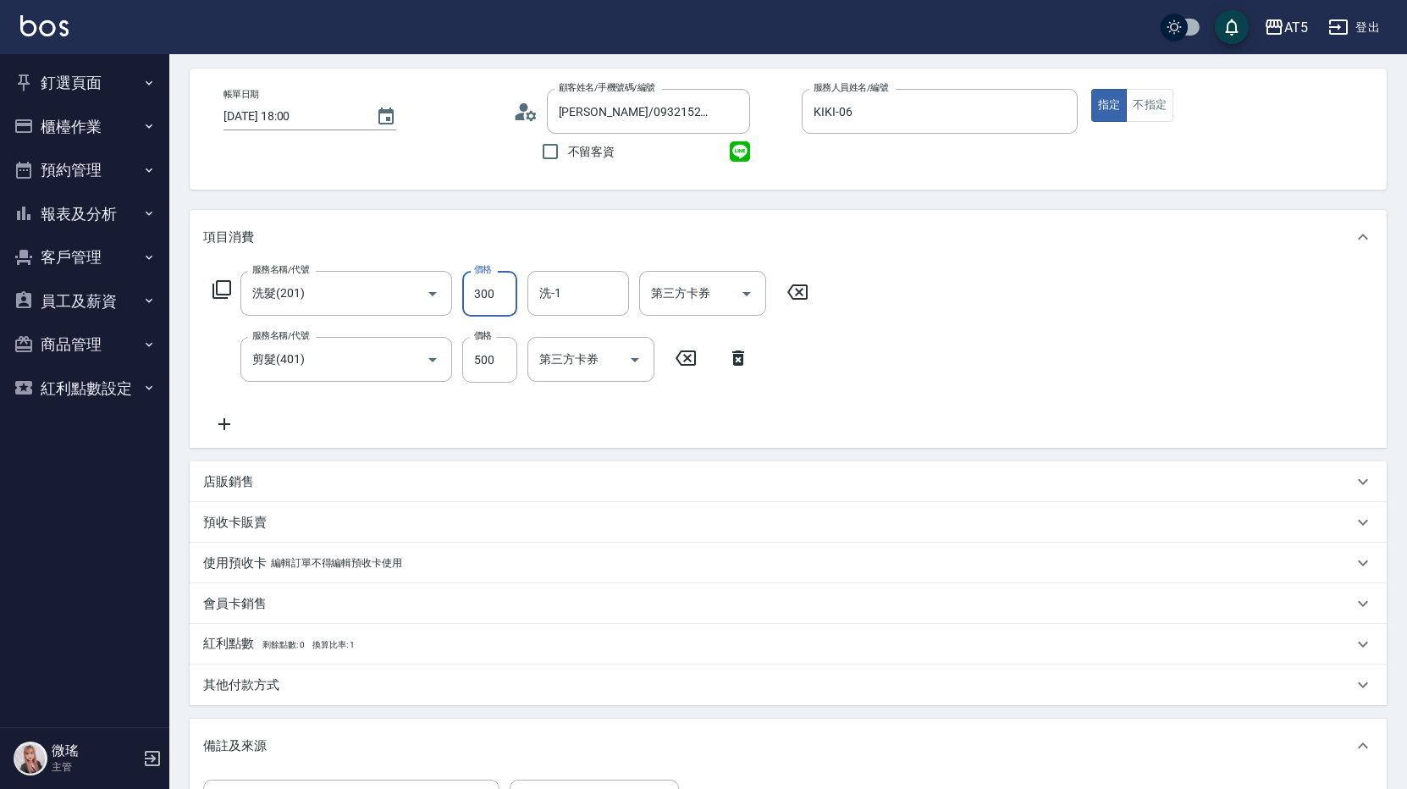
click at [485, 292] on input "300" at bounding box center [489, 294] width 55 height 46
type input "50"
type input "250"
type input "70"
type input "250"
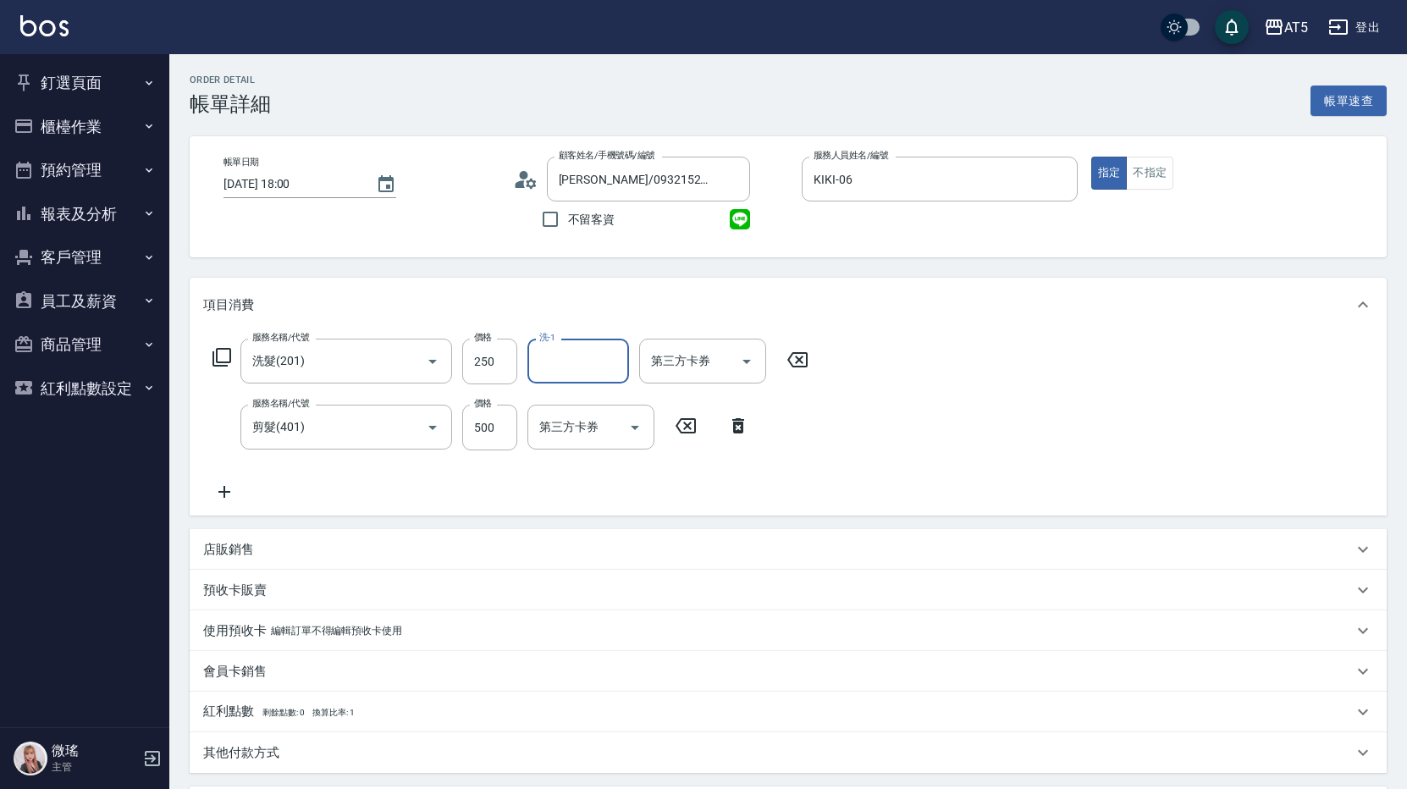
scroll to position [322, 0]
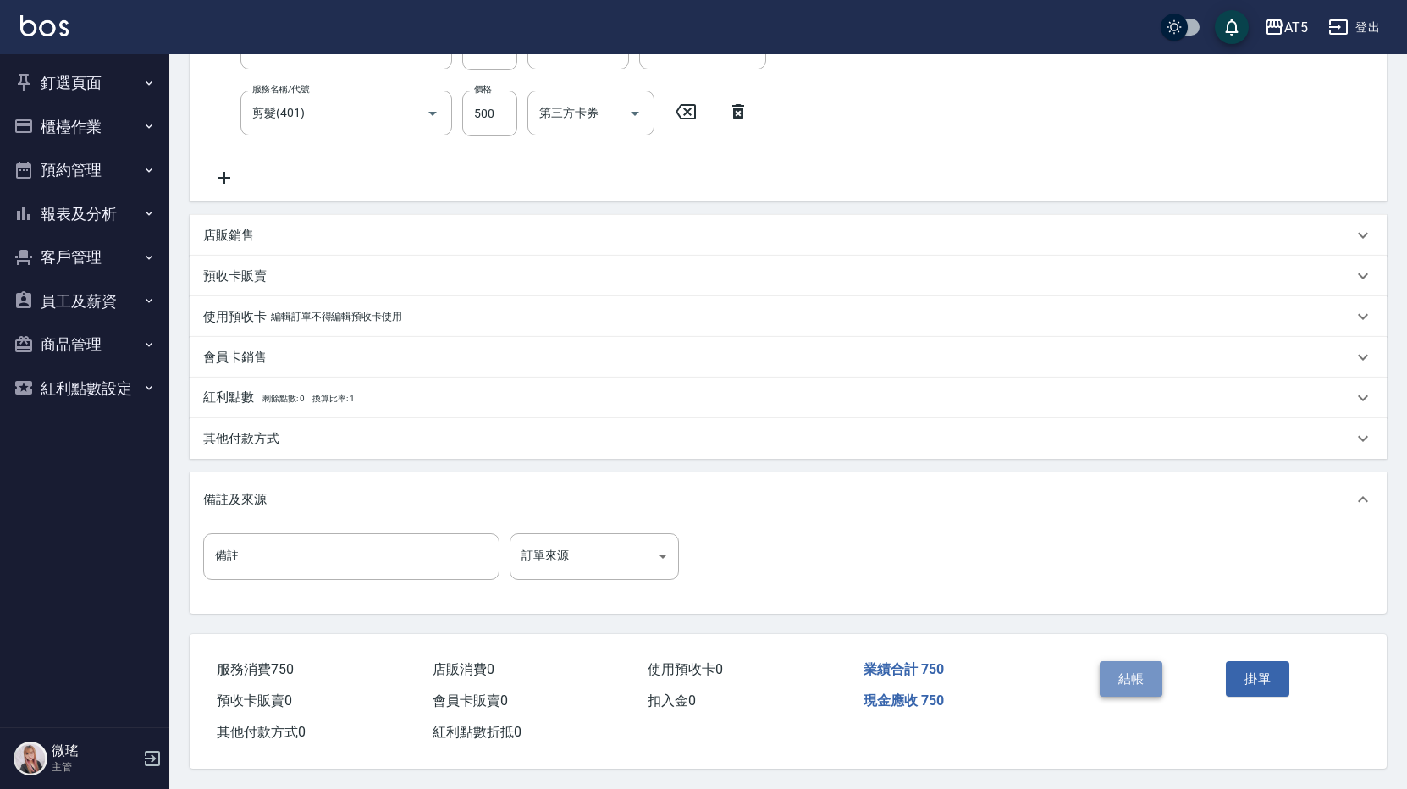
click at [1127, 661] on button "結帳" at bounding box center [1132, 679] width 64 height 36
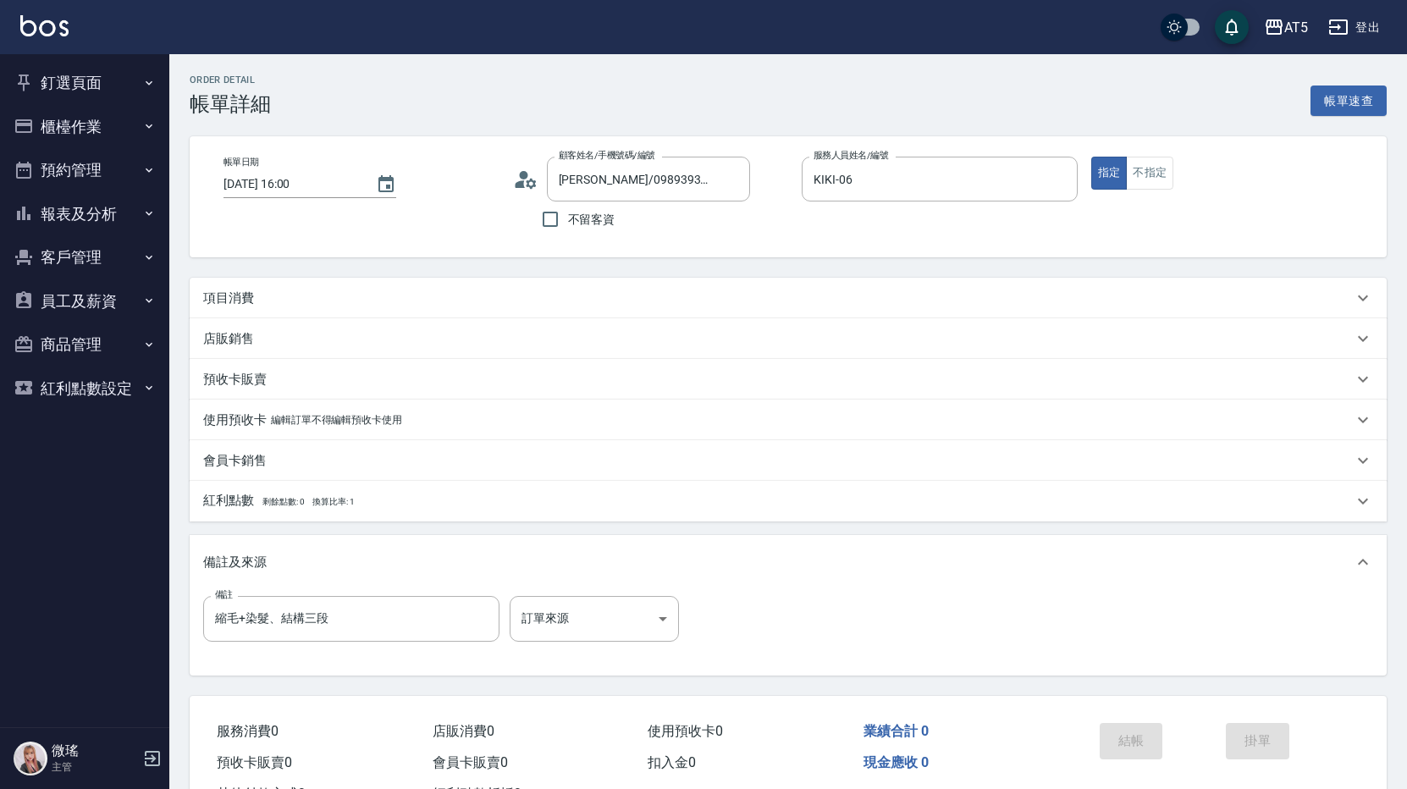
click at [597, 278] on div "項目消費" at bounding box center [788, 298] width 1197 height 41
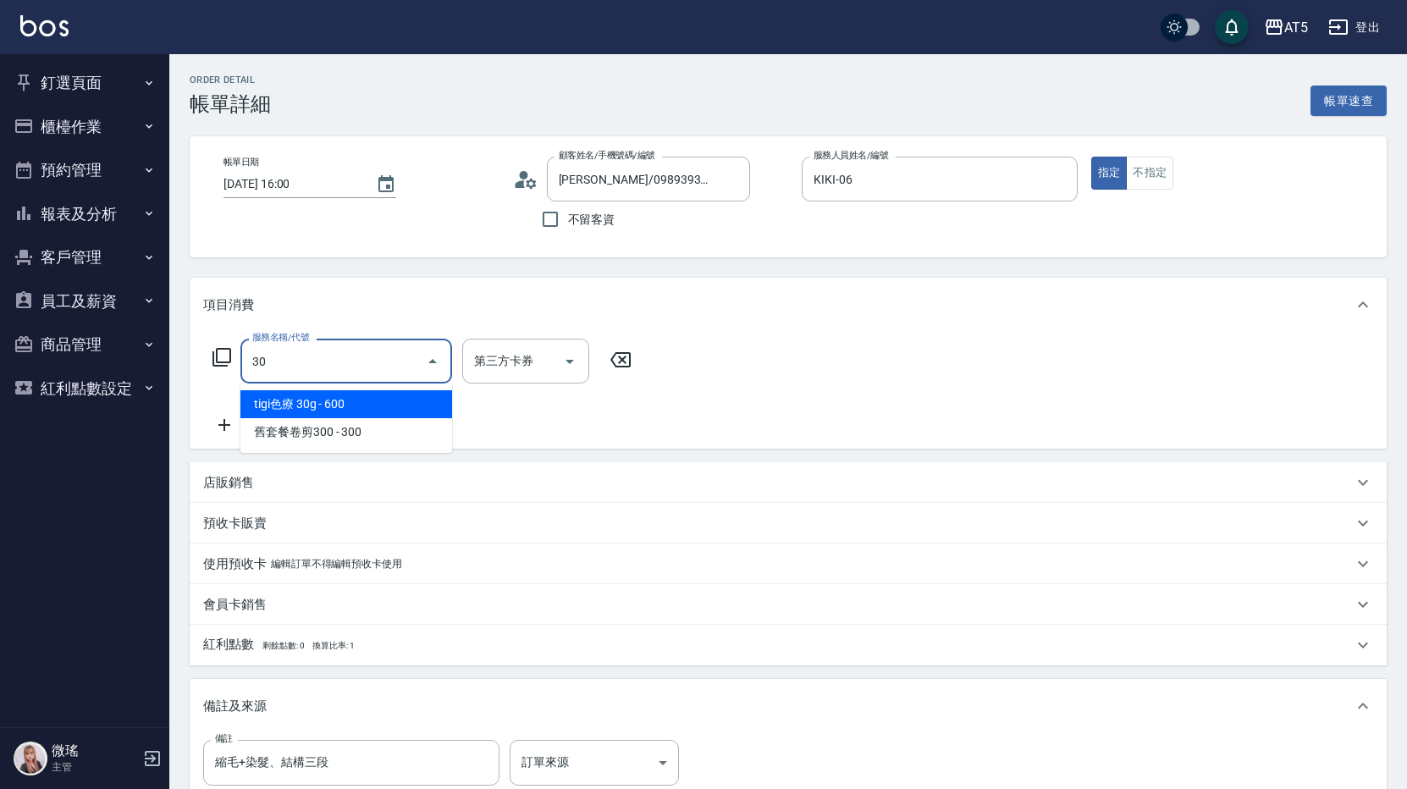
type input "301"
type input "150"
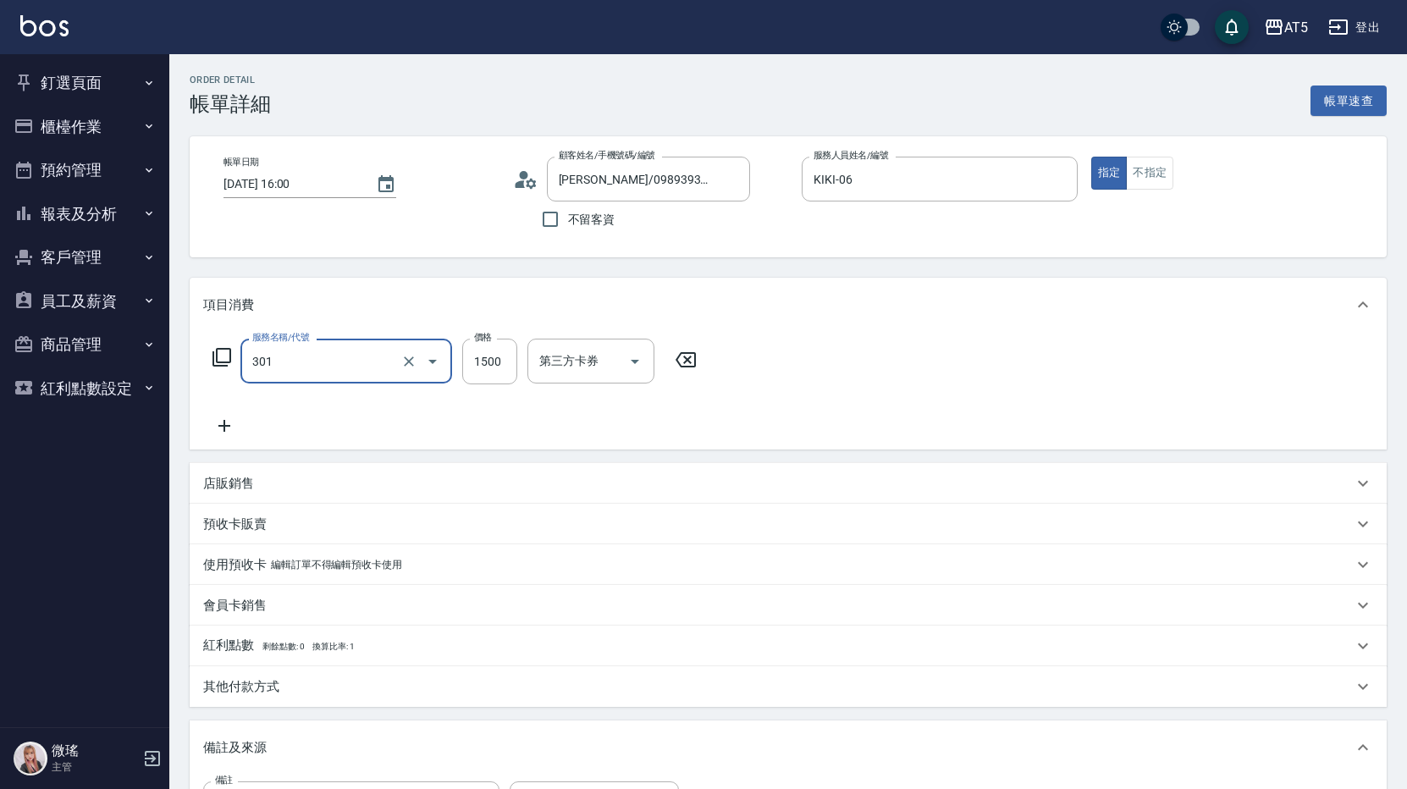
type input "燙髮(301)"
type input "0"
type input "20"
type input "200"
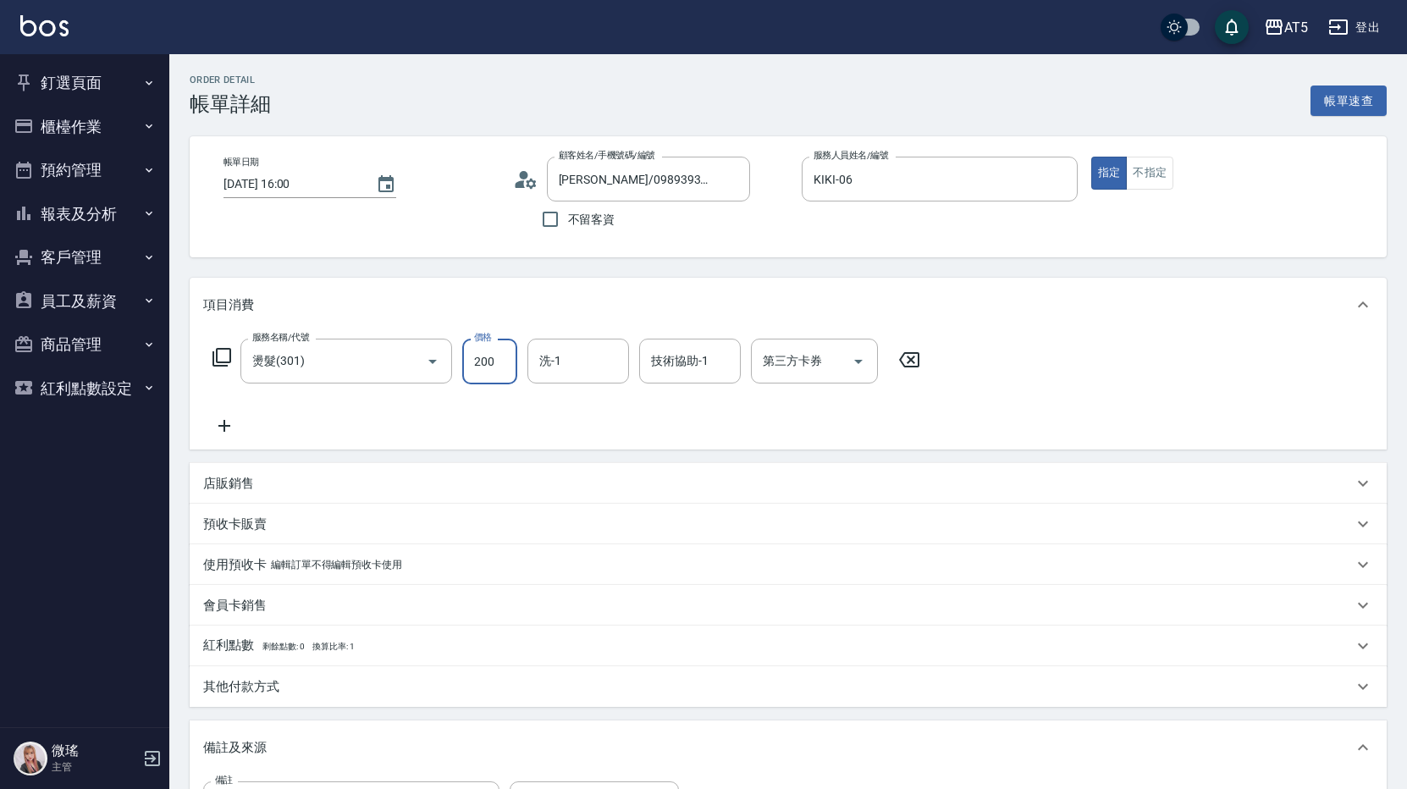
type input "200"
type input "2000"
click at [221, 425] on icon at bounding box center [224, 426] width 42 height 20
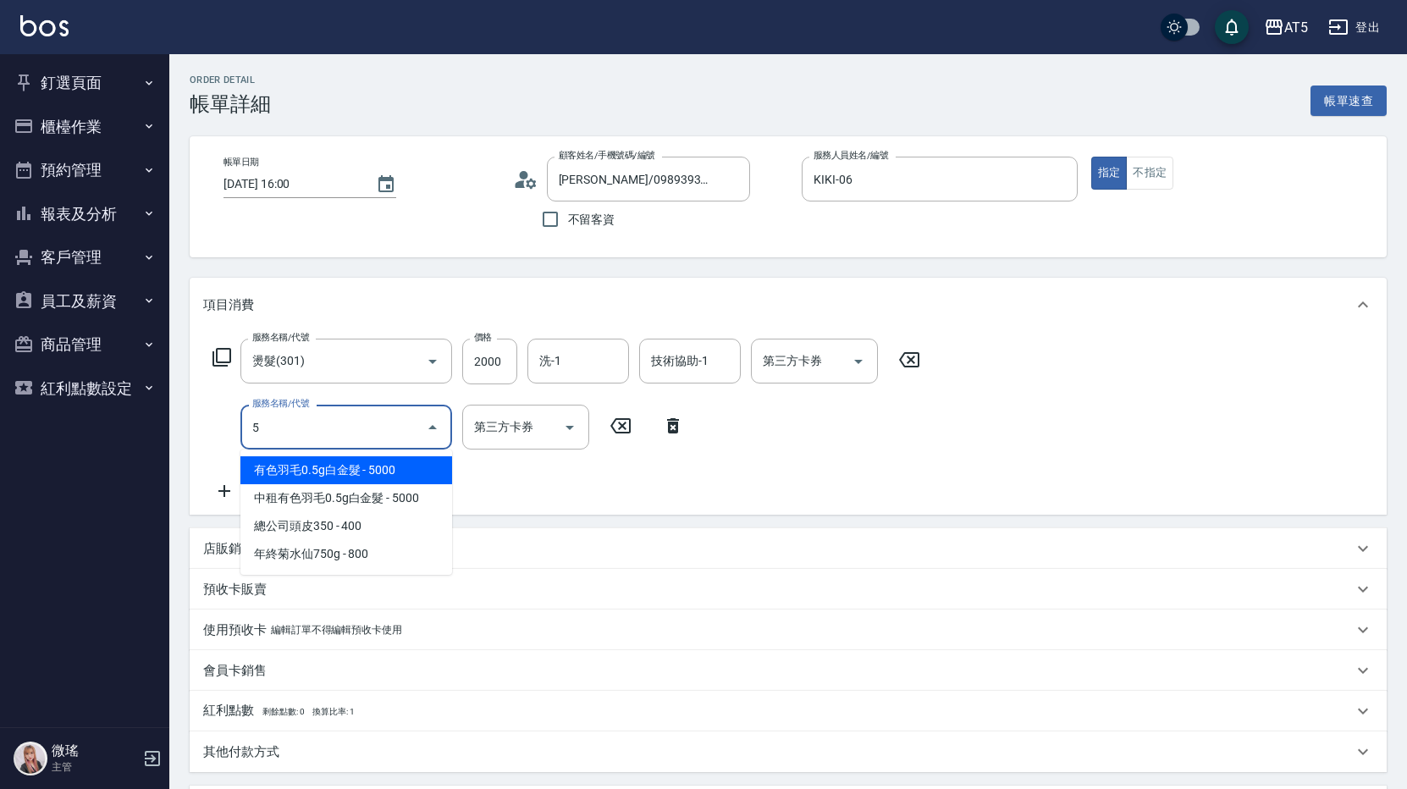
drag, startPoint x: 273, startPoint y: 419, endPoint x: 240, endPoint y: 422, distance: 32.3
click at [240, 422] on div "5 服務名稱/代號" at bounding box center [346, 427] width 212 height 45
type input "501"
type input "300"
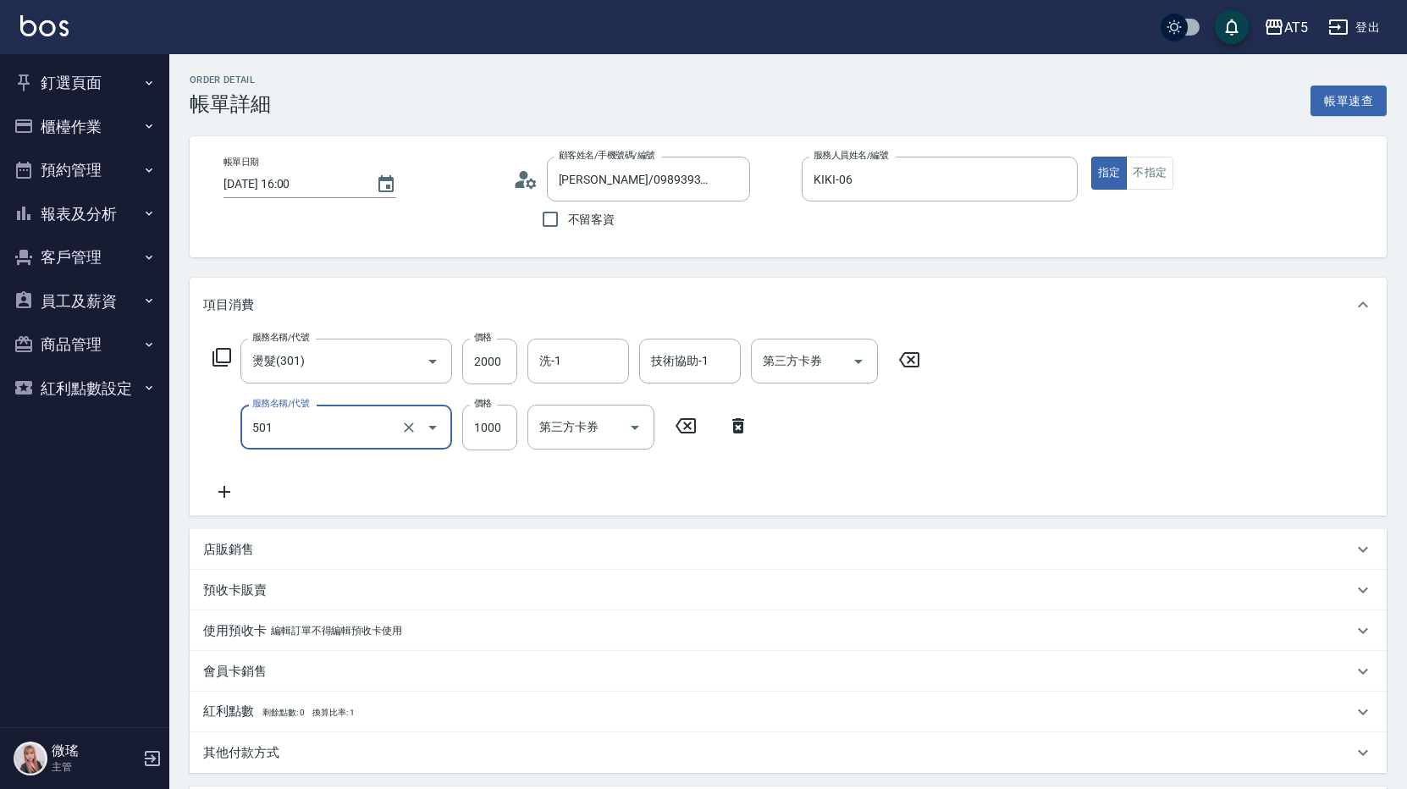
type input "染髮(501)"
click at [219, 494] on icon at bounding box center [224, 492] width 42 height 20
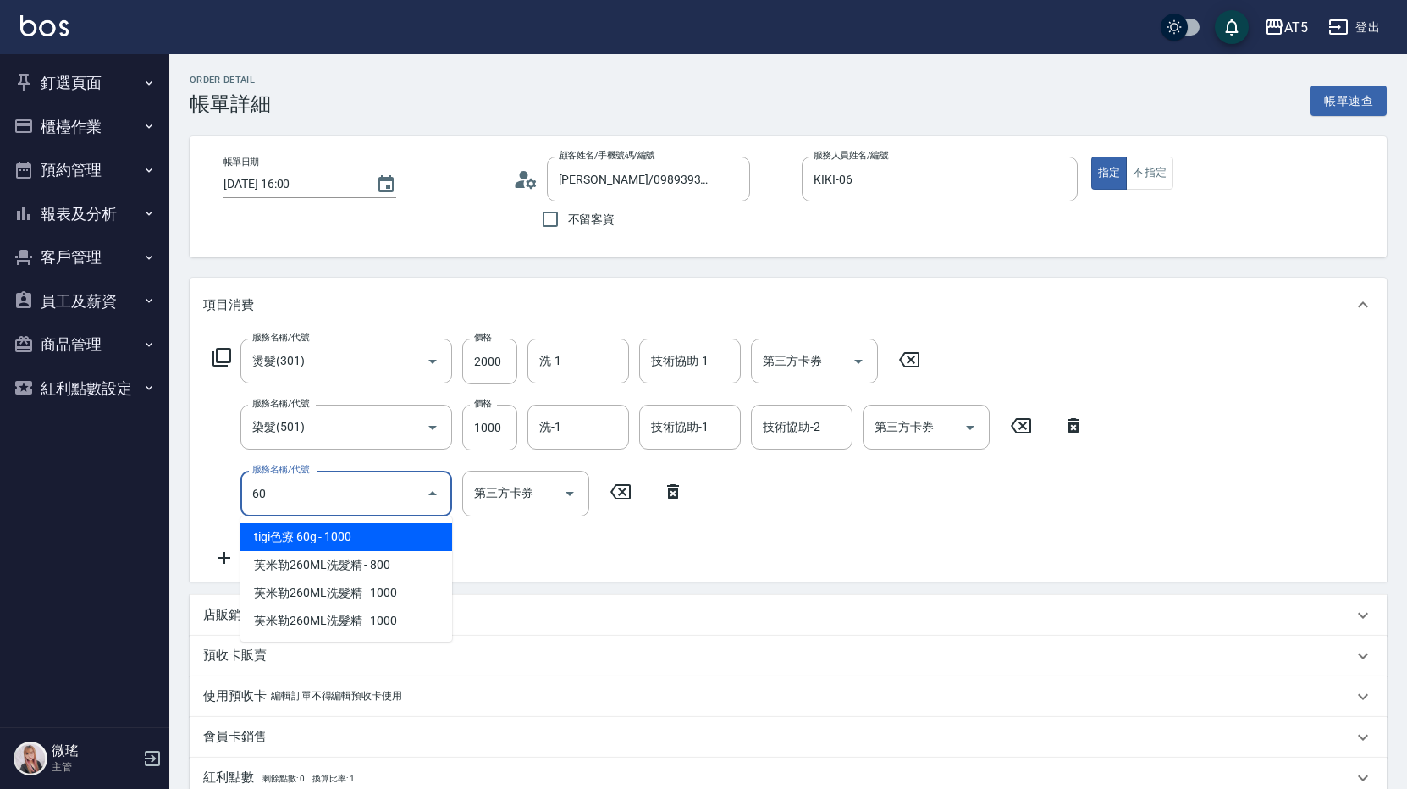
type input "602"
type input "400"
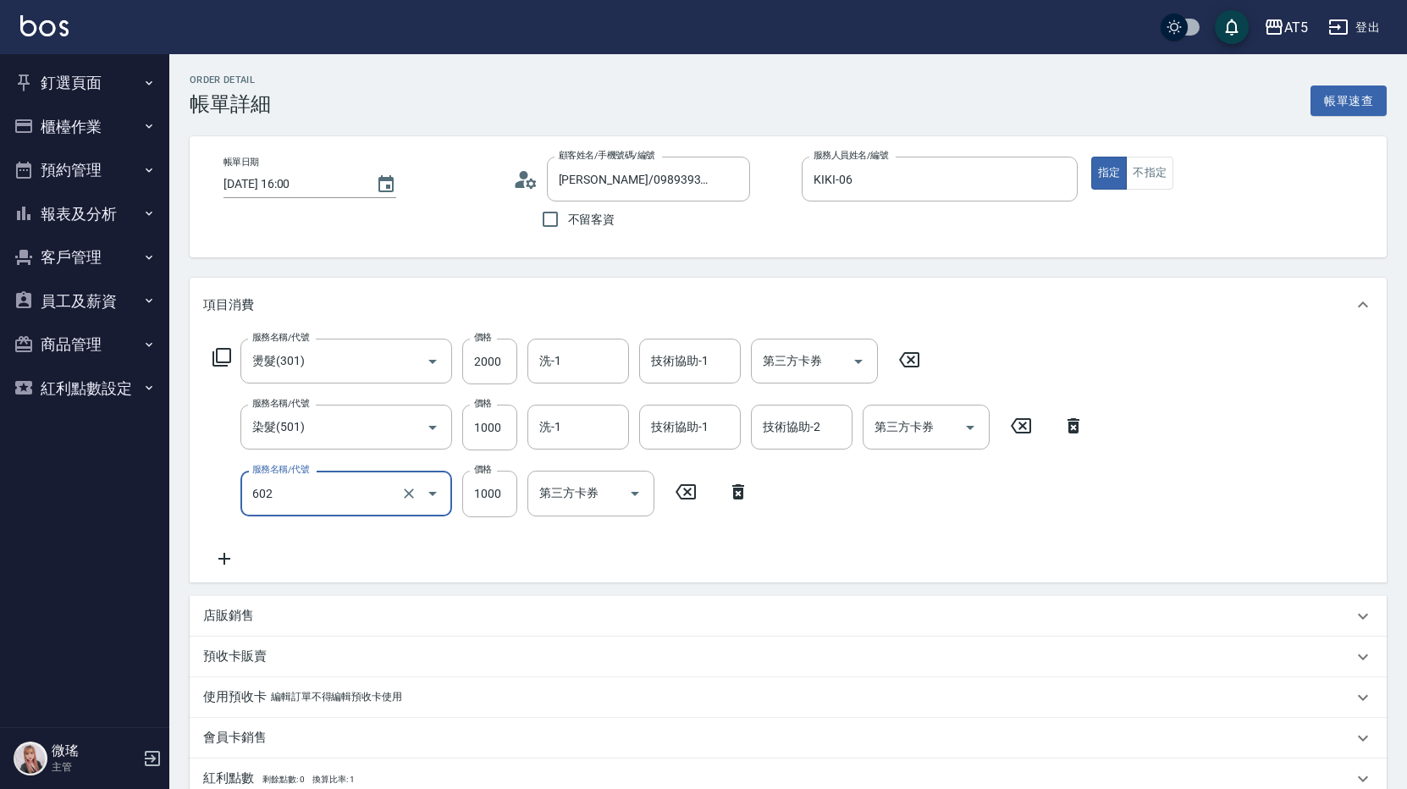
type input "自備鉑金(602)"
type input "2"
type input "300"
type input "200"
type input "320"
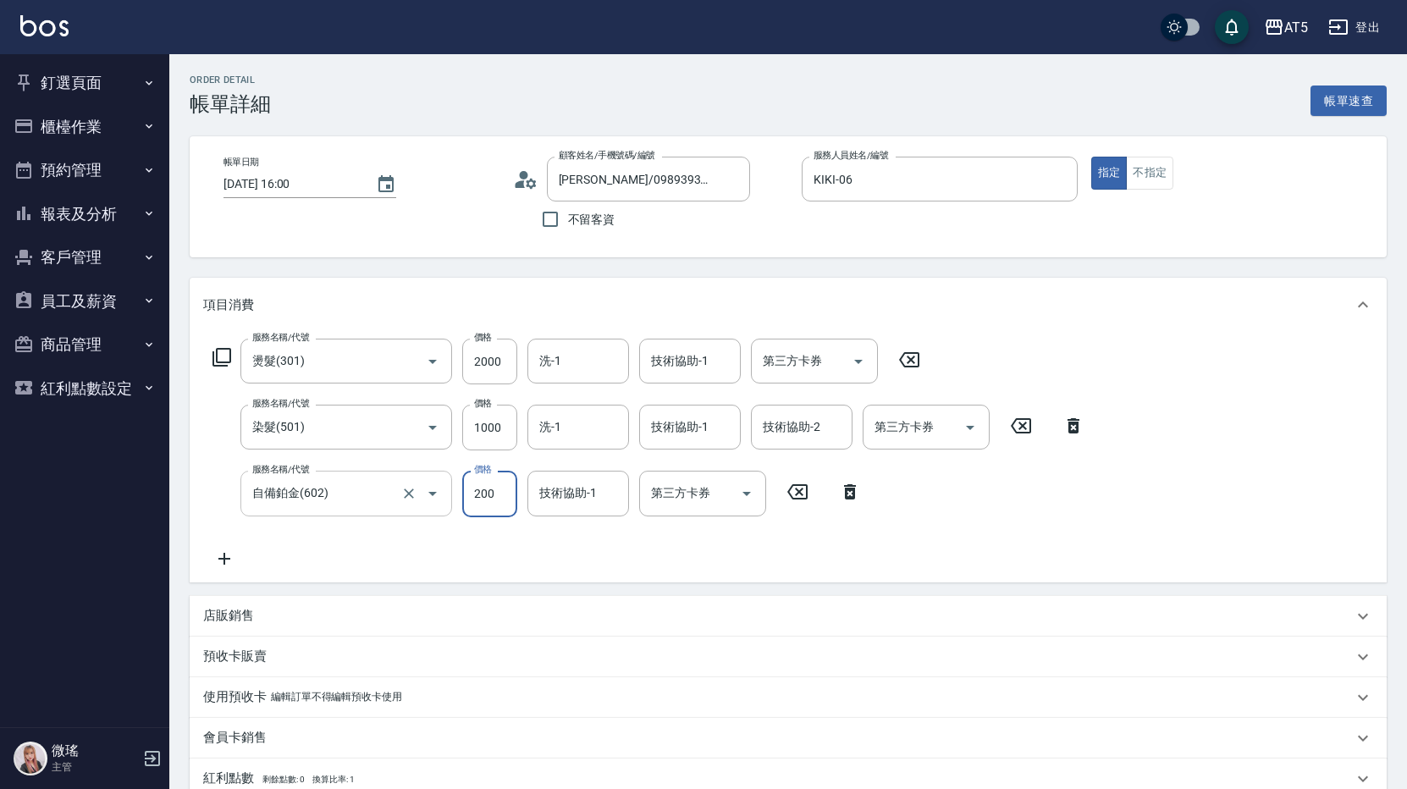
type input "2000"
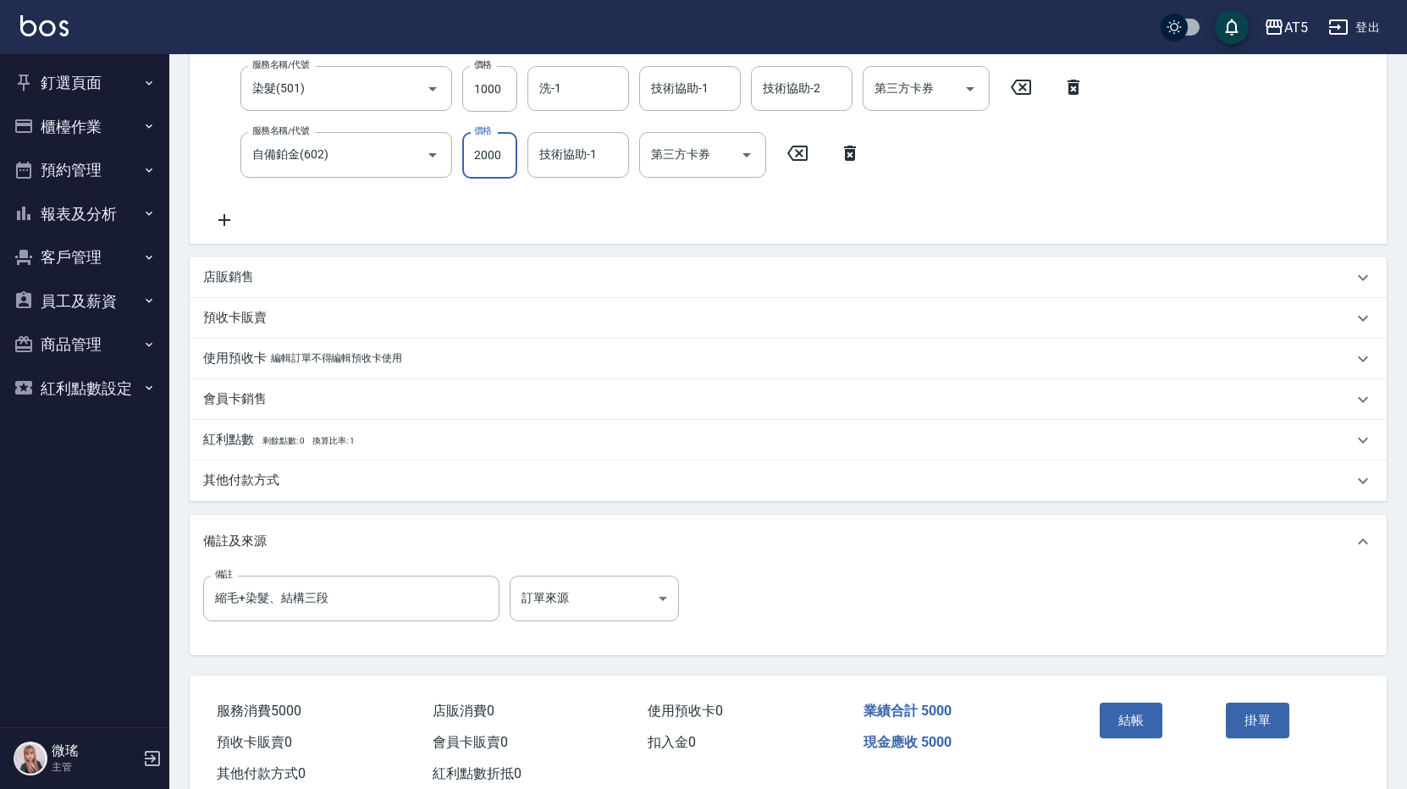
click at [508, 154] on input "2000" at bounding box center [489, 155] width 55 height 46
type input "300"
type input "21"
type input "320"
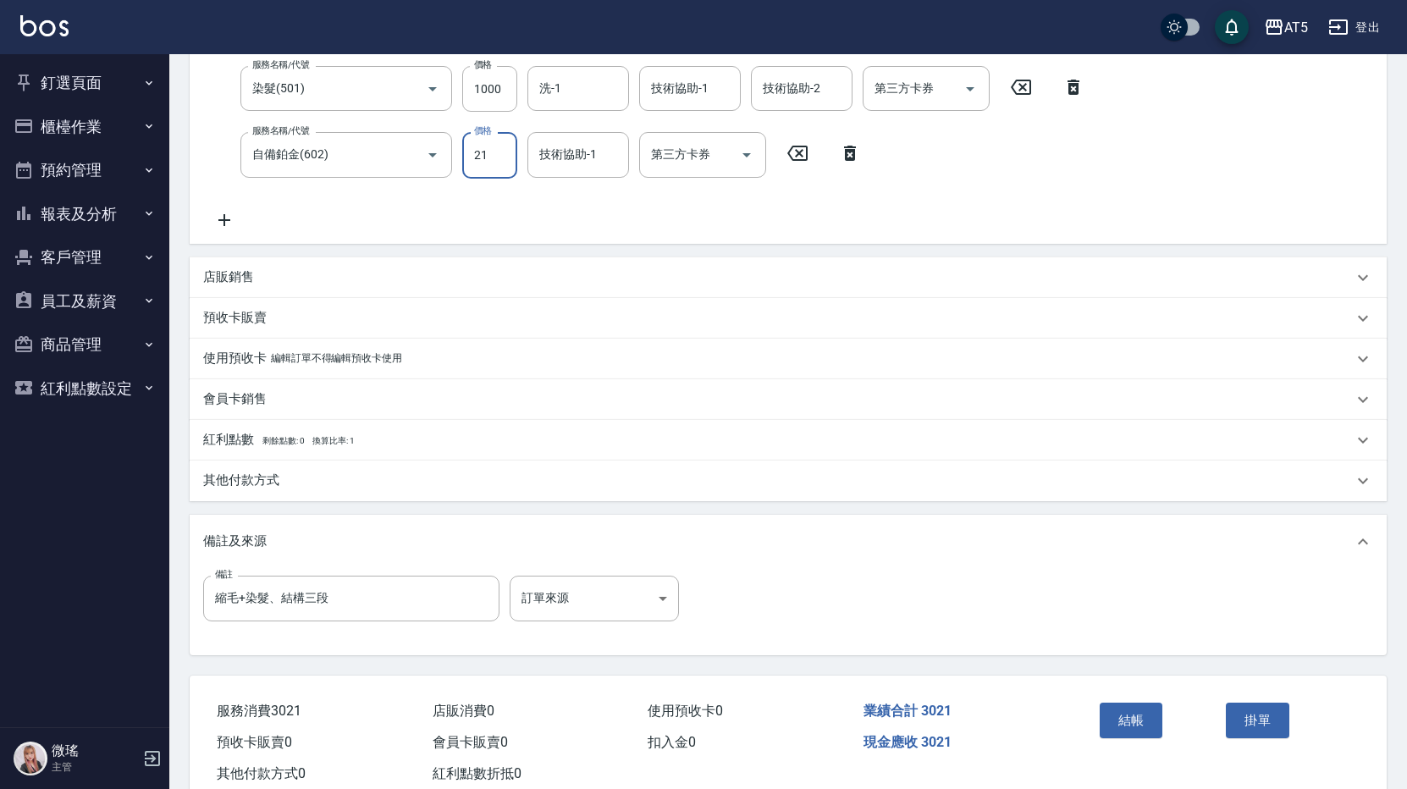
type input "212"
type input "510"
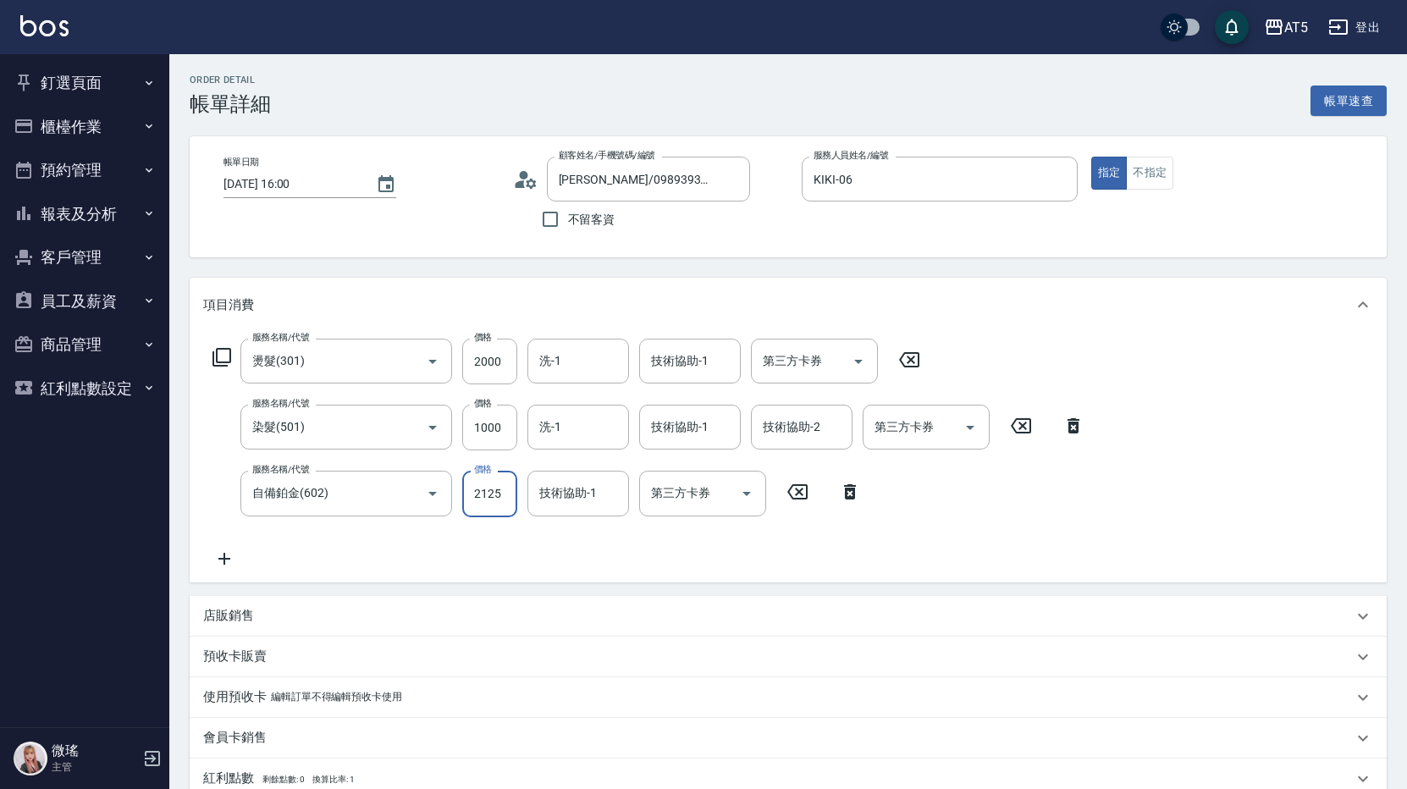
scroll to position [388, 0]
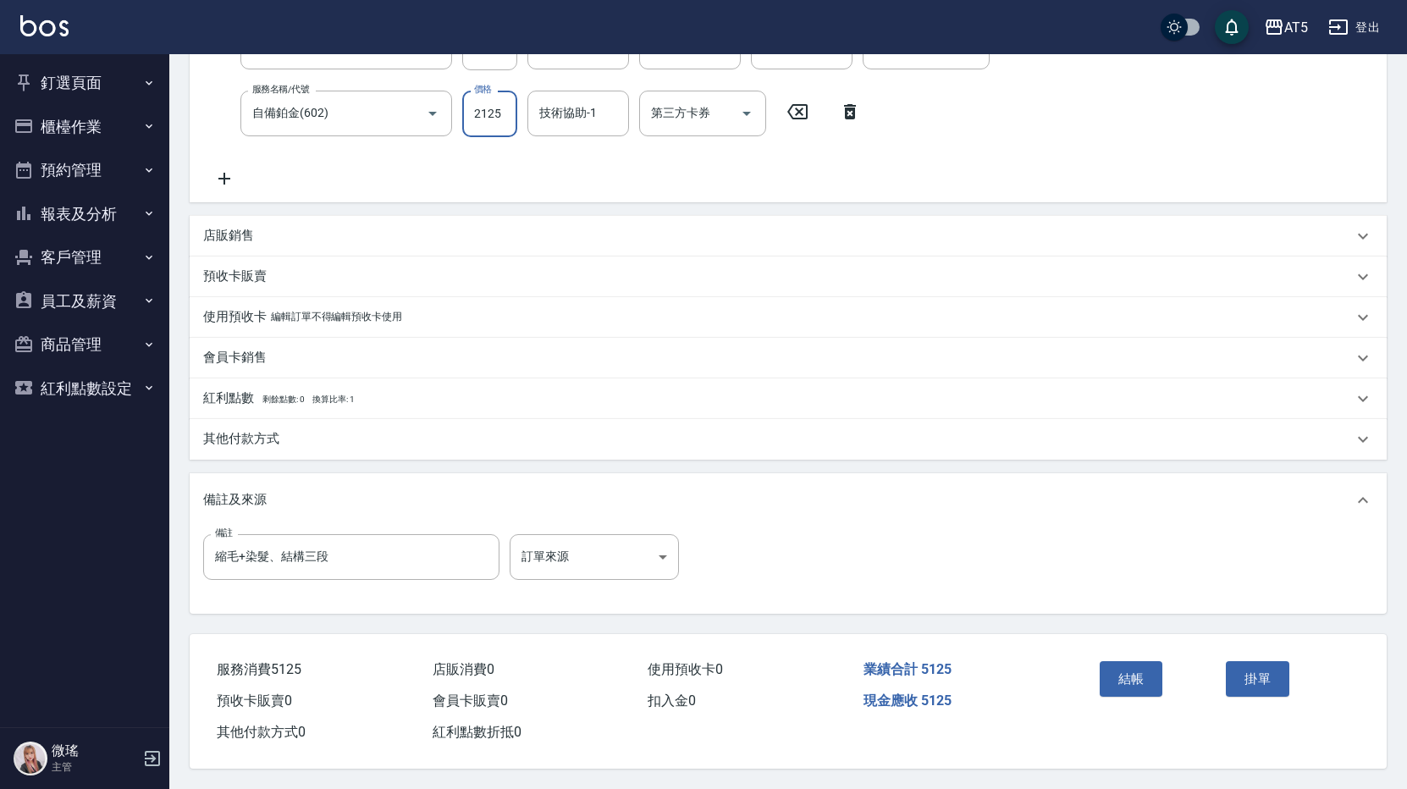
type input "2125"
click at [296, 437] on div "其他付款方式" at bounding box center [778, 439] width 1150 height 18
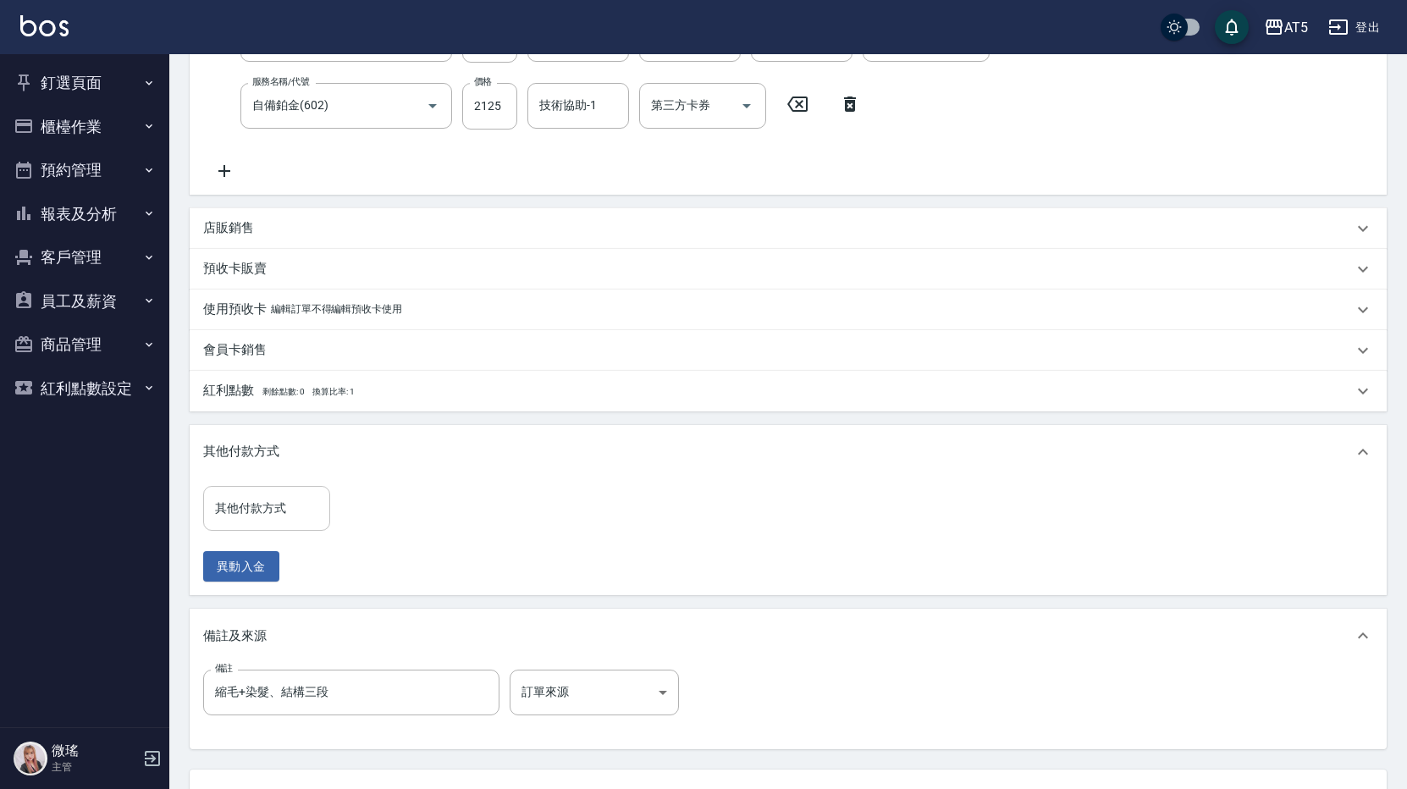
click at [281, 511] on input "其他付款方式" at bounding box center [267, 509] width 112 height 30
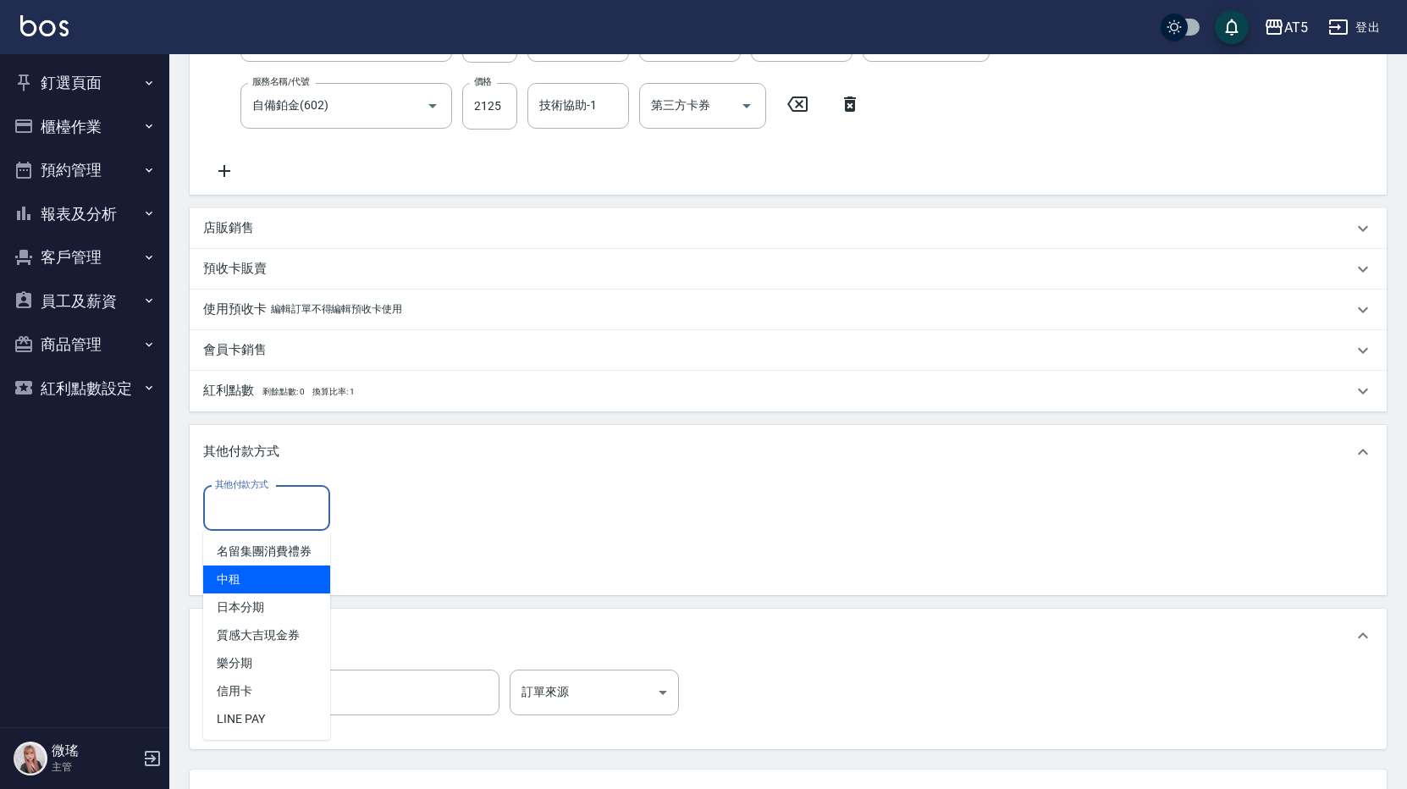
click at [240, 582] on span "中租" at bounding box center [266, 580] width 127 height 28
type input "中租"
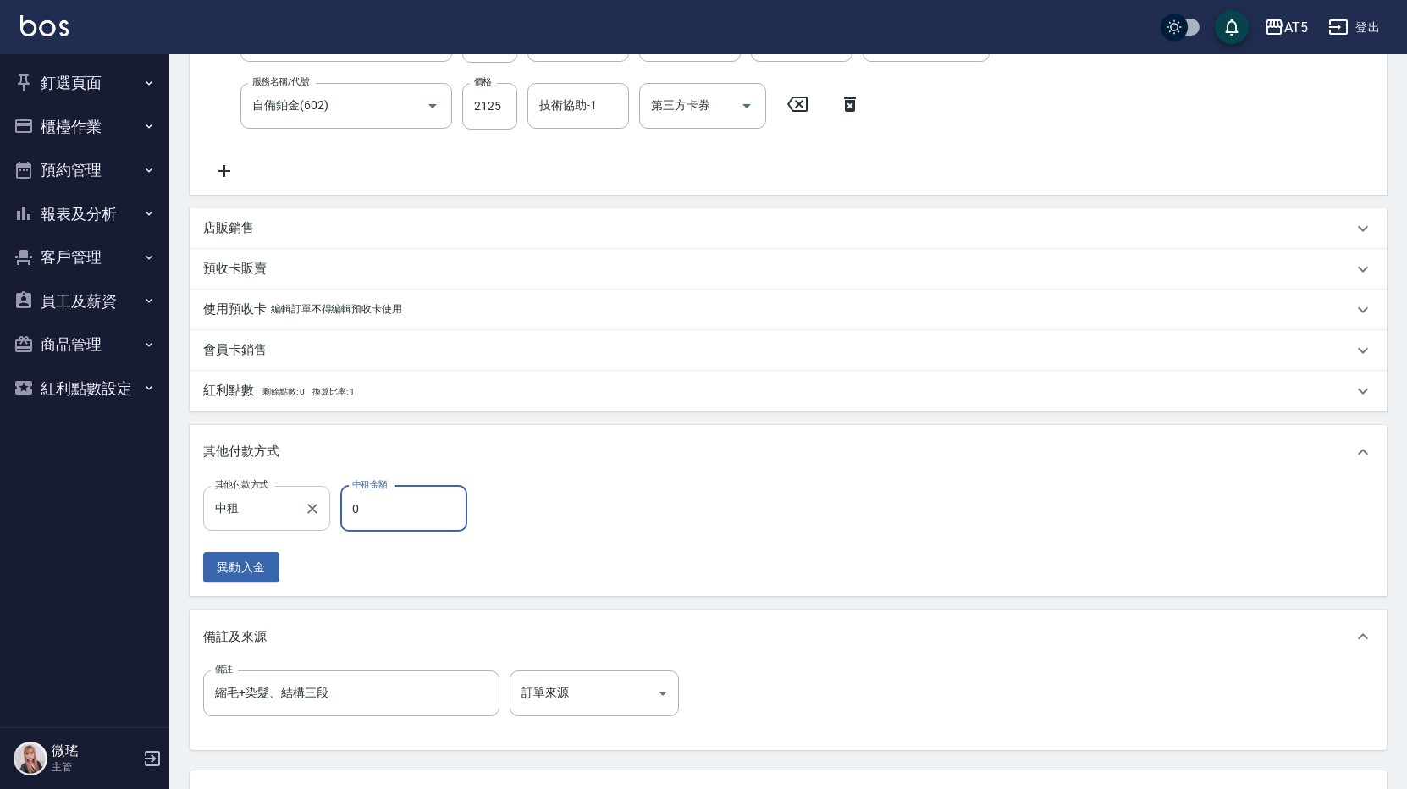
scroll to position [532, 0]
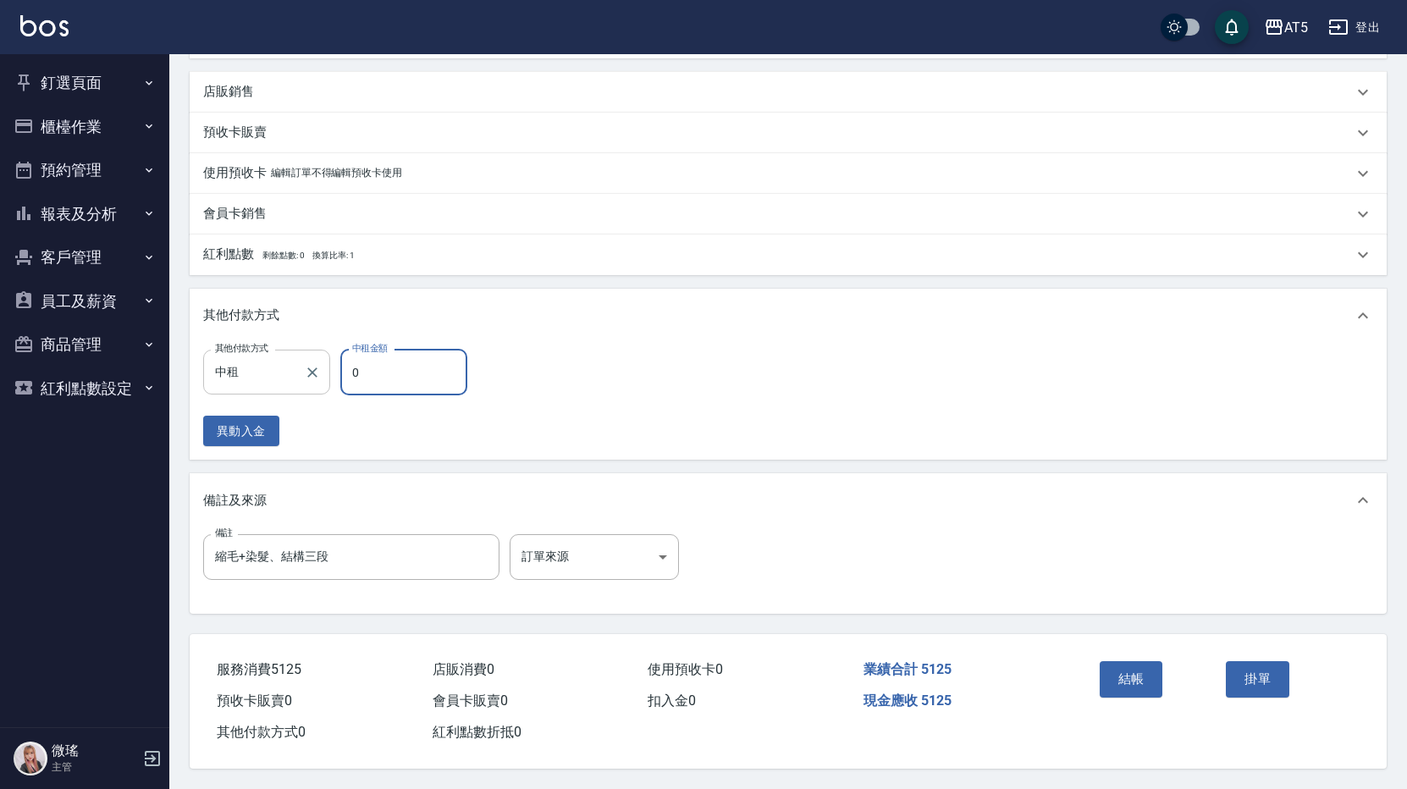
type input "5"
type input "500"
type input "51"
type input "460"
type input "512"
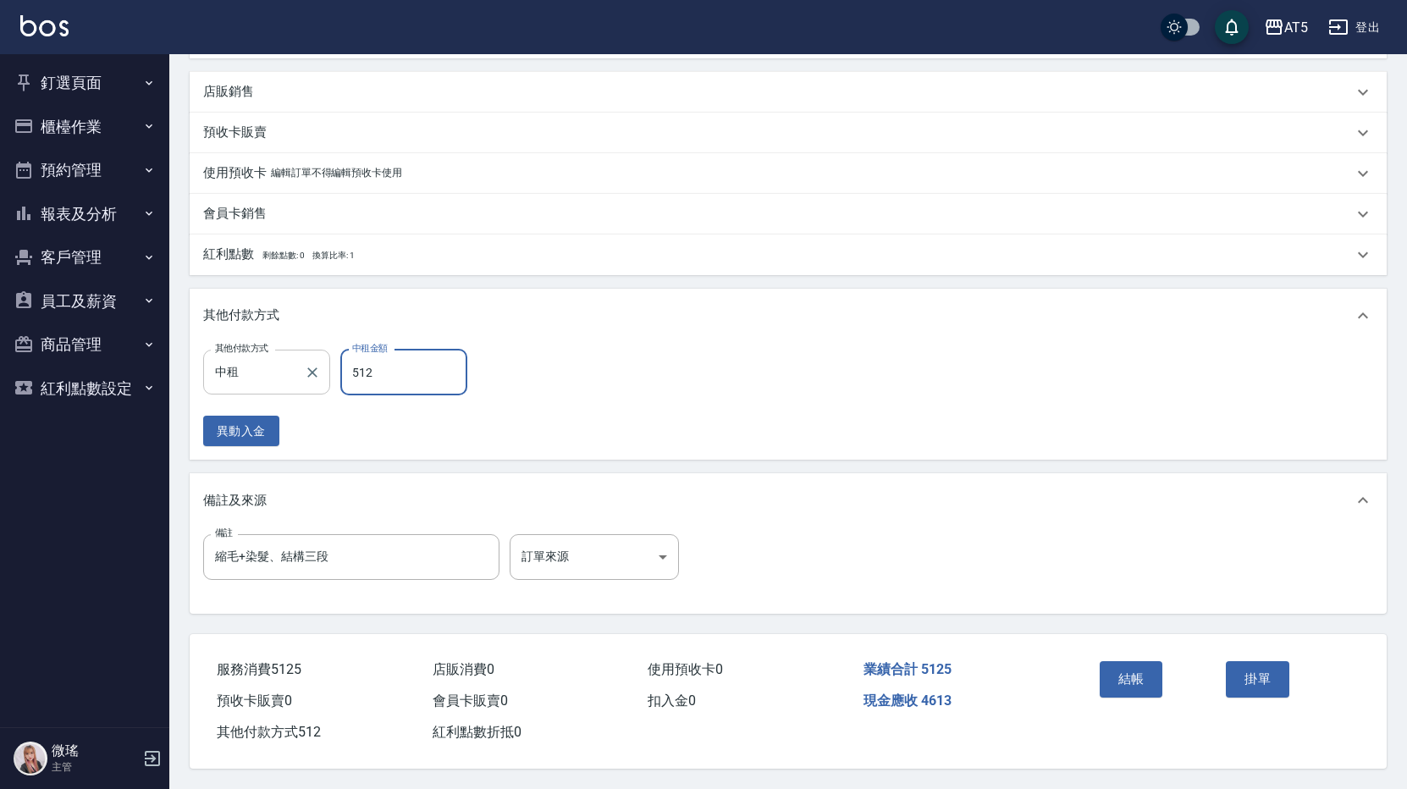
type input "0"
type input "5125"
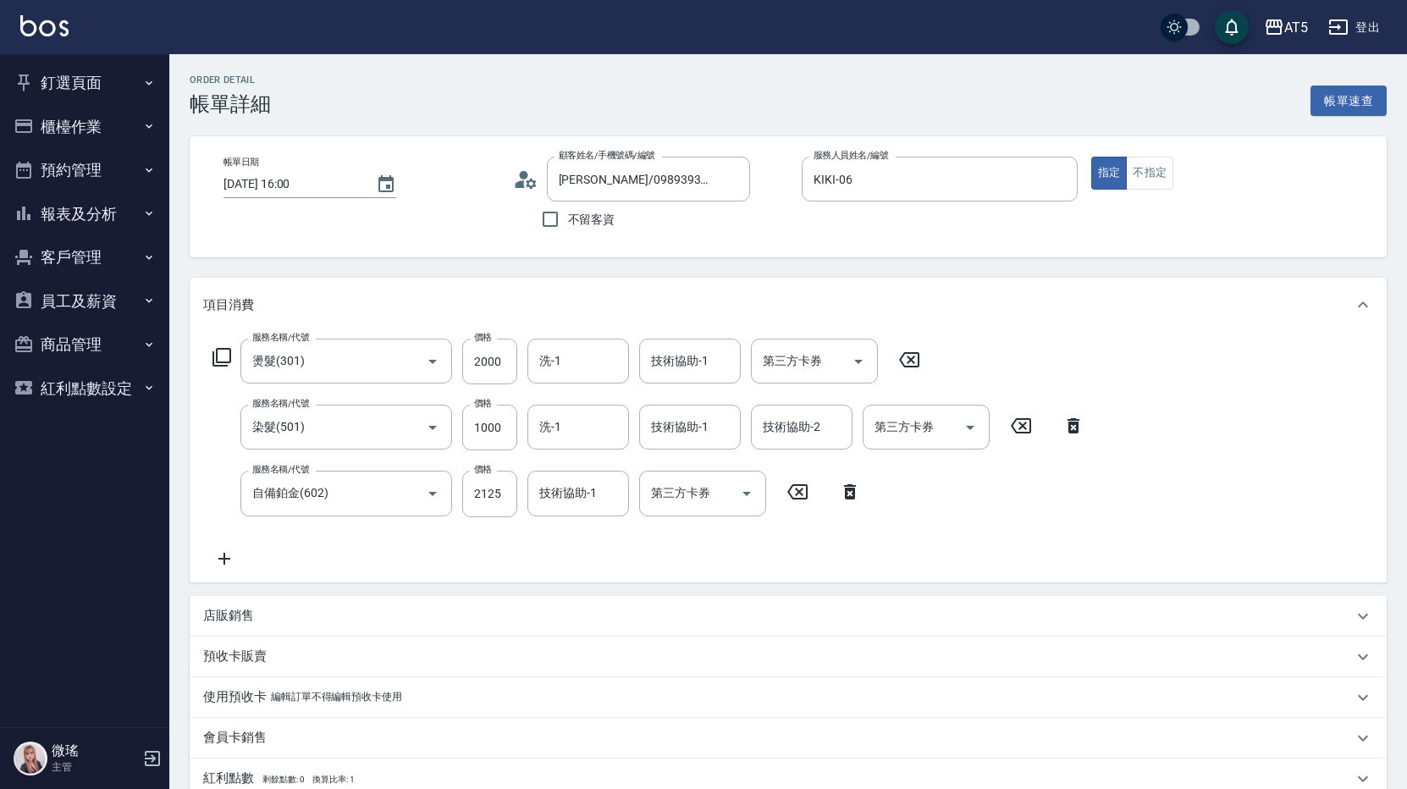
scroll to position [508, 0]
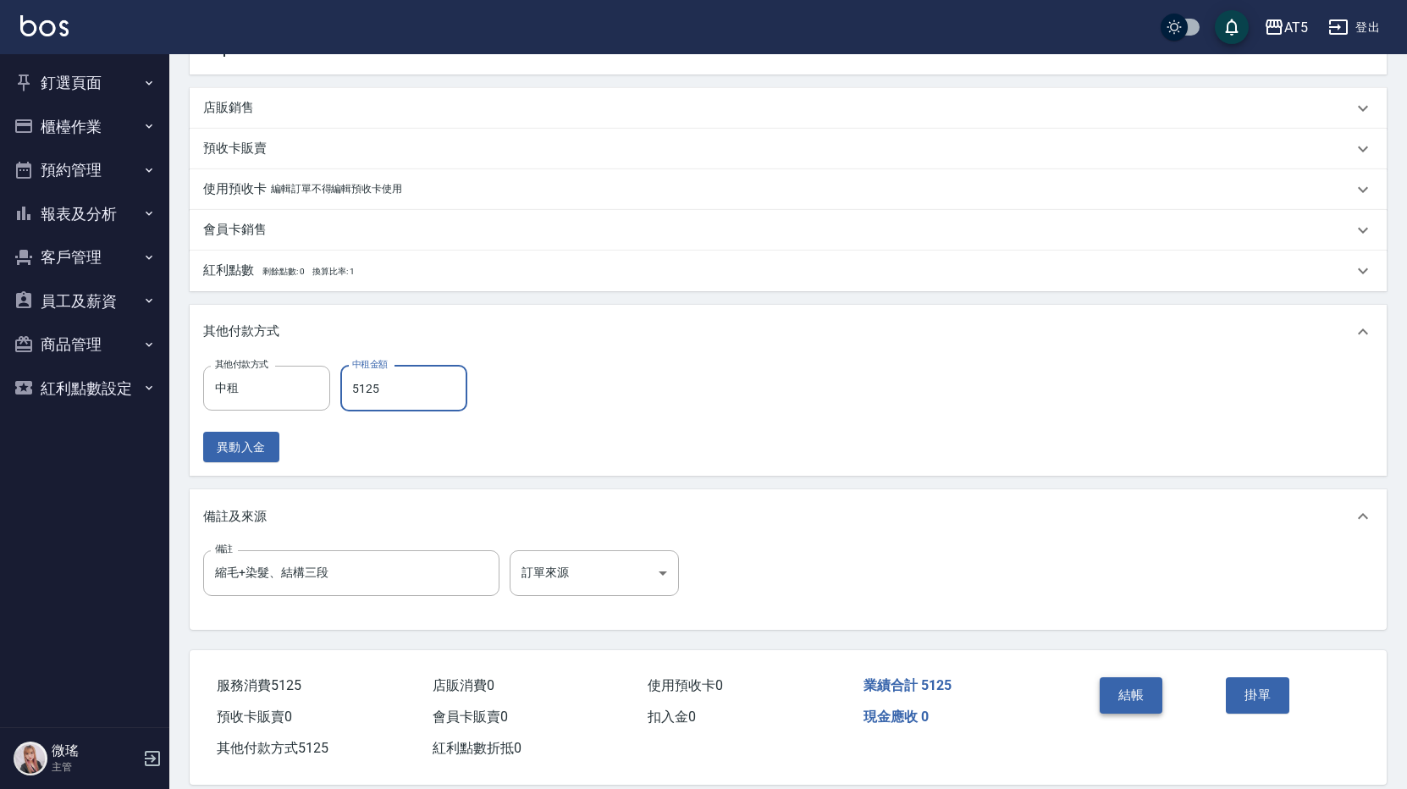
click at [1112, 691] on button "結帳" at bounding box center [1132, 695] width 64 height 36
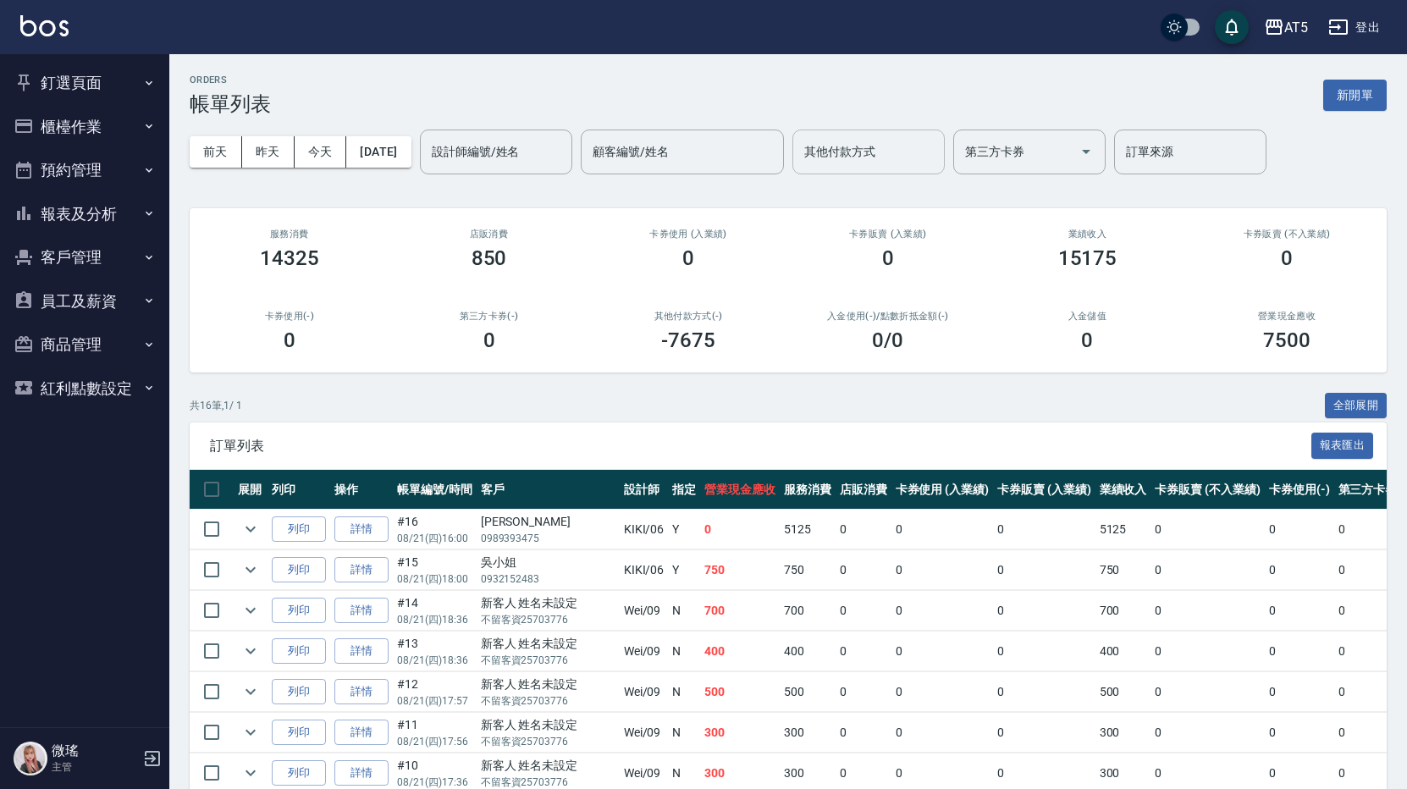
click at [925, 135] on div "其他付款方式" at bounding box center [869, 152] width 152 height 45
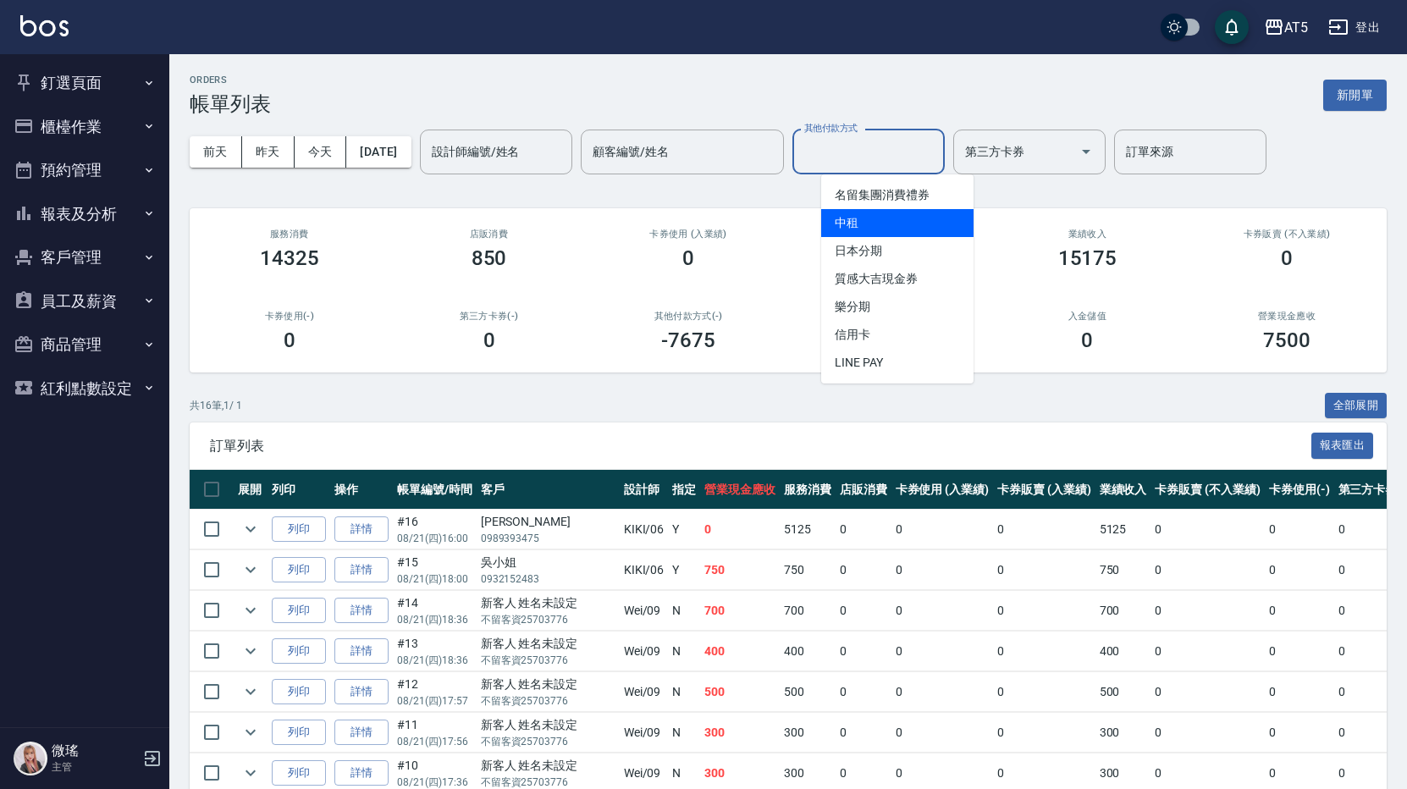
click at [903, 228] on span "中租" at bounding box center [897, 223] width 152 height 28
type input "中租"
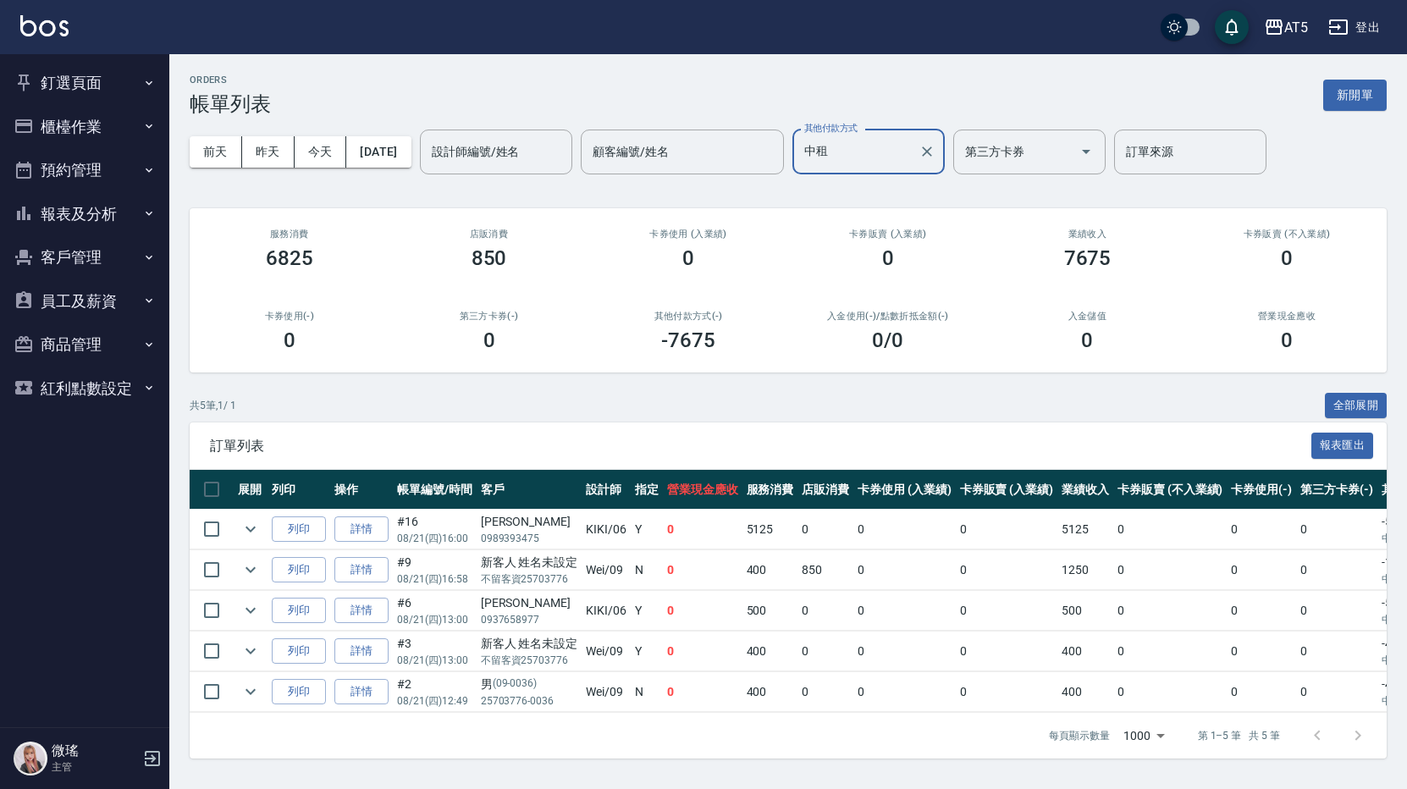
click at [78, 80] on button "釘選頁面" at bounding box center [85, 83] width 156 height 44
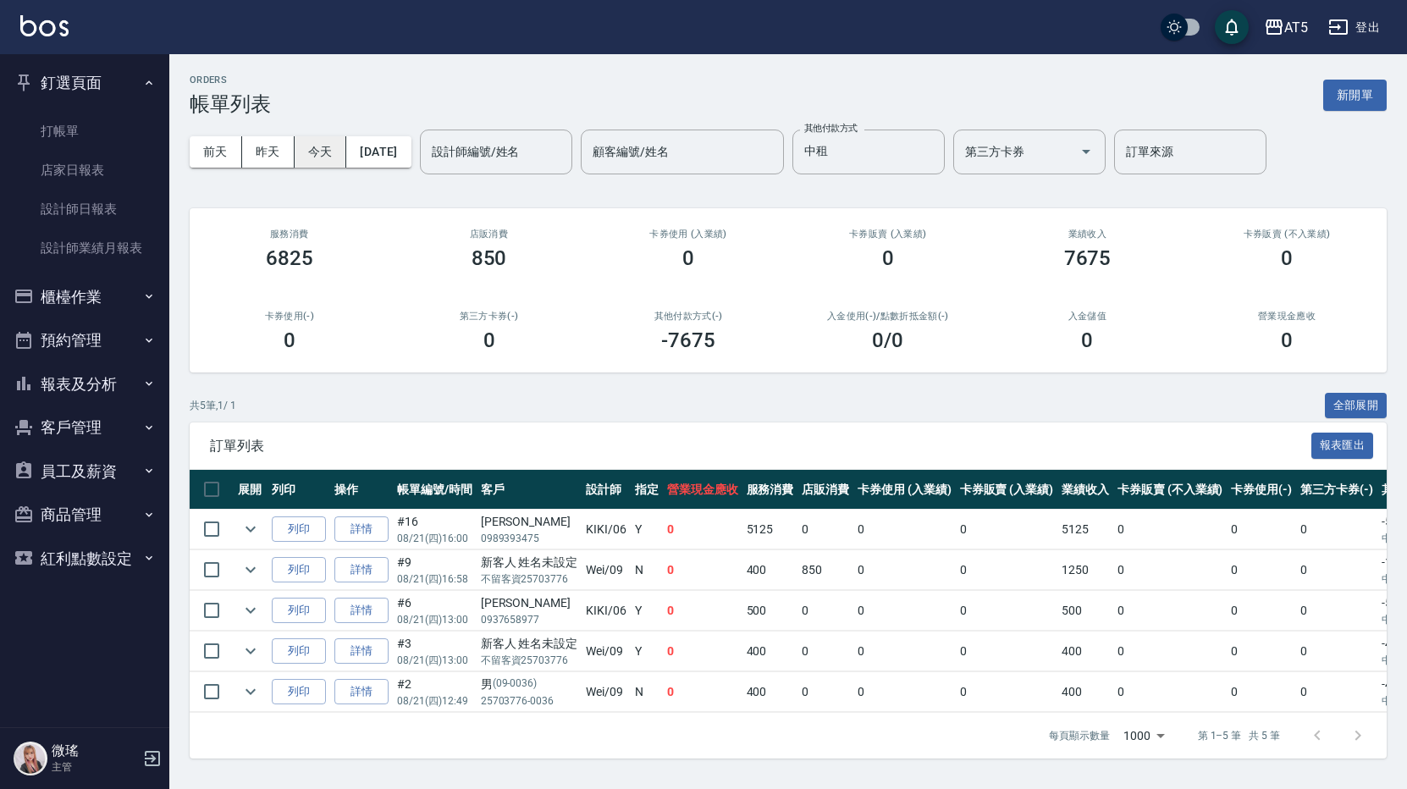
click at [307, 160] on button "今天" at bounding box center [321, 151] width 52 height 31
click at [939, 154] on button "Clear" at bounding box center [927, 152] width 24 height 24
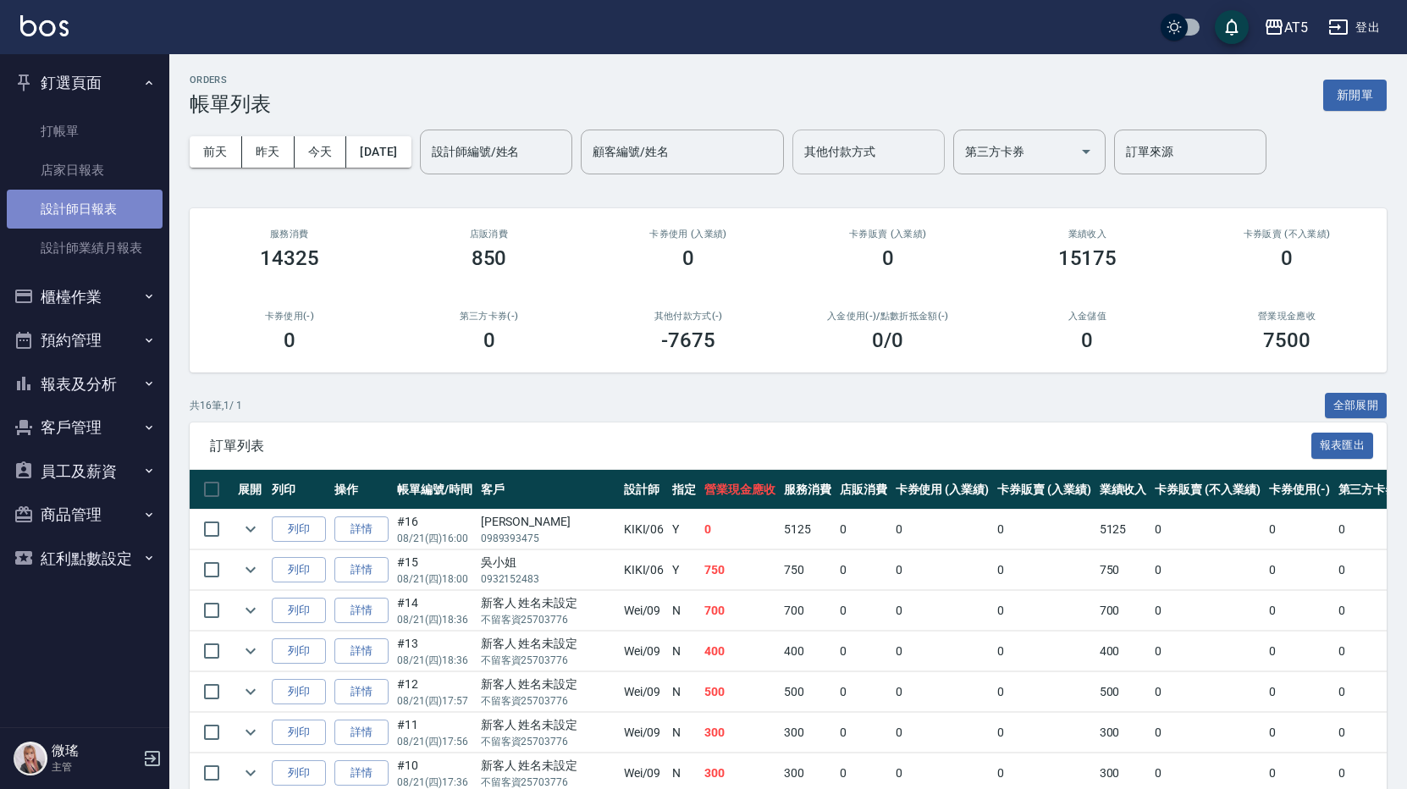
click at [132, 204] on link "設計師日報表" at bounding box center [85, 209] width 156 height 39
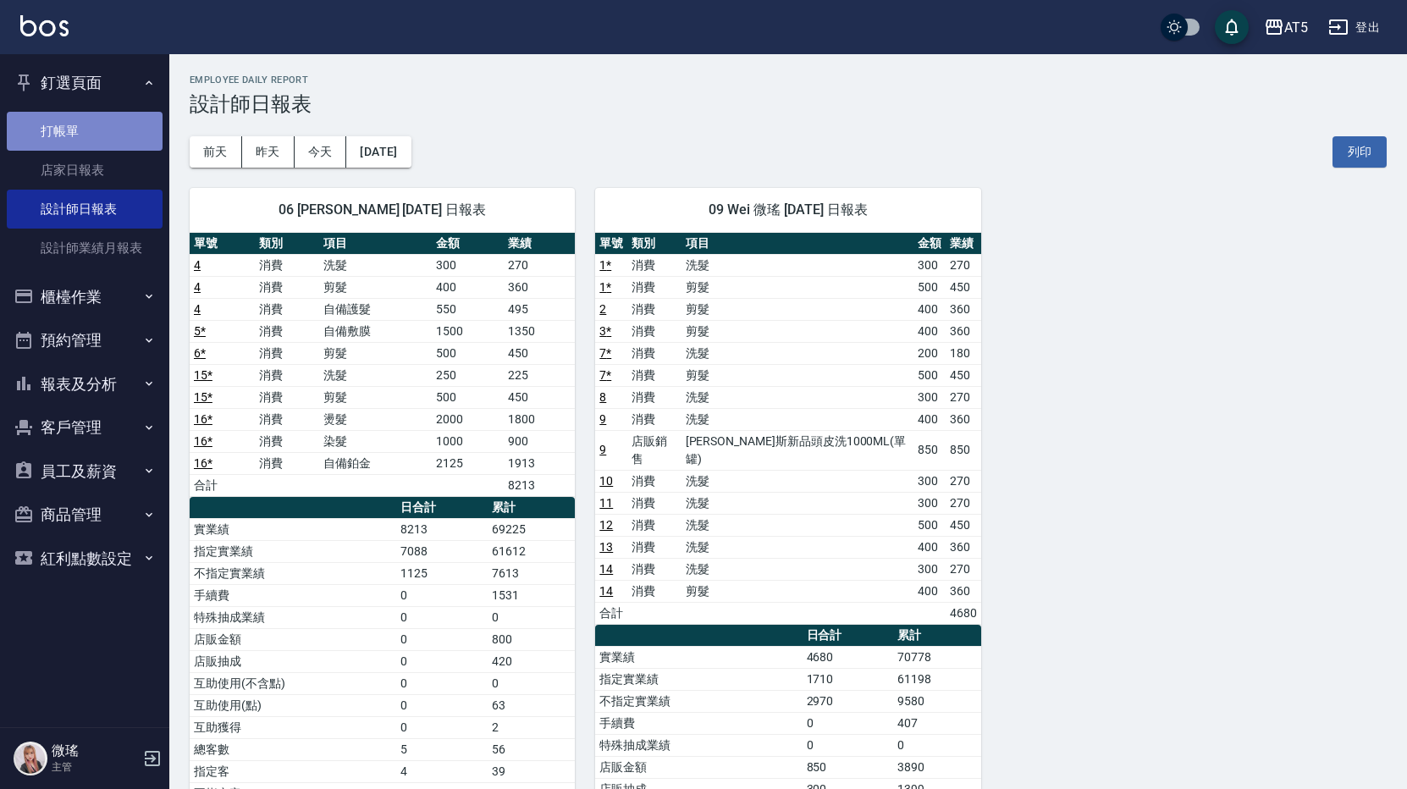
click at [126, 130] on link "打帳單" at bounding box center [85, 131] width 156 height 39
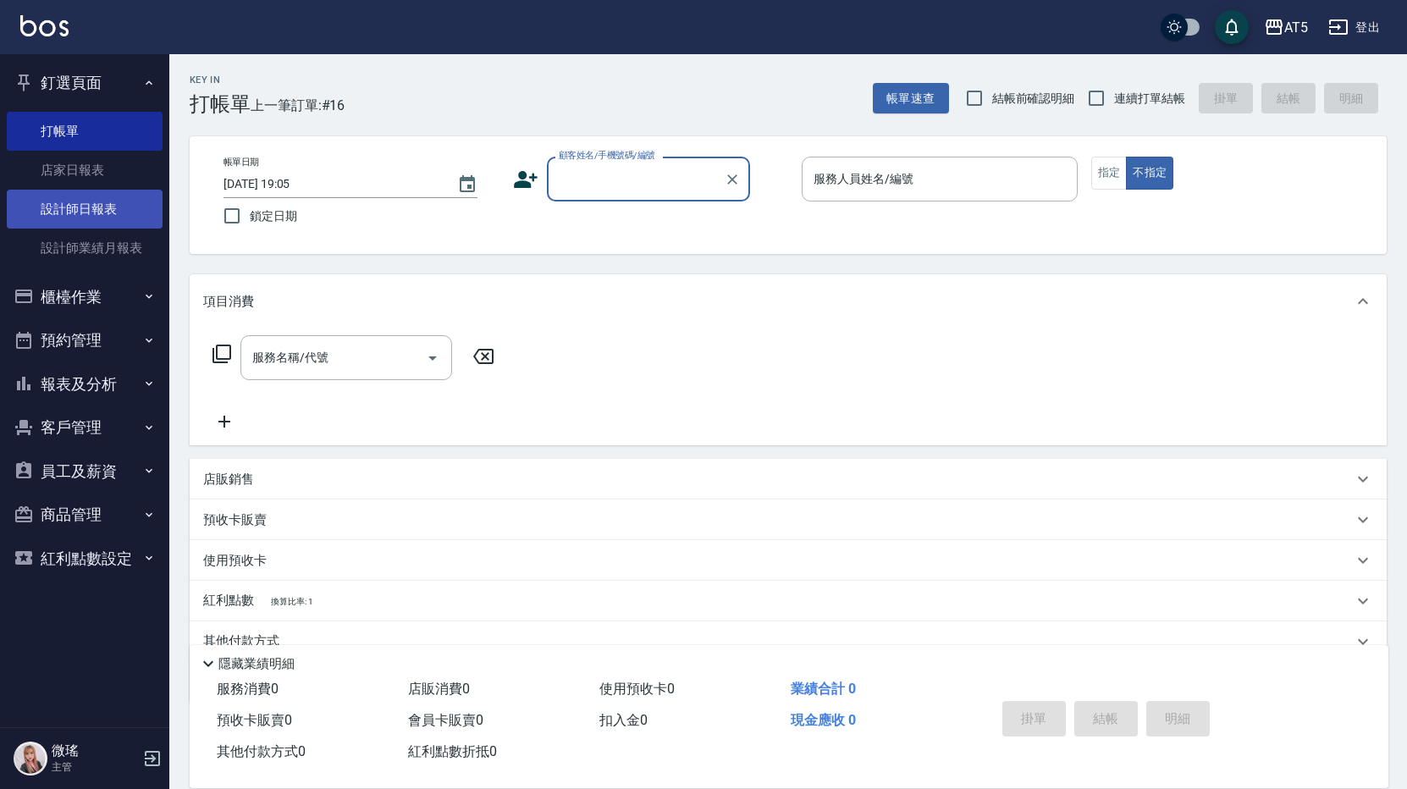
click at [49, 213] on link "設計師日報表" at bounding box center [85, 209] width 156 height 39
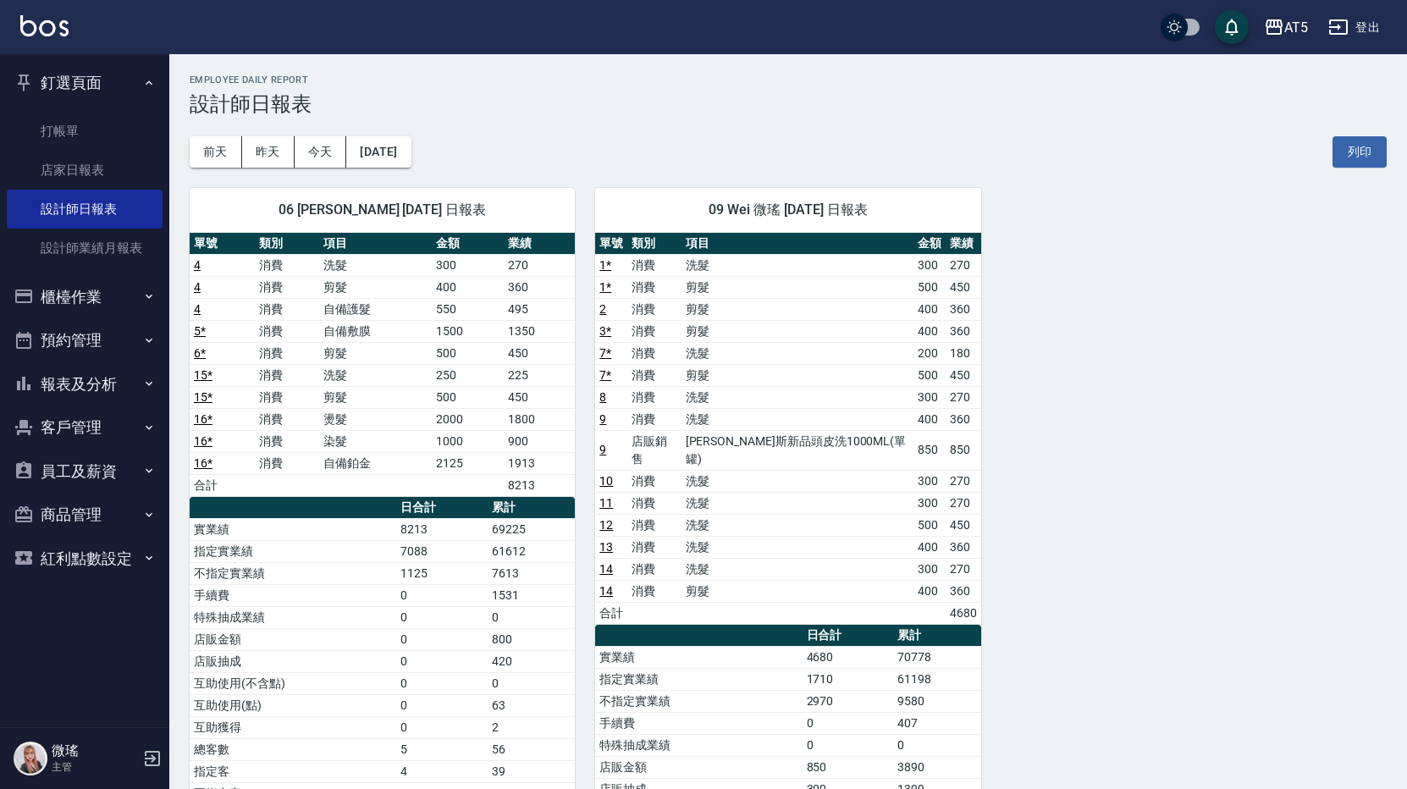
click at [60, 298] on button "櫃檯作業" at bounding box center [85, 297] width 156 height 44
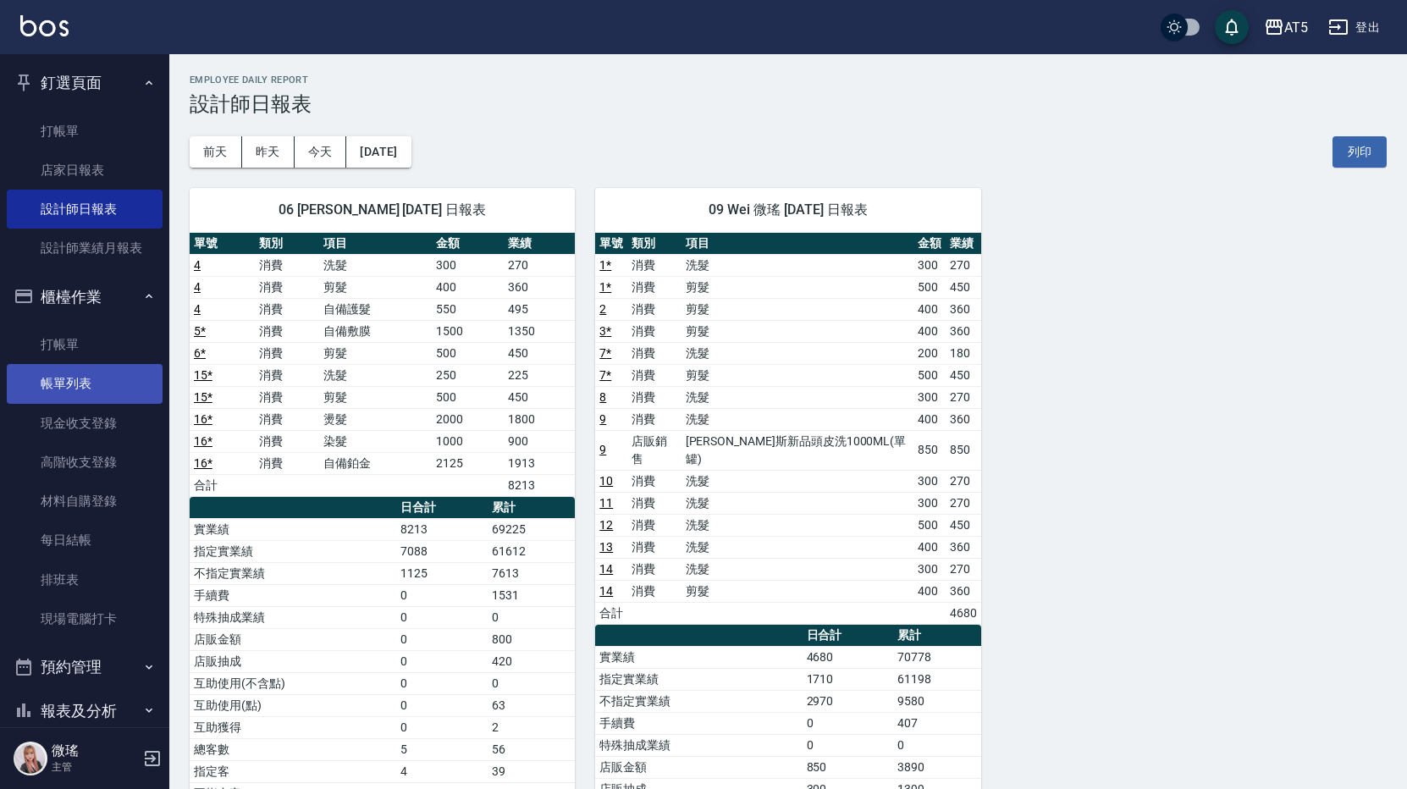
click at [69, 378] on link "帳單列表" at bounding box center [85, 383] width 156 height 39
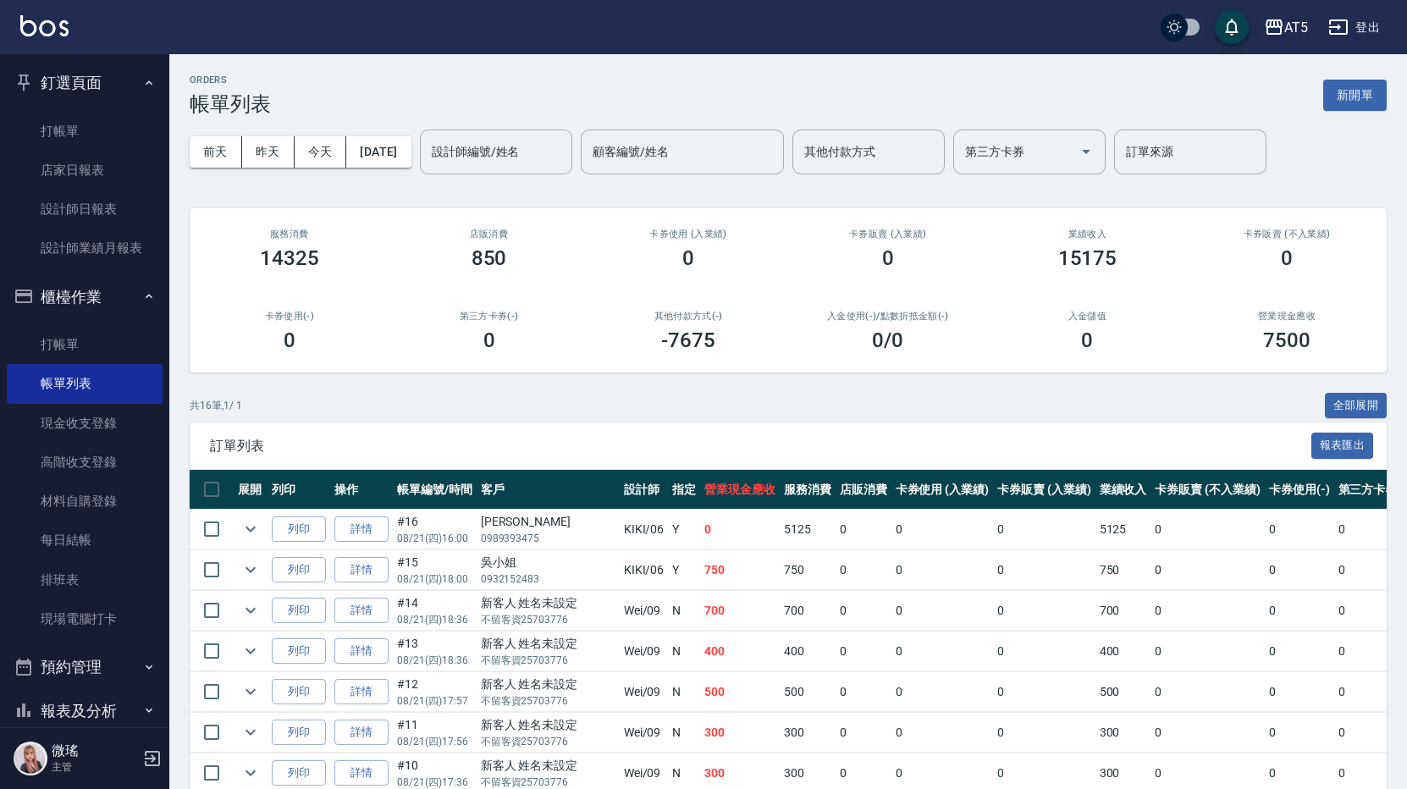
scroll to position [169, 0]
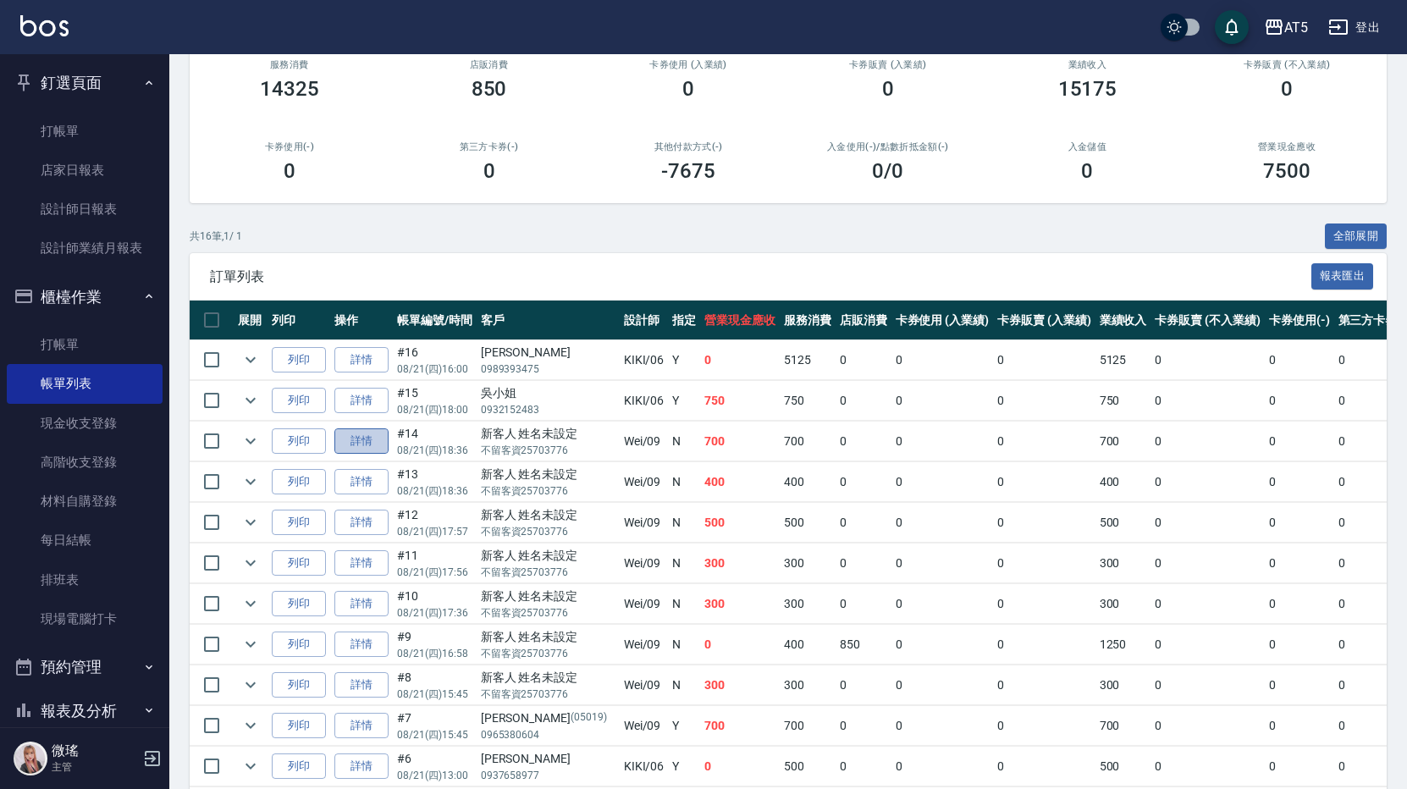
click at [376, 445] on link "詳情" at bounding box center [361, 441] width 54 height 26
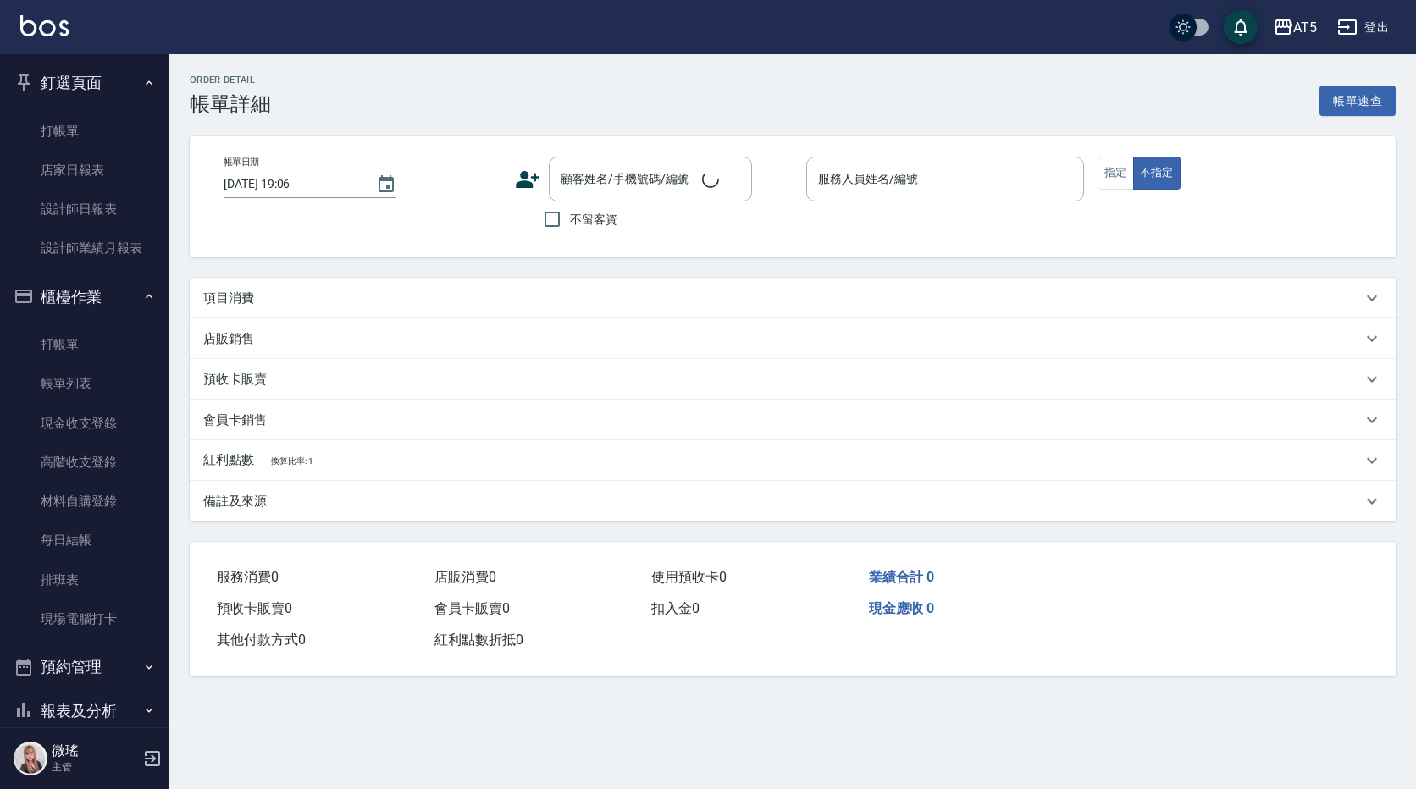
type input "2025/08/21 18:36"
type input "Wei-09"
type input "70"
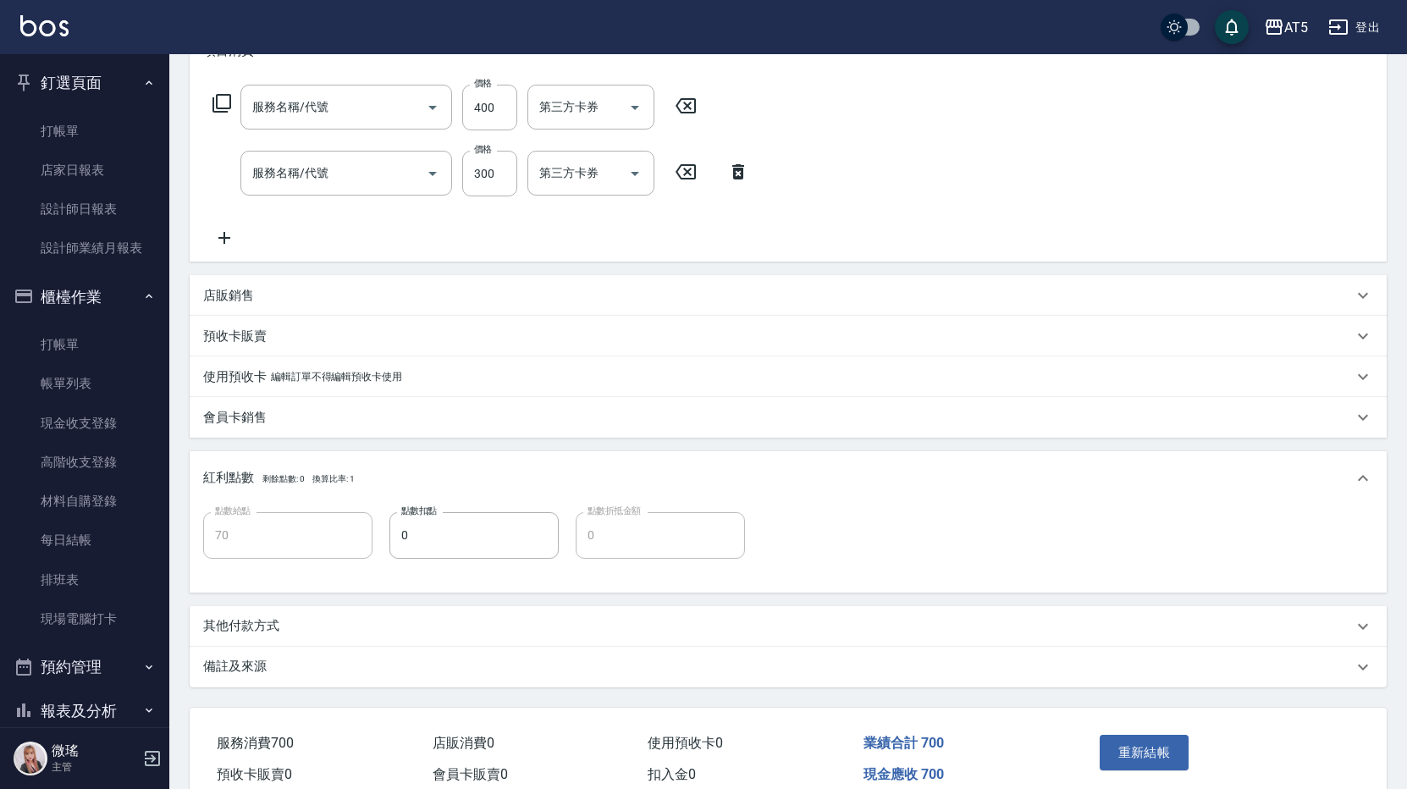
type input "新客人 姓名未設定/不留客資25703776/null"
type input "剪髮(401)"
type input "洗髮(201)"
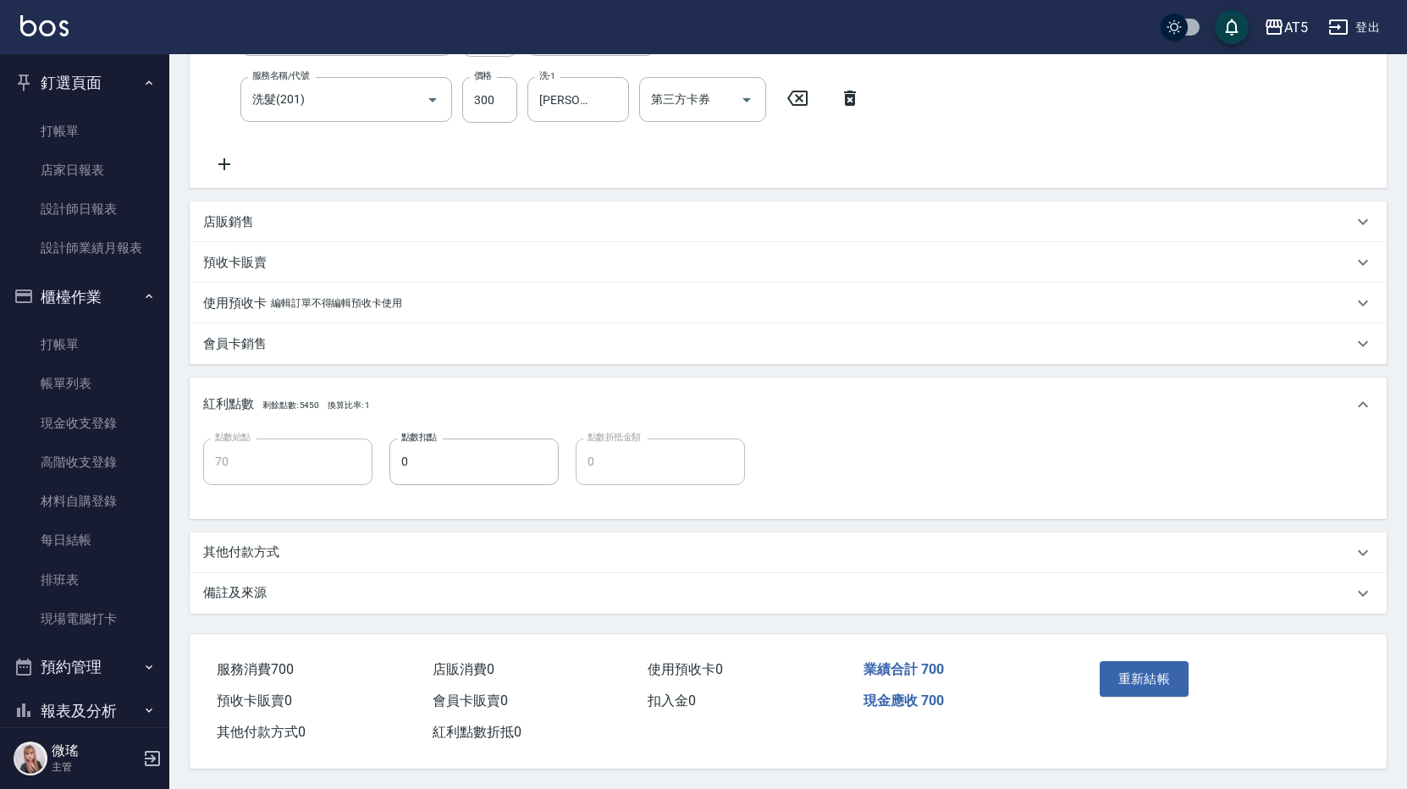
click at [262, 544] on p "其他付款方式" at bounding box center [241, 553] width 76 height 18
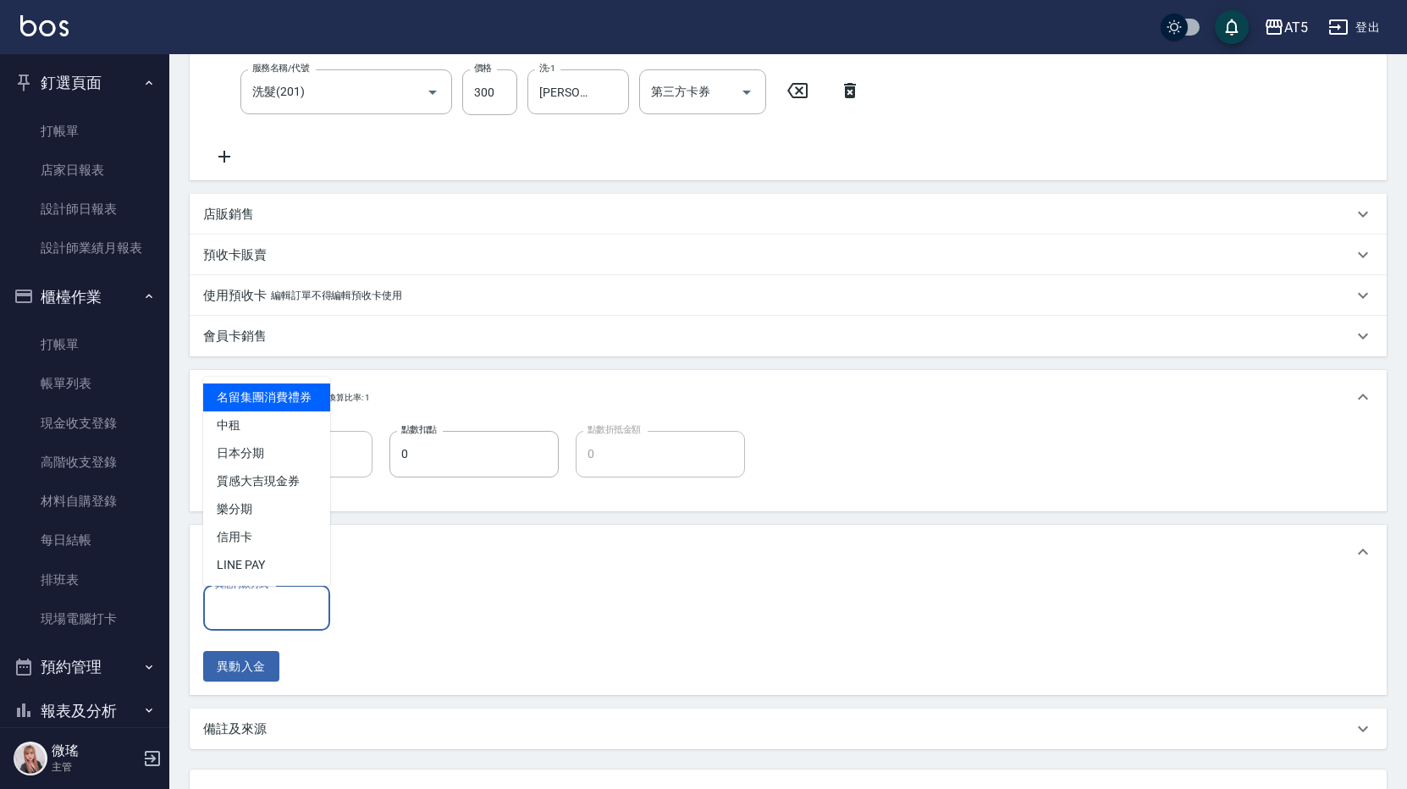
click at [279, 618] on input "其他付款方式" at bounding box center [267, 609] width 112 height 30
click at [262, 437] on span "中租" at bounding box center [266, 426] width 127 height 28
type input "中租"
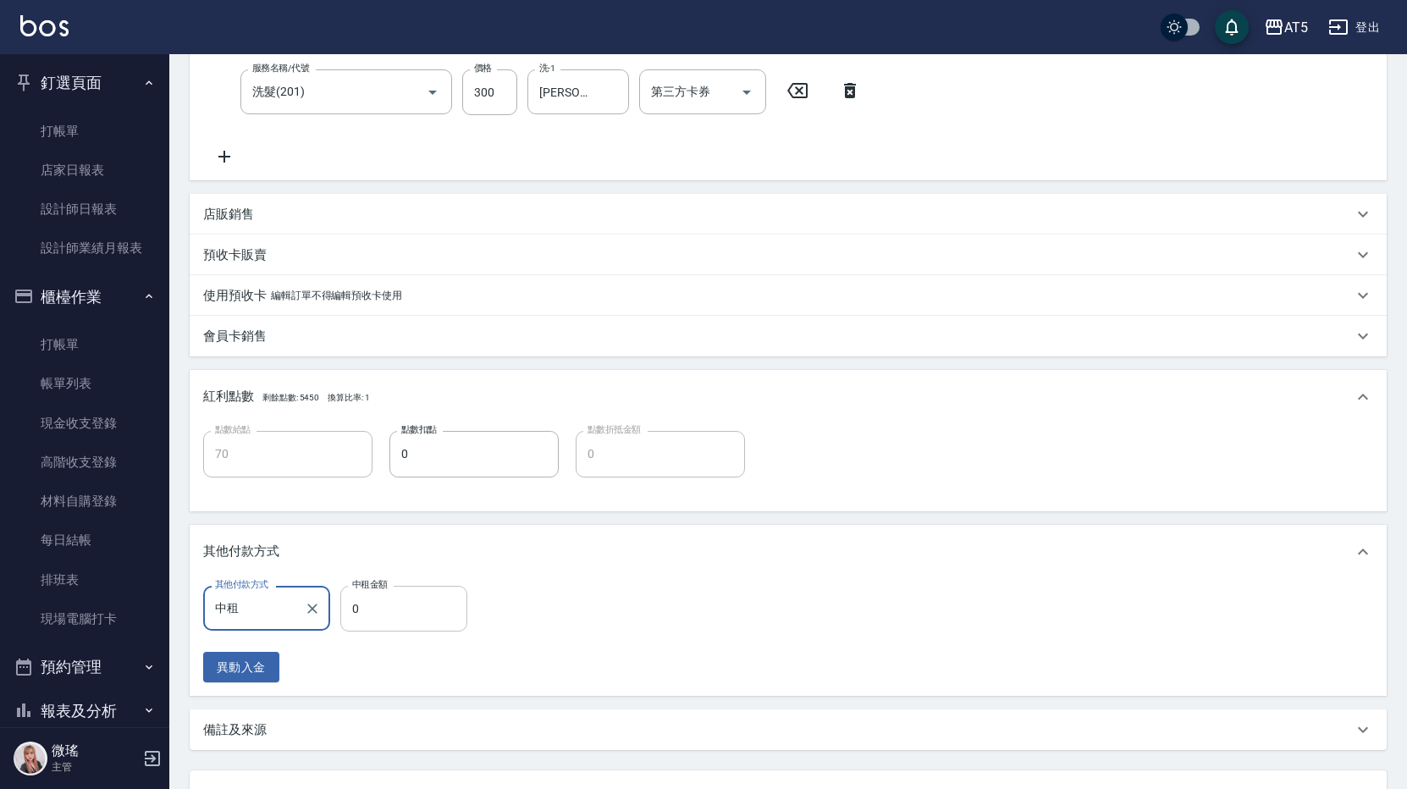
click at [385, 605] on input "0" at bounding box center [403, 609] width 127 height 46
type input "60"
type input "70"
type input "0"
type input "700"
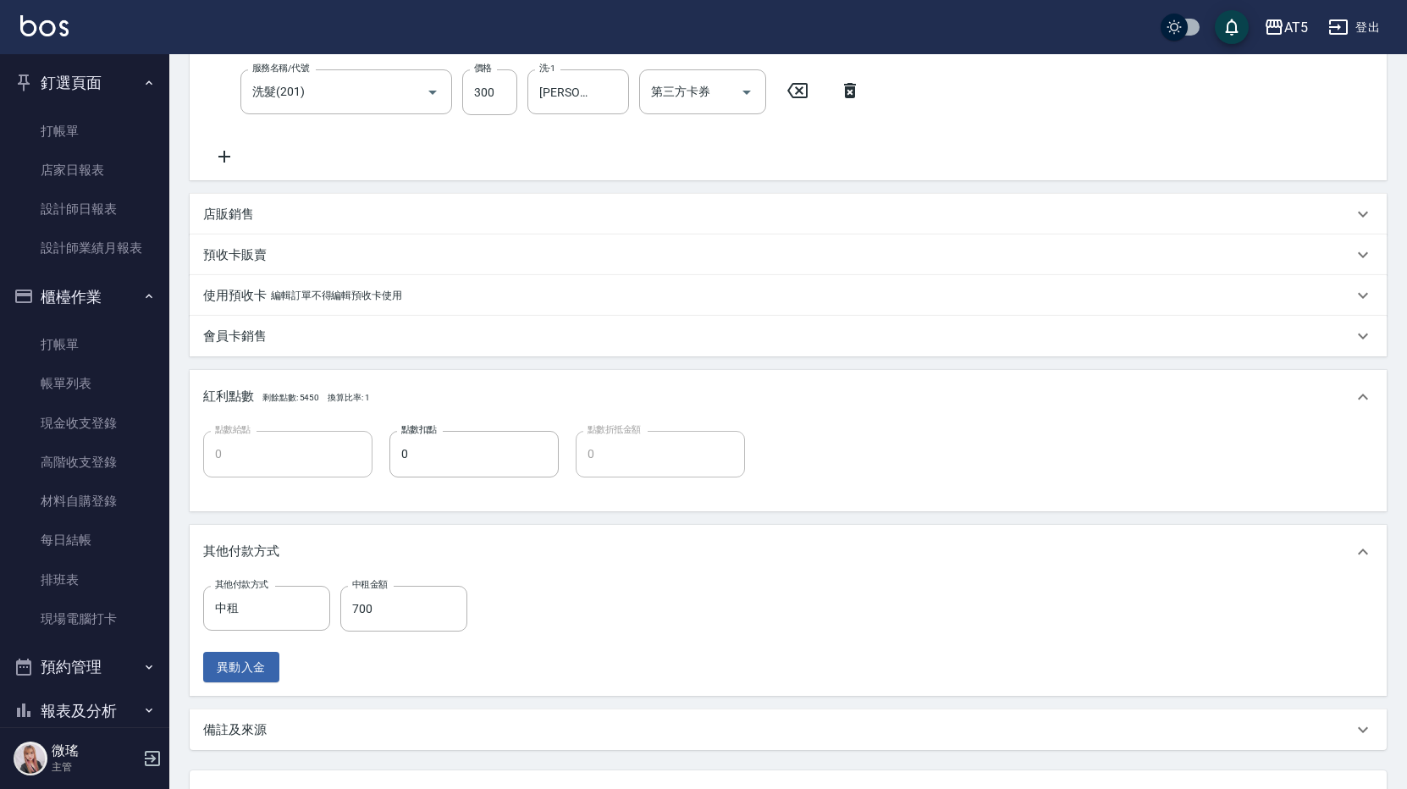
click at [709, 634] on div "其他付款方式 中租 其他付款方式 中租金額 700 中租金額 異動入金" at bounding box center [788, 634] width 1170 height 97
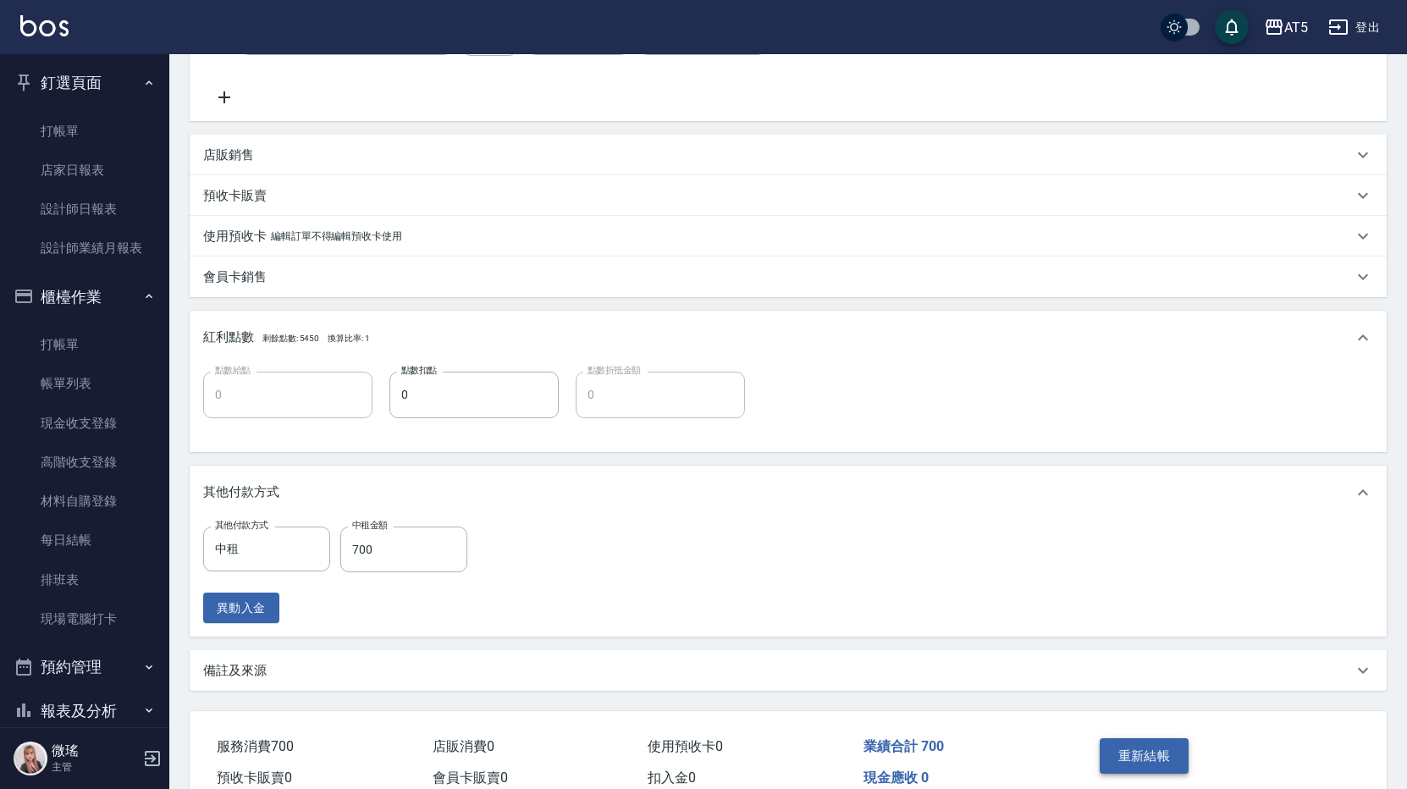
click at [1113, 753] on button "重新結帳" at bounding box center [1145, 756] width 90 height 36
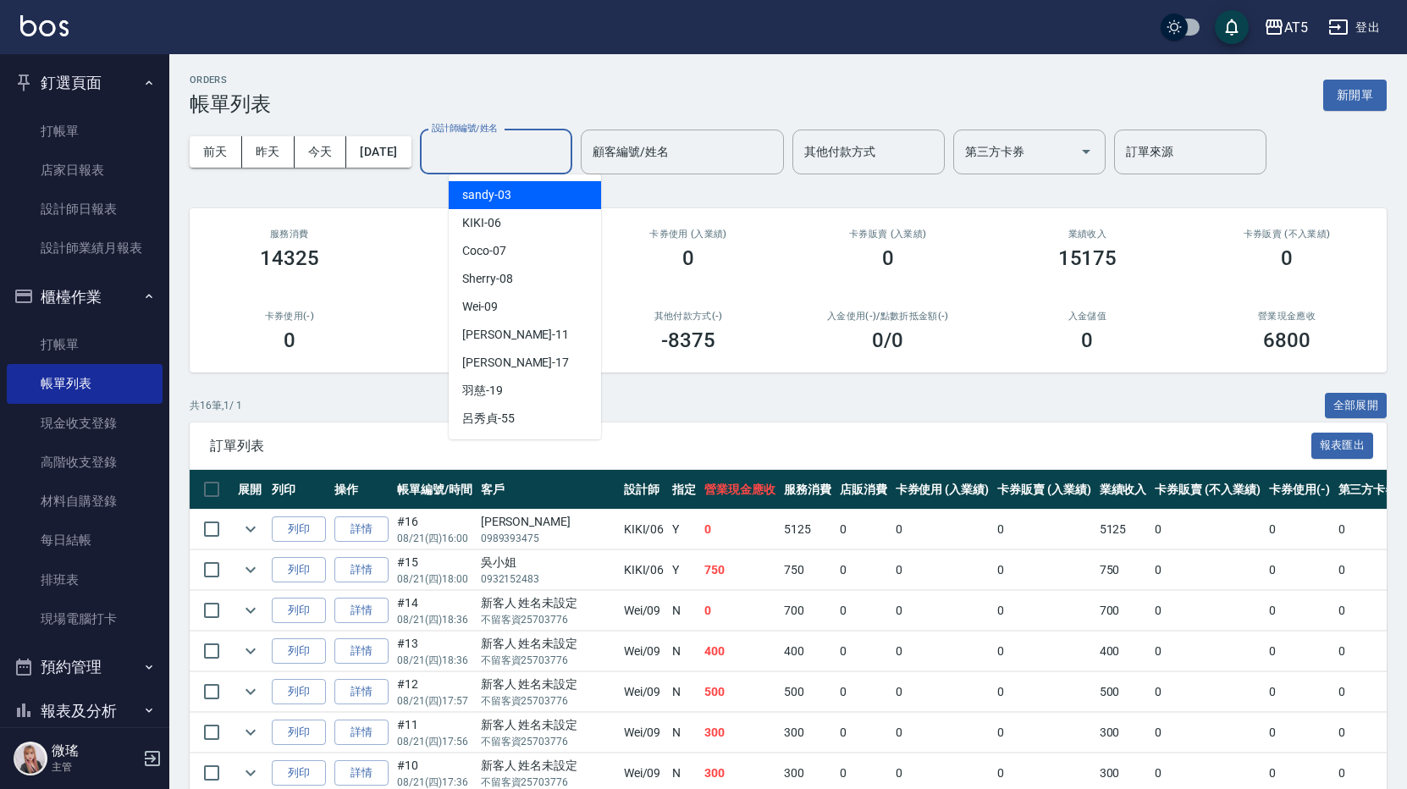
click at [484, 152] on input "設計師編號/姓名" at bounding box center [496, 152] width 137 height 30
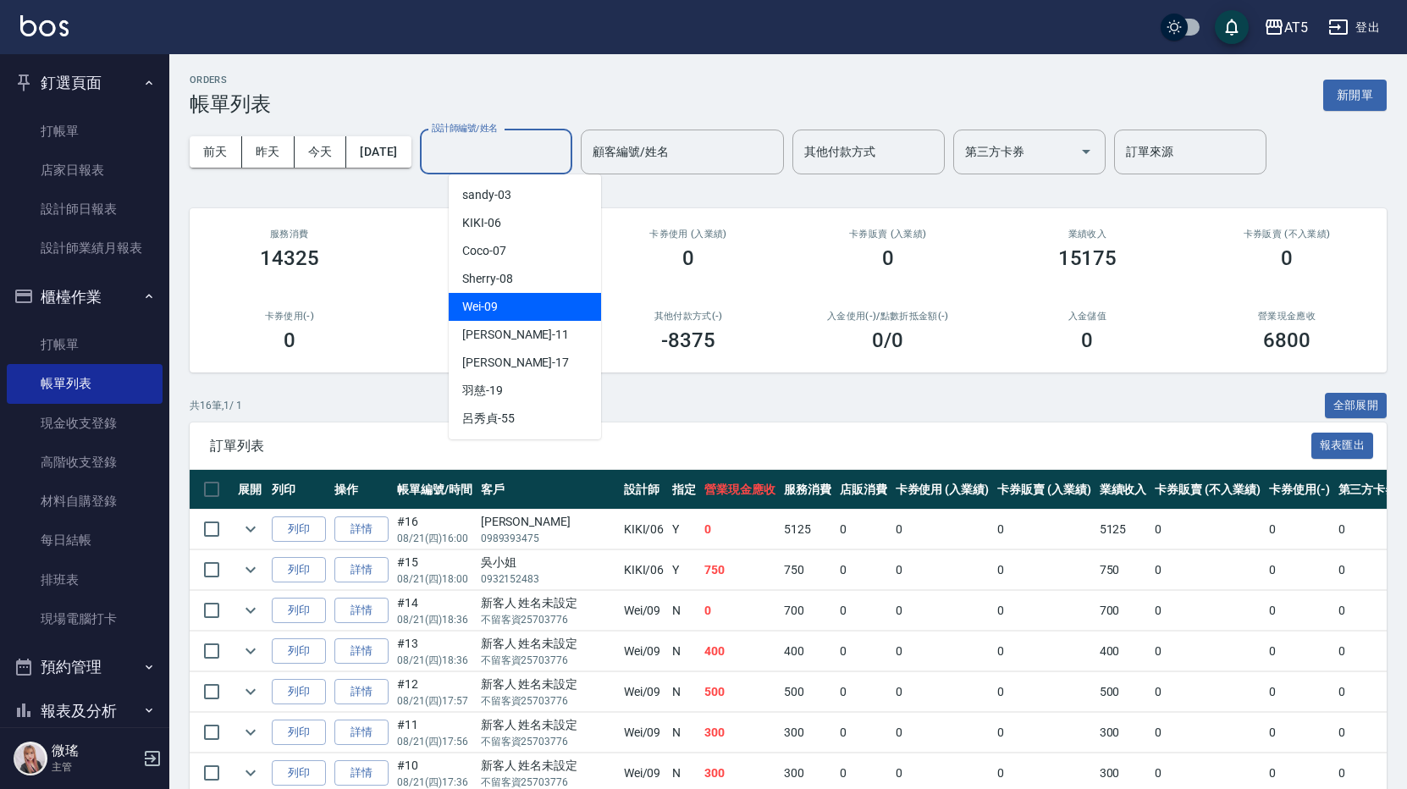
click at [509, 307] on div "Wei -09" at bounding box center [525, 307] width 152 height 28
type input "Wei-09"
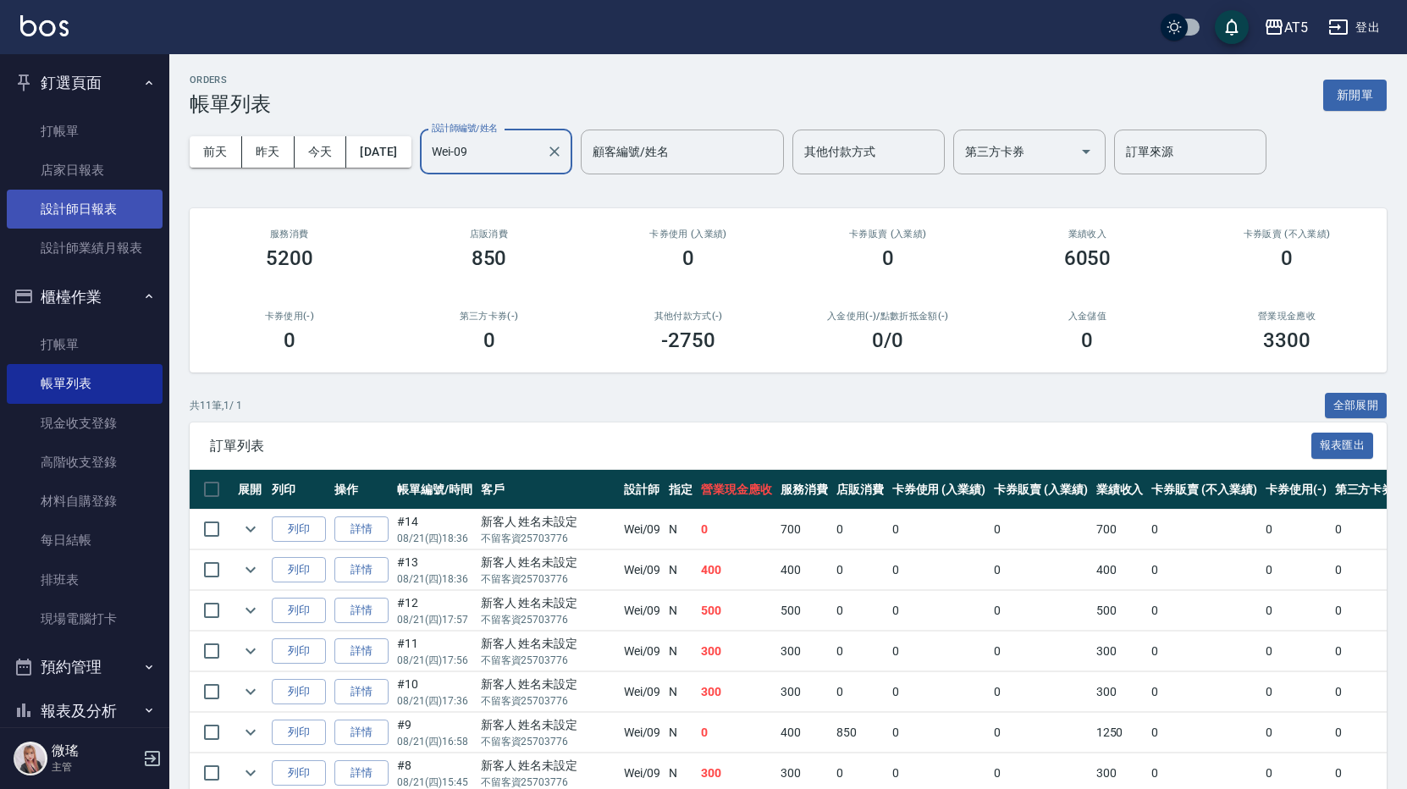
click at [66, 206] on link "設計師日報表" at bounding box center [85, 209] width 156 height 39
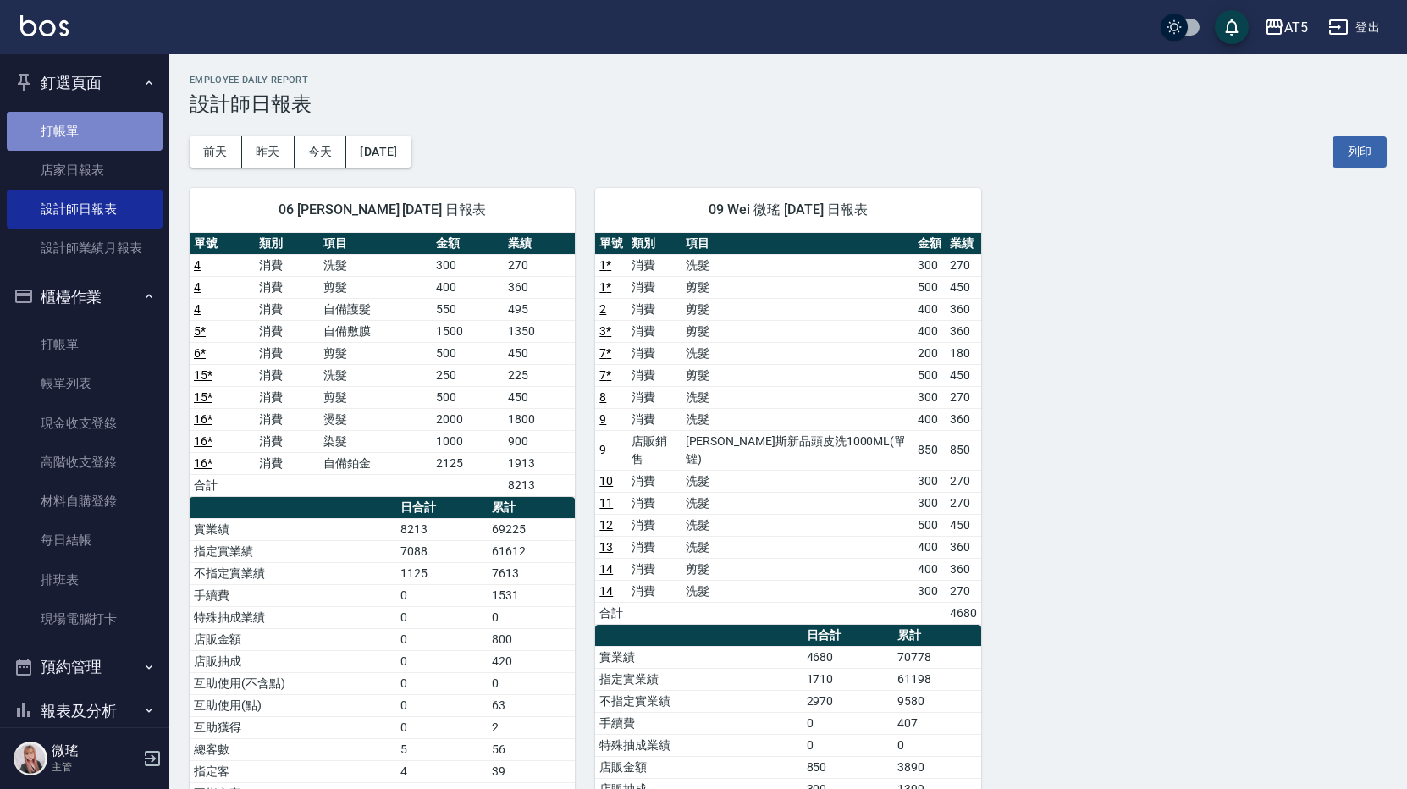
click at [92, 132] on link "打帳單" at bounding box center [85, 131] width 156 height 39
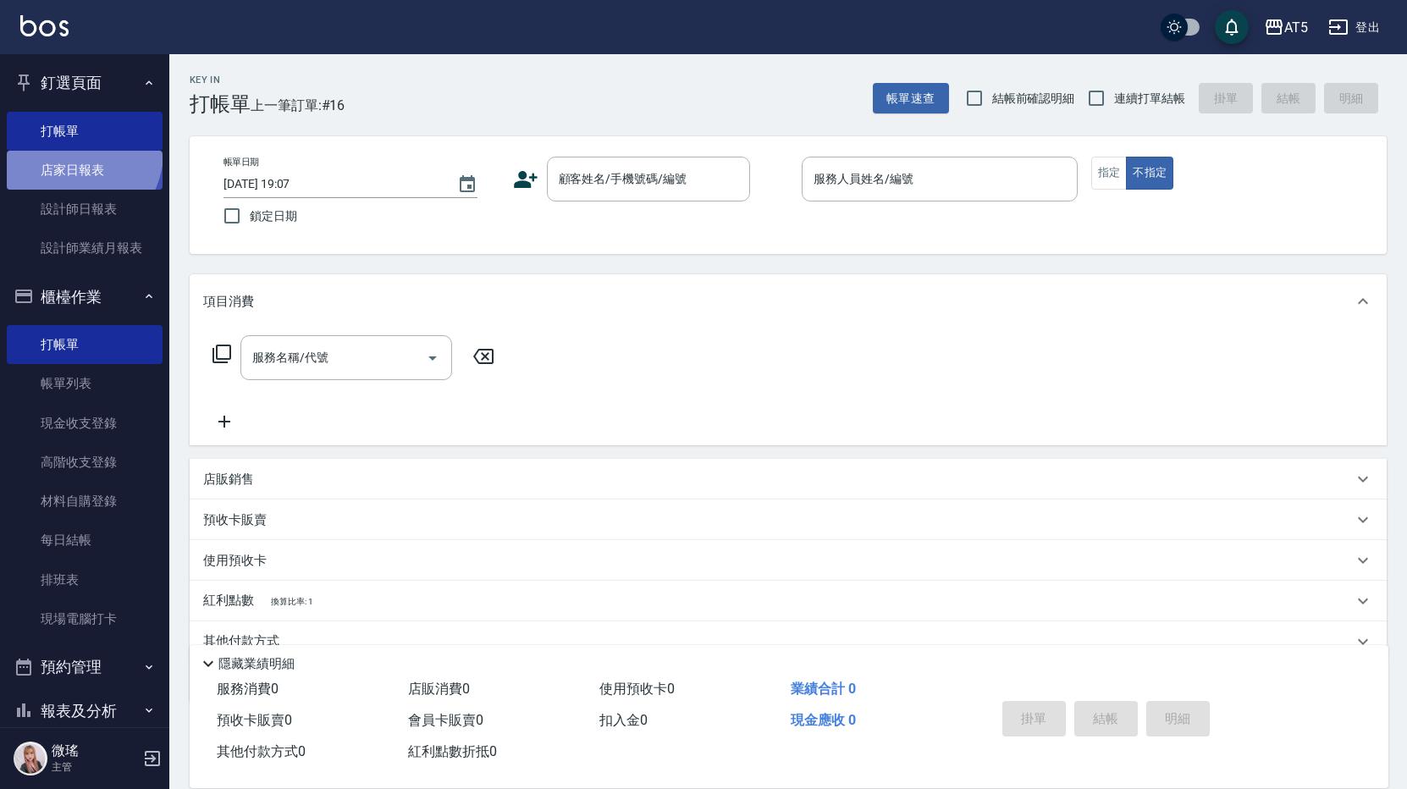
click at [75, 152] on link "店家日報表" at bounding box center [85, 170] width 156 height 39
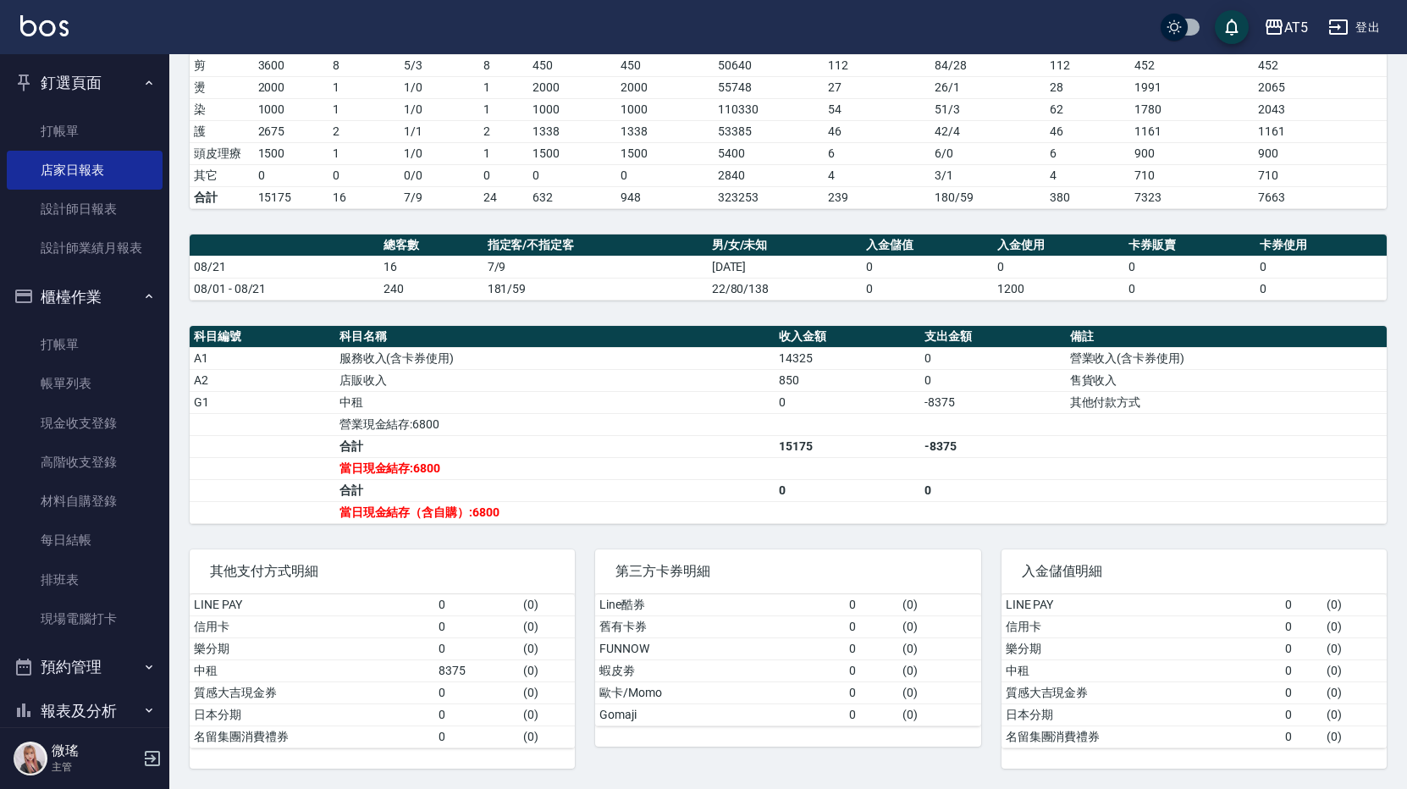
scroll to position [117, 0]
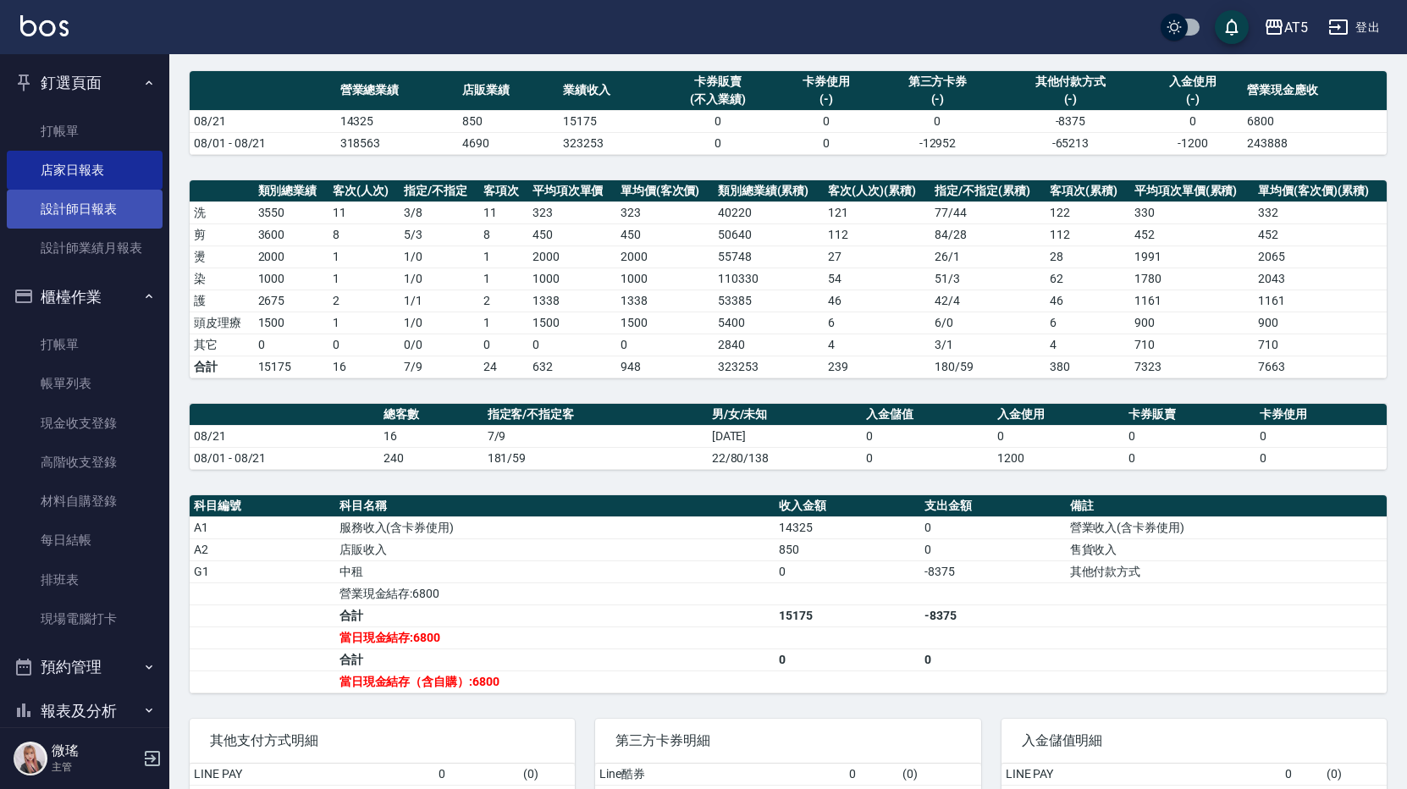
click at [134, 202] on link "設計師日報表" at bounding box center [85, 209] width 156 height 39
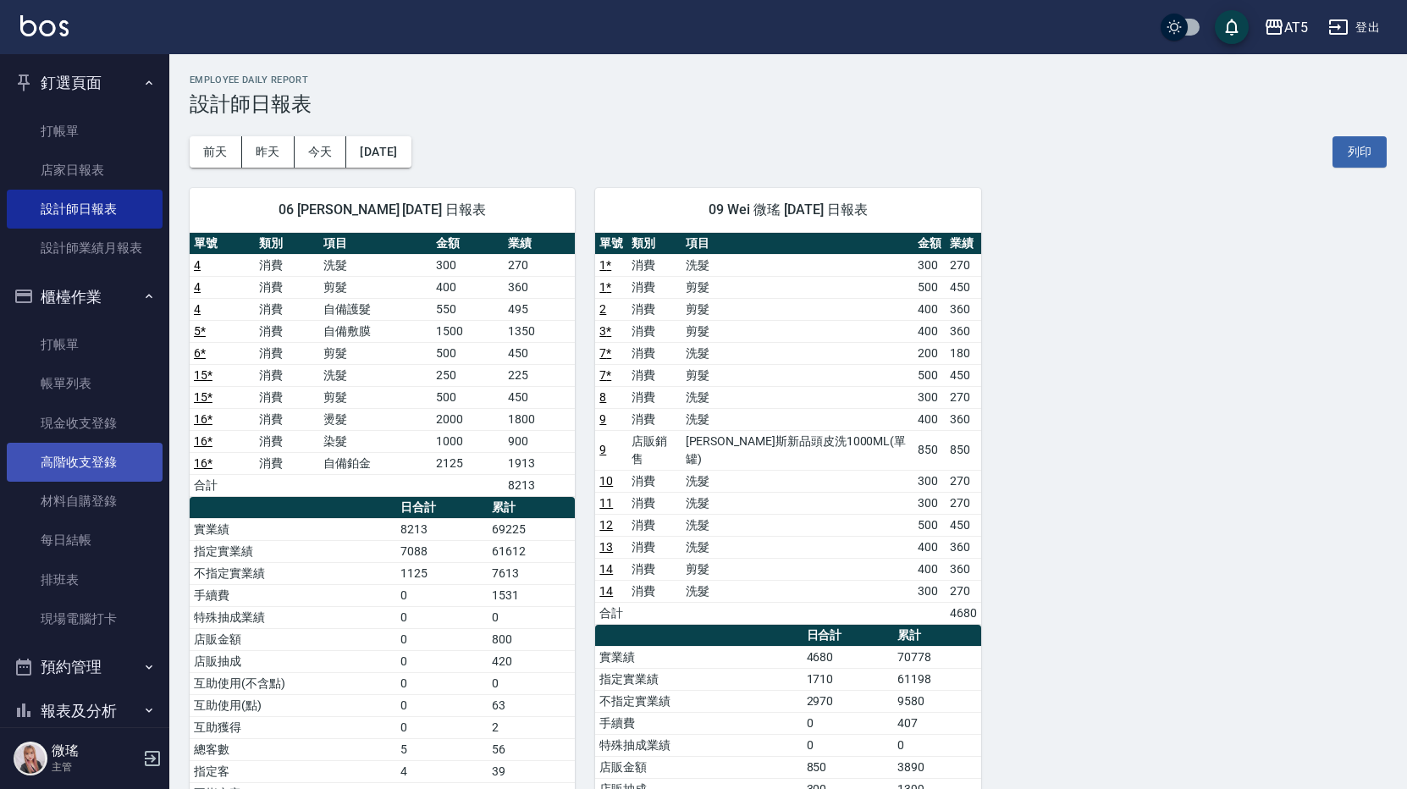
scroll to position [200, 0]
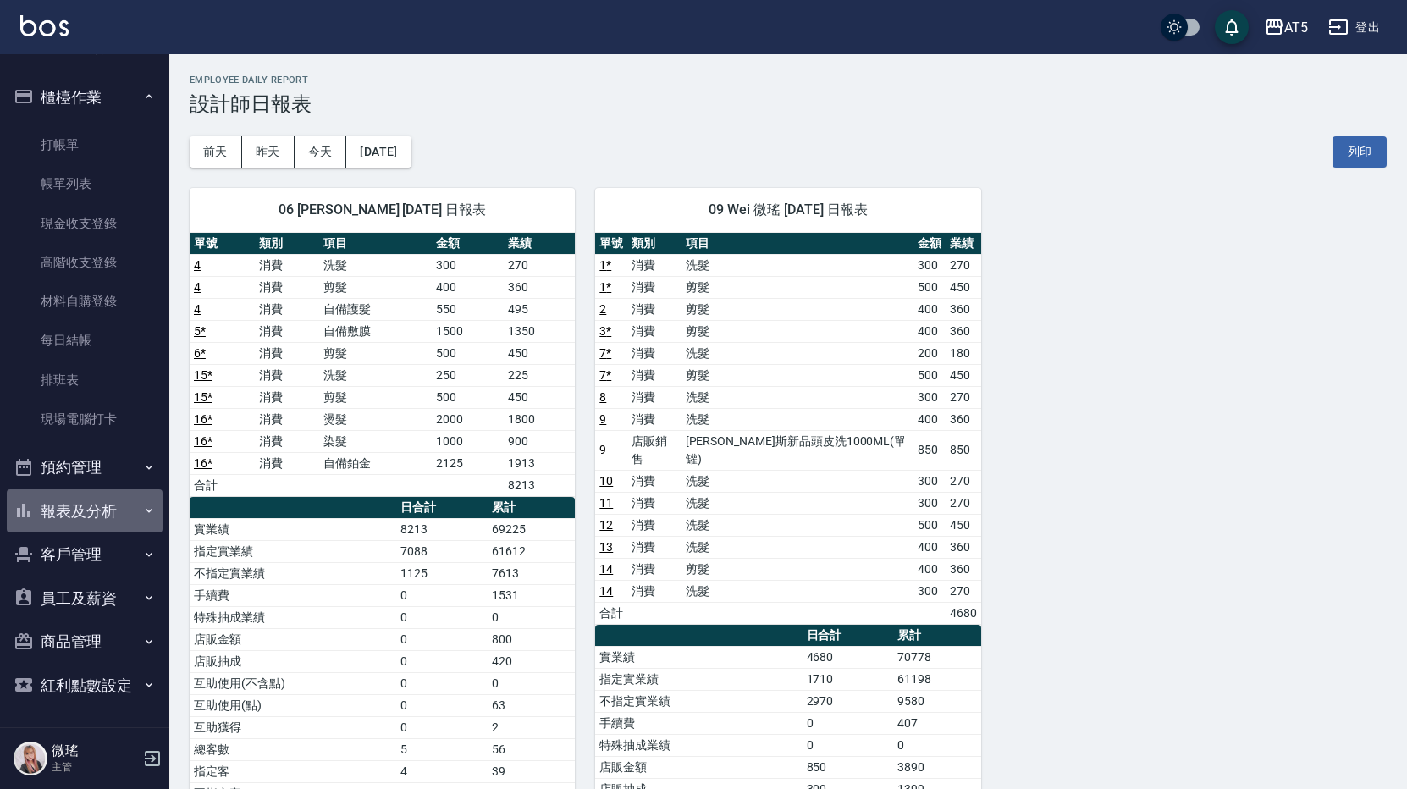
click at [115, 503] on button "報表及分析" at bounding box center [85, 511] width 156 height 44
click at [100, 473] on button "預約管理" at bounding box center [85, 467] width 156 height 44
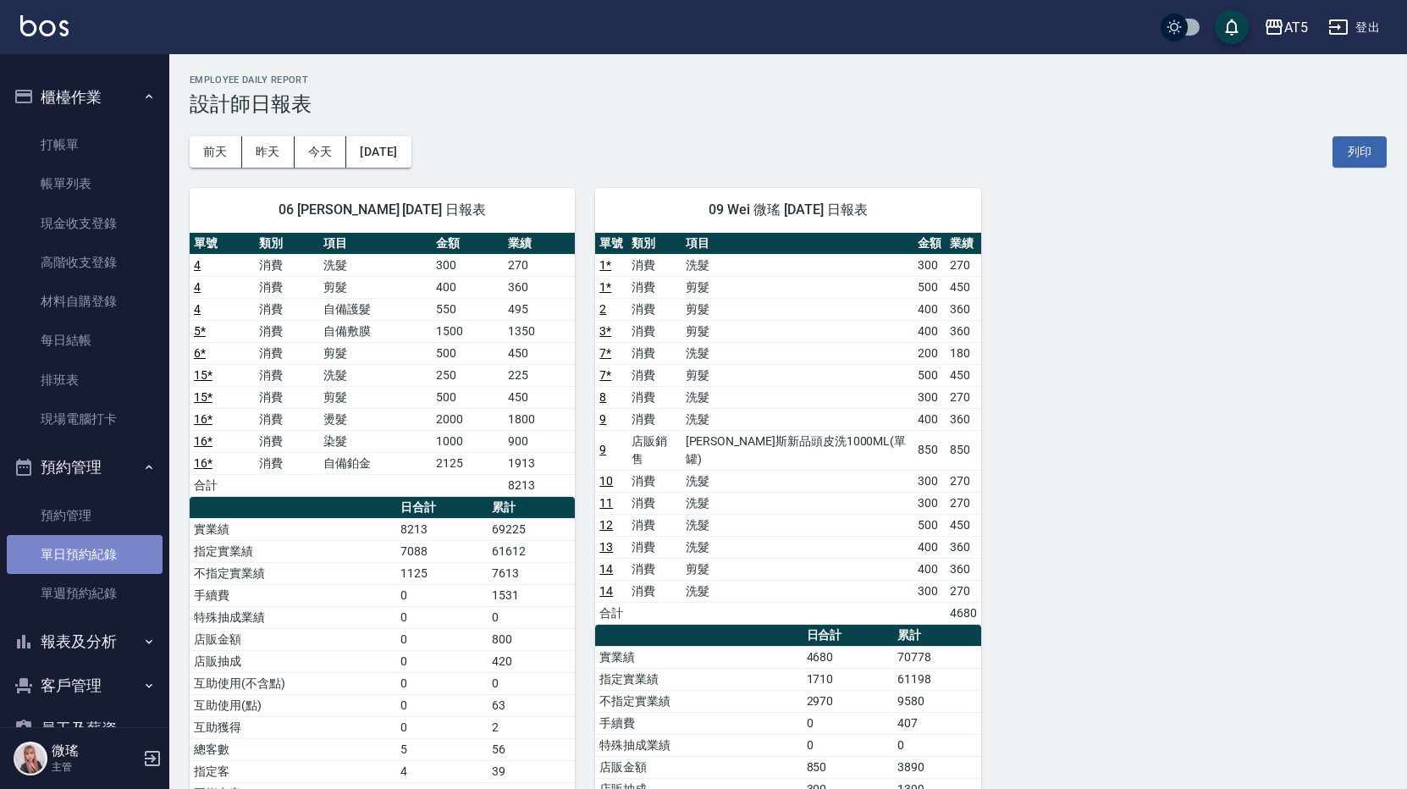
click at [87, 562] on link "單日預約紀錄" at bounding box center [85, 554] width 156 height 39
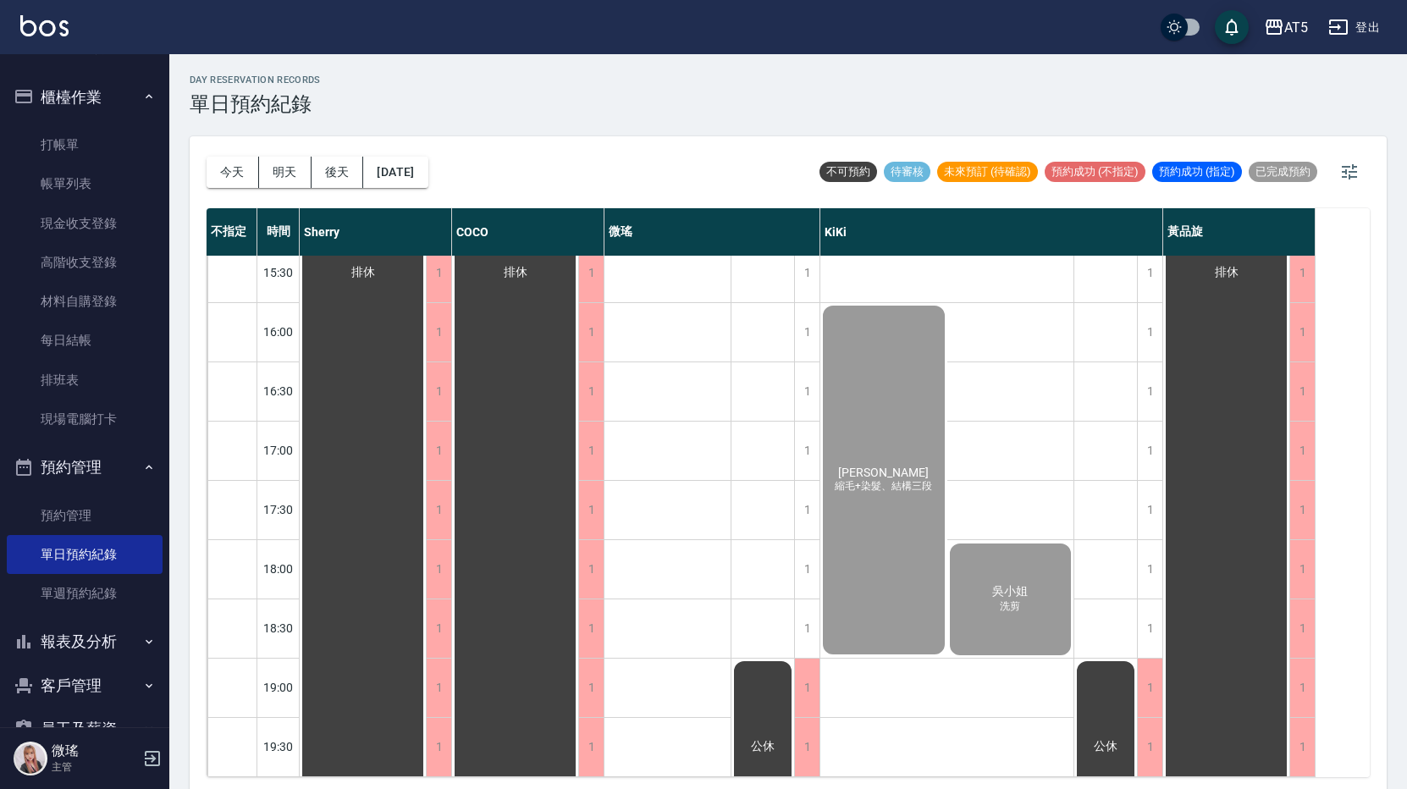
scroll to position [51, 0]
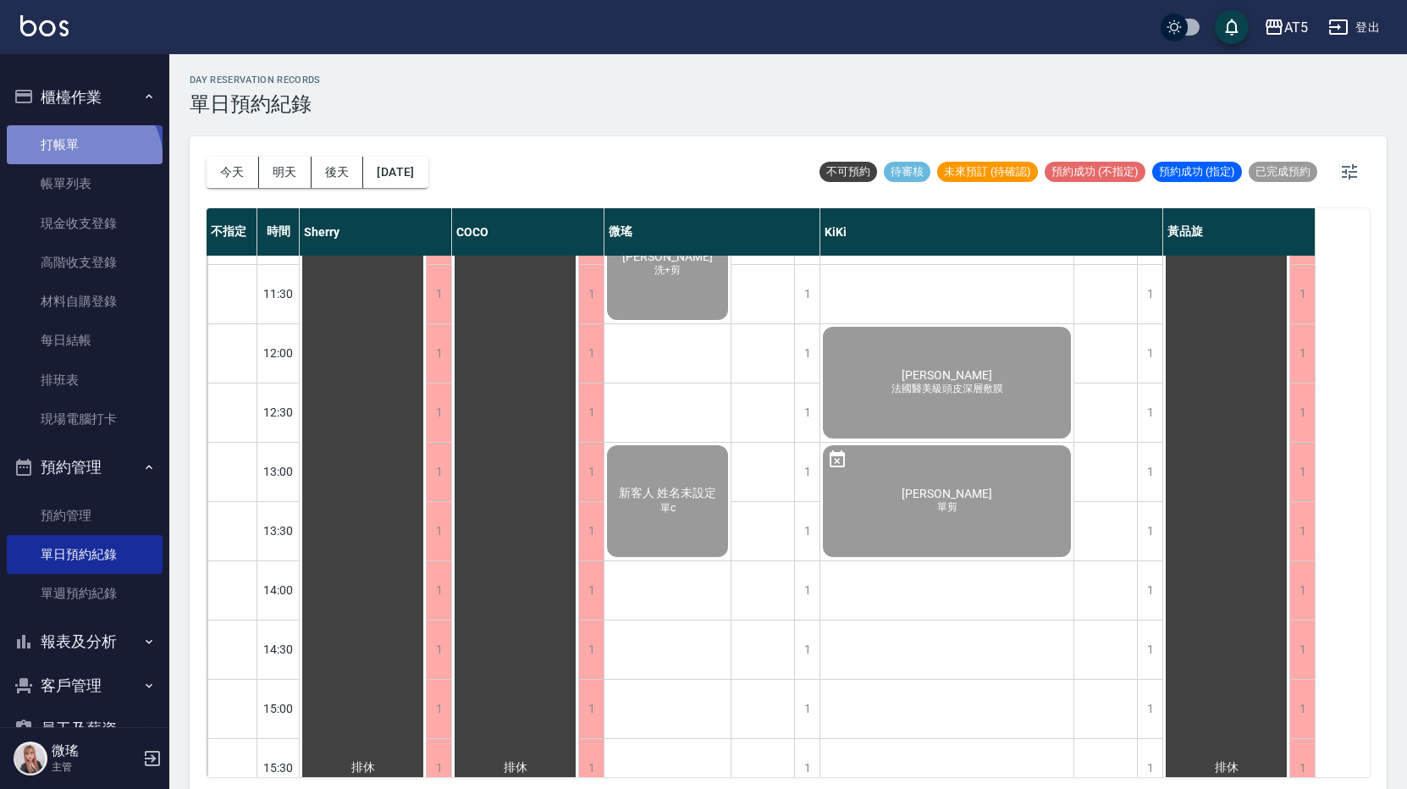
click at [79, 162] on link "打帳單" at bounding box center [85, 144] width 156 height 39
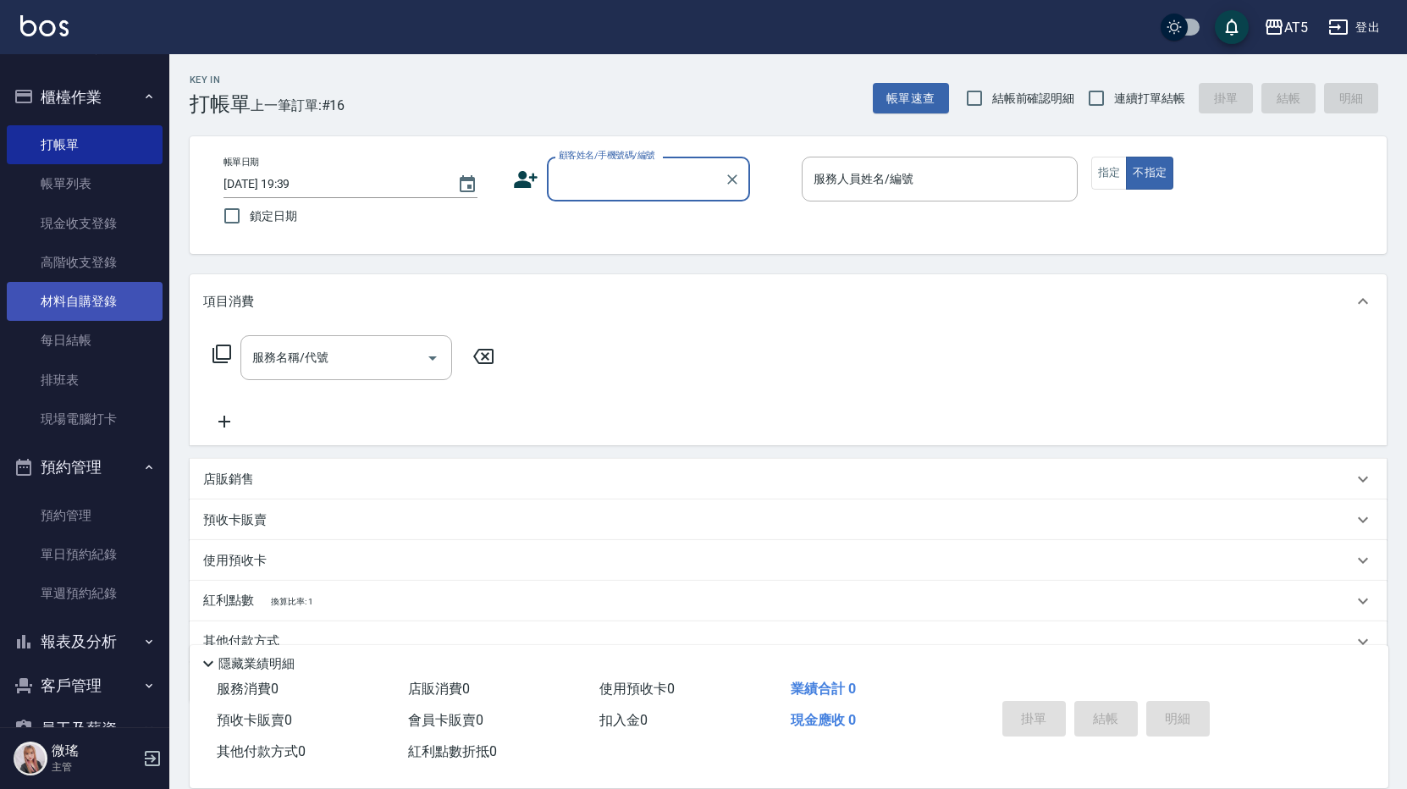
click at [91, 301] on link "材料自購登錄" at bounding box center [85, 301] width 156 height 39
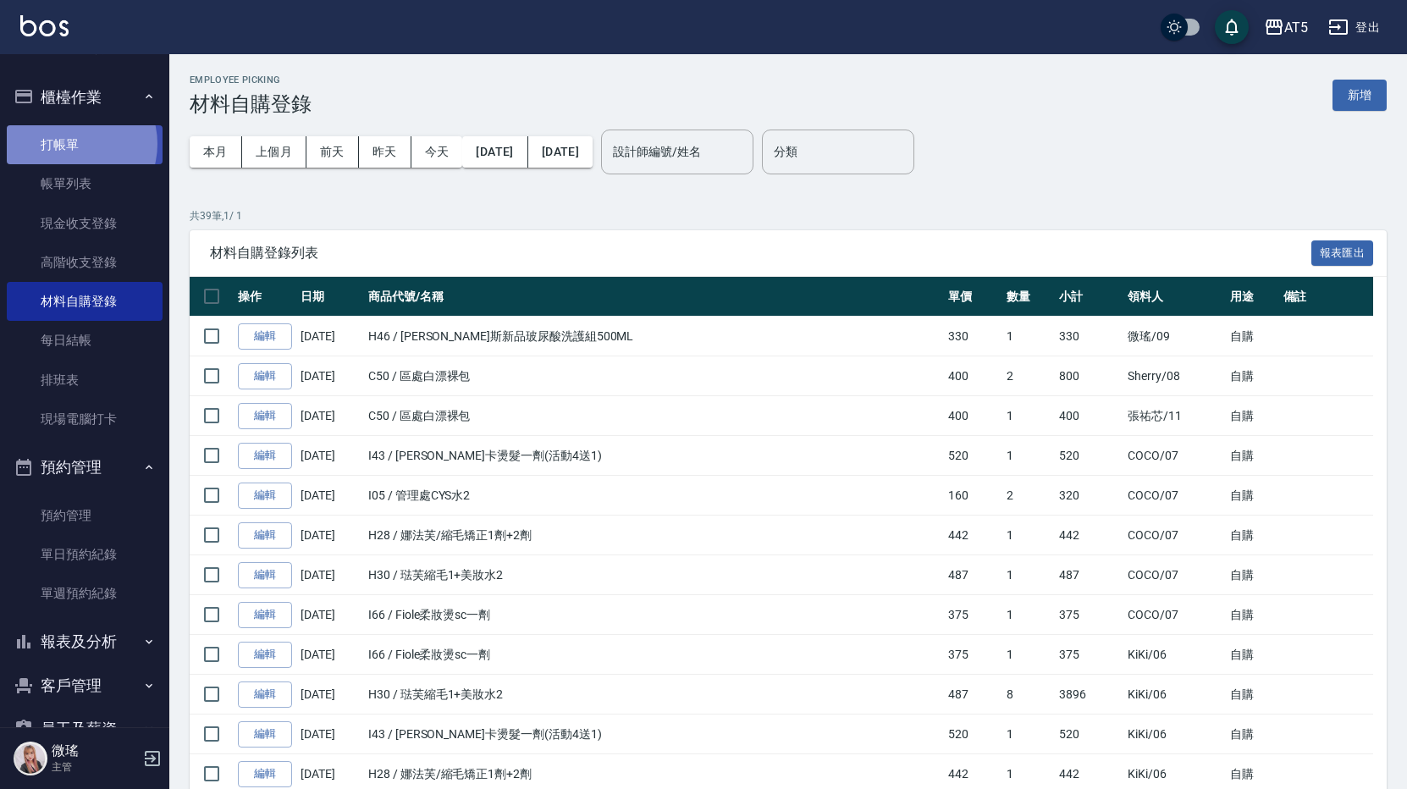
click at [70, 144] on link "打帳單" at bounding box center [85, 144] width 156 height 39
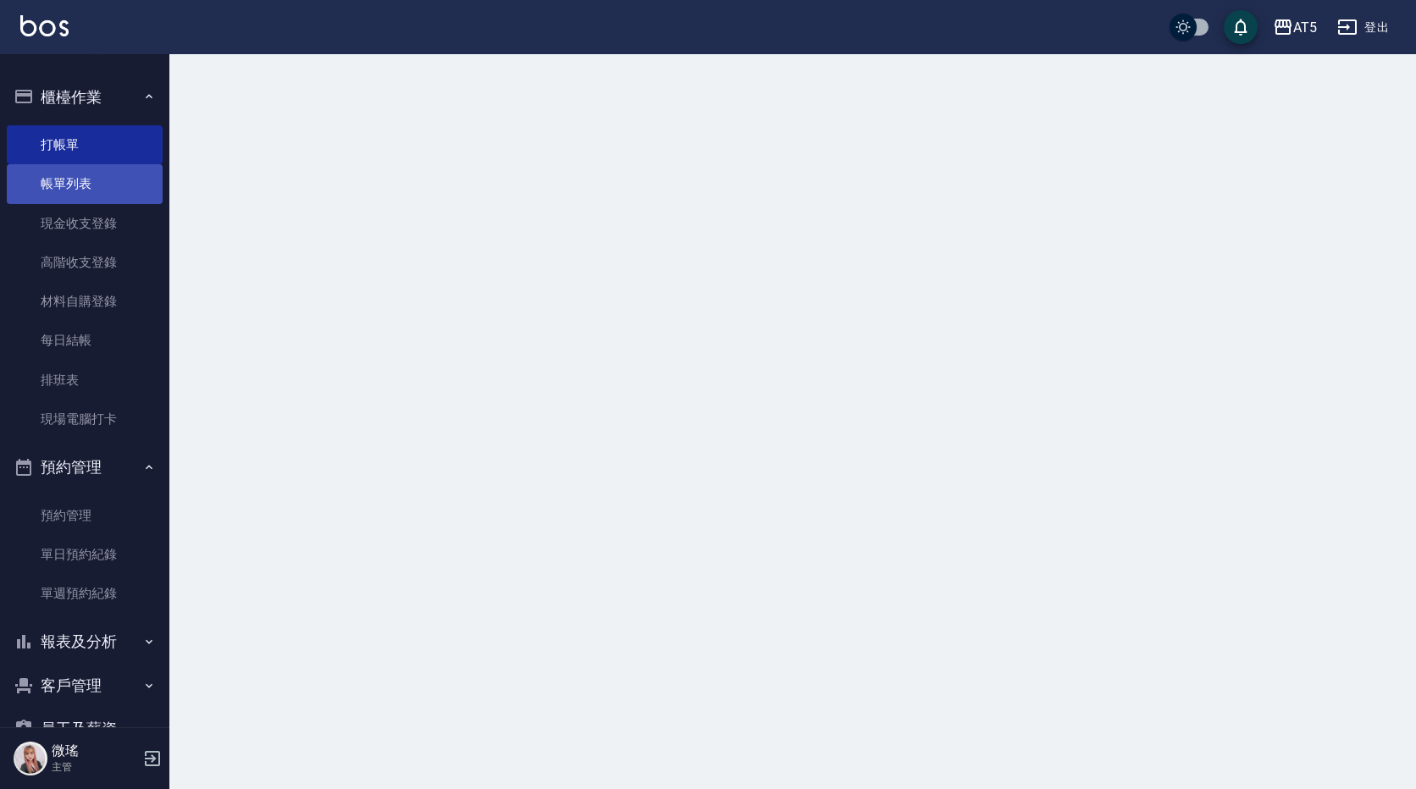
click at [85, 191] on link "帳單列表" at bounding box center [85, 183] width 156 height 39
click at [103, 231] on link "現金收支登錄" at bounding box center [85, 223] width 156 height 39
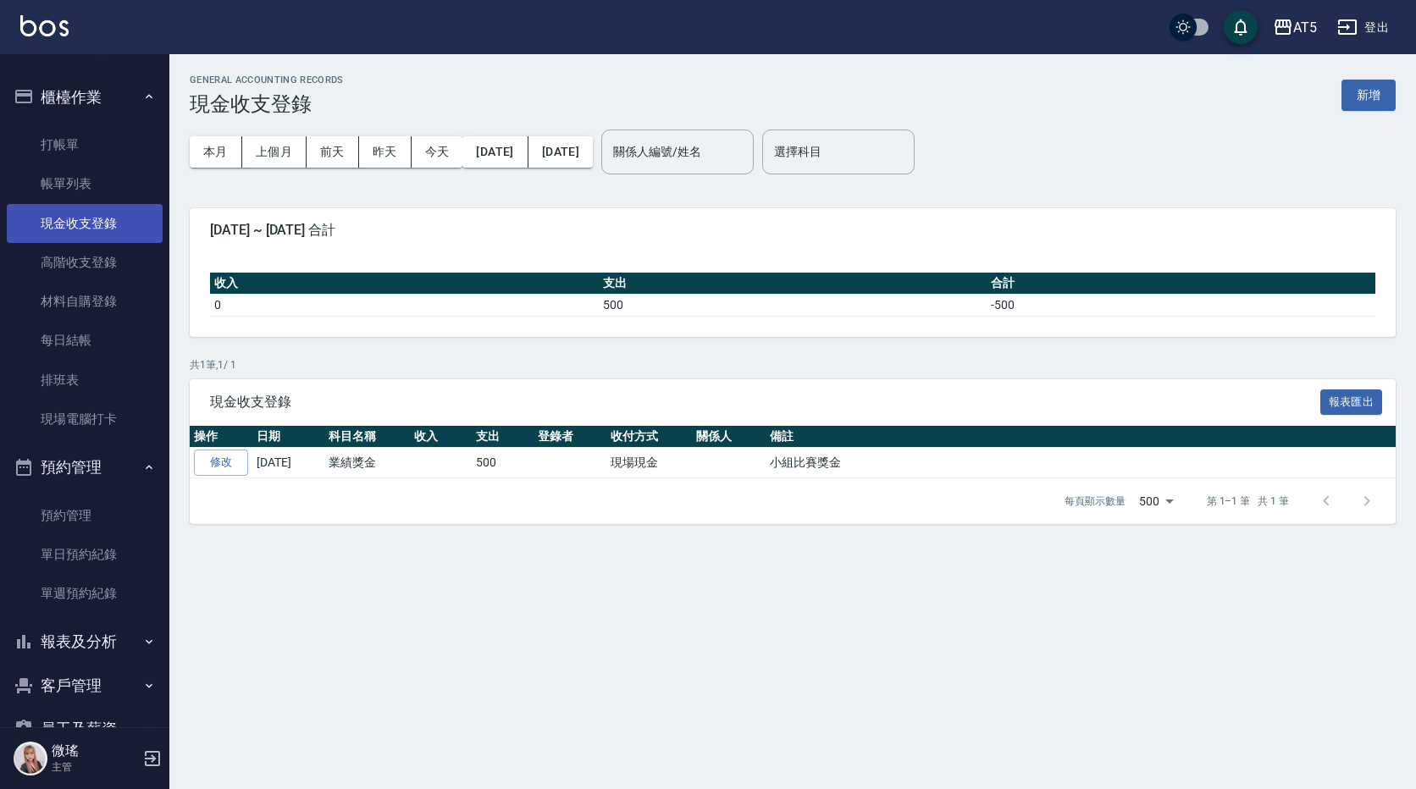
click at [102, 223] on link "現金收支登錄" at bounding box center [85, 223] width 156 height 39
click at [79, 177] on link "帳單列表" at bounding box center [85, 183] width 156 height 39
click at [91, 294] on link "材料自購登錄" at bounding box center [85, 301] width 156 height 39
click at [75, 269] on link "高階收支登錄" at bounding box center [85, 262] width 156 height 39
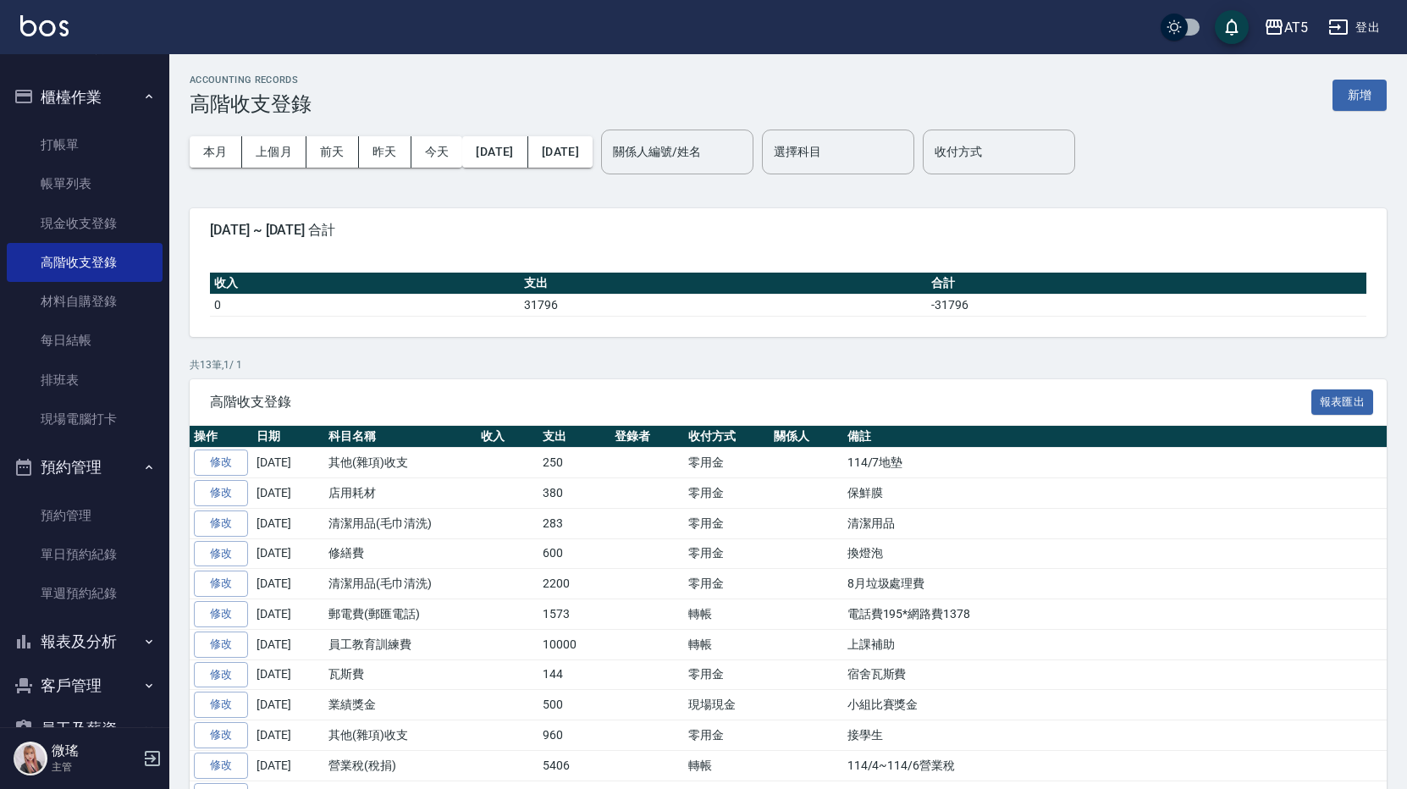
click at [55, 99] on button "櫃檯作業" at bounding box center [85, 97] width 156 height 44
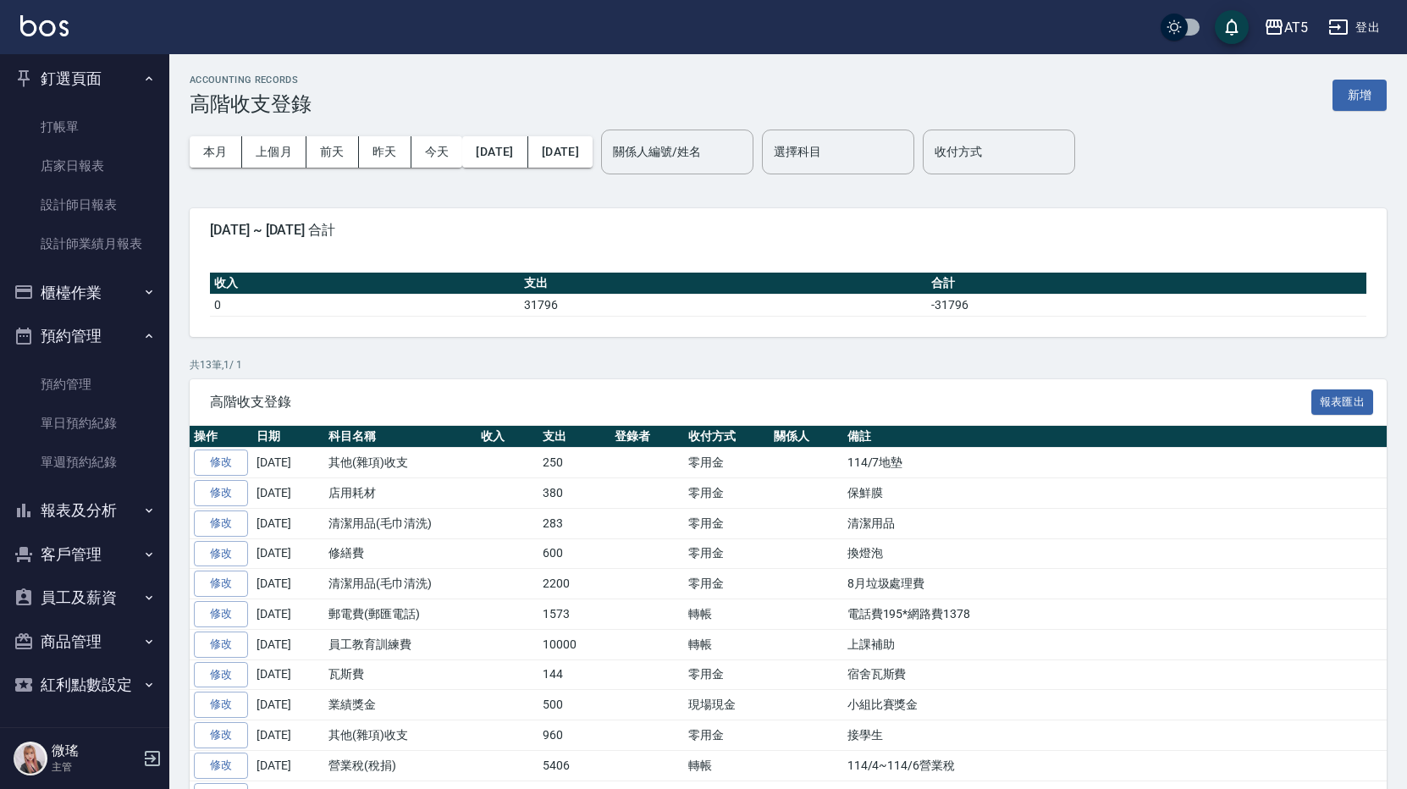
scroll to position [4, 0]
click at [102, 170] on link "店家日報表" at bounding box center [85, 165] width 156 height 39
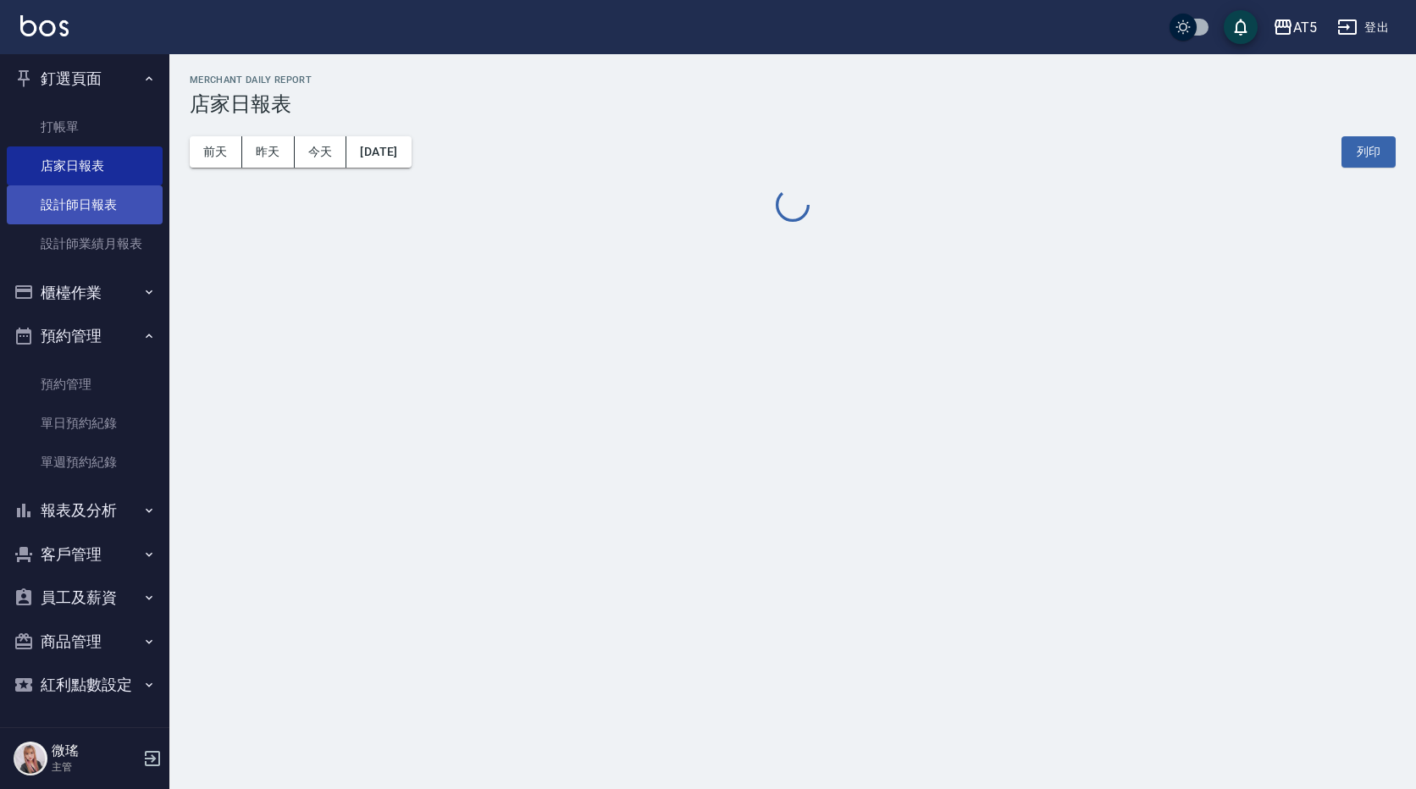
click at [113, 206] on link "設計師日報表" at bounding box center [85, 204] width 156 height 39
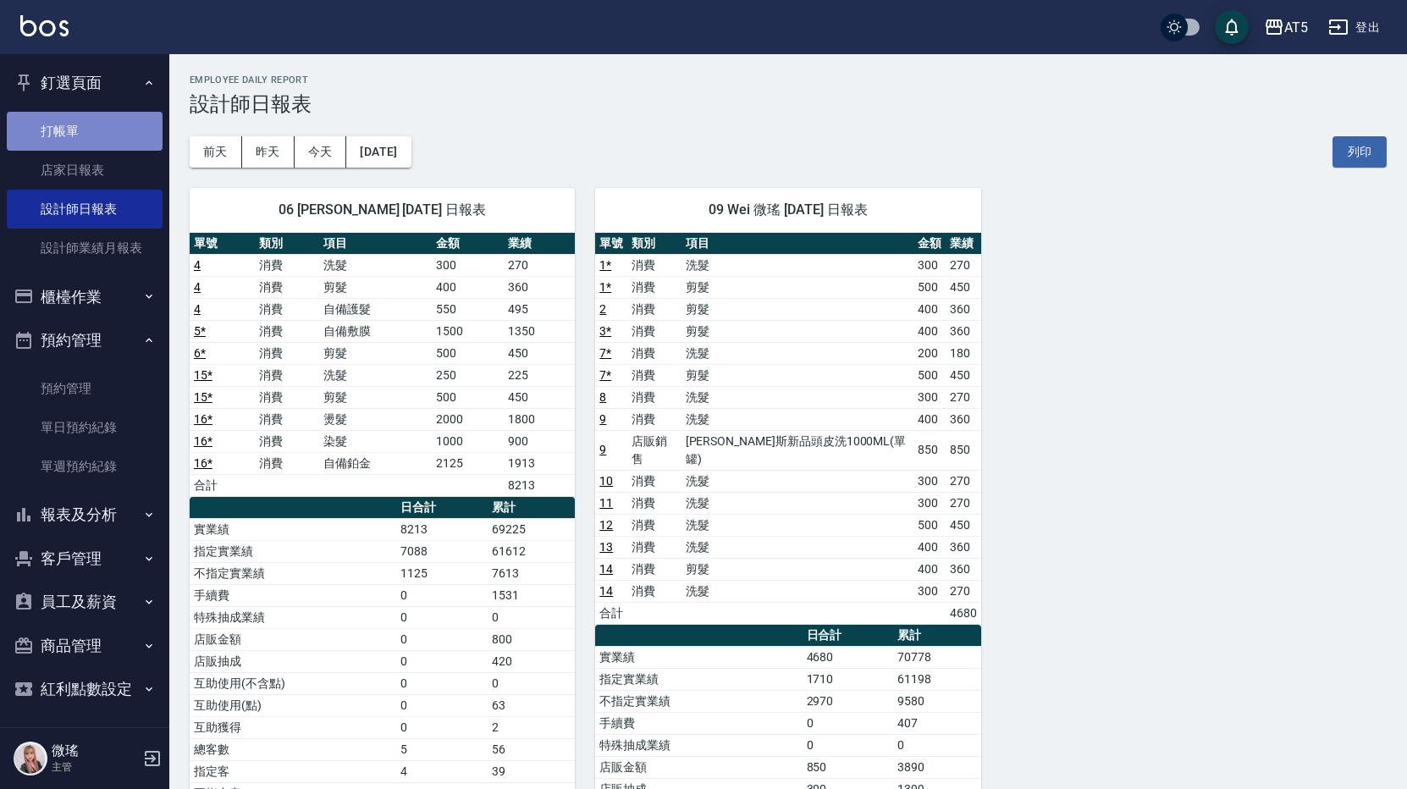
click at [118, 123] on link "打帳單" at bounding box center [85, 131] width 156 height 39
